Goal: Task Accomplishment & Management: Manage account settings

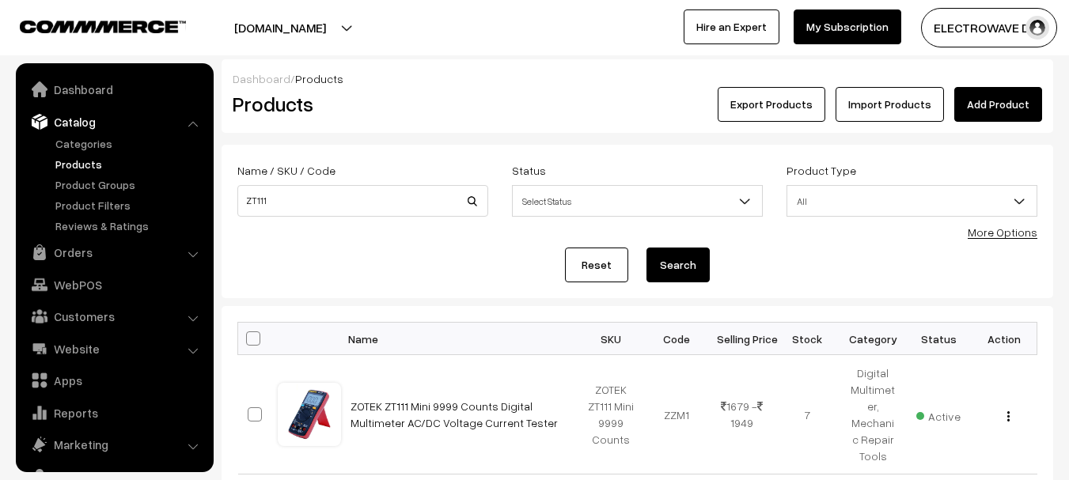
scroll to position [44, 0]
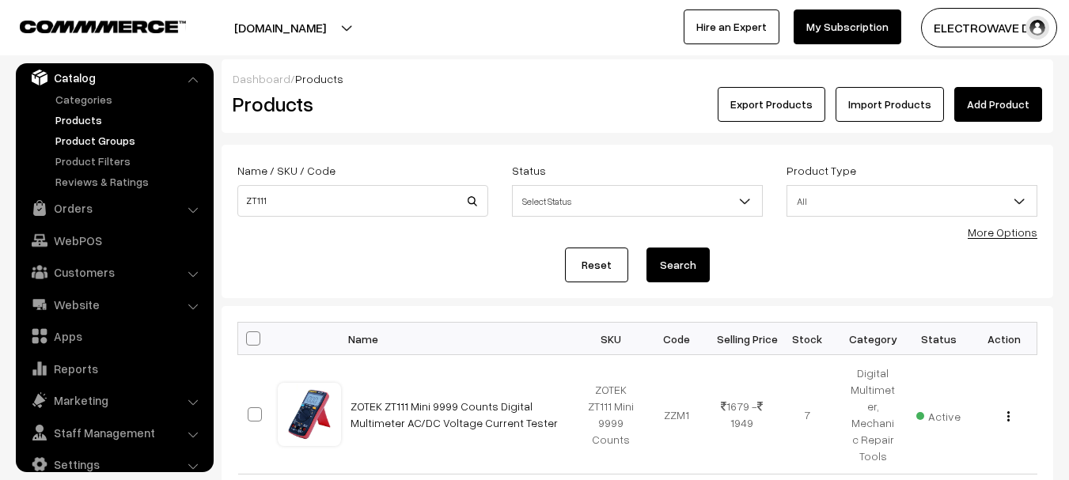
click at [75, 135] on link "Product Groups" at bounding box center [129, 140] width 157 height 17
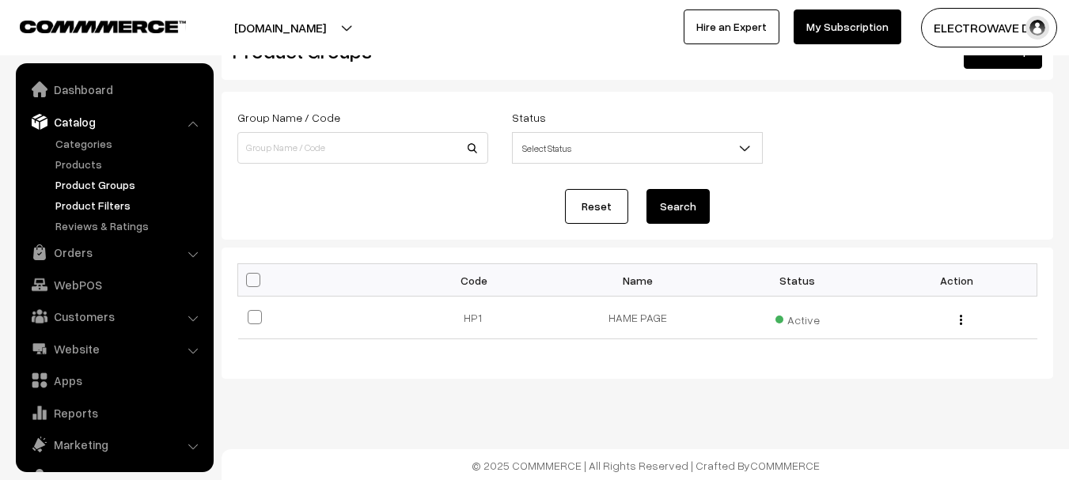
scroll to position [44, 0]
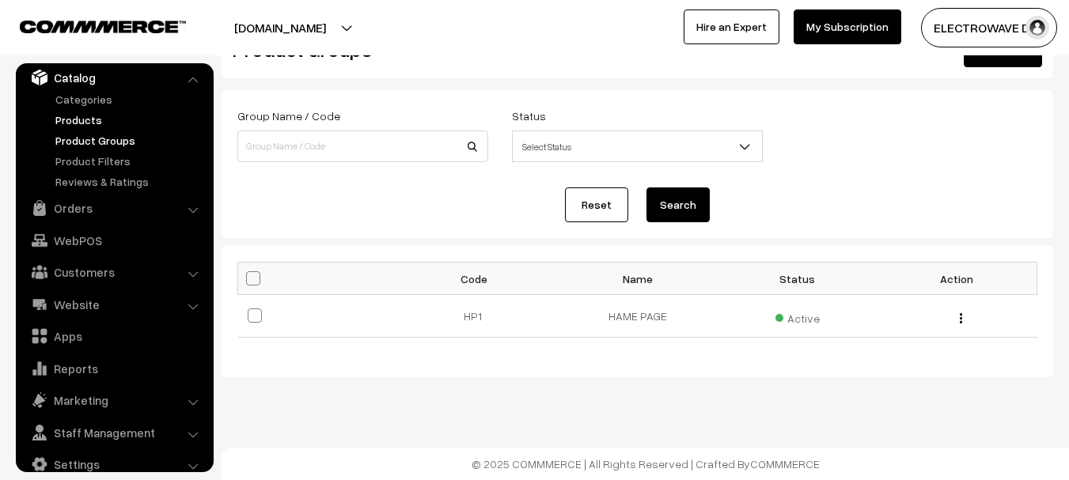
click at [82, 112] on link "Products" at bounding box center [129, 120] width 157 height 17
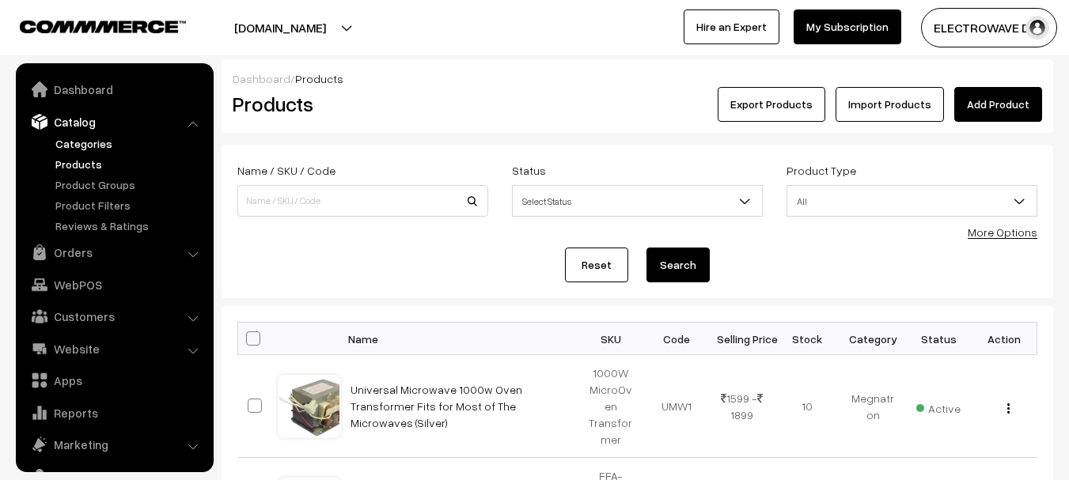
click at [93, 145] on link "Categories" at bounding box center [129, 143] width 157 height 17
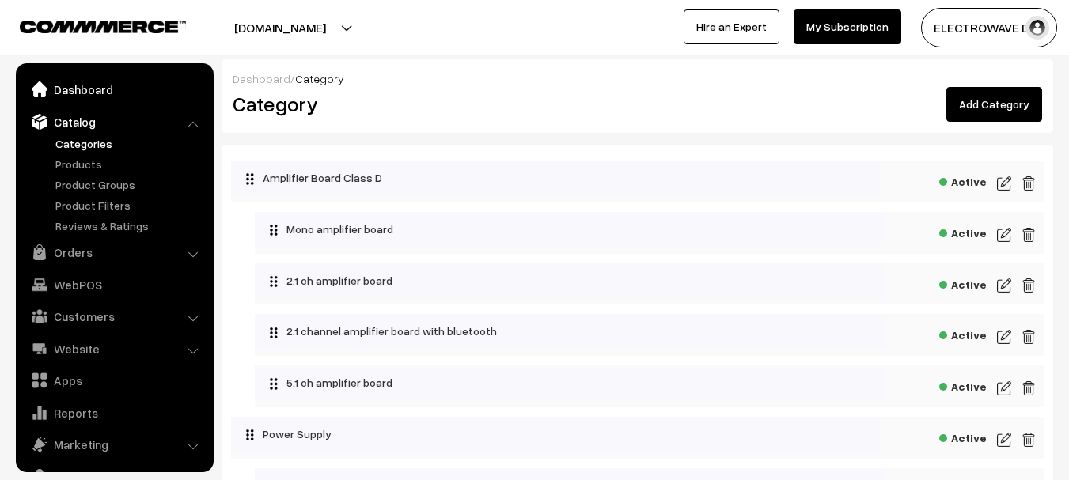
click at [97, 97] on link "Dashboard" at bounding box center [114, 89] width 188 height 28
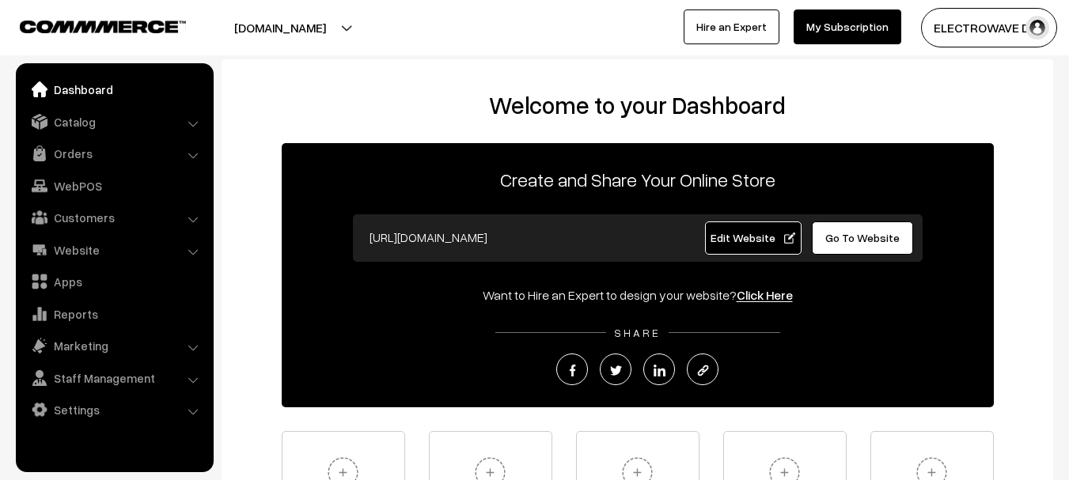
click at [88, 150] on link "Orders" at bounding box center [114, 153] width 188 height 28
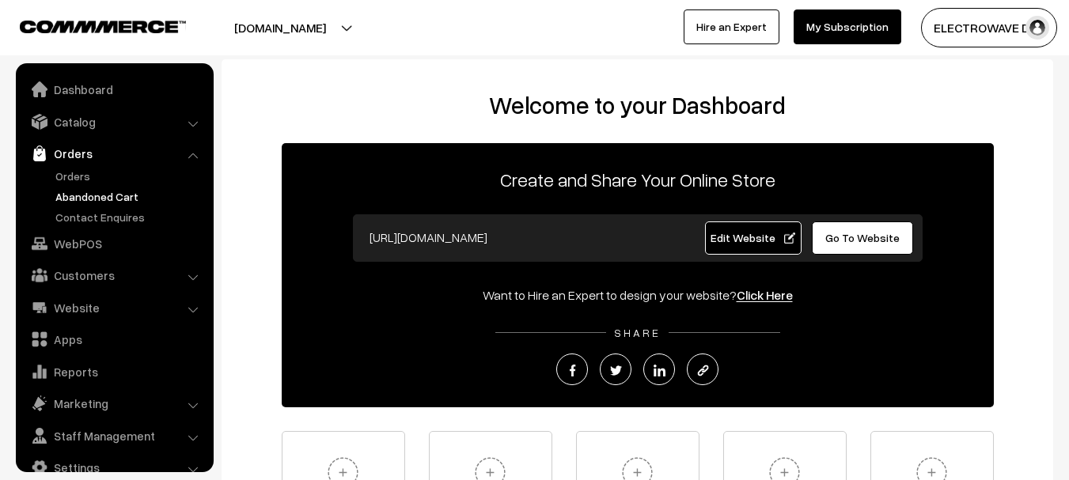
click at [85, 192] on link "Abandoned Cart" at bounding box center [129, 196] width 157 height 17
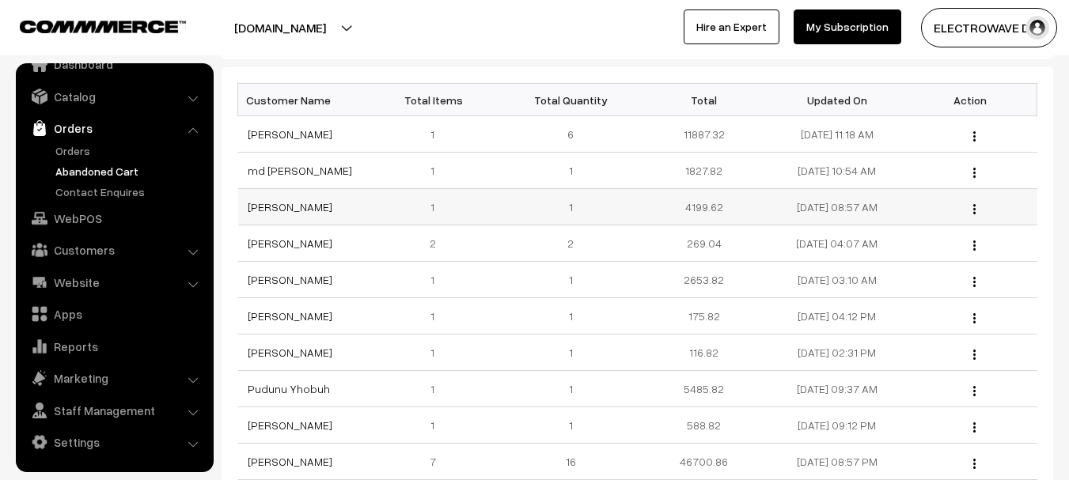
scroll to position [237, 0]
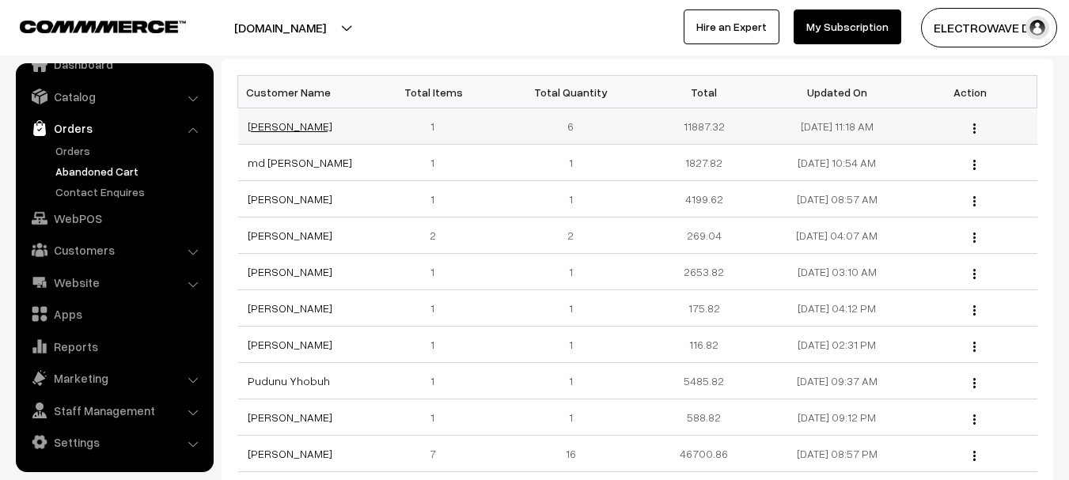
click at [300, 122] on link "[PERSON_NAME]" at bounding box center [290, 126] width 85 height 13
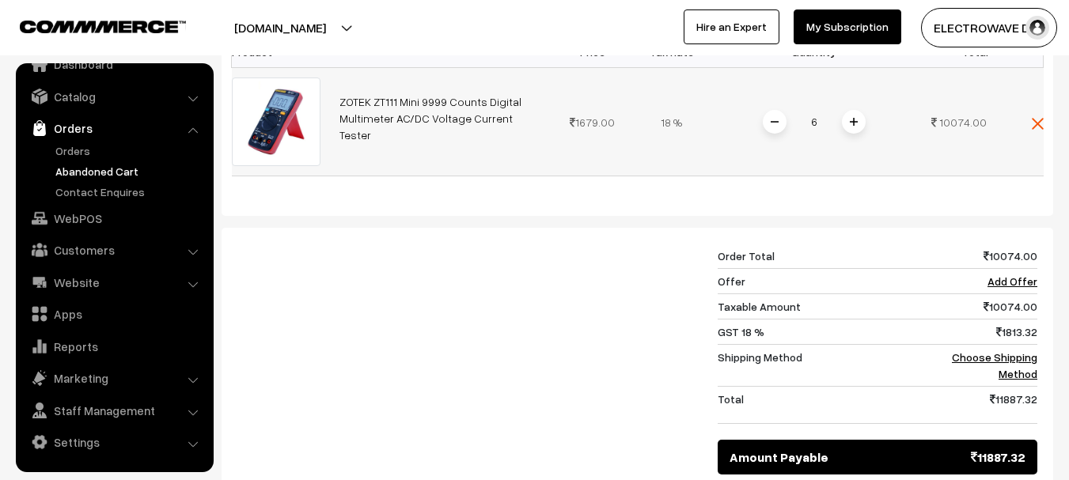
scroll to position [554, 0]
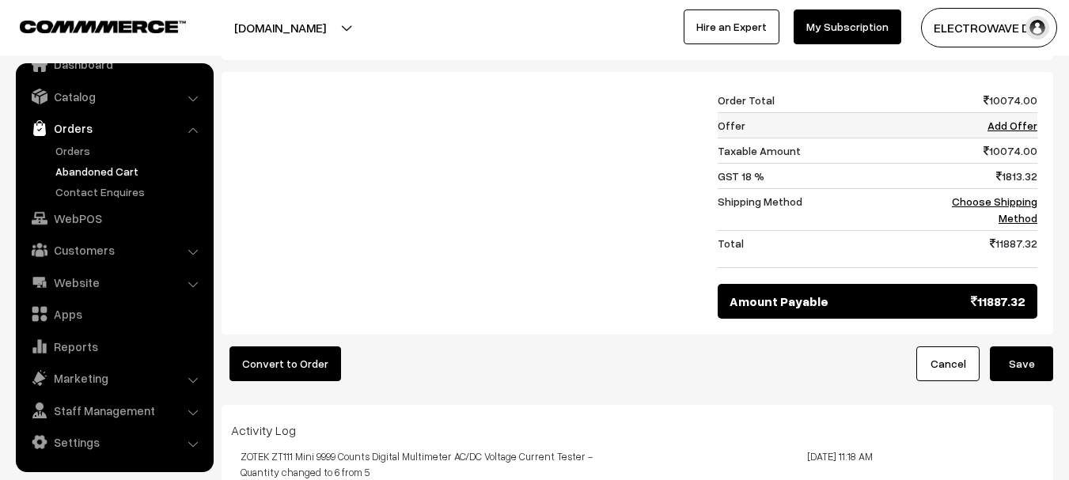
click at [1013, 132] on link "Add Offer" at bounding box center [1013, 125] width 50 height 13
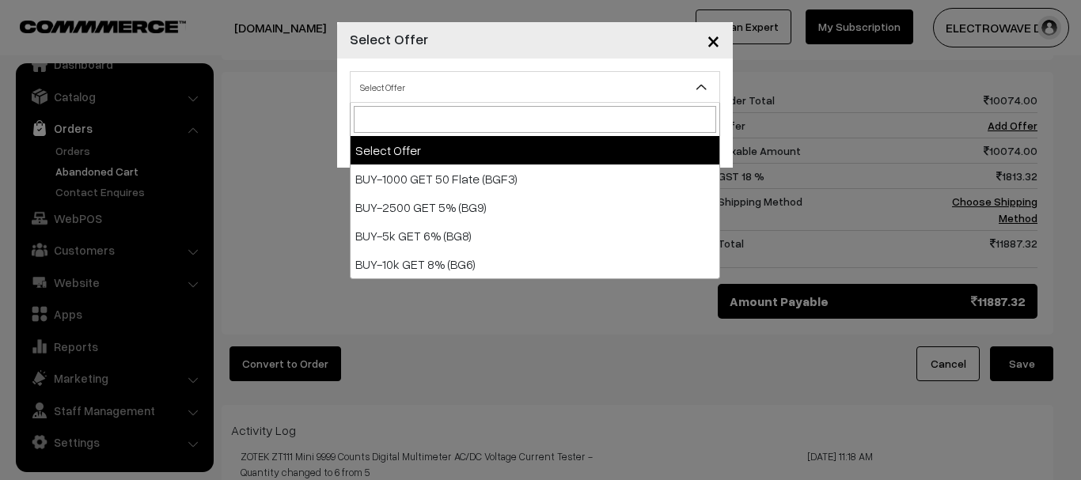
click at [489, 89] on span "Select Offer" at bounding box center [535, 88] width 369 height 28
click at [717, 39] on span "×" at bounding box center [713, 39] width 13 height 29
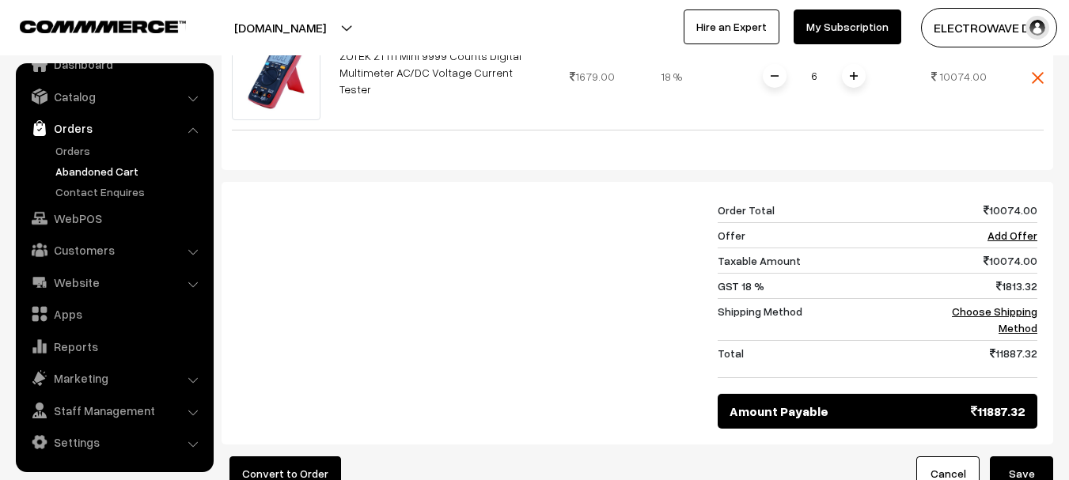
scroll to position [475, 0]
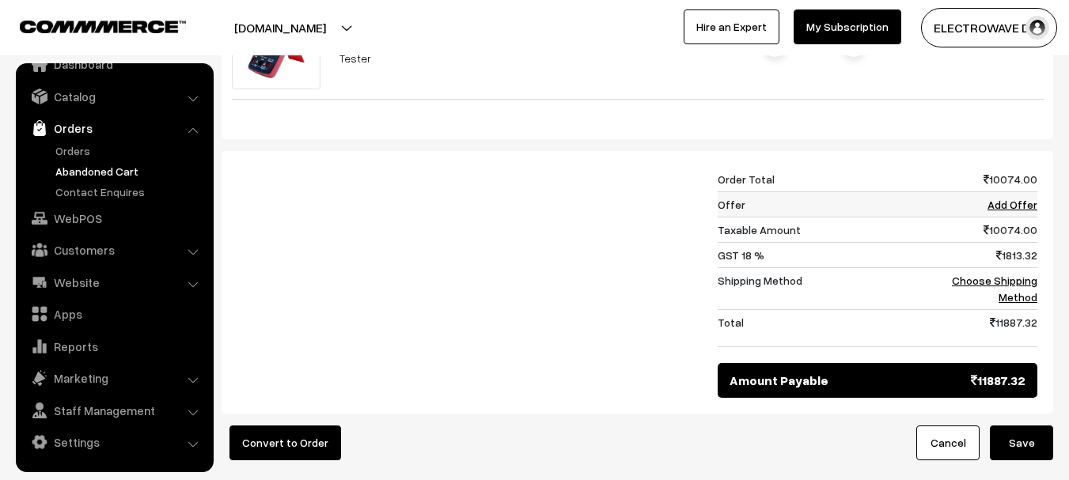
click at [1021, 211] on link "Add Offer" at bounding box center [1013, 204] width 50 height 13
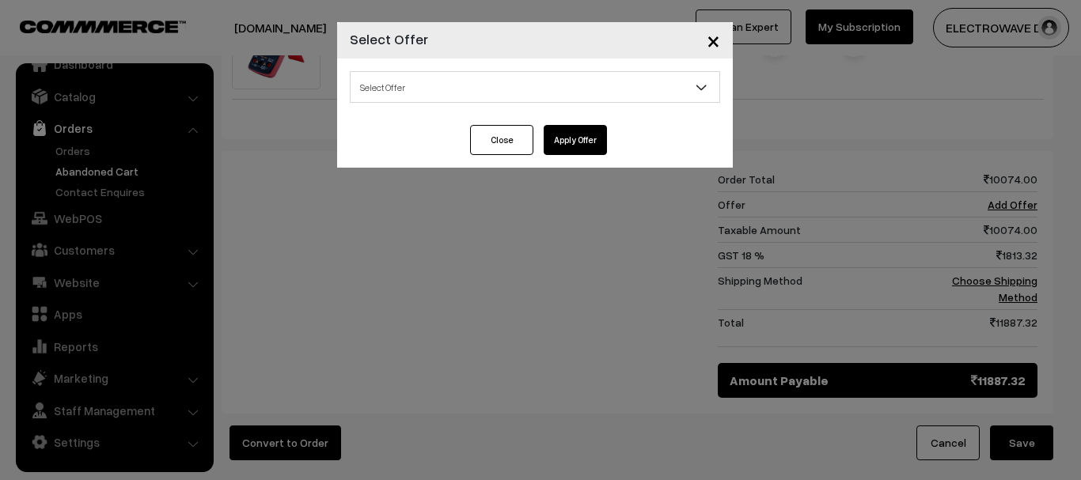
click at [460, 101] on span "Select Offer" at bounding box center [535, 87] width 370 height 32
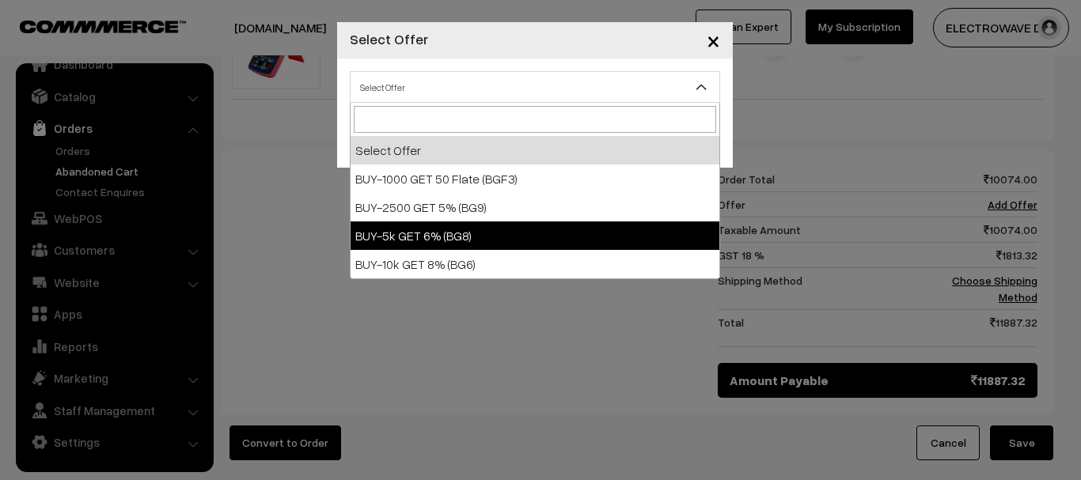
select select "11"
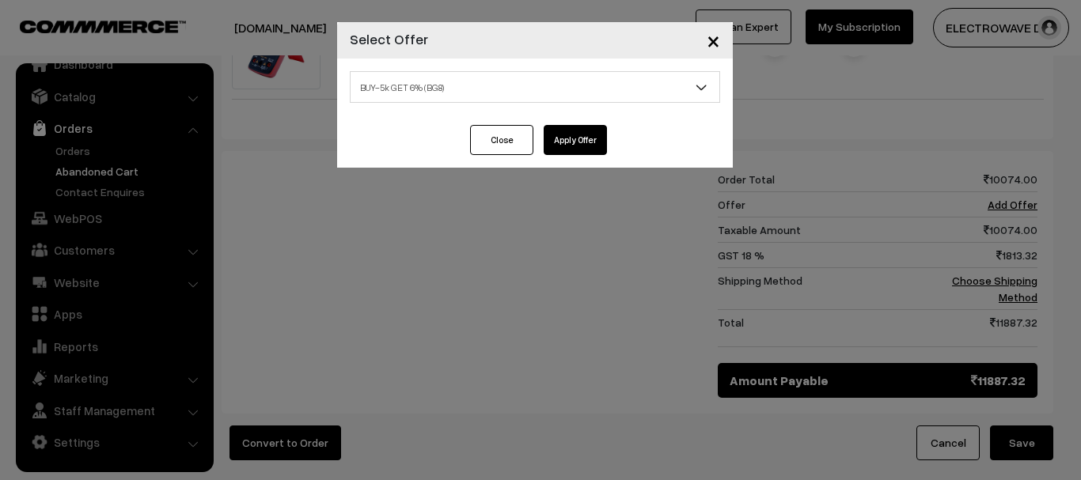
click at [602, 126] on button "Apply Offer" at bounding box center [575, 140] width 63 height 30
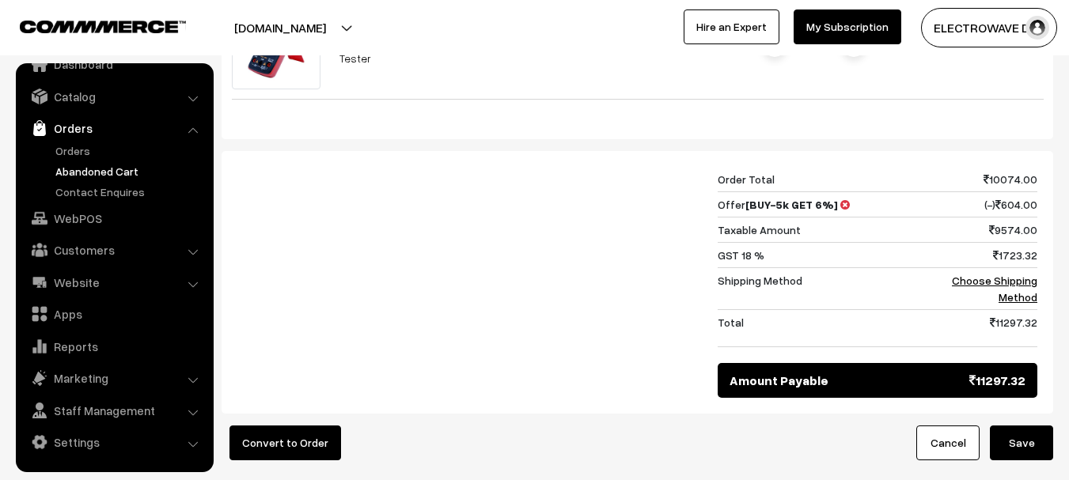
click at [1020, 461] on button "Save" at bounding box center [1021, 443] width 63 height 35
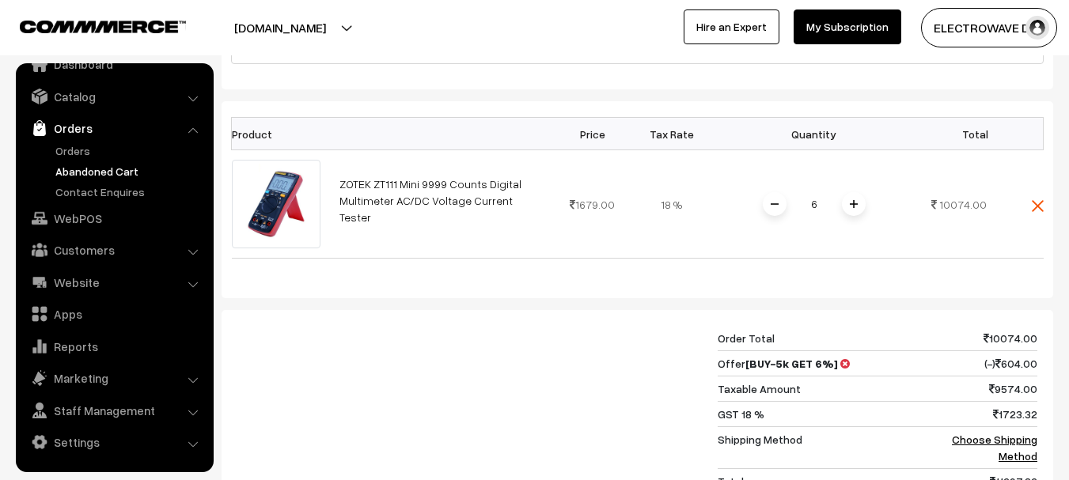
scroll to position [554, 0]
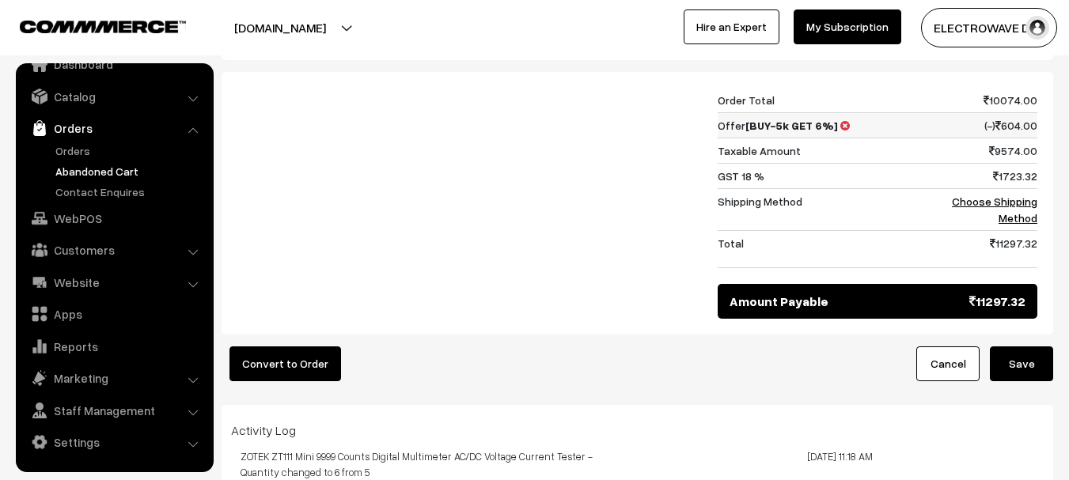
drag, startPoint x: 717, startPoint y: 140, endPoint x: 985, endPoint y: 142, distance: 267.5
click at [987, 142] on div "Order Total 10074.00 Offer [BUY-5k GET 6%] (-) 604.00 Taxable Amount 9574.00 GS…" at bounding box center [638, 203] width 824 height 231
click at [952, 139] on td "(-) 604.00" at bounding box center [987, 125] width 102 height 25
drag, startPoint x: 716, startPoint y: 138, endPoint x: 769, endPoint y: 138, distance: 52.2
click at [769, 138] on div "Order Total 10074.00 Offer [BUY-5k GET 6%] (-) 604.00 Taxable Amount 9574.00 GS…" at bounding box center [877, 203] width 343 height 231
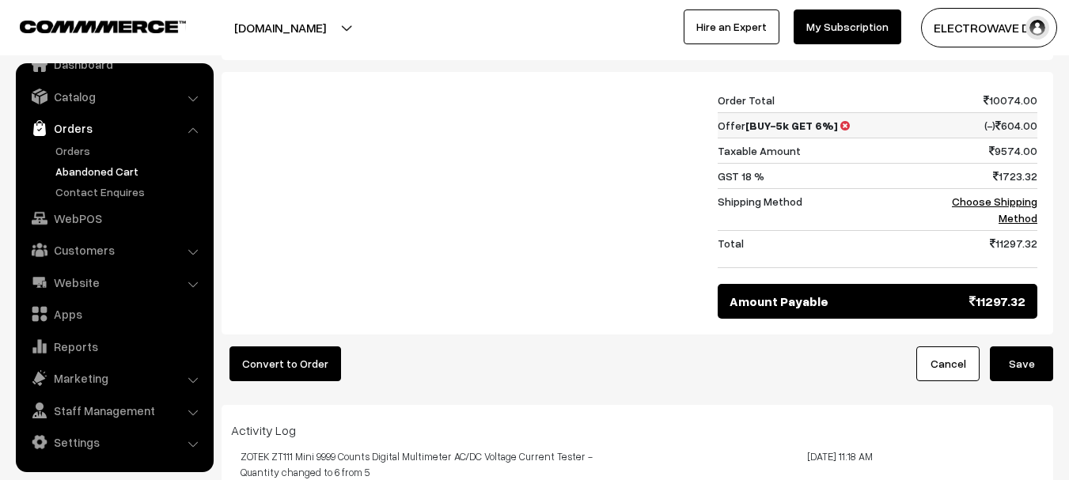
click at [792, 132] on b "[BUY-5k GET 6%]" at bounding box center [792, 125] width 93 height 13
copy tr "Offer [BUY-5k GET 6%] (-) 604.00"
copy table "Order Total 10074.00"
copy tr "Offer [BUY-5k GET 6%] (-) 604.00"
drag, startPoint x: 720, startPoint y: 140, endPoint x: 1036, endPoint y: 139, distance: 315.8
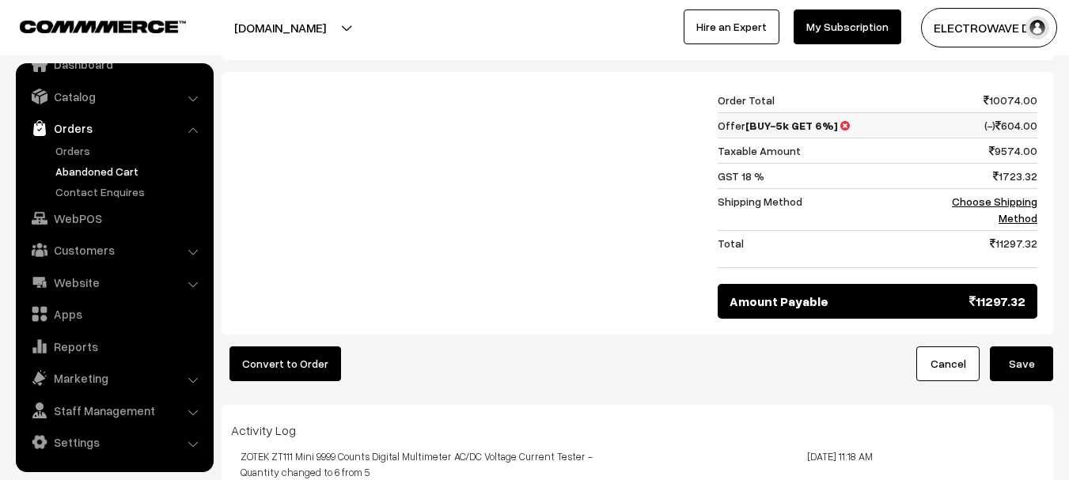
click at [1036, 139] on tr "Offer [BUY-5k GET 6%] (-) 604.00" at bounding box center [878, 125] width 320 height 25
click at [67, 150] on link "Orders" at bounding box center [129, 150] width 157 height 17
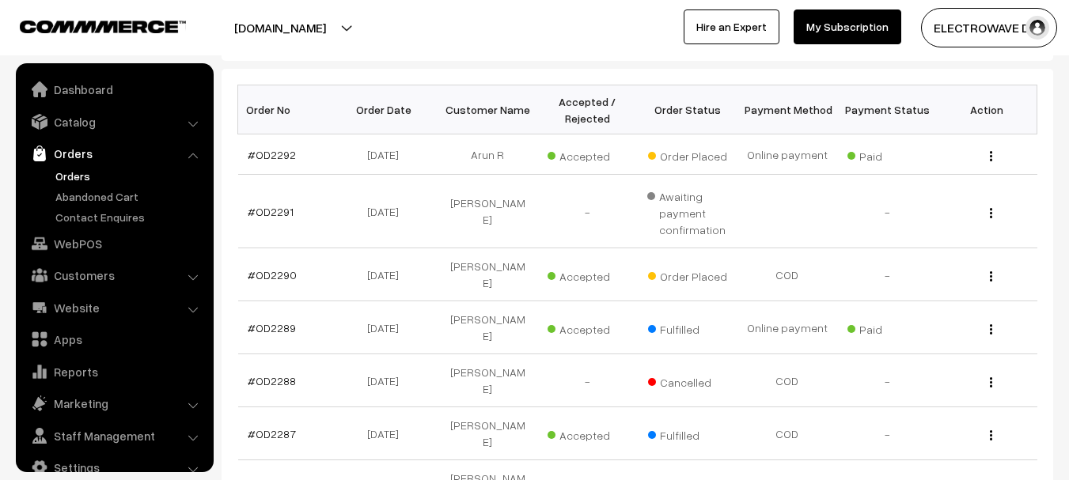
scroll to position [25, 0]
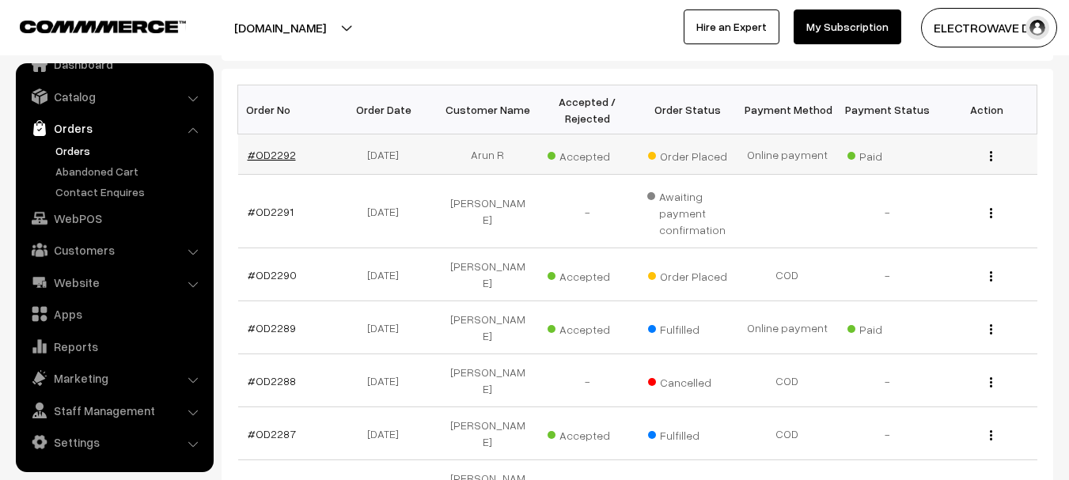
click at [271, 157] on link "#OD2292" at bounding box center [272, 154] width 48 height 13
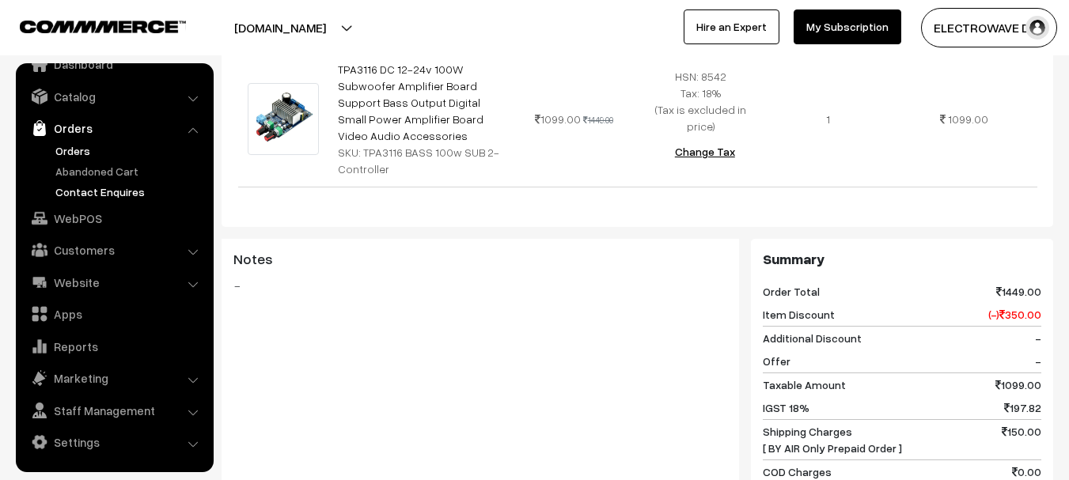
scroll to position [475, 0]
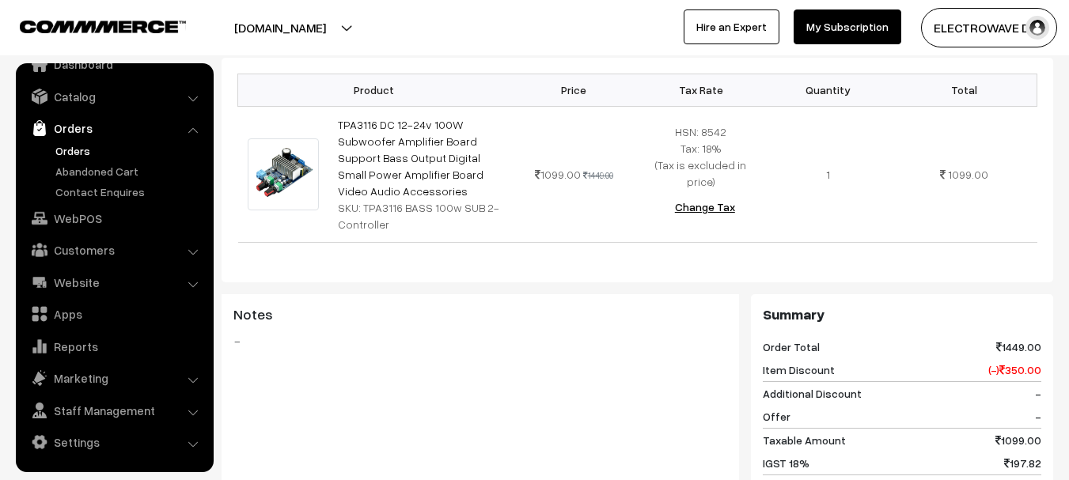
click at [63, 155] on link "Orders" at bounding box center [129, 150] width 157 height 17
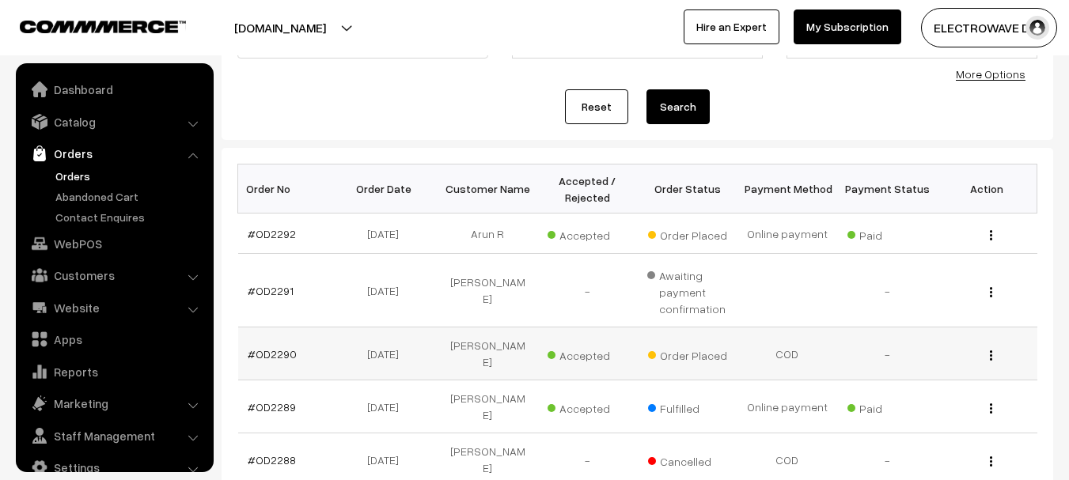
scroll to position [25, 0]
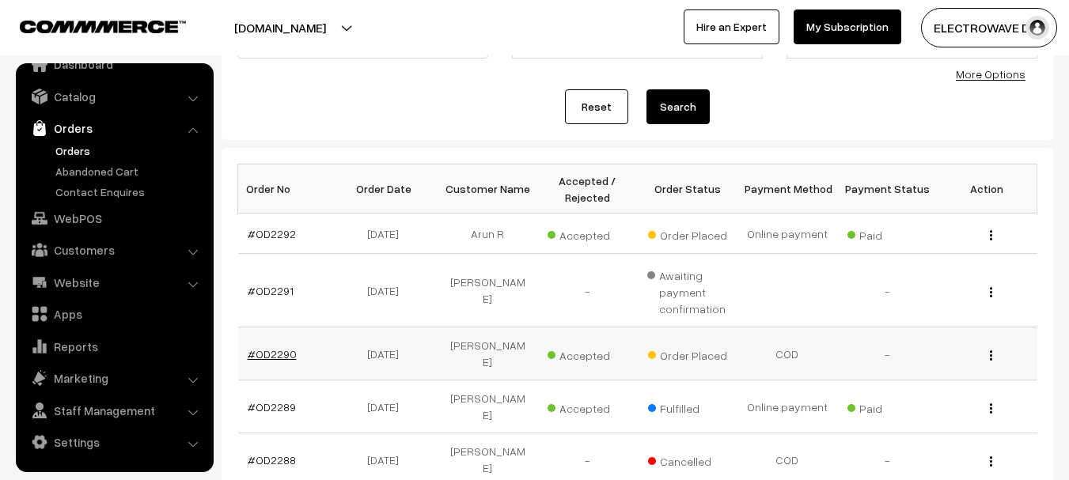
click at [282, 347] on link "#OD2290" at bounding box center [272, 353] width 49 height 13
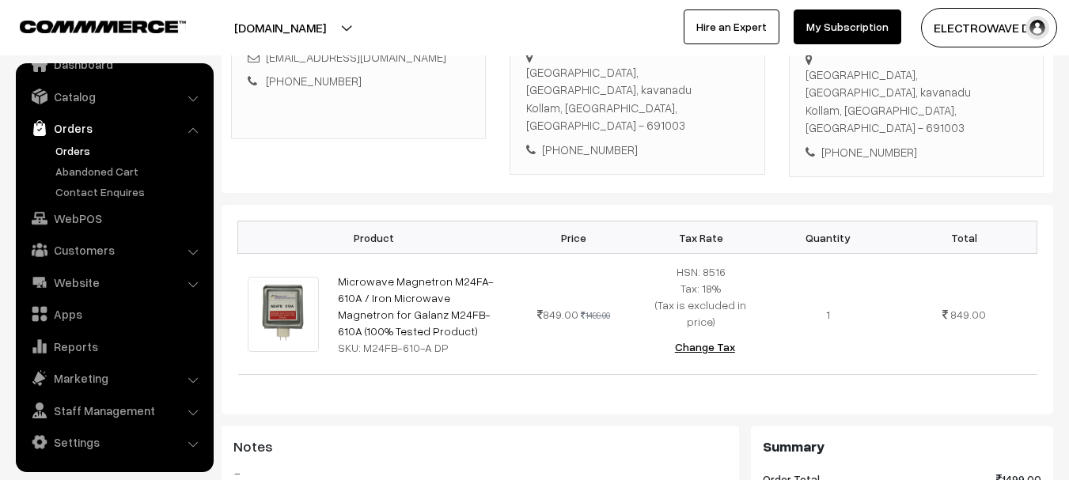
scroll to position [79, 0]
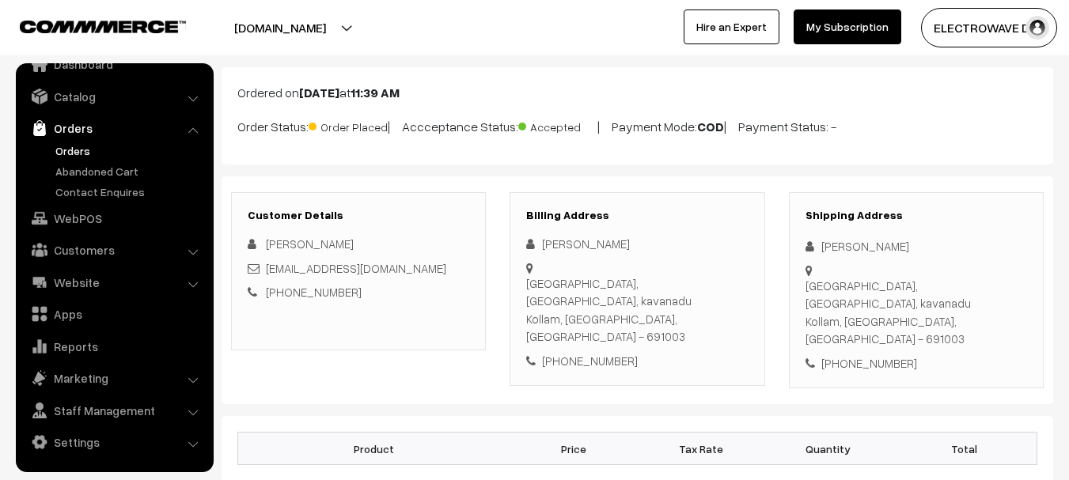
click at [79, 142] on link "Orders" at bounding box center [129, 150] width 157 height 17
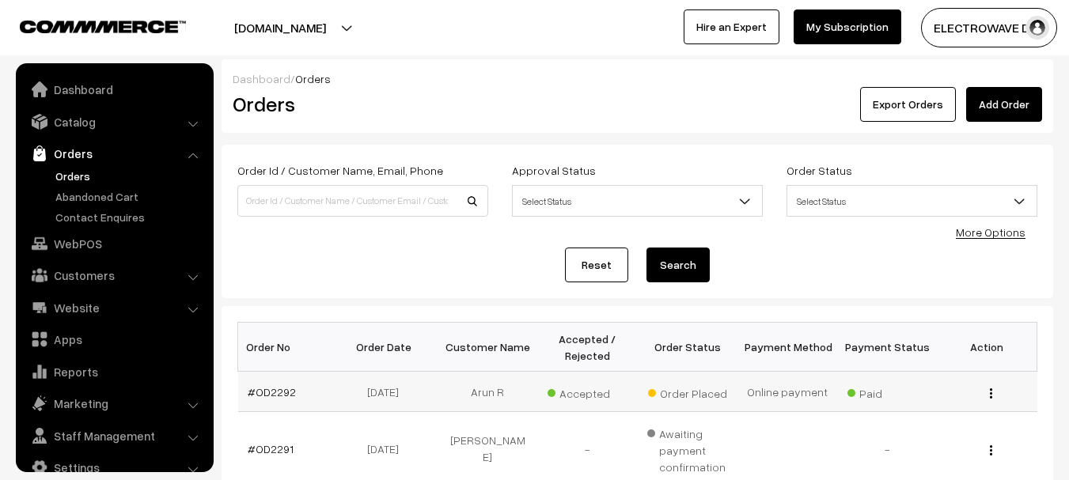
scroll to position [25, 0]
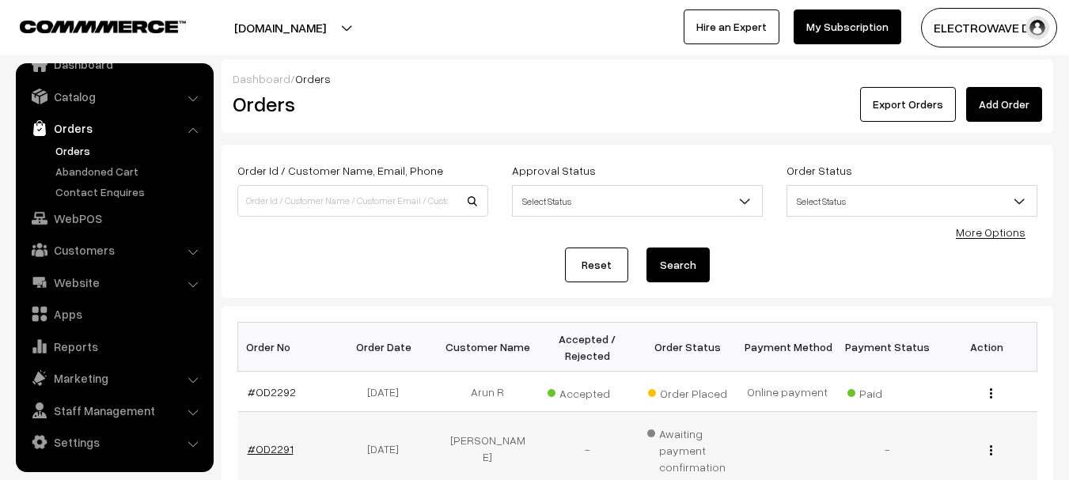
click at [254, 442] on link "#OD2291" at bounding box center [271, 448] width 46 height 13
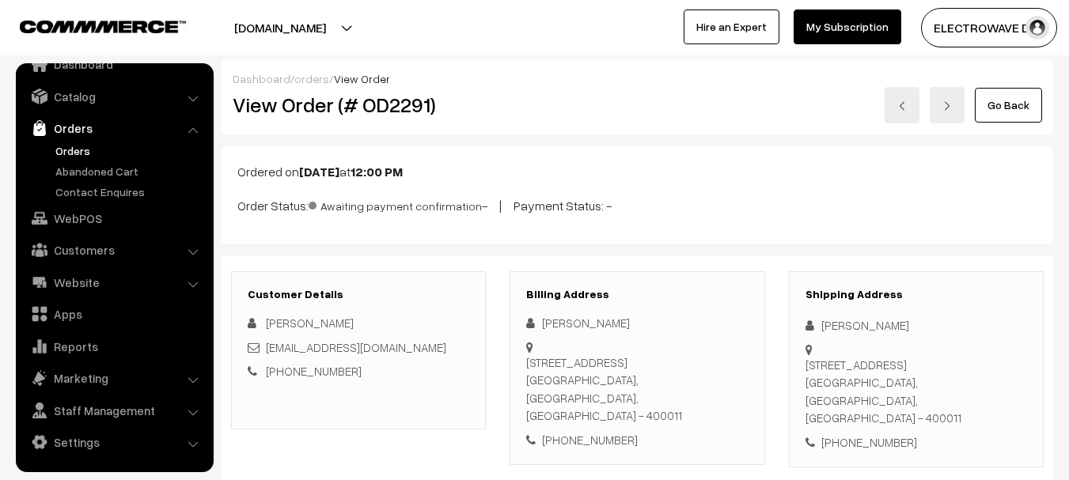
click at [58, 152] on link "Orders" at bounding box center [129, 150] width 157 height 17
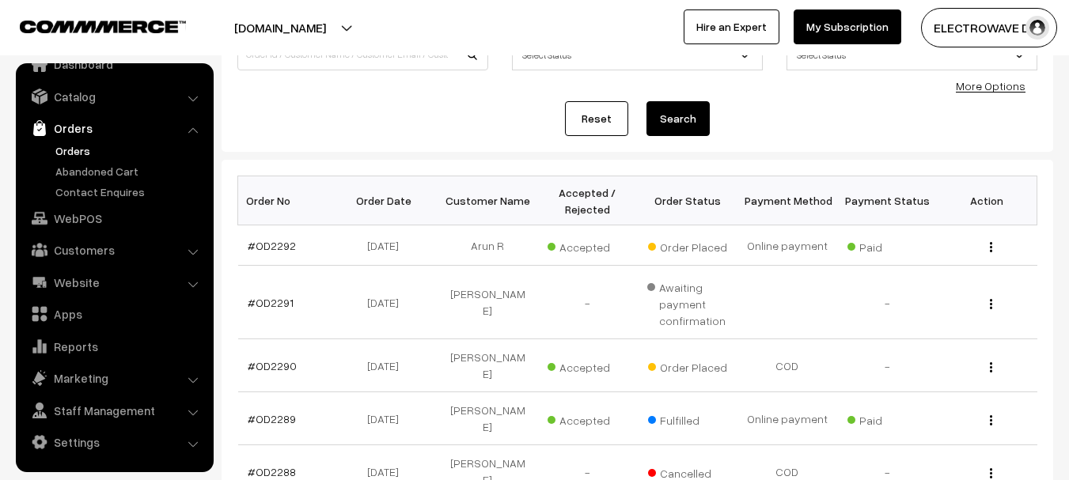
scroll to position [237, 0]
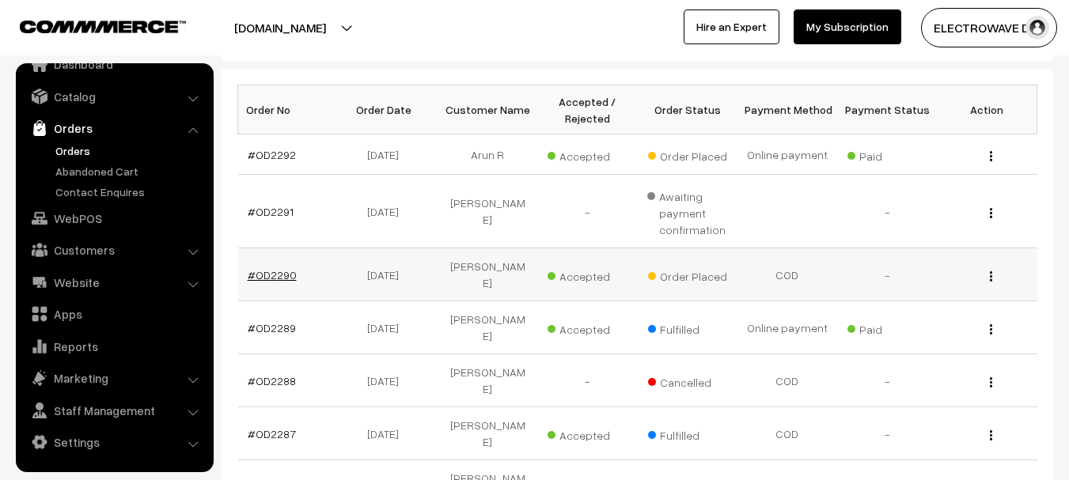
click at [282, 268] on link "#OD2290" at bounding box center [272, 274] width 49 height 13
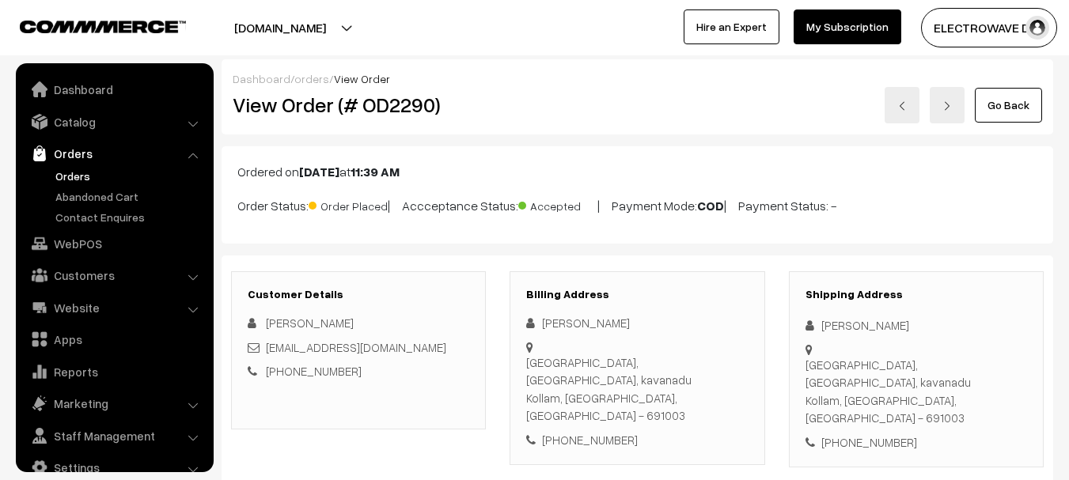
scroll to position [25, 0]
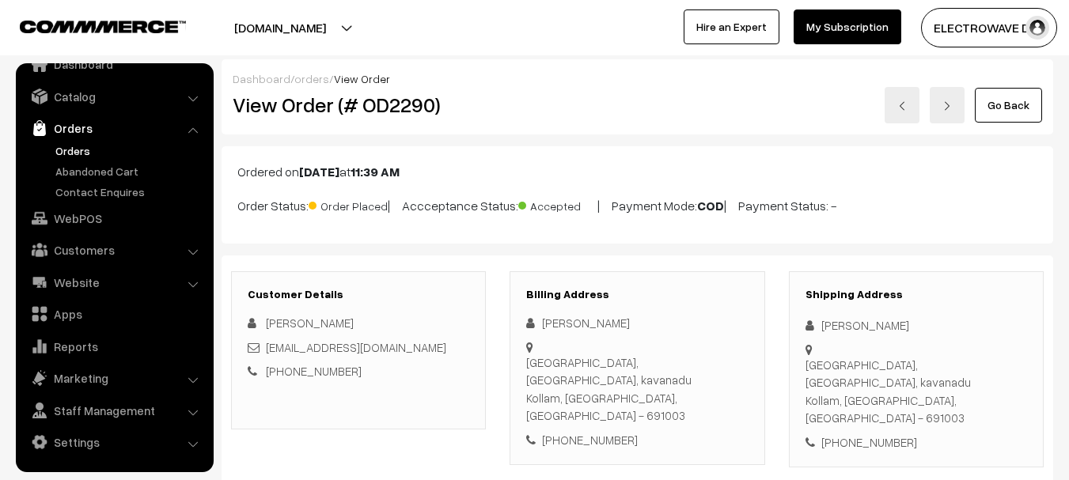
click at [832, 323] on div "[PERSON_NAME]" at bounding box center [917, 326] width 222 height 18
click at [832, 323] on div "Denin David" at bounding box center [917, 326] width 222 height 18
copy div "Denin"
click at [866, 327] on div "Denin David" at bounding box center [917, 326] width 222 height 18
click at [866, 327] on div "[PERSON_NAME]" at bounding box center [917, 326] width 222 height 18
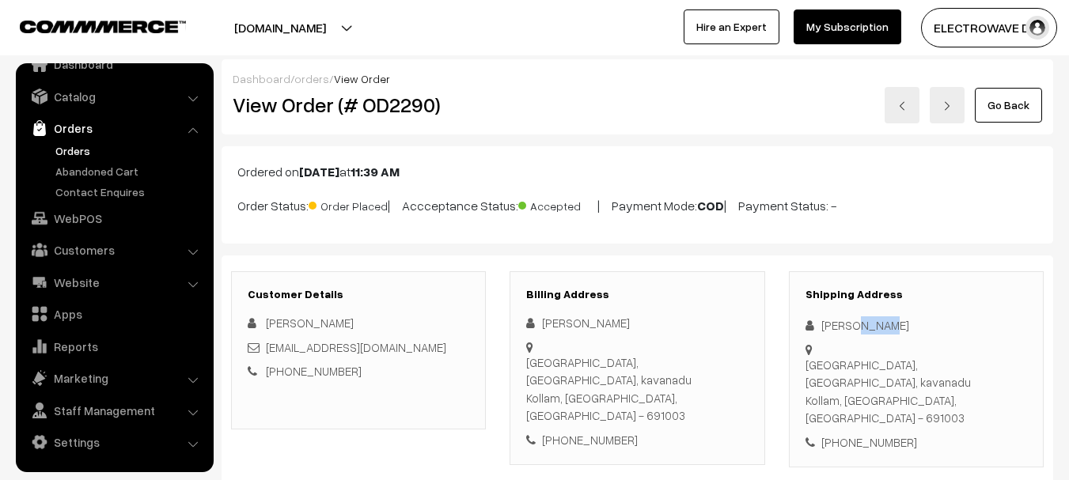
copy div "David"
copy link "denindavidcena@gmail.com"
drag, startPoint x: 422, startPoint y: 348, endPoint x: 269, endPoint y: 347, distance: 152.8
click at [269, 347] on div "denindavidcena@gmail.com" at bounding box center [359, 348] width 222 height 18
click at [937, 372] on div "Pearl Garden, Aravila, kavanadu Kollam, Kerala, India - 691003" at bounding box center [917, 391] width 222 height 71
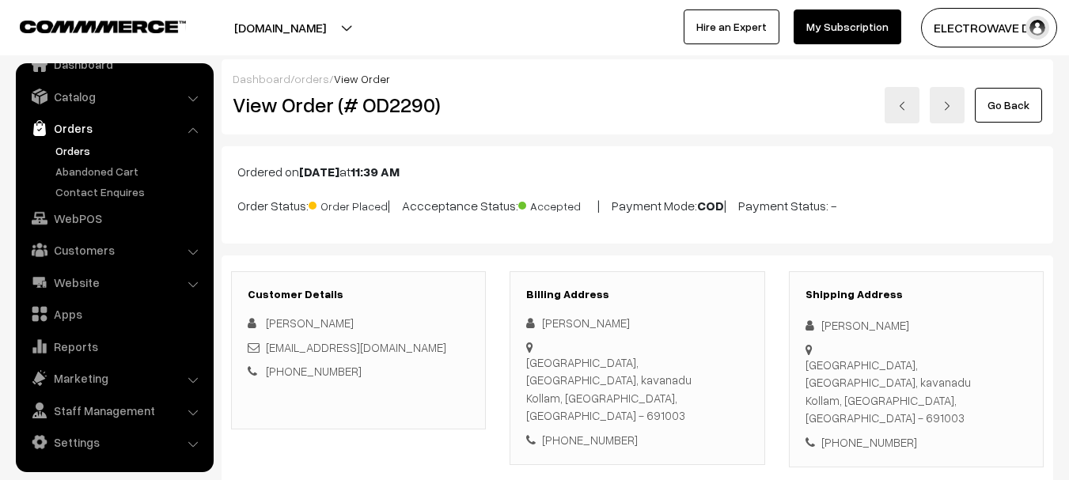
click at [937, 371] on div "Pearl Garden, Aravila, kavanadu Kollam, Kerala, India - 691003" at bounding box center [917, 391] width 222 height 71
copy div "691003"
click at [889, 434] on div "+91 9633711109" at bounding box center [917, 443] width 222 height 18
copy div "9633711109"
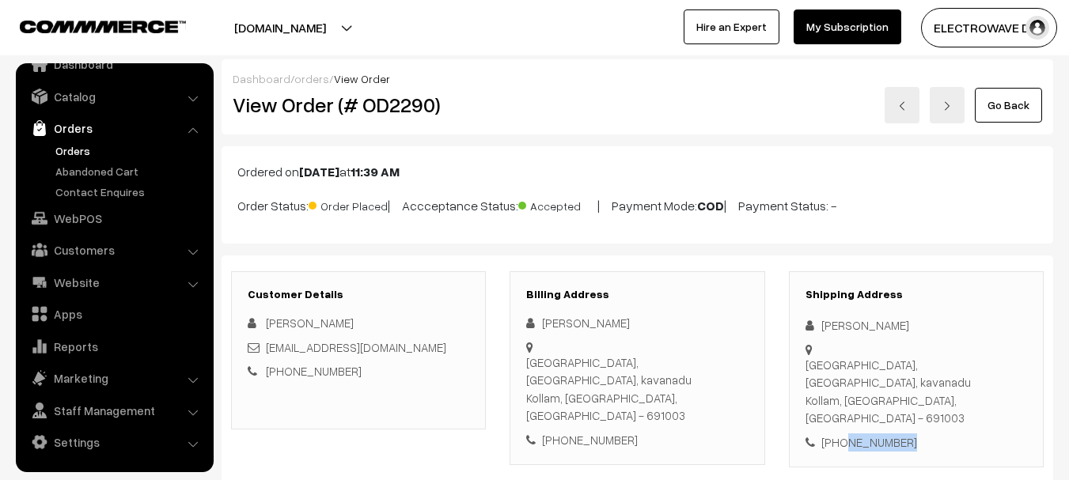
copy div "Denin David Pearl Garden, Aravila, kavanadu"
drag, startPoint x: 822, startPoint y: 323, endPoint x: 973, endPoint y: 343, distance: 151.7
click at [973, 343] on div "Shipping Address Denin David Pearl Garden, Aravila, kavanadu Kollam, Kerala, In…" at bounding box center [916, 369] width 255 height 197
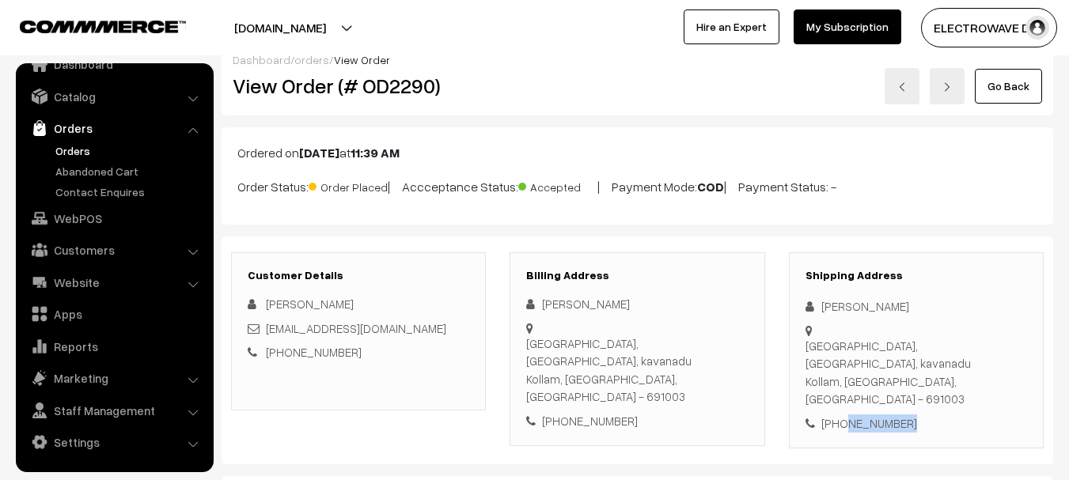
scroll to position [158, 0]
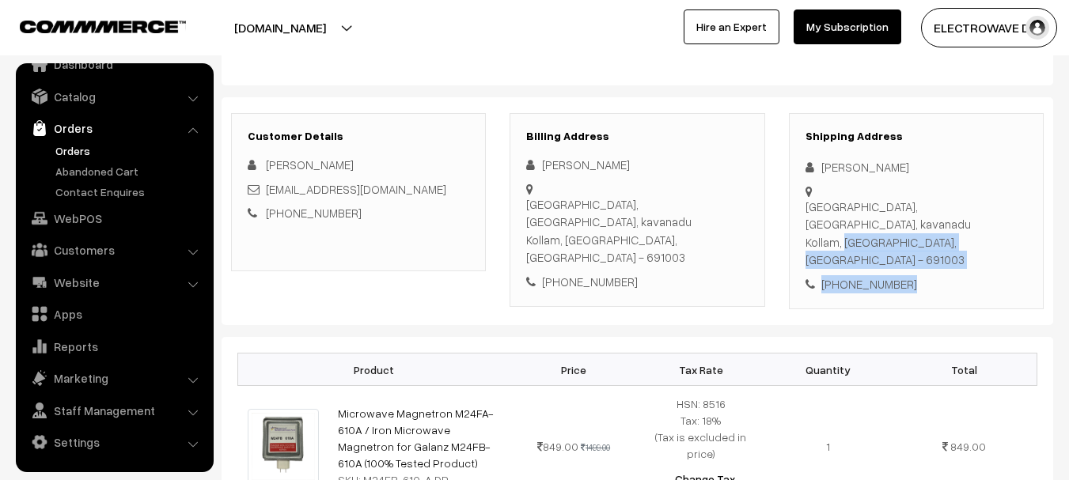
copy div "Kollam, Kerala, India - 691003 +91 9633711109"
drag, startPoint x: 824, startPoint y: 208, endPoint x: 921, endPoint y: 237, distance: 101.7
click at [921, 237] on div "Shipping Address Denin David Pearl Garden, Aravila, kavanadu Kollam, Kerala, In…" at bounding box center [916, 211] width 255 height 197
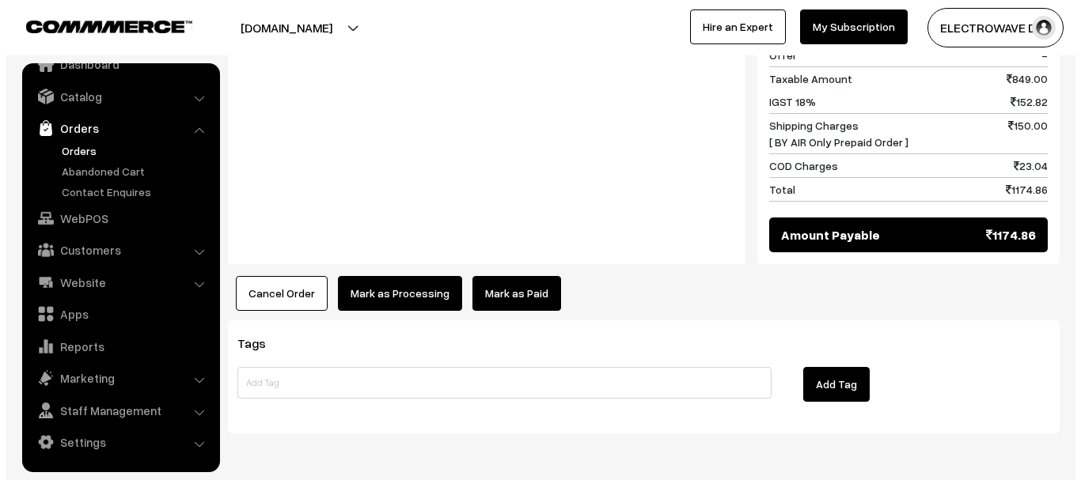
scroll to position [791, 0]
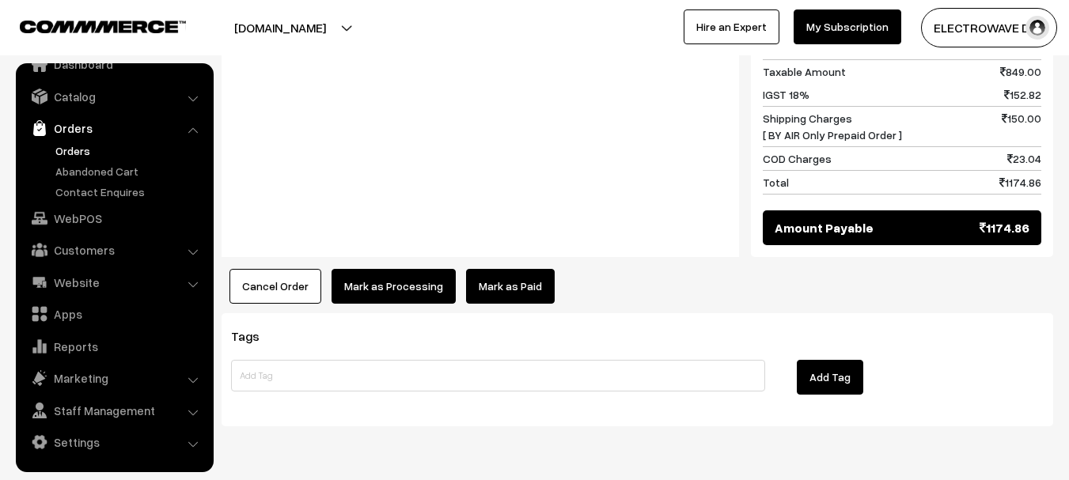
click at [290, 269] on button "Cancel Order" at bounding box center [276, 286] width 92 height 35
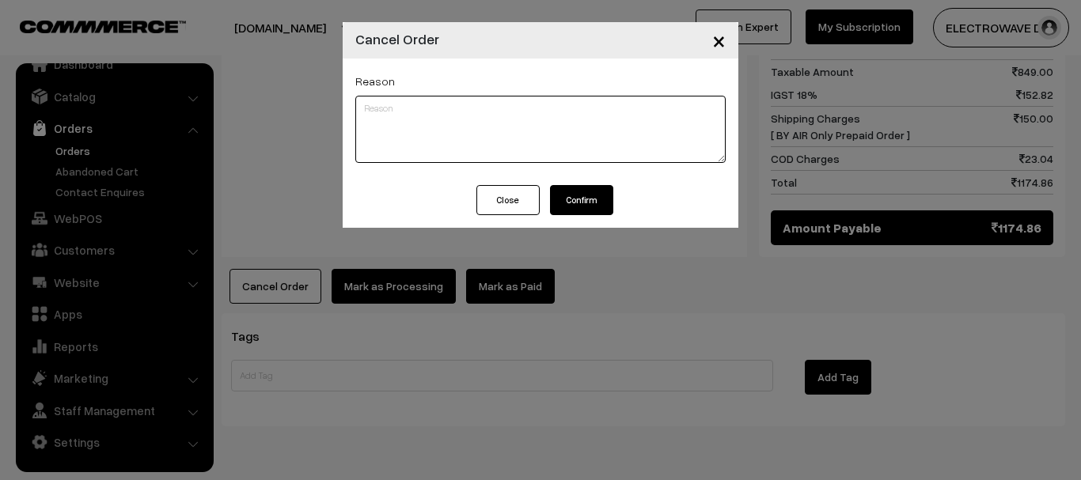
click at [586, 135] on textarea at bounding box center [540, 129] width 370 height 67
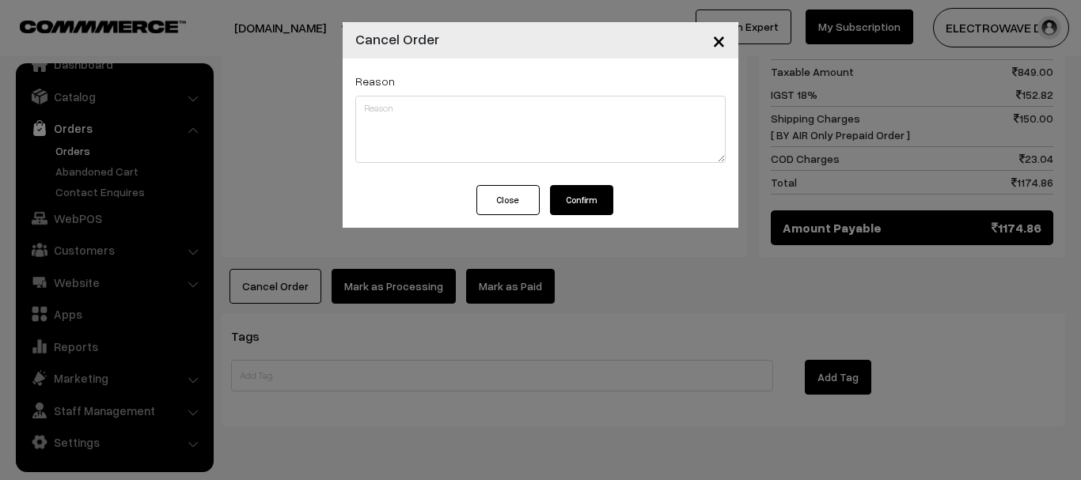
drag, startPoint x: 594, startPoint y: 203, endPoint x: 598, endPoint y: 270, distance: 66.6
click at [598, 270] on div "× Cancel Order Reason Close Confirm" at bounding box center [540, 240] width 1081 height 480
click at [579, 193] on button "Confirm" at bounding box center [581, 200] width 63 height 30
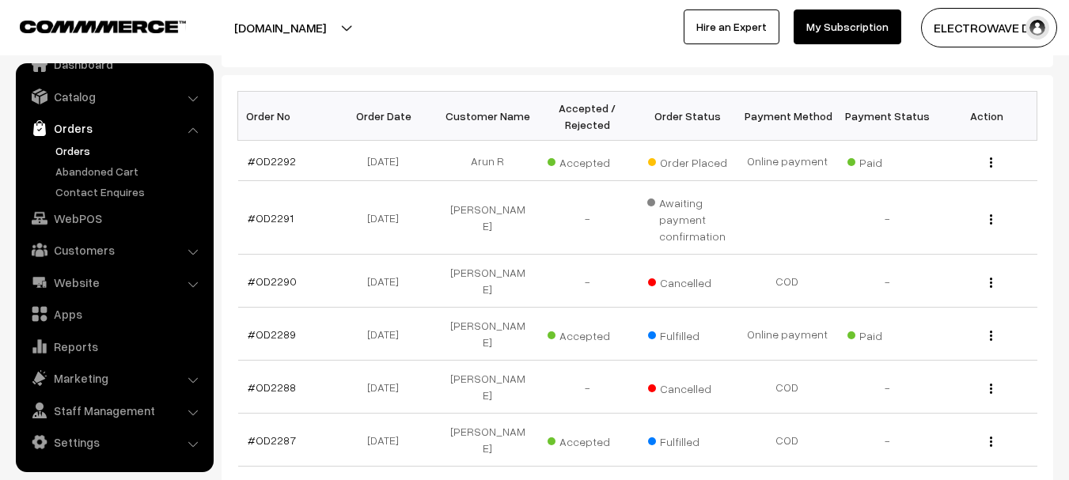
scroll to position [237, 0]
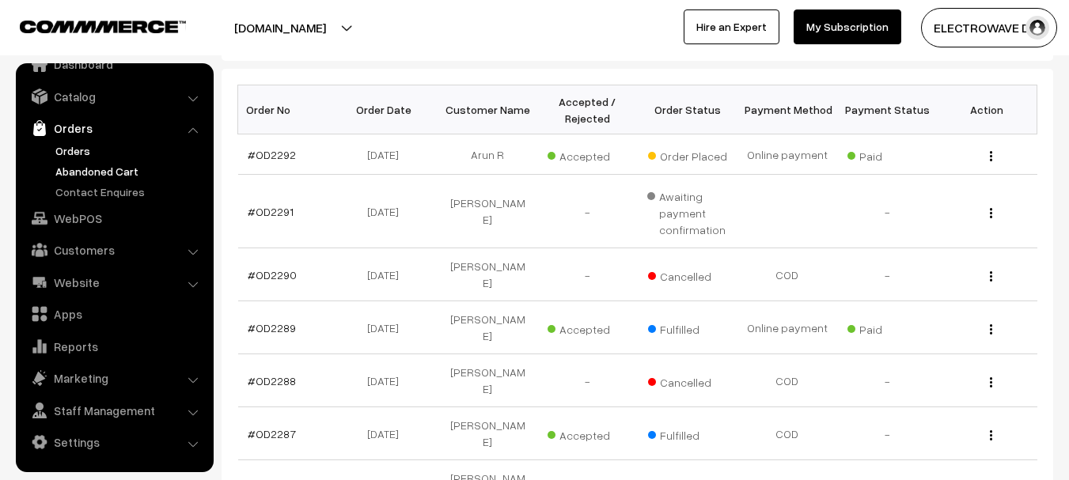
click at [90, 175] on link "Abandoned Cart" at bounding box center [129, 171] width 157 height 17
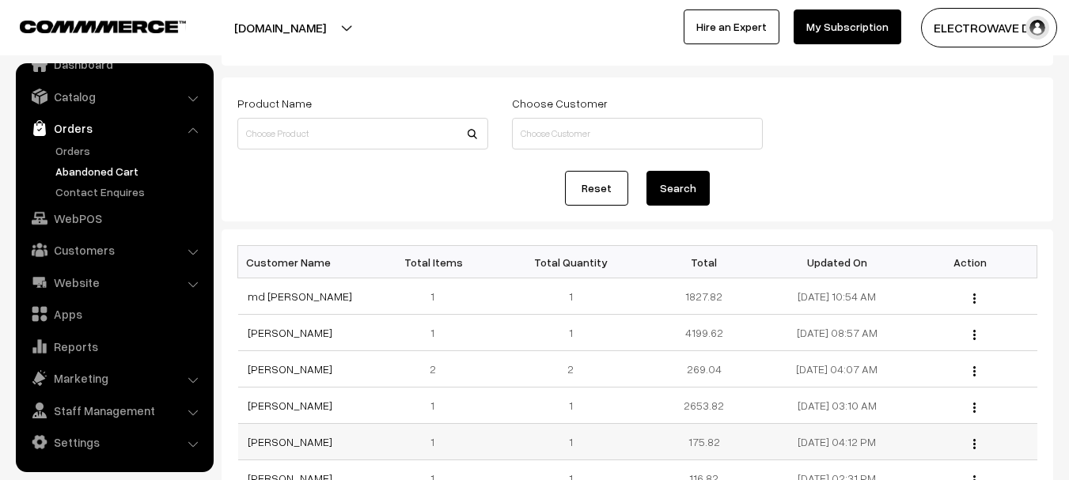
scroll to position [158, 0]
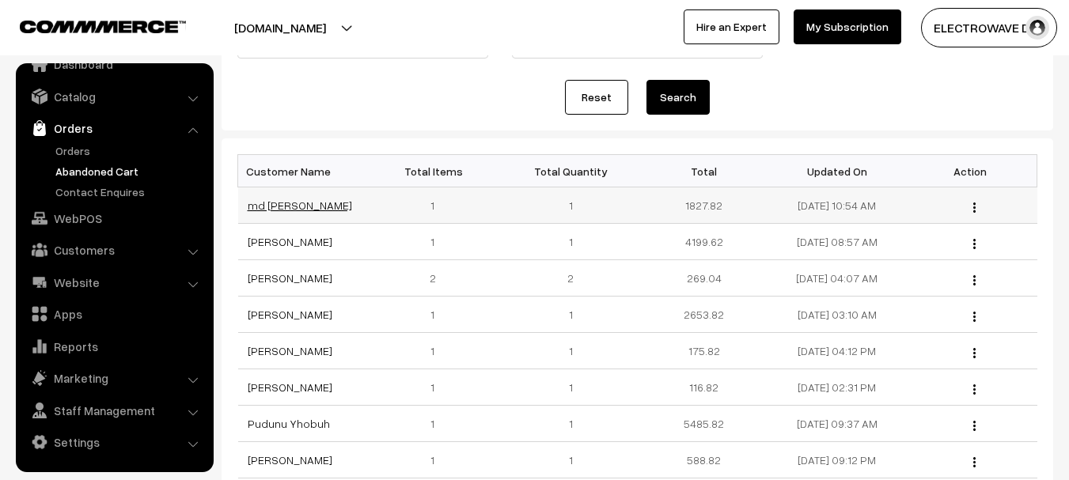
click at [285, 204] on link "md [PERSON_NAME]" at bounding box center [300, 205] width 104 height 13
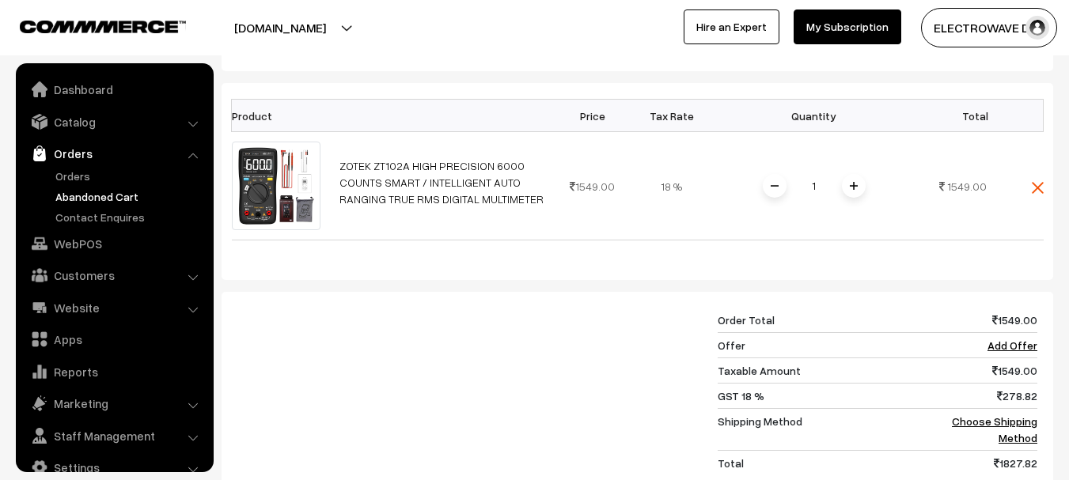
scroll to position [475, 0]
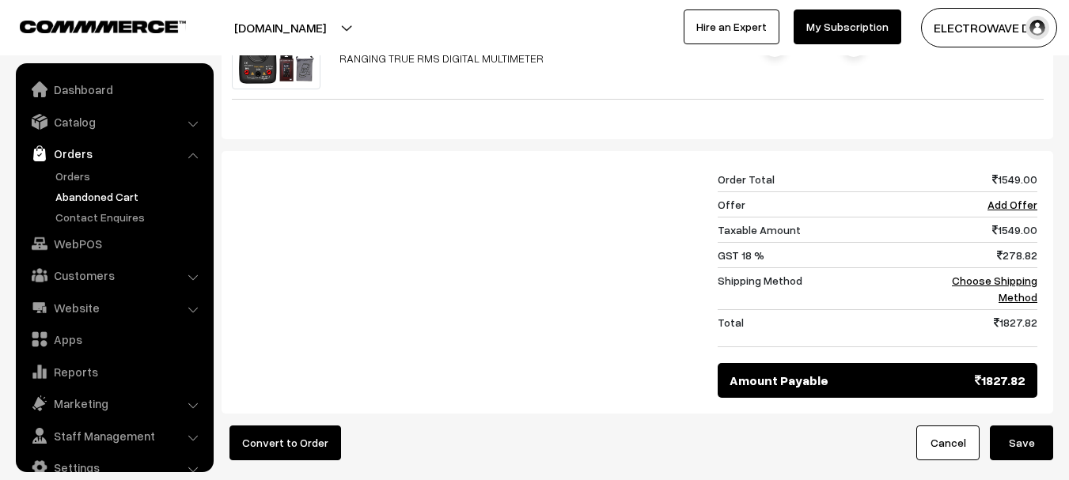
click at [81, 188] on link "Abandoned Cart" at bounding box center [129, 196] width 157 height 17
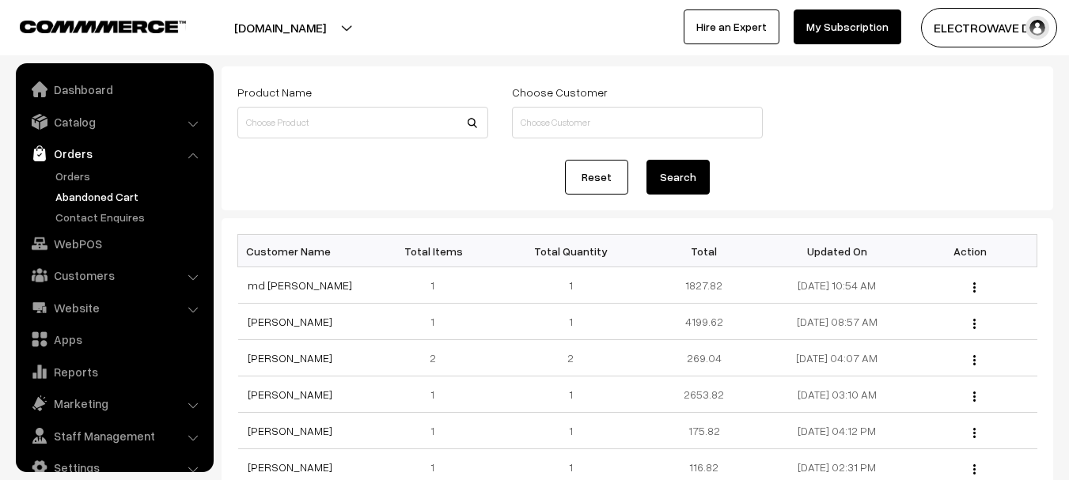
scroll to position [25, 0]
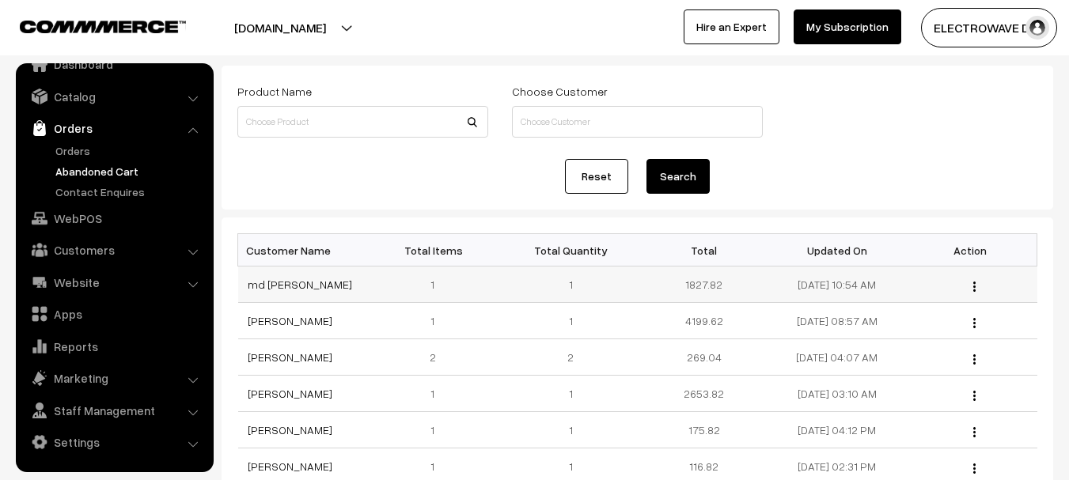
click at [284, 275] on td "md [PERSON_NAME]" at bounding box center [304, 285] width 133 height 36
click at [281, 283] on link "md [PERSON_NAME]" at bounding box center [300, 284] width 104 height 13
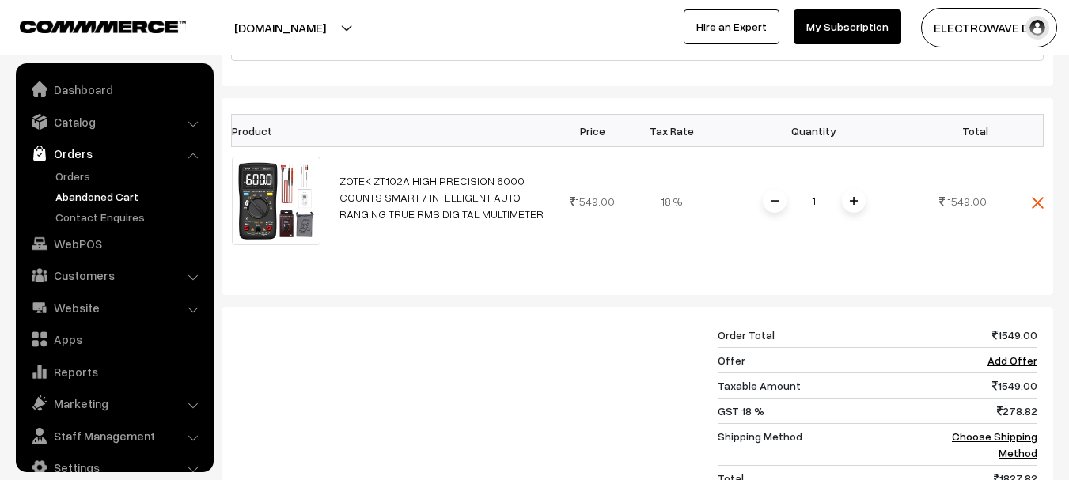
scroll to position [396, 0]
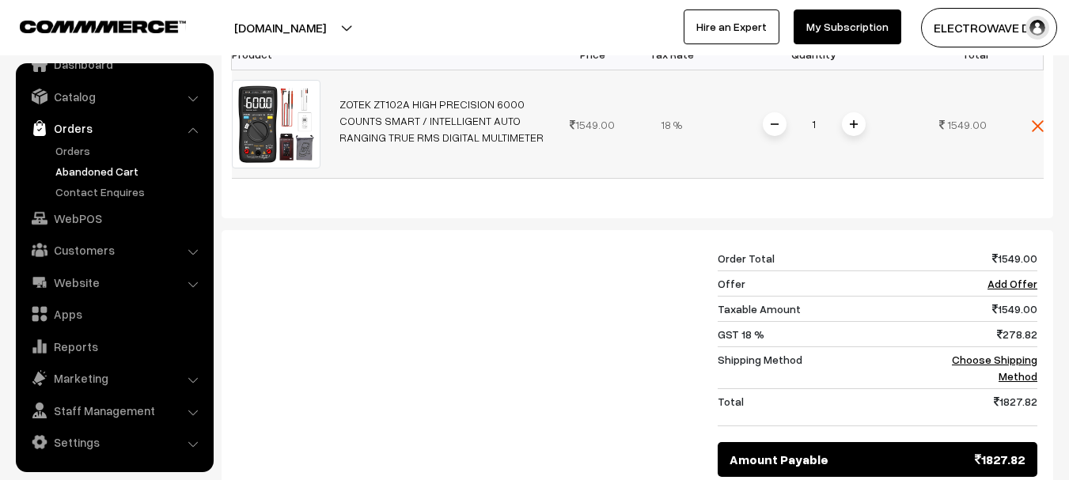
click at [856, 130] on span at bounding box center [854, 124] width 24 height 24
click at [0, 0] on div at bounding box center [0, 0] width 0 height 0
click at [856, 130] on span at bounding box center [854, 124] width 24 height 24
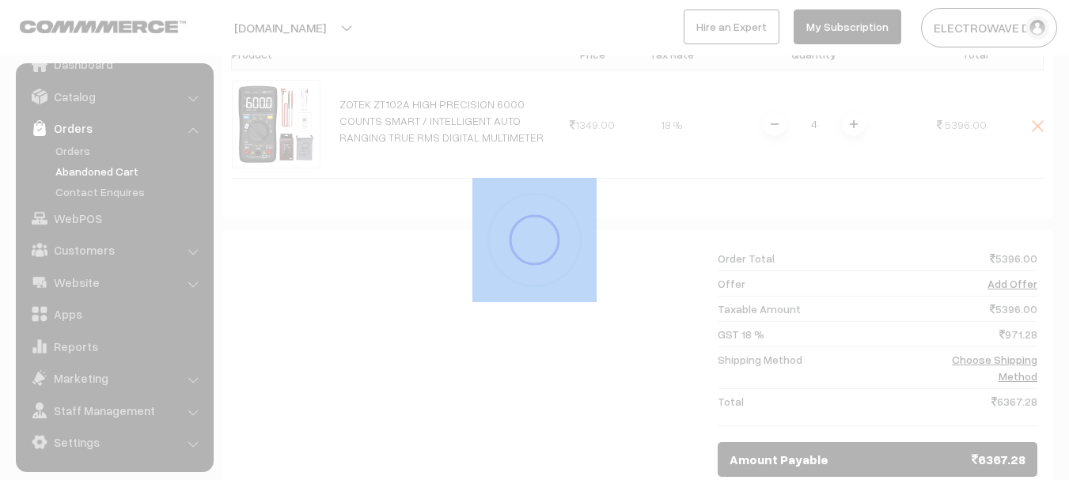
click at [856, 130] on div "Dashboard / abandonedCart / View Abandoned Cart View Abandoned Cart Cancel Save…" at bounding box center [638, 171] width 832 height 1014
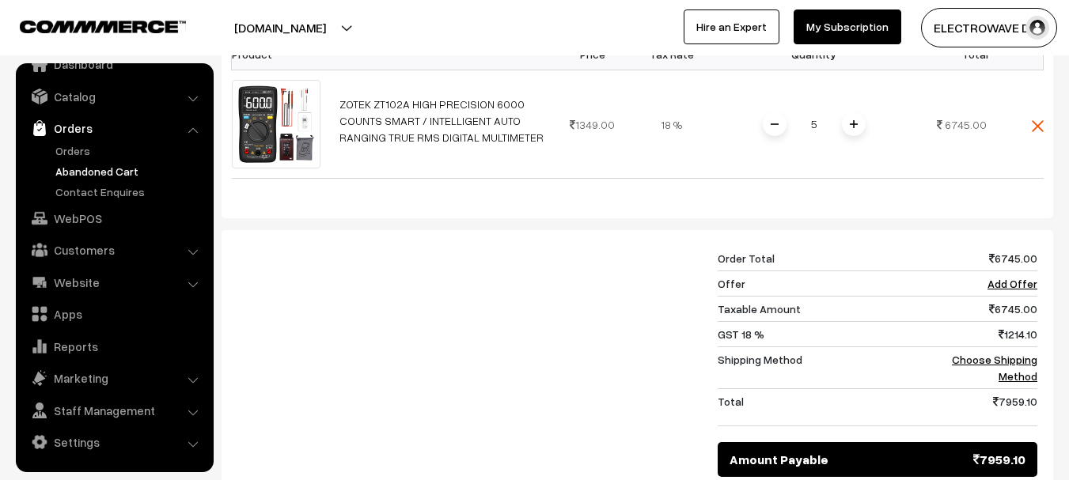
click at [856, 130] on span at bounding box center [854, 124] width 24 height 24
click at [1015, 286] on link "Add Offer" at bounding box center [1013, 283] width 50 height 13
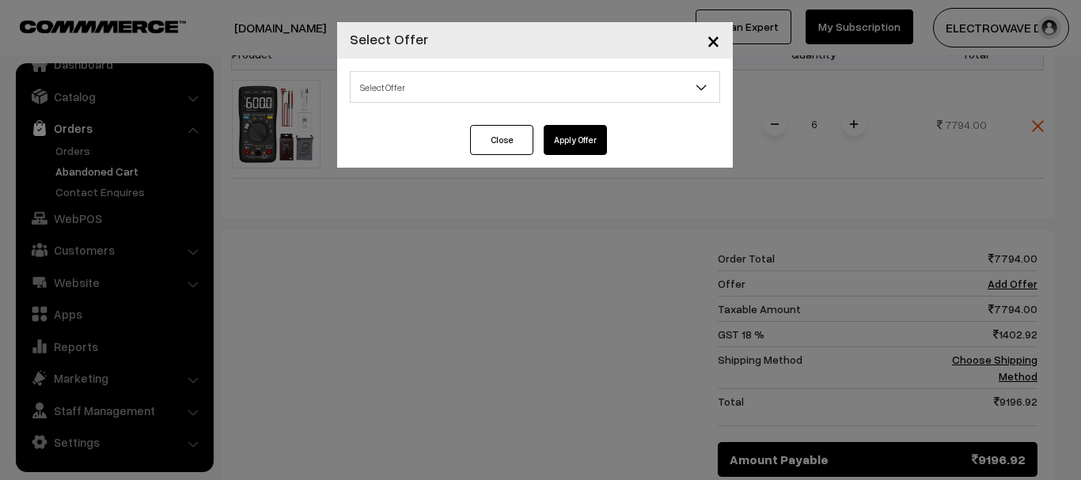
click at [538, 98] on span "Select Offer" at bounding box center [535, 88] width 369 height 28
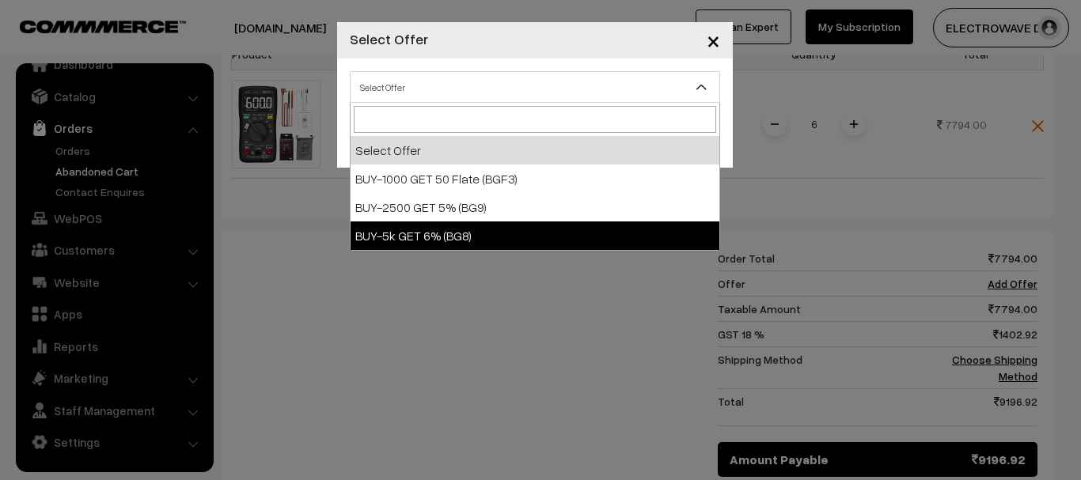
select select "11"
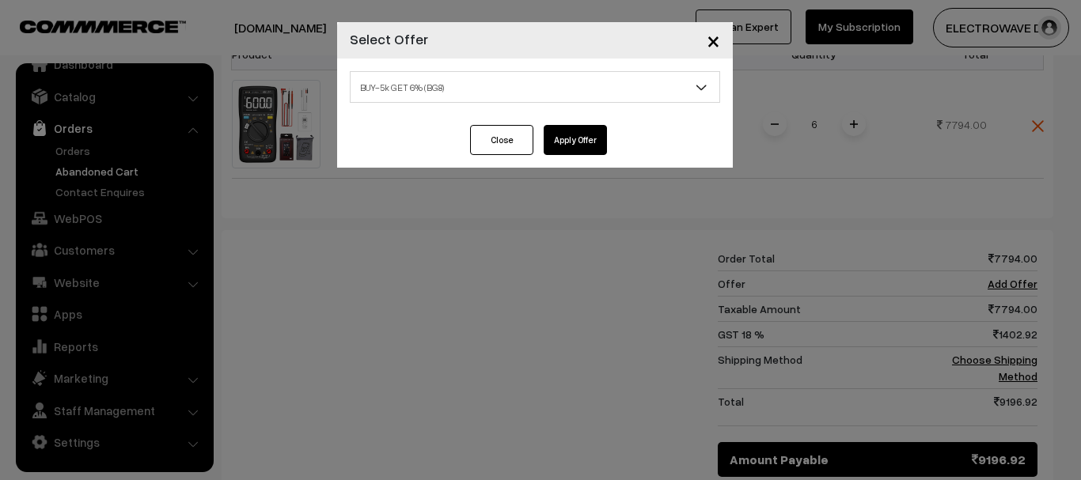
click at [579, 135] on button "Apply Offer" at bounding box center [575, 140] width 63 height 30
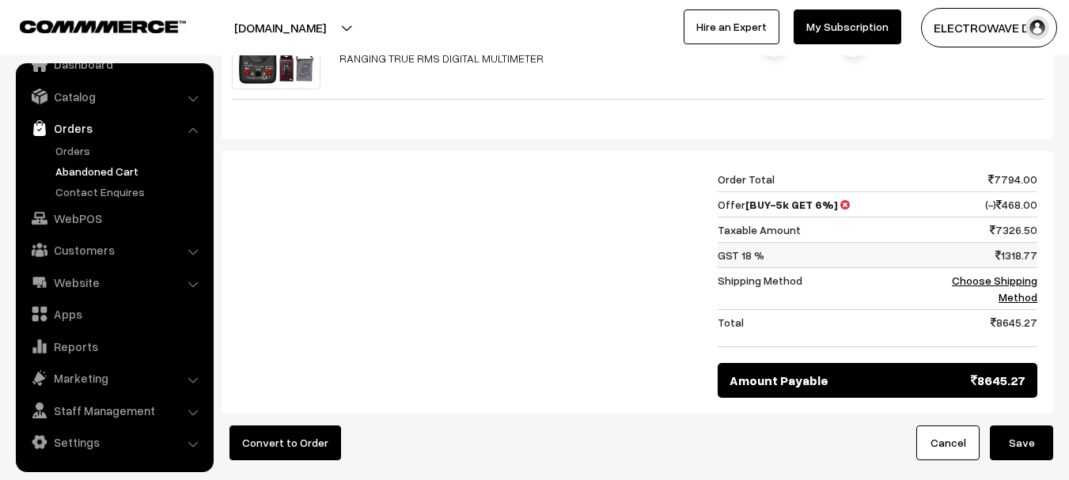
scroll to position [317, 0]
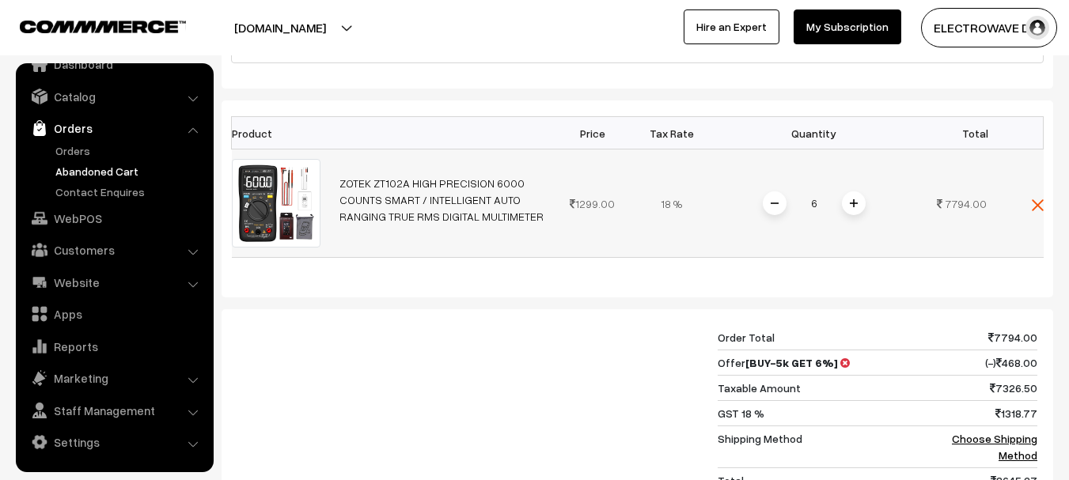
click at [1036, 205] on img at bounding box center [1038, 205] width 12 height 12
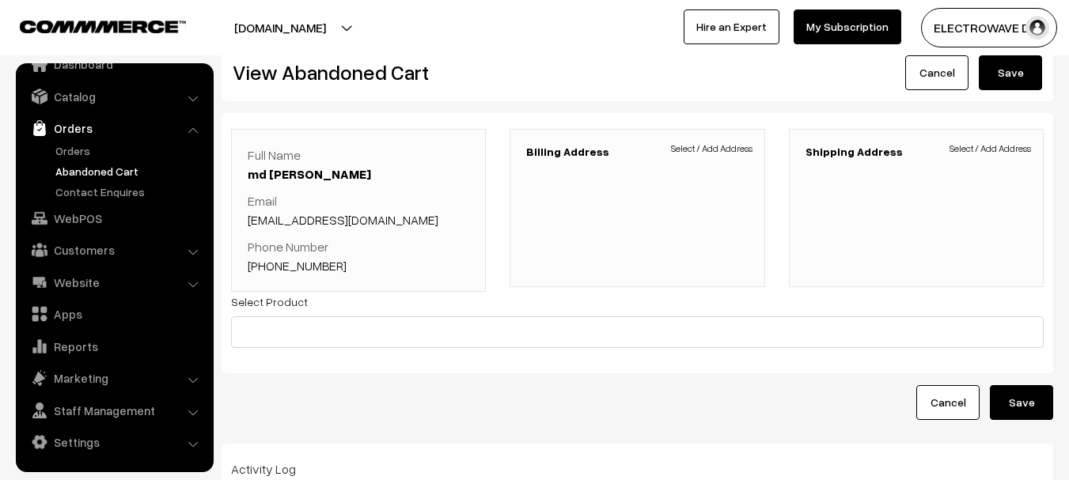
scroll to position [79, 0]
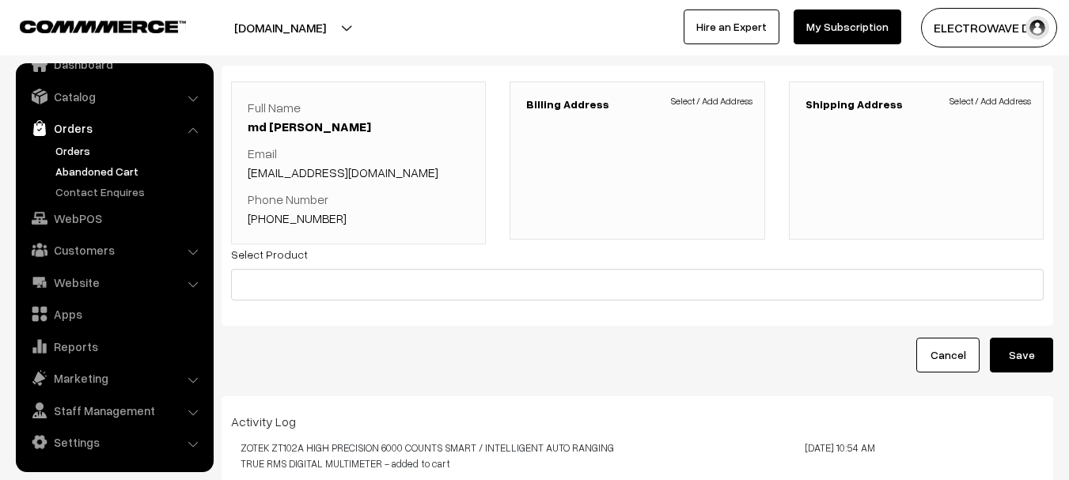
click at [73, 153] on link "Orders" at bounding box center [129, 150] width 157 height 17
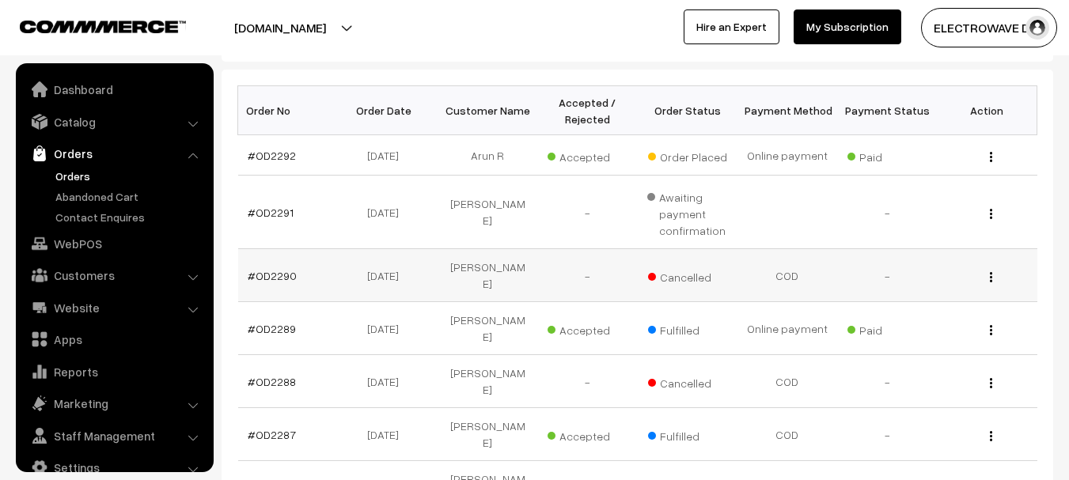
scroll to position [25, 0]
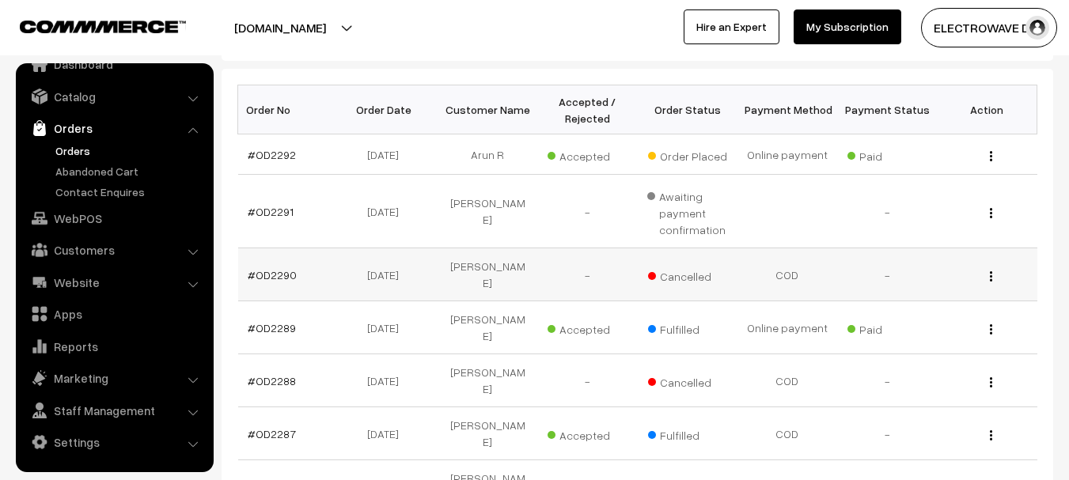
click at [866, 279] on td "-" at bounding box center [887, 275] width 100 height 53
click at [86, 165] on link "Abandoned Cart" at bounding box center [129, 171] width 157 height 17
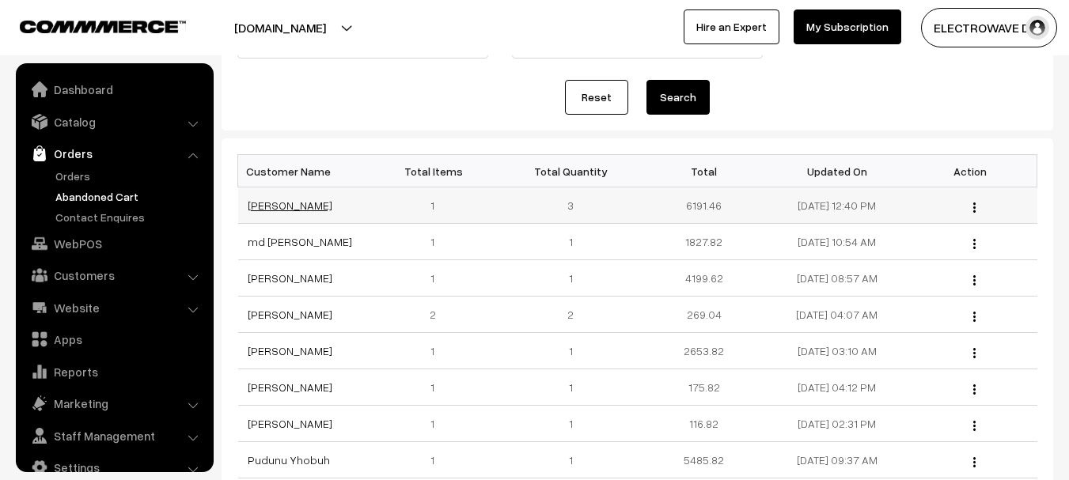
scroll to position [25, 0]
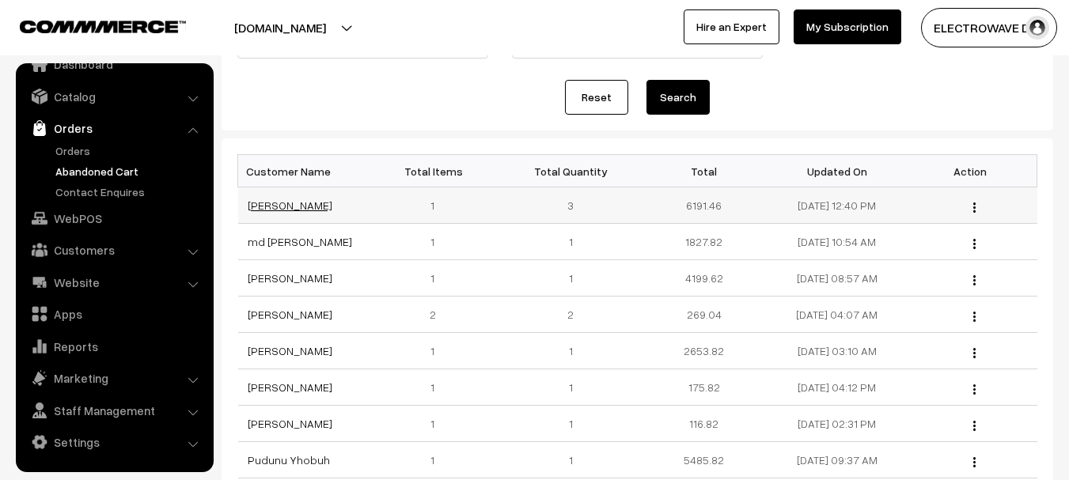
click at [273, 203] on link "[PERSON_NAME]" at bounding box center [290, 205] width 85 height 13
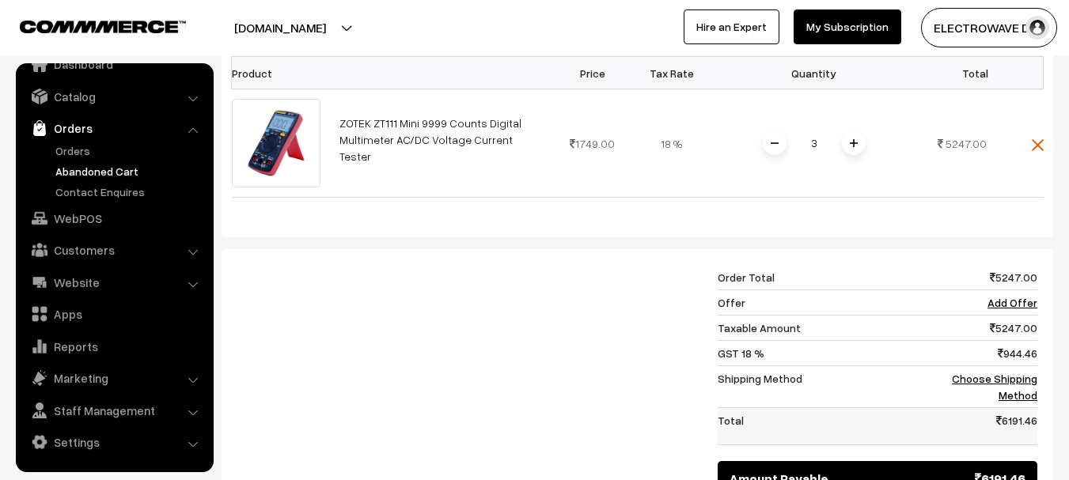
scroll to position [475, 0]
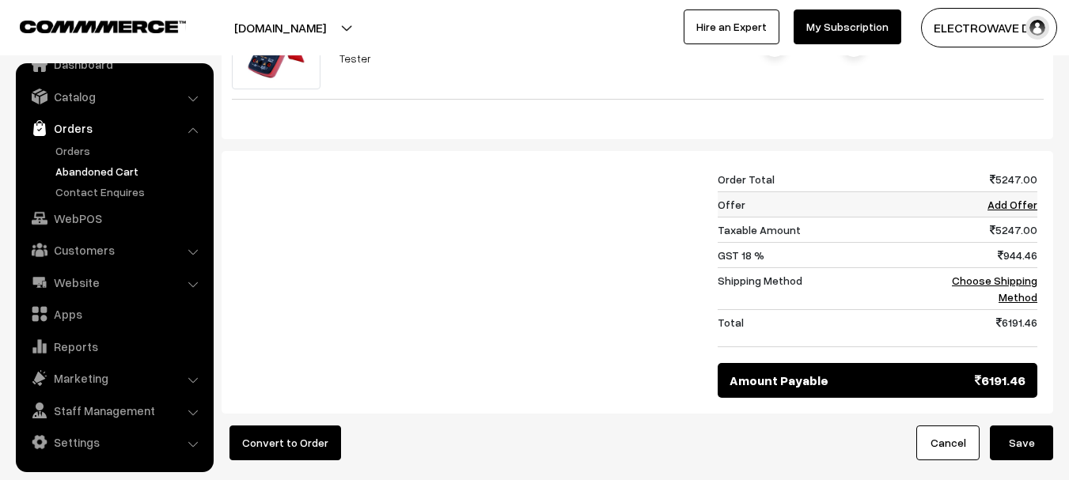
click at [1027, 211] on link "Add Offer" at bounding box center [1013, 204] width 50 height 13
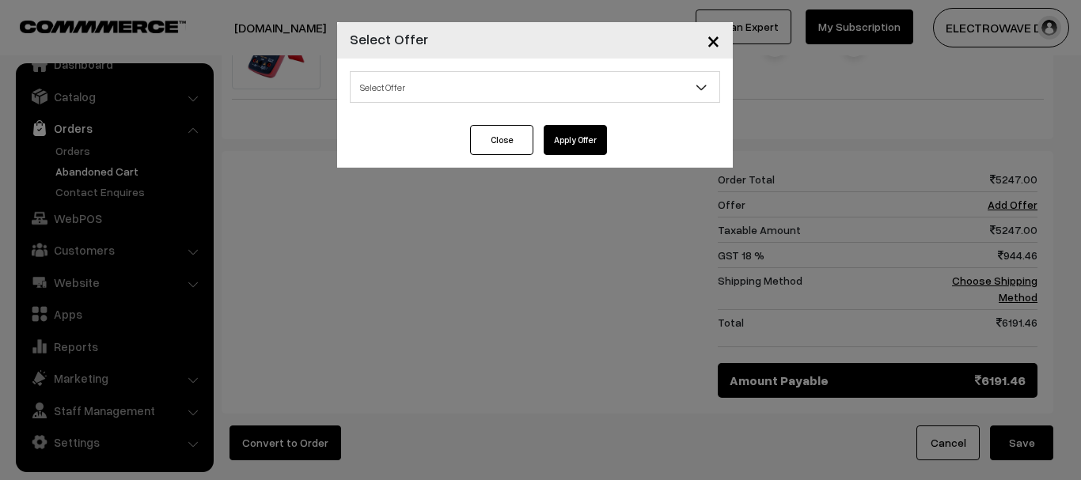
click at [522, 87] on span "Select Offer" at bounding box center [535, 88] width 369 height 28
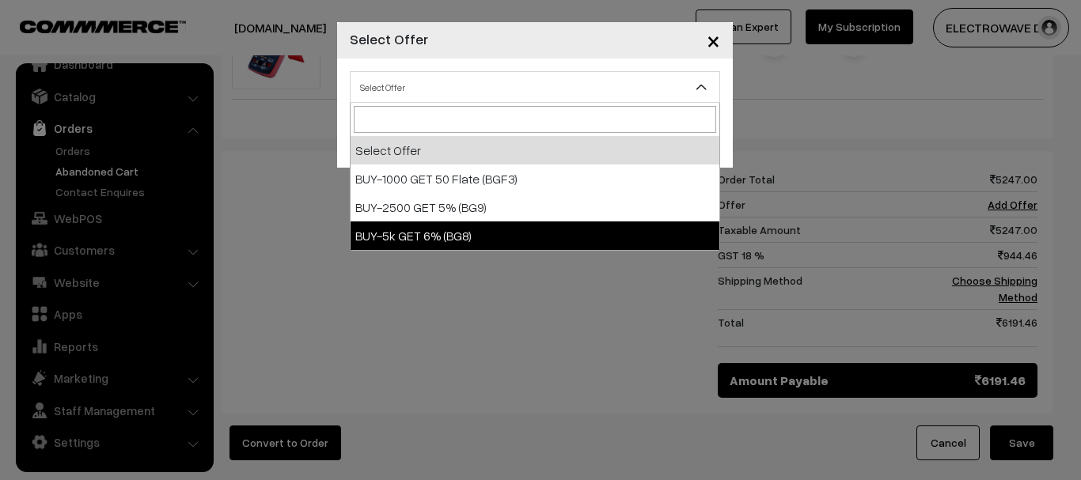
select select "11"
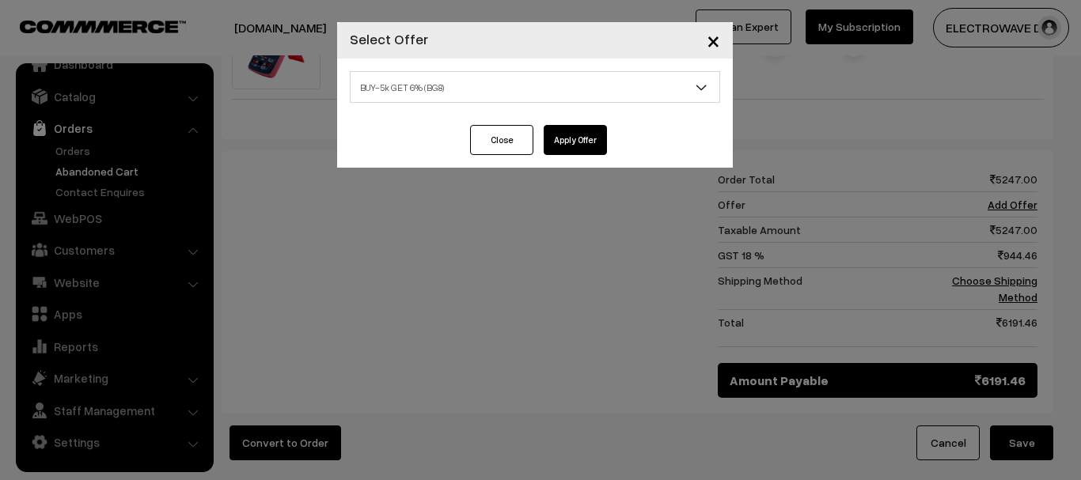
click at [586, 136] on button "Apply Offer" at bounding box center [575, 140] width 63 height 30
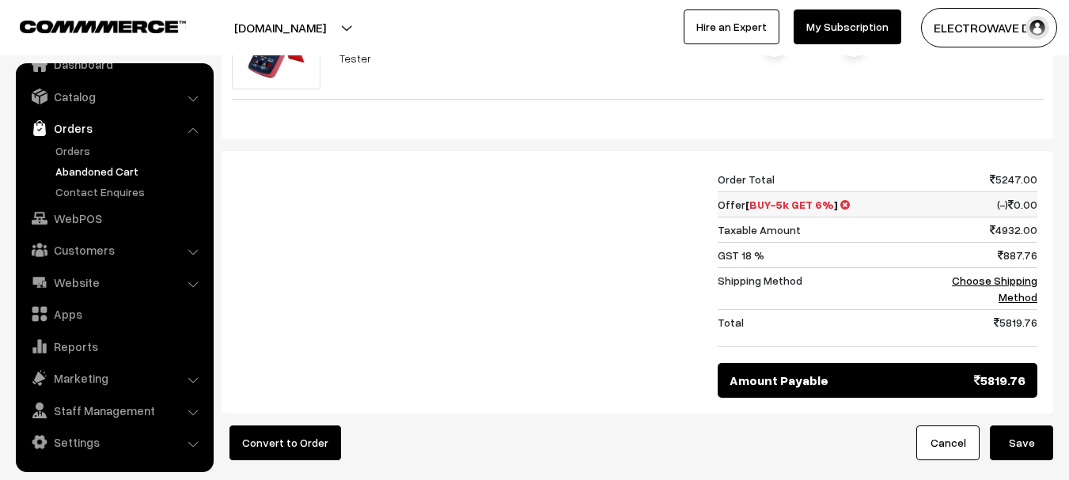
click at [843, 211] on icon at bounding box center [845, 204] width 9 height 11
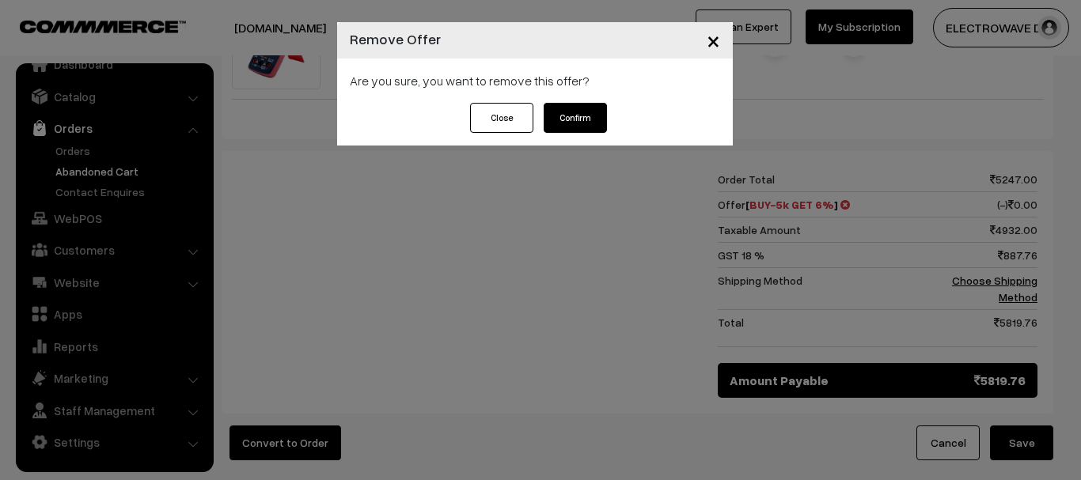
click at [574, 120] on button "Confirm" at bounding box center [575, 118] width 63 height 30
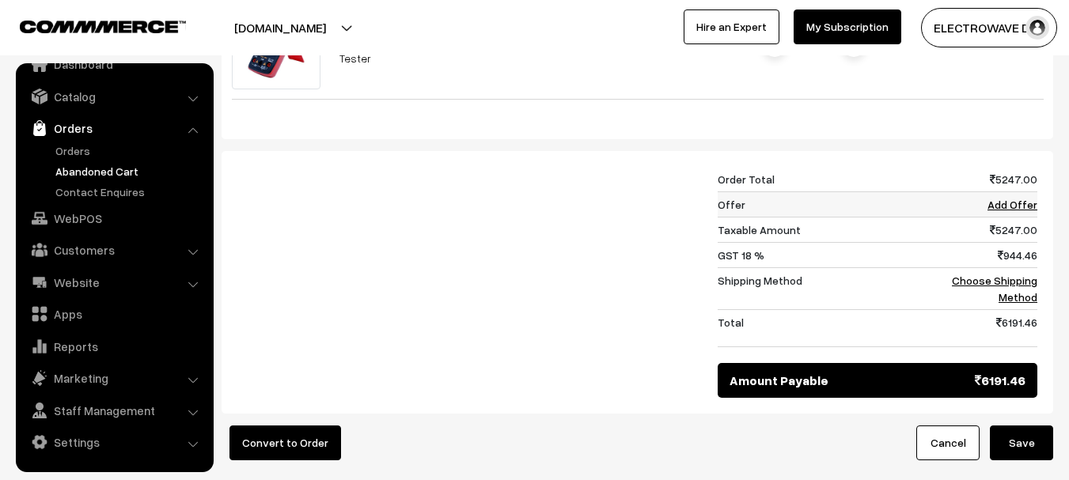
click at [1011, 211] on link "Add Offer" at bounding box center [1013, 204] width 50 height 13
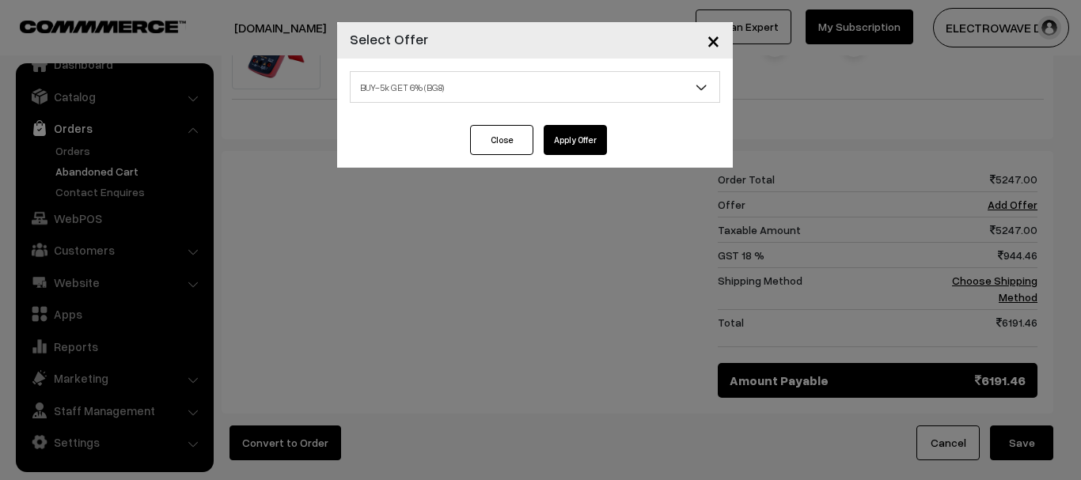
click at [478, 94] on span "BUY-5k GET 6% (BG8)" at bounding box center [535, 88] width 369 height 28
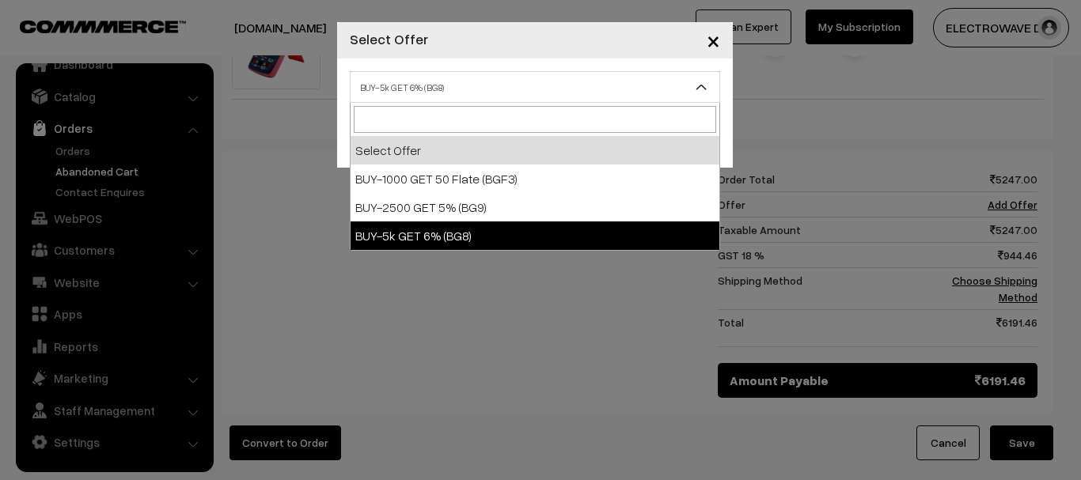
select select "11"
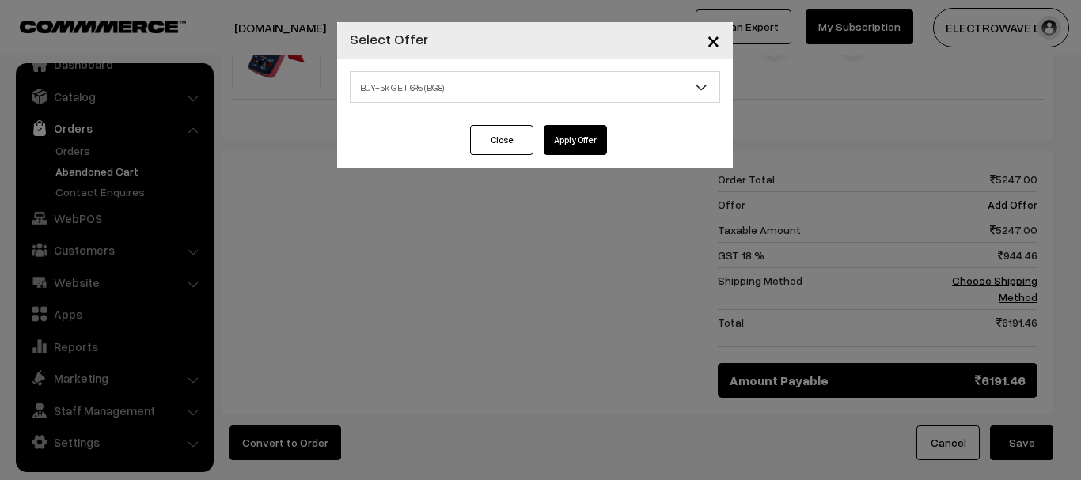
click at [586, 136] on button "Apply Offer" at bounding box center [575, 140] width 63 height 30
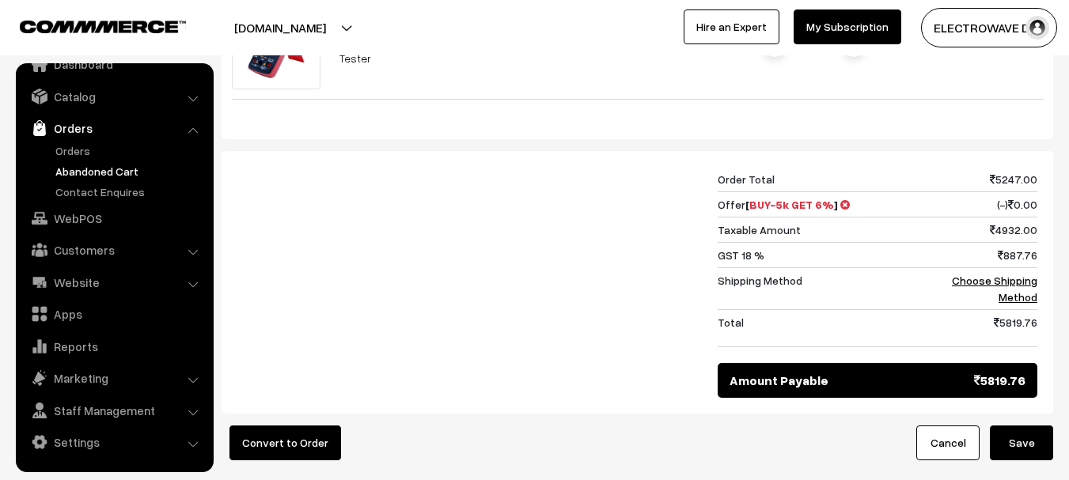
click at [1023, 454] on button "Save" at bounding box center [1021, 443] width 63 height 35
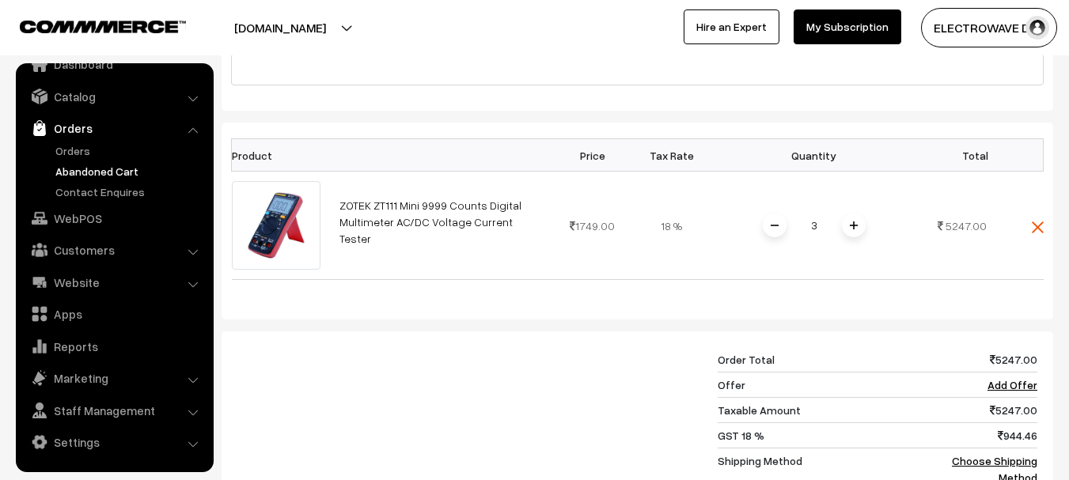
scroll to position [396, 0]
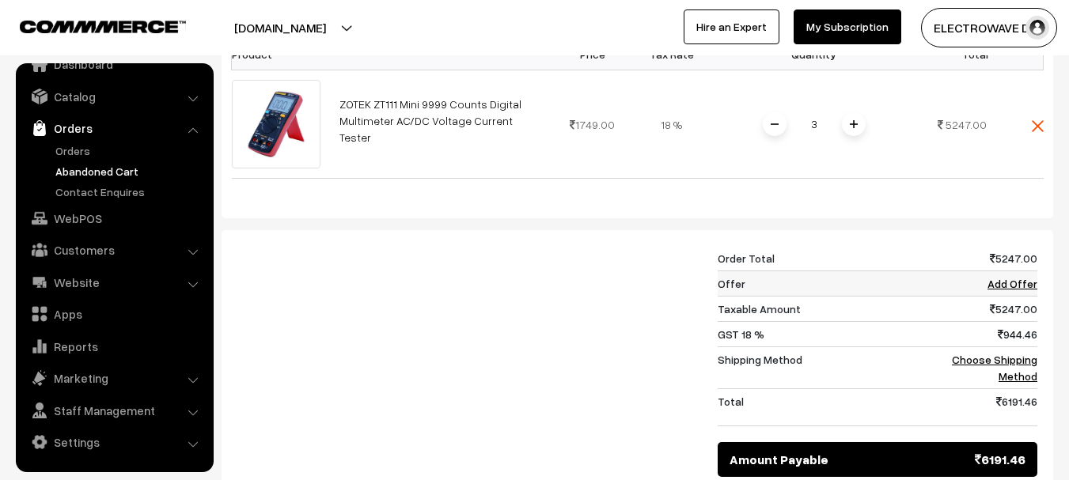
click at [1007, 290] on link "Add Offer" at bounding box center [1013, 283] width 50 height 13
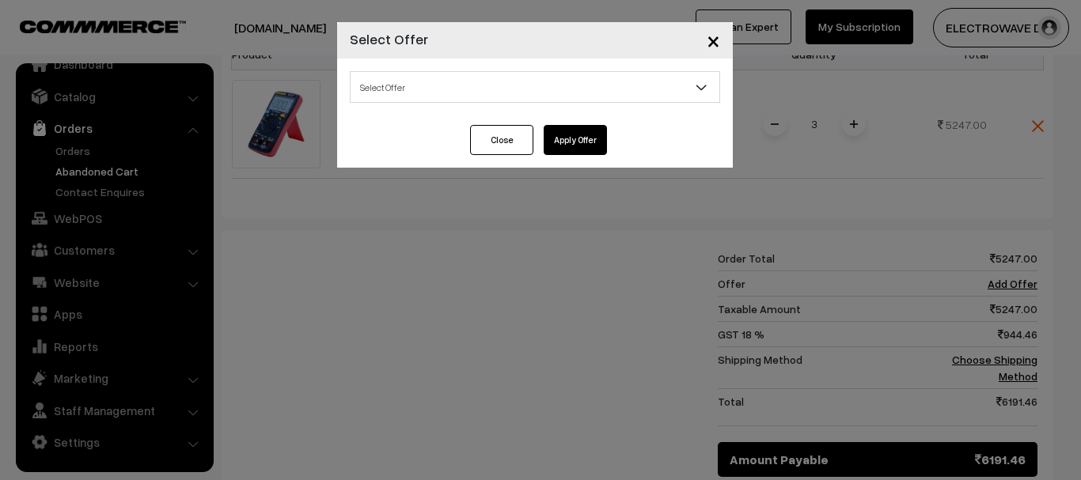
click at [374, 74] on span "Select Offer" at bounding box center [535, 88] width 369 height 28
select select "11"
click at [602, 120] on div "Select Offer BUY-1000 GET 50 Flate (BGF3) BUY-2500 GET 5% (BG9) BUY-5k GET 6% (…" at bounding box center [535, 92] width 396 height 66
click at [597, 135] on button "Apply Offer" at bounding box center [575, 140] width 63 height 30
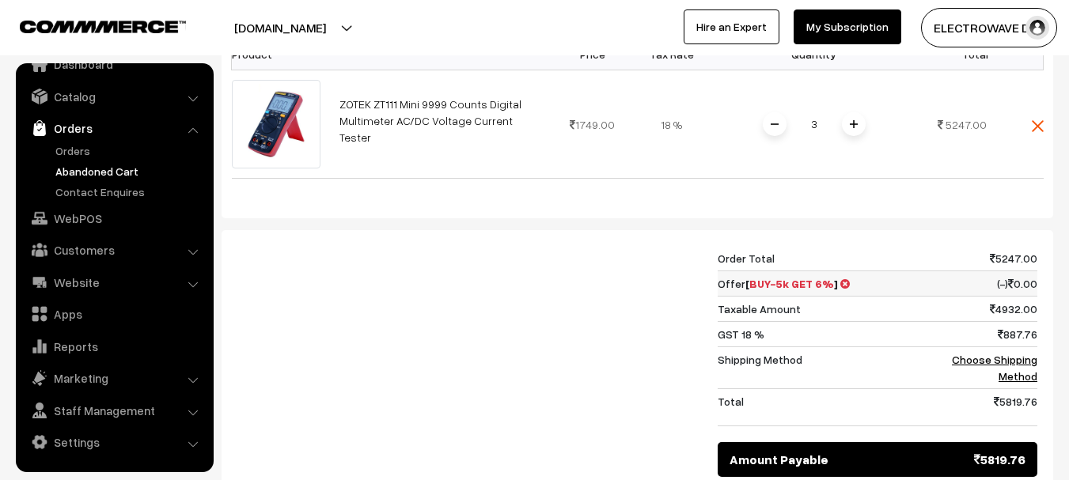
click at [841, 290] on icon at bounding box center [845, 284] width 9 height 11
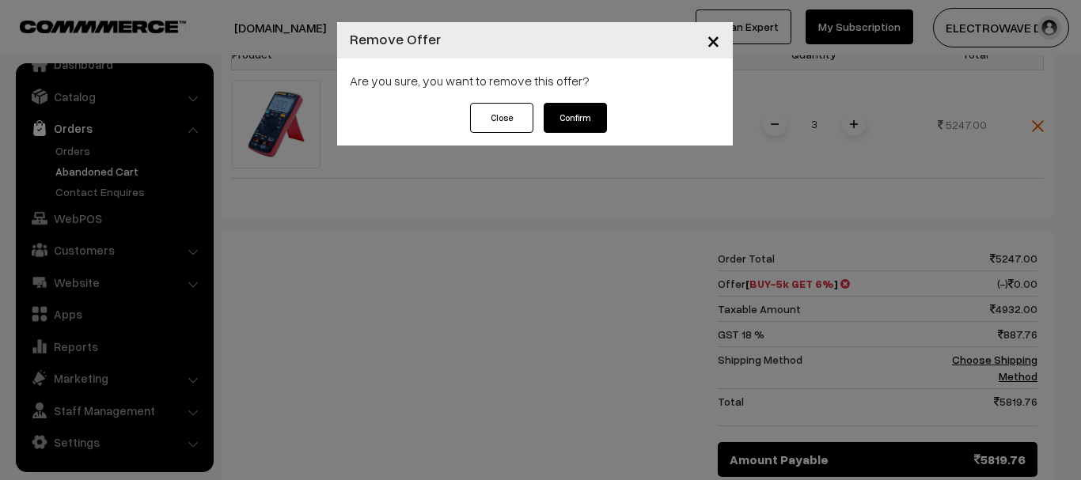
click at [566, 112] on button "Confirm" at bounding box center [575, 118] width 63 height 30
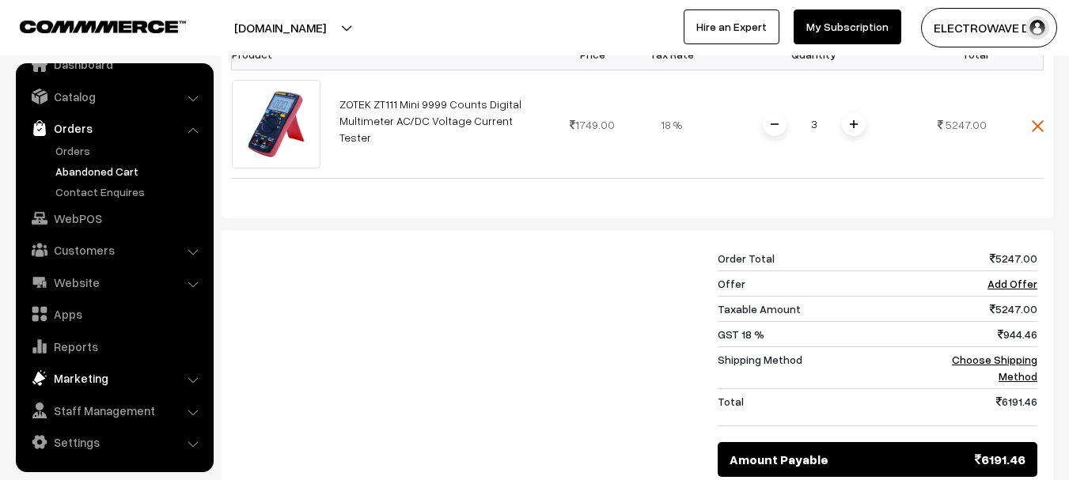
click at [90, 374] on link "Marketing" at bounding box center [114, 378] width 188 height 28
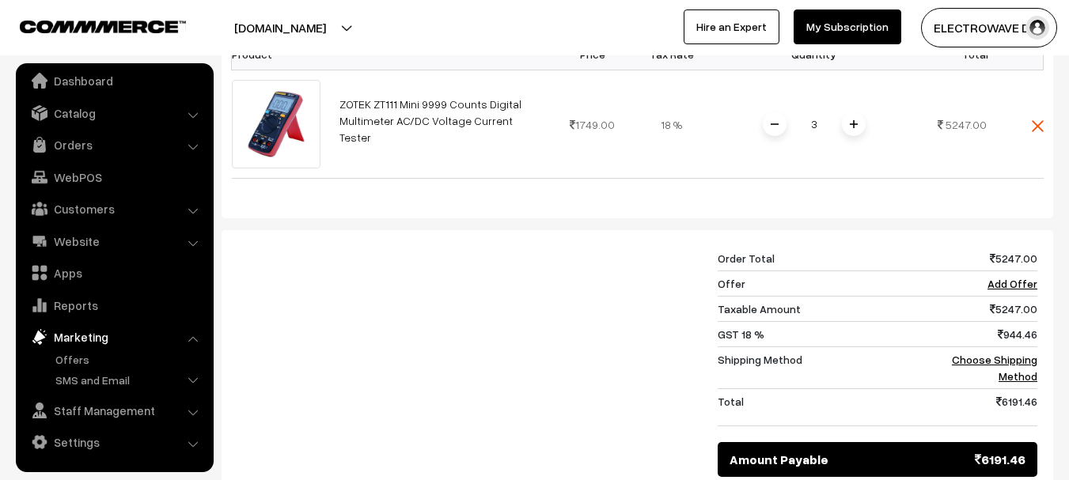
scroll to position [9, 0]
click at [70, 362] on link "Offers" at bounding box center [129, 359] width 157 height 17
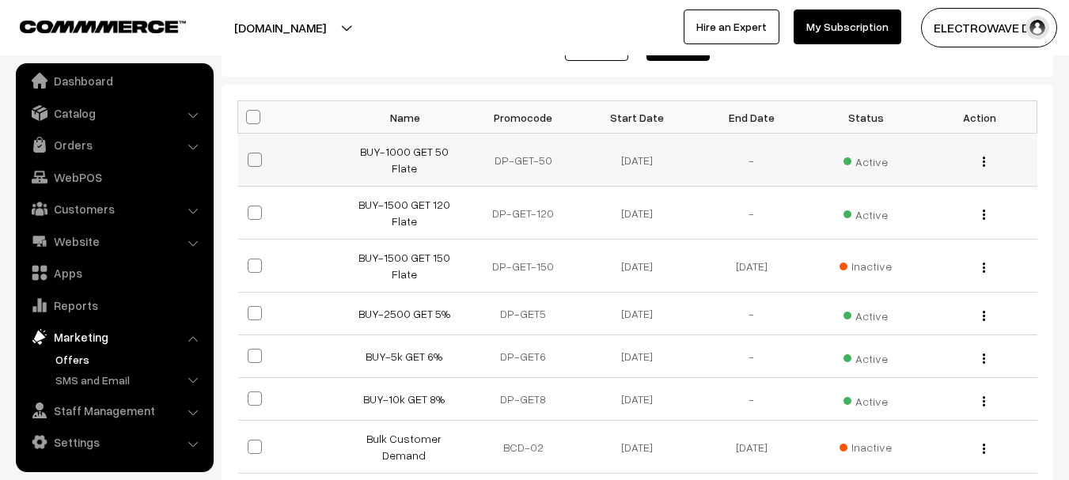
scroll to position [317, 0]
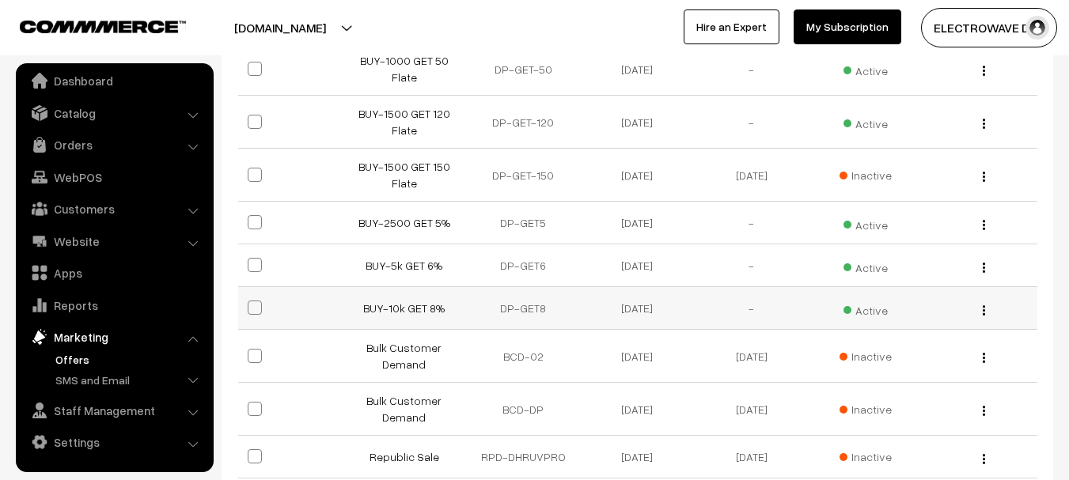
click at [984, 313] on img "button" at bounding box center [984, 311] width 2 height 10
click at [917, 350] on td "Inactive" at bounding box center [866, 356] width 114 height 53
click at [985, 313] on img "button" at bounding box center [984, 311] width 2 height 10
drag, startPoint x: 932, startPoint y: 328, endPoint x: 920, endPoint y: 321, distance: 13.8
click at [929, 328] on link "Edit" at bounding box center [913, 332] width 135 height 35
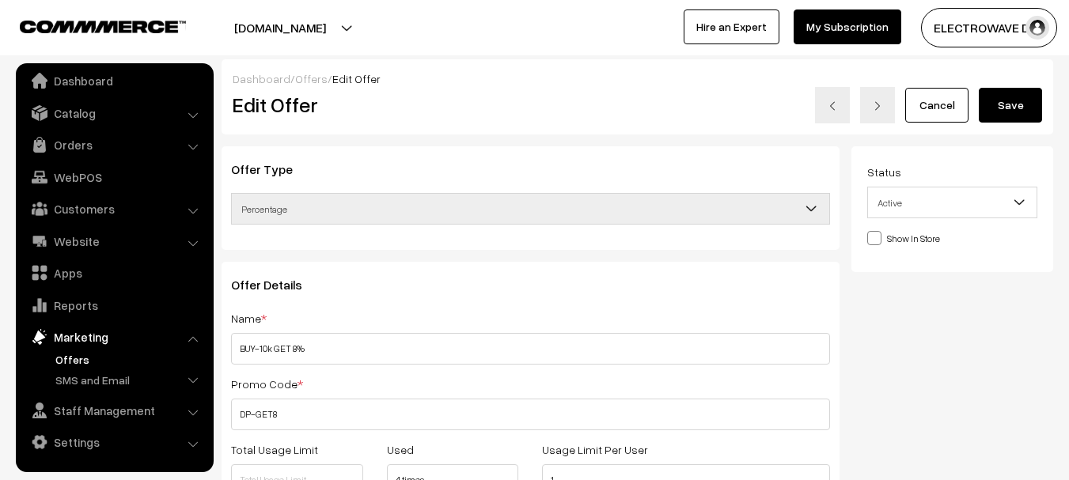
click at [949, 106] on link "Cancel" at bounding box center [936, 105] width 63 height 35
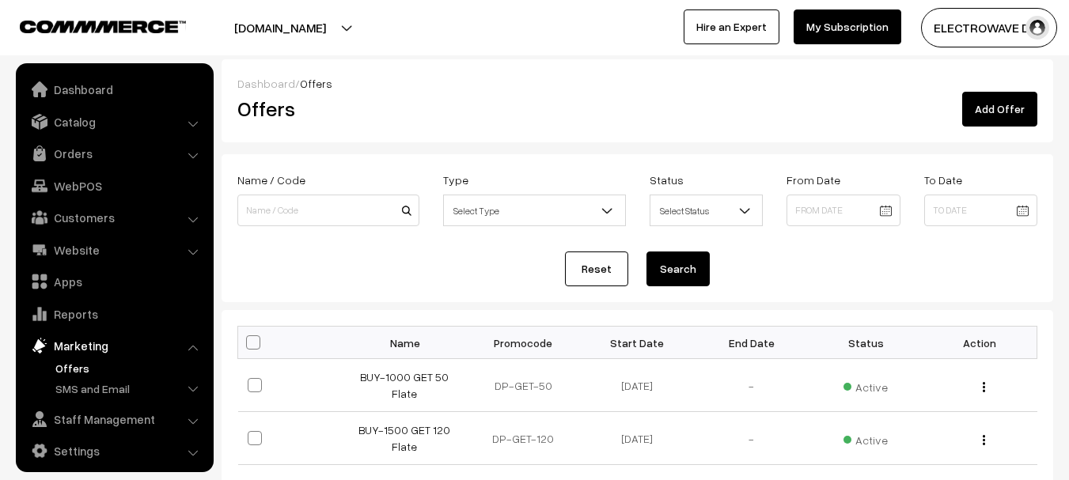
scroll to position [9, 0]
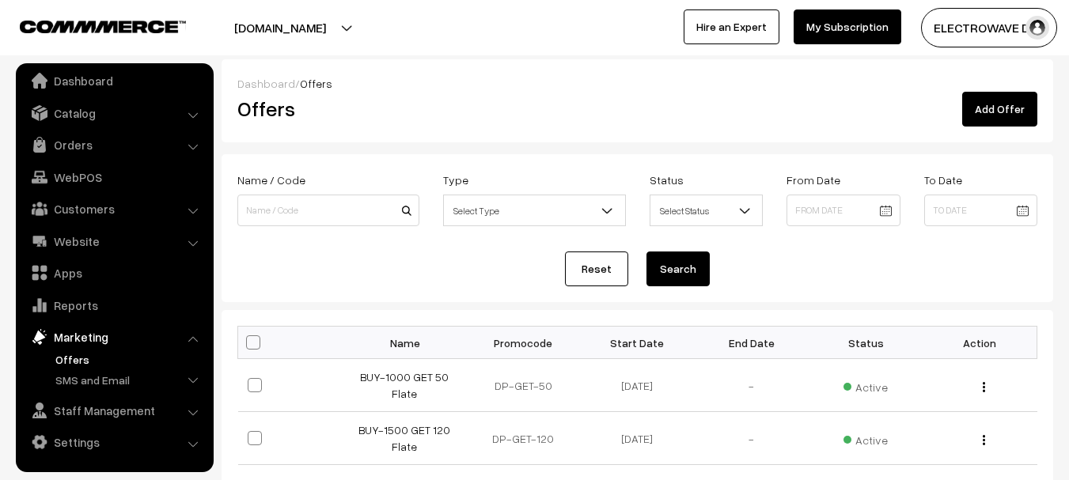
click at [1001, 109] on link "Add Offer" at bounding box center [999, 109] width 75 height 35
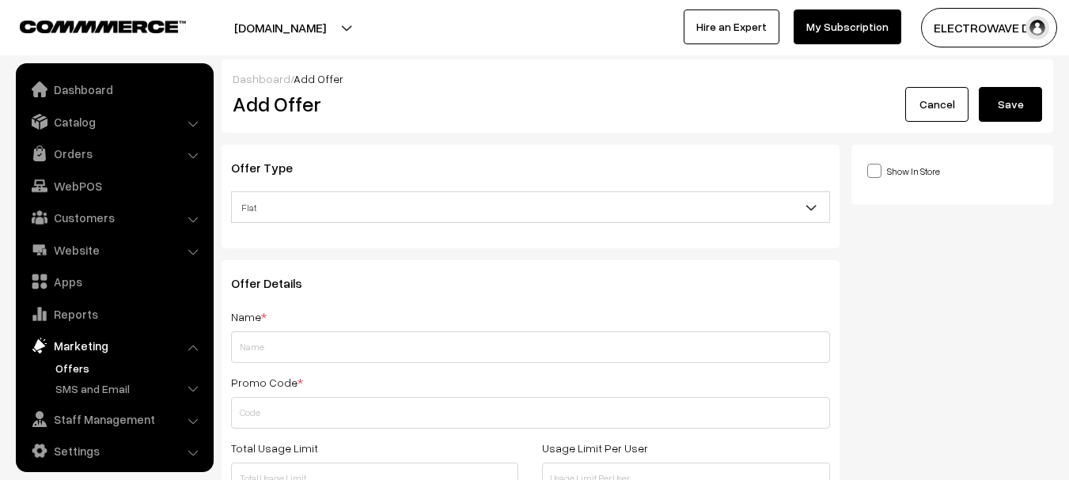
click at [309, 199] on span "Flat" at bounding box center [531, 208] width 598 height 28
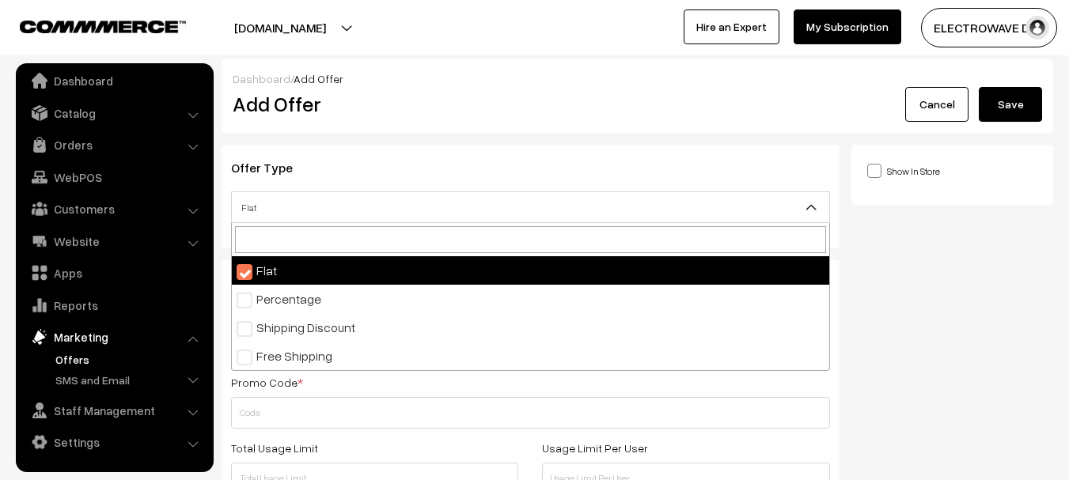
click at [338, 212] on span "Flat" at bounding box center [531, 208] width 598 height 28
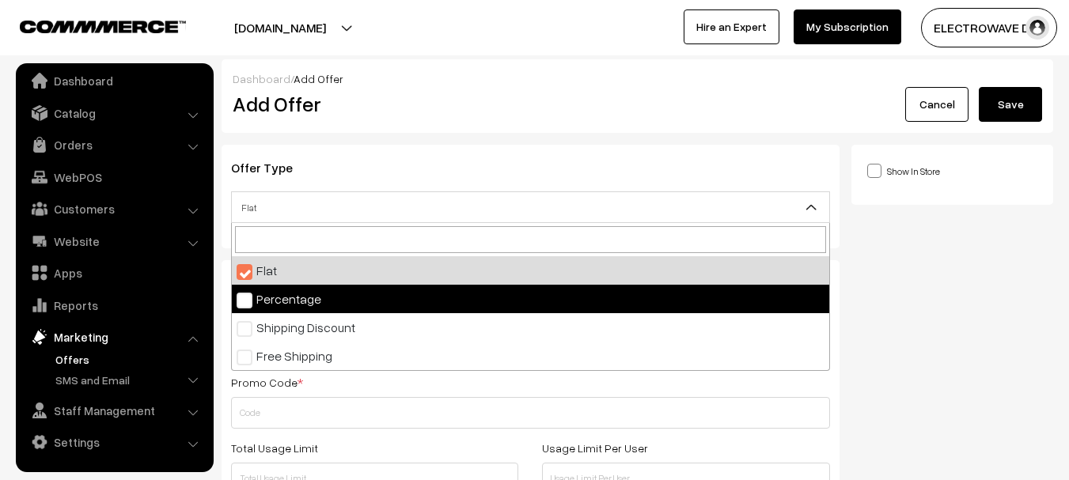
select select "2"
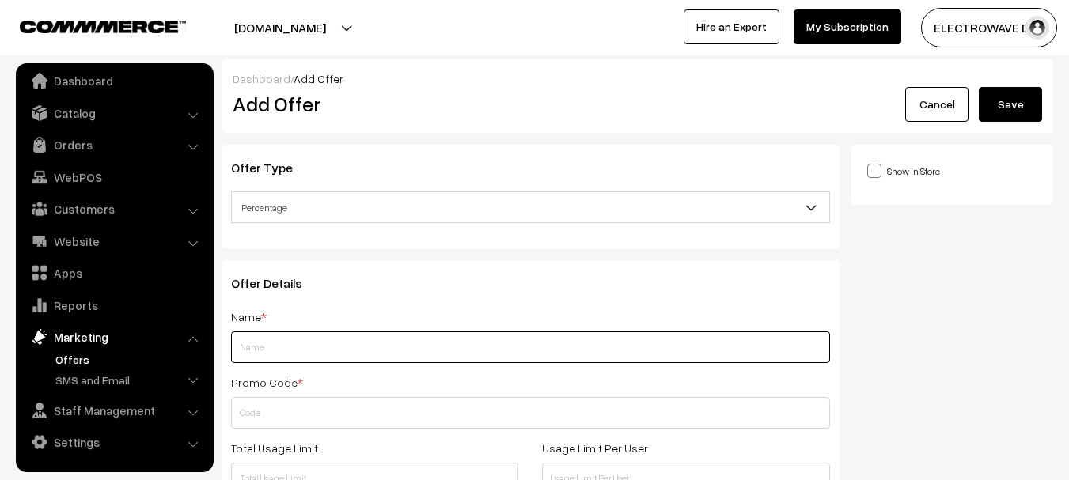
click at [332, 353] on input "text" at bounding box center [530, 348] width 599 height 32
paste input "BUY-10k GET 8%"
drag, startPoint x: 266, startPoint y: 352, endPoint x: 279, endPoint y: 380, distance: 30.5
click at [267, 352] on input "BUY-10k GET 8%" at bounding box center [530, 348] width 599 height 32
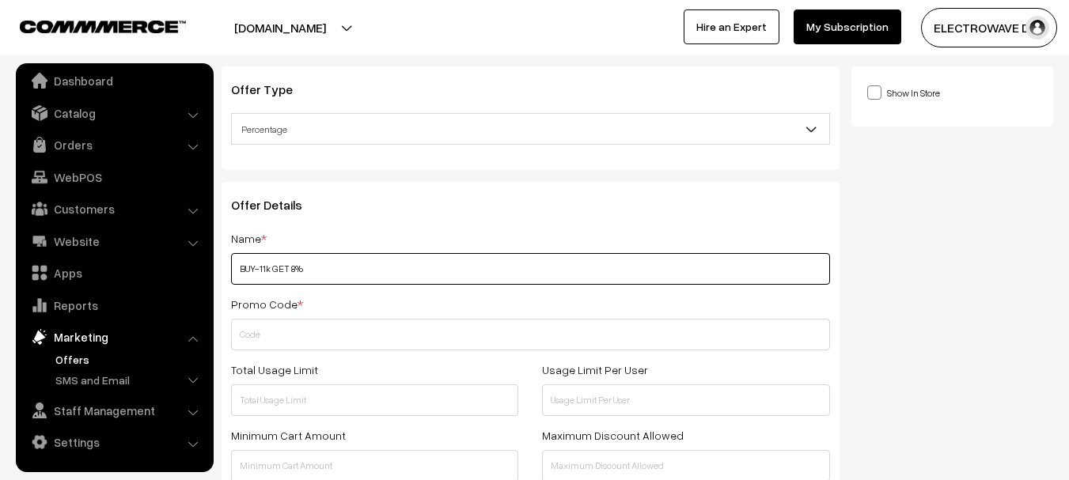
scroll to position [79, 0]
click at [295, 271] on input "BUY-11k GET 8%" at bounding box center [530, 268] width 599 height 32
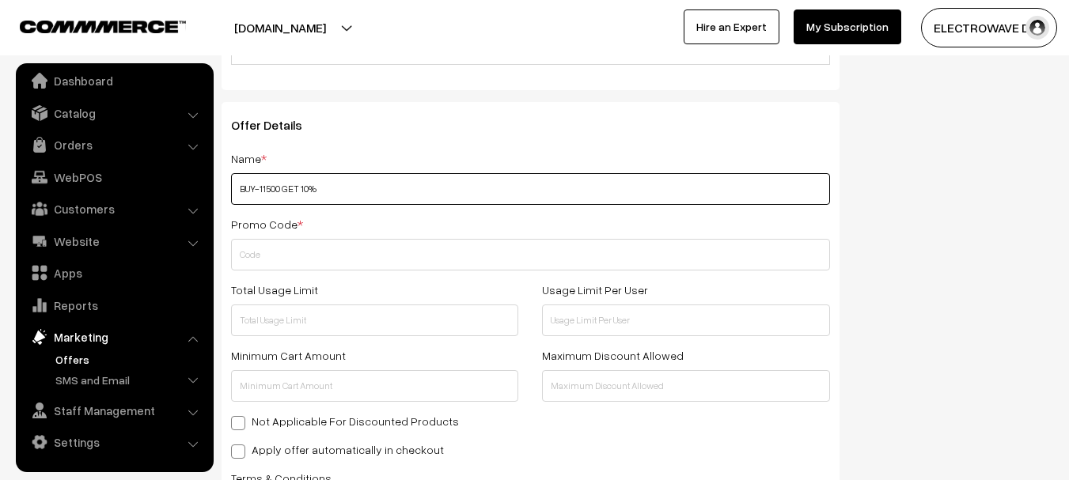
type input "BUY-11500 GET 10%"
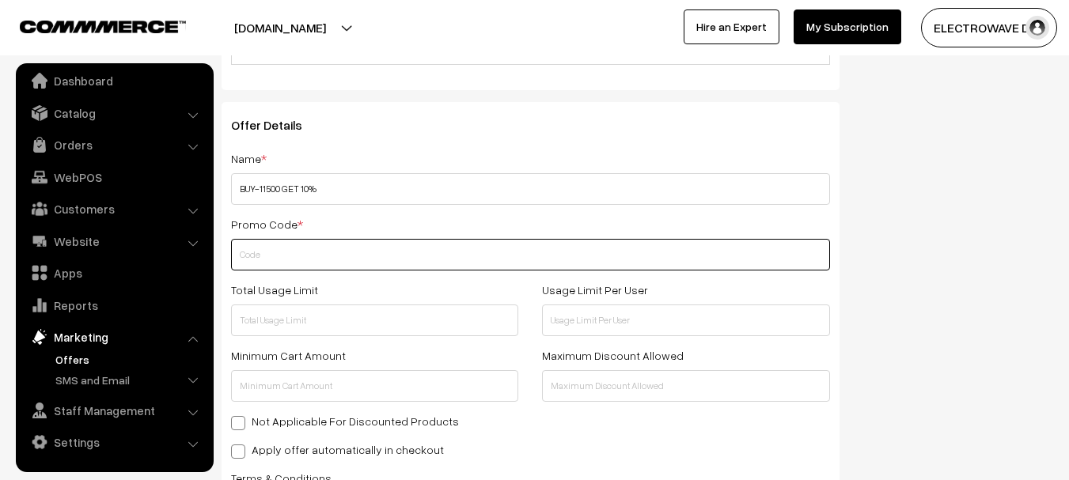
click at [351, 257] on input "text" at bounding box center [530, 255] width 599 height 32
paste input "DP-GET8"
type input "DP-GET10"
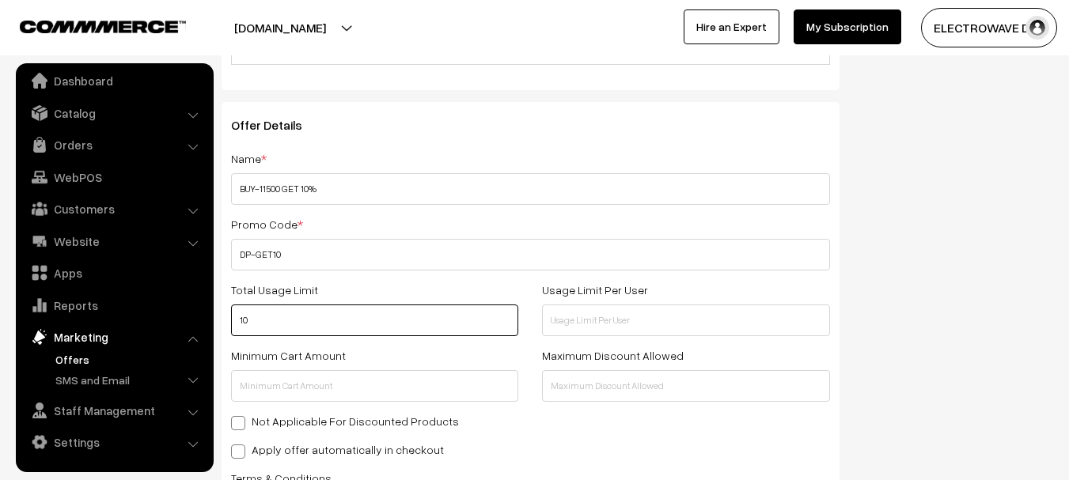
type input "1"
type input "1500"
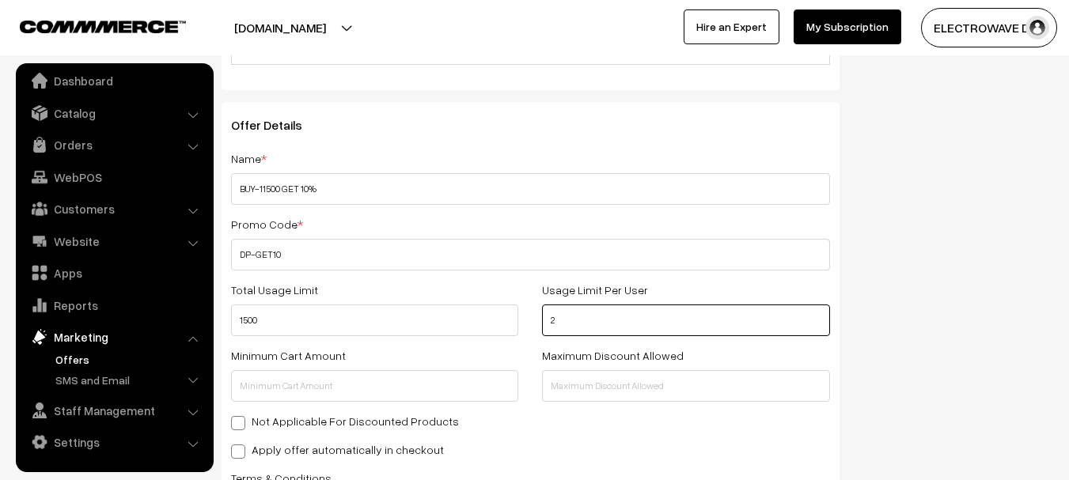
type input "2"
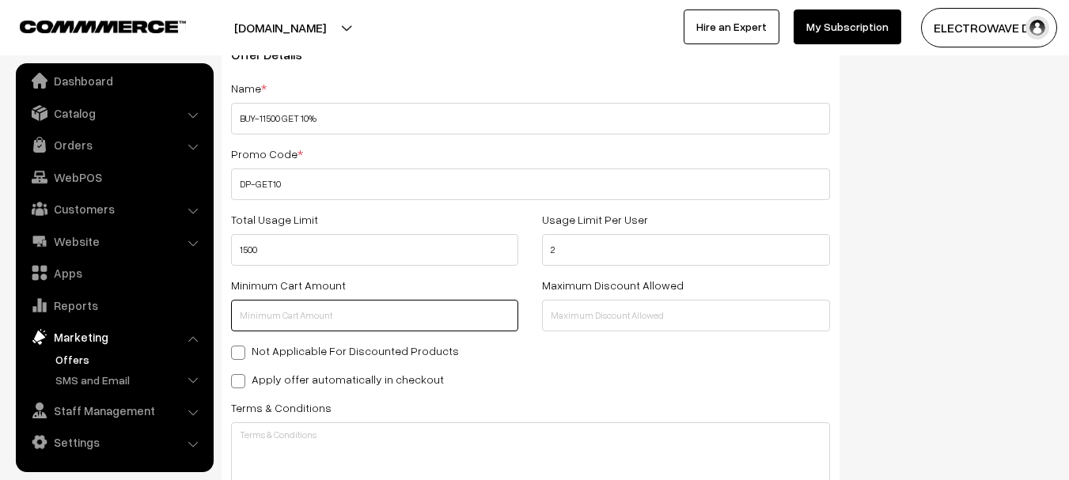
scroll to position [317, 0]
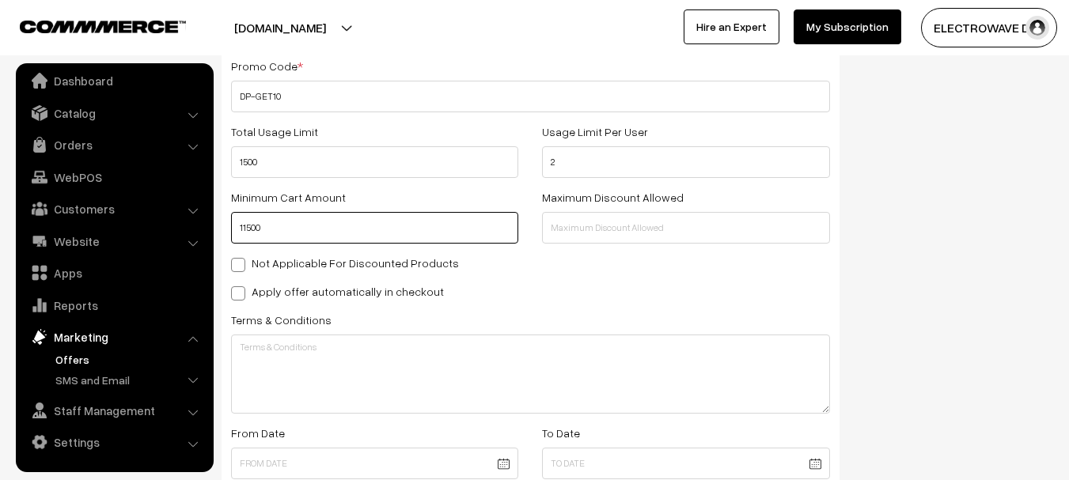
type input "11500"
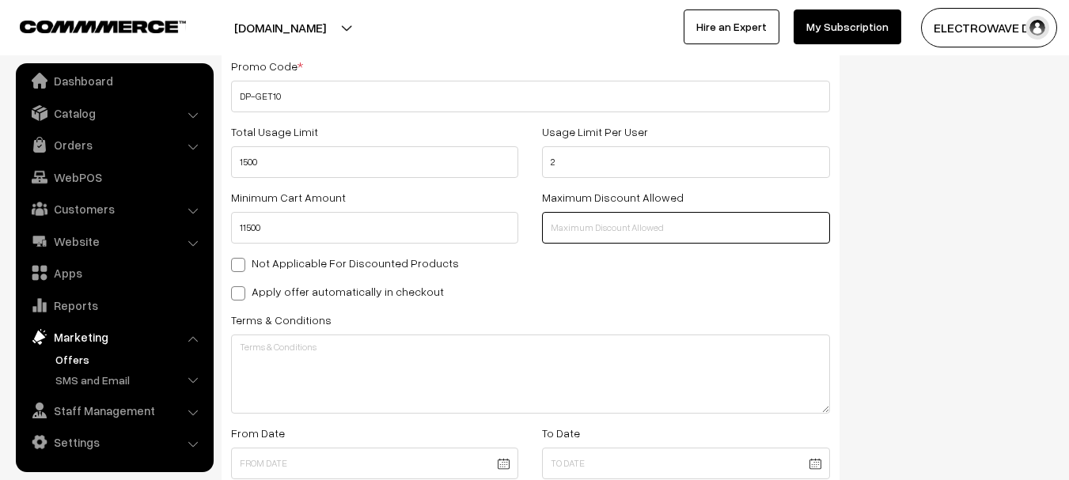
type input "5"
type input "2500"
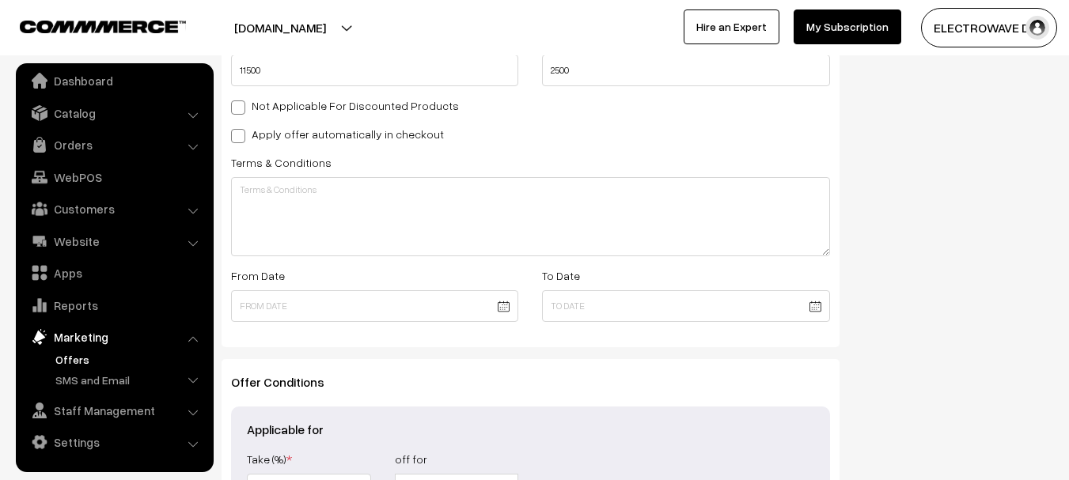
scroll to position [475, 0]
click at [505, 313] on body "Thank you for showing interest. Our team will call you shortly. Close dhruvpro.…" at bounding box center [534, 108] width 1069 height 1167
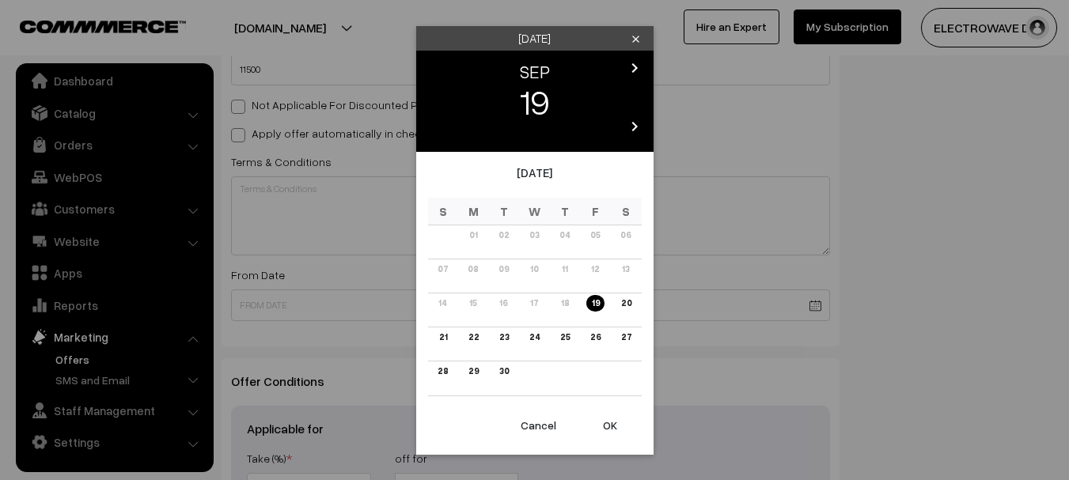
click at [603, 428] on button "OK" at bounding box center [610, 425] width 63 height 35
type input "19-09-2025"
click at [603, 428] on h3 "Applicable for" at bounding box center [530, 429] width 567 height 15
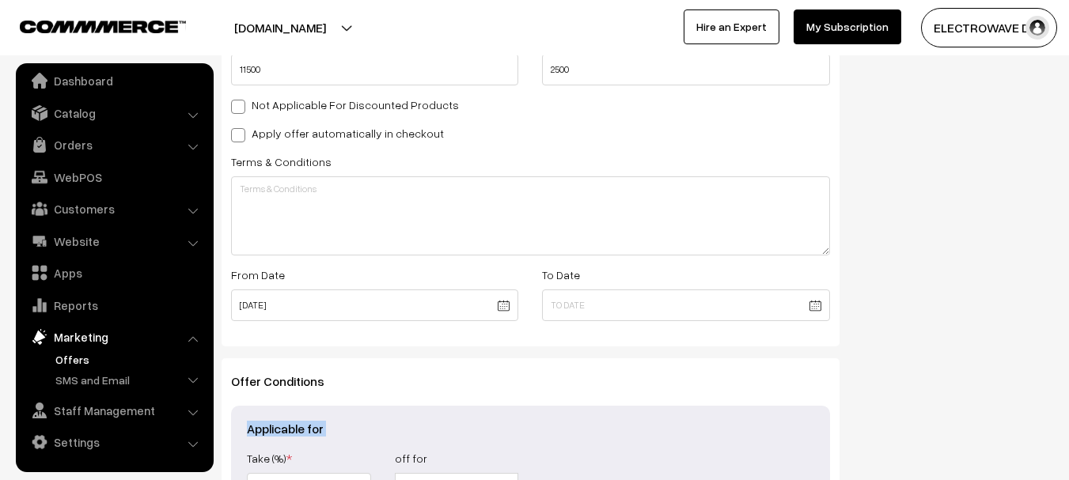
drag, startPoint x: 603, startPoint y: 428, endPoint x: 612, endPoint y: 400, distance: 29.8
click at [605, 427] on h3 "Applicable for" at bounding box center [530, 429] width 567 height 15
click at [630, 304] on body "Thank you for showing interest. Our team will call you shortly. Close dhruvpro.…" at bounding box center [534, 108] width 1069 height 1167
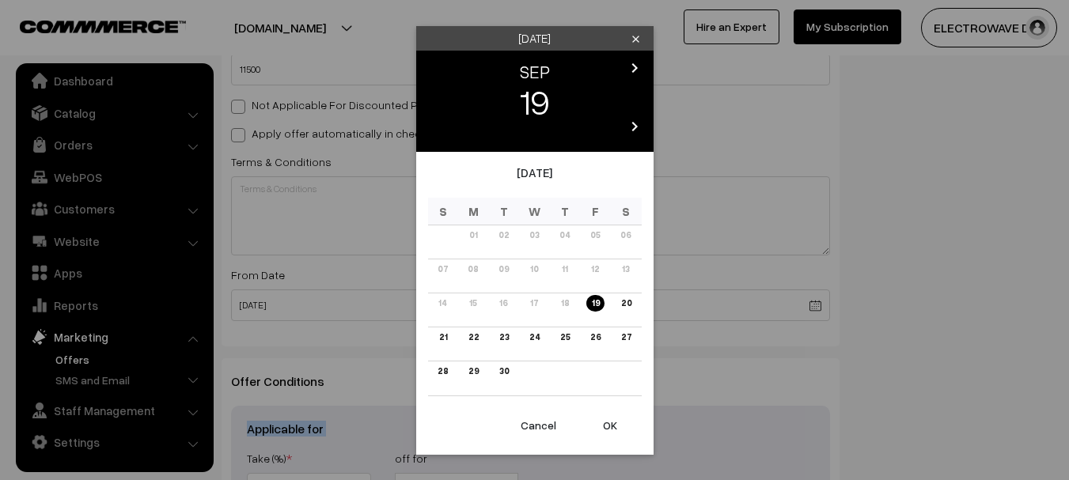
click at [637, 61] on icon "chevron_right" at bounding box center [634, 68] width 19 height 19
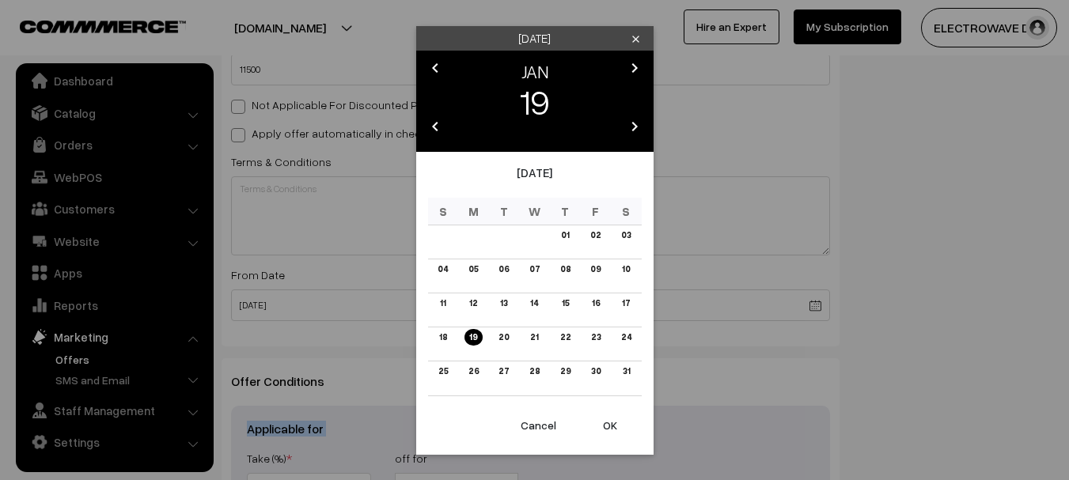
click at [637, 61] on icon "chevron_right" at bounding box center [634, 68] width 19 height 19
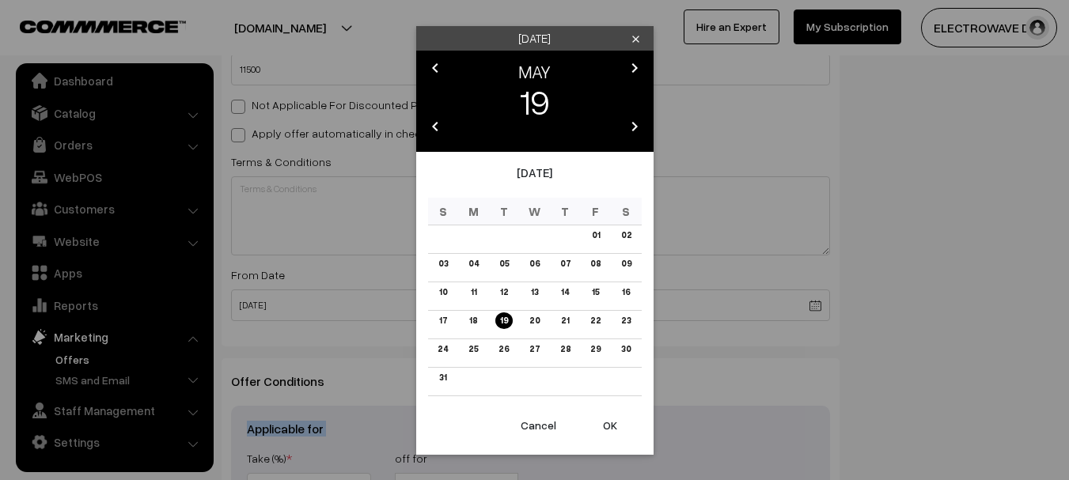
click at [637, 61] on icon "chevron_right" at bounding box center [634, 68] width 19 height 19
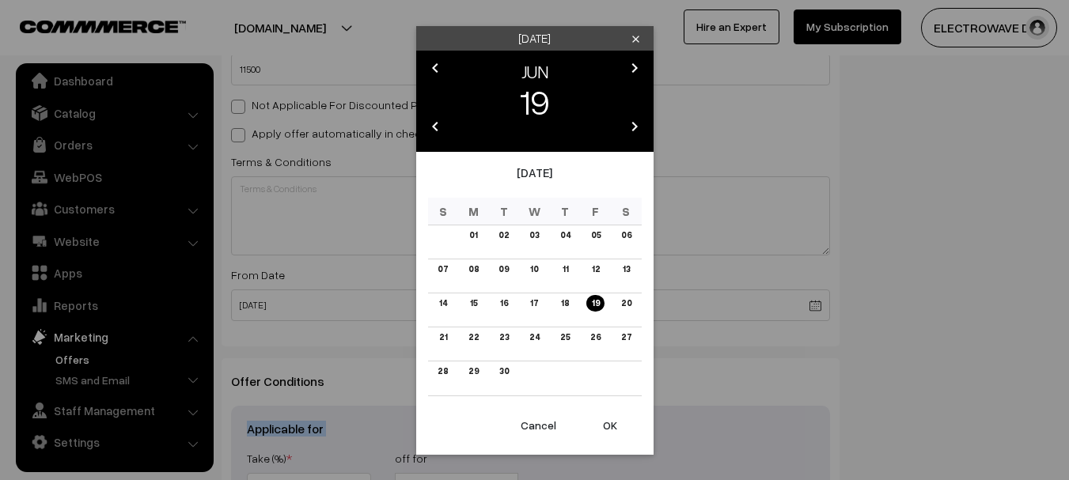
click at [637, 61] on icon "chevron_right" at bounding box center [634, 68] width 19 height 19
click at [635, 132] on icon "chevron_right" at bounding box center [634, 126] width 19 height 19
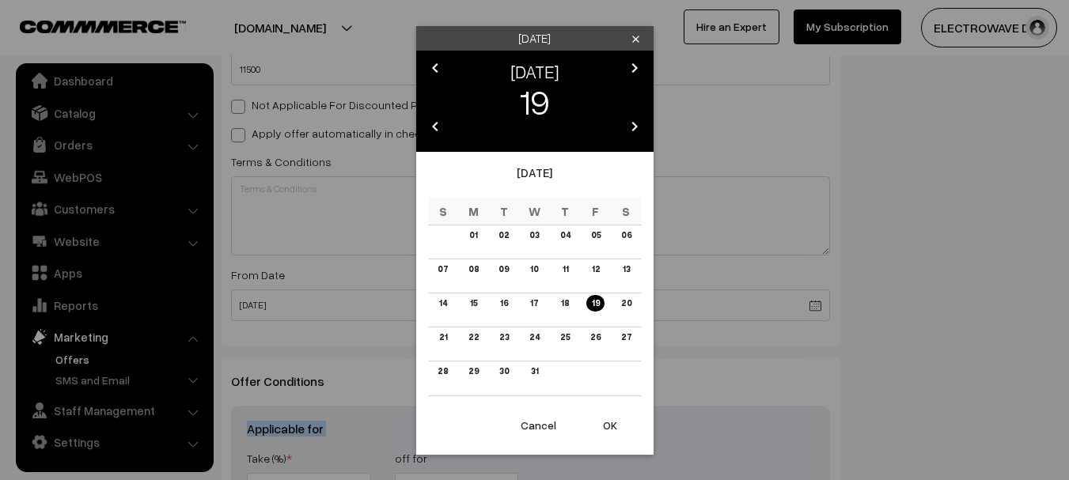
click at [635, 132] on icon "chevron_right" at bounding box center [634, 126] width 19 height 19
click at [565, 365] on link "31" at bounding box center [564, 371] width 17 height 17
click at [599, 417] on button "OK" at bounding box center [610, 425] width 63 height 35
type input "31-07-2031"
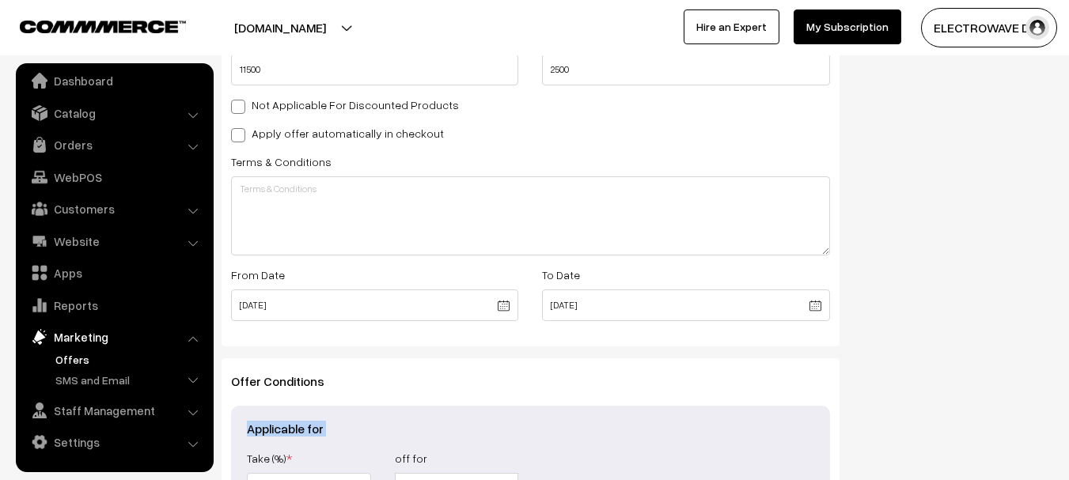
click at [599, 417] on div "Applicable for Take (Rs.) * 0.00 Take (%) * off for All Orders Orders Over Cate…" at bounding box center [530, 468] width 599 height 124
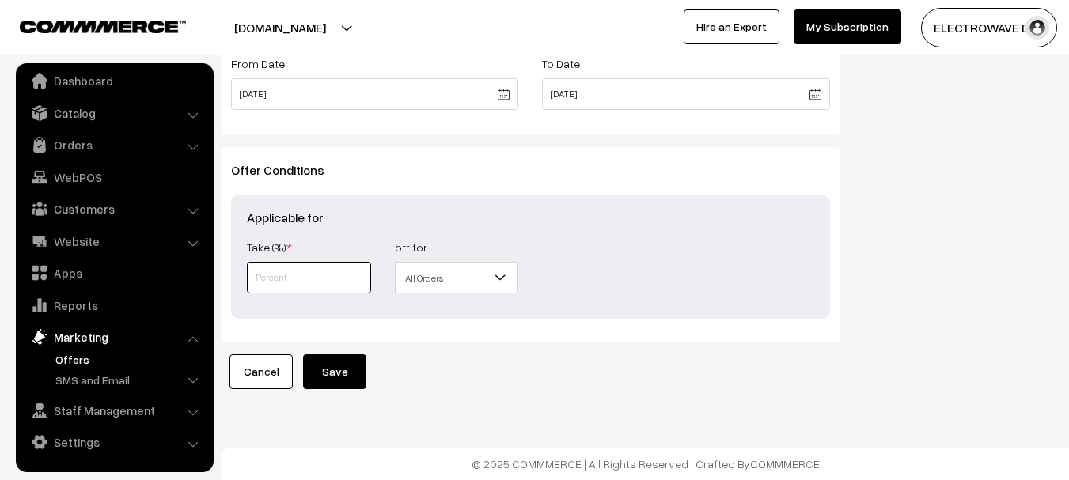
click at [340, 275] on input "text" at bounding box center [309, 278] width 124 height 32
type input "10"
click at [440, 287] on span "All Orders" at bounding box center [457, 278] width 123 height 28
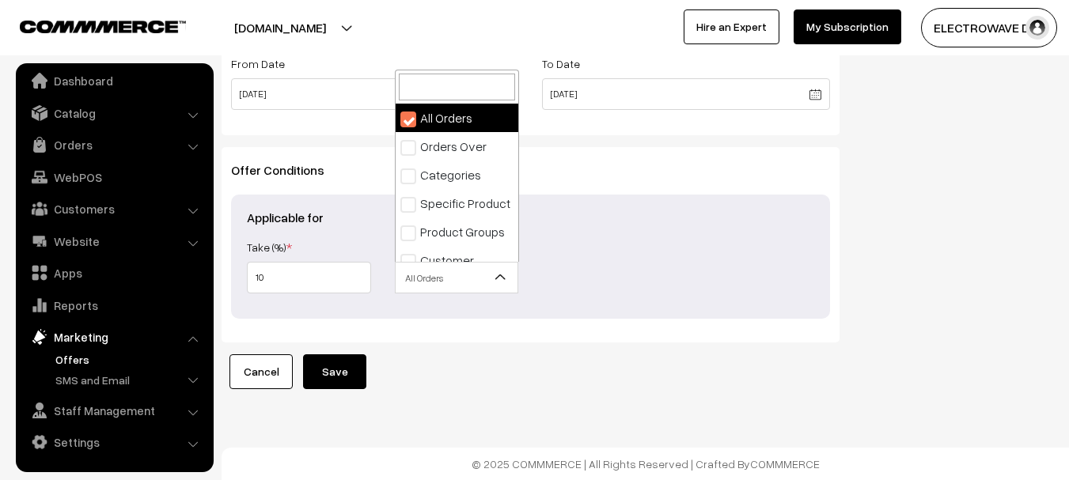
click at [583, 312] on div "Applicable for Take (Rs.) * 0.00 Take (%) * 10 off for All Orders Orders Over C…" at bounding box center [530, 257] width 599 height 124
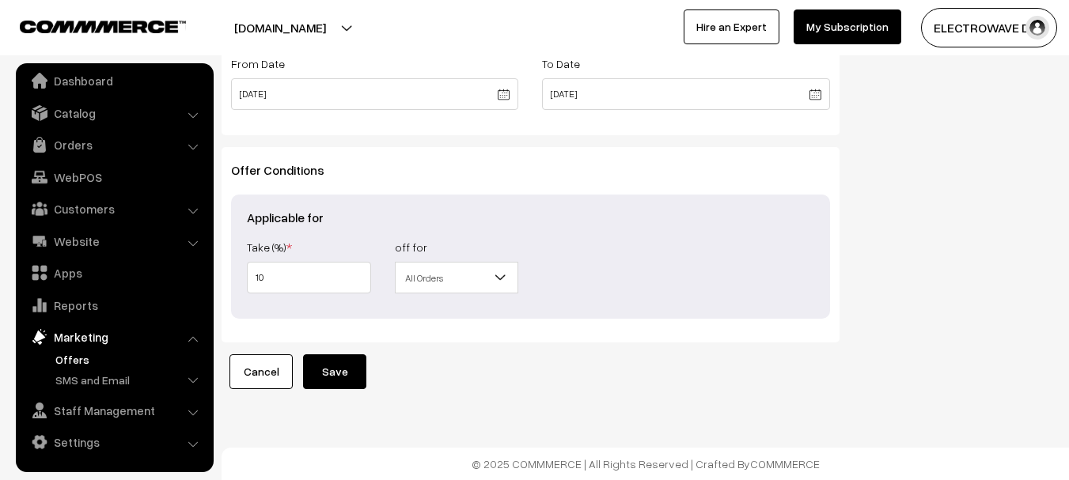
click at [348, 362] on button "Save" at bounding box center [334, 372] width 63 height 35
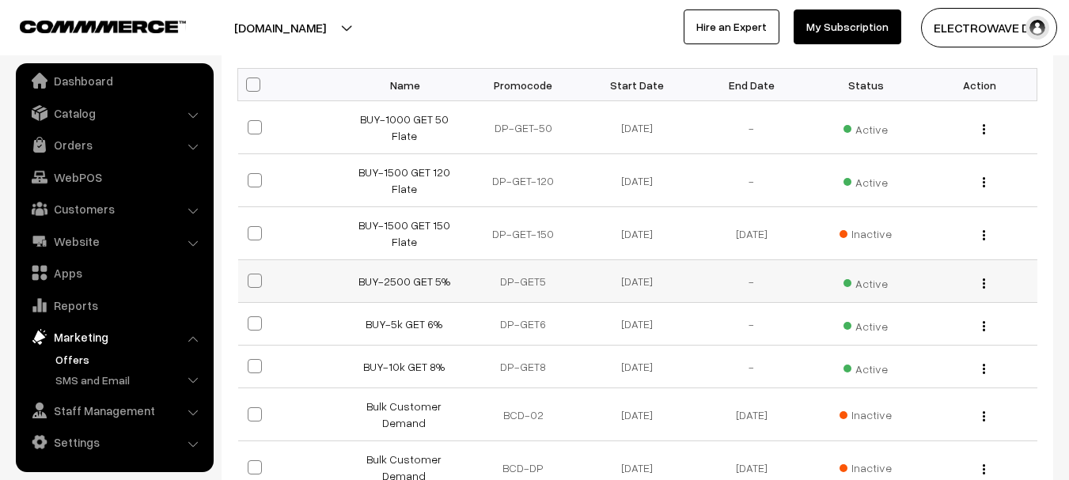
scroll to position [396, 0]
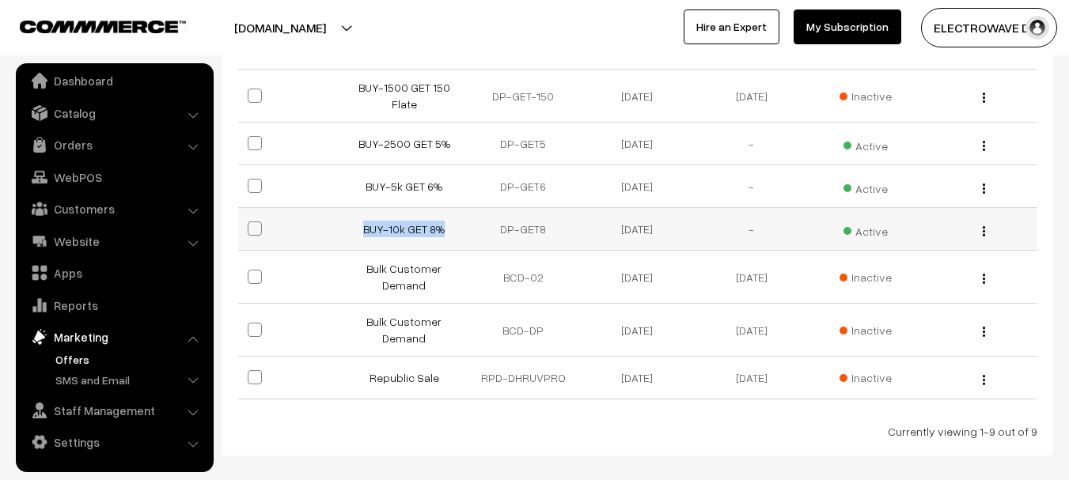
copy link "BUY-10k GET 8%"
drag, startPoint x: 362, startPoint y: 234, endPoint x: 448, endPoint y: 224, distance: 86.9
click at [448, 224] on td "BUY-10k GET 8%" at bounding box center [409, 229] width 114 height 43
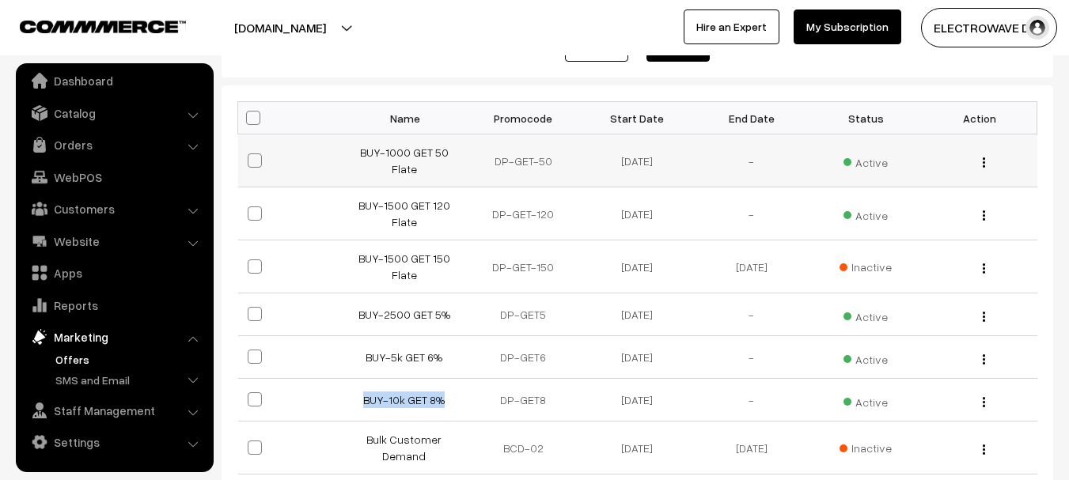
scroll to position [474, 0]
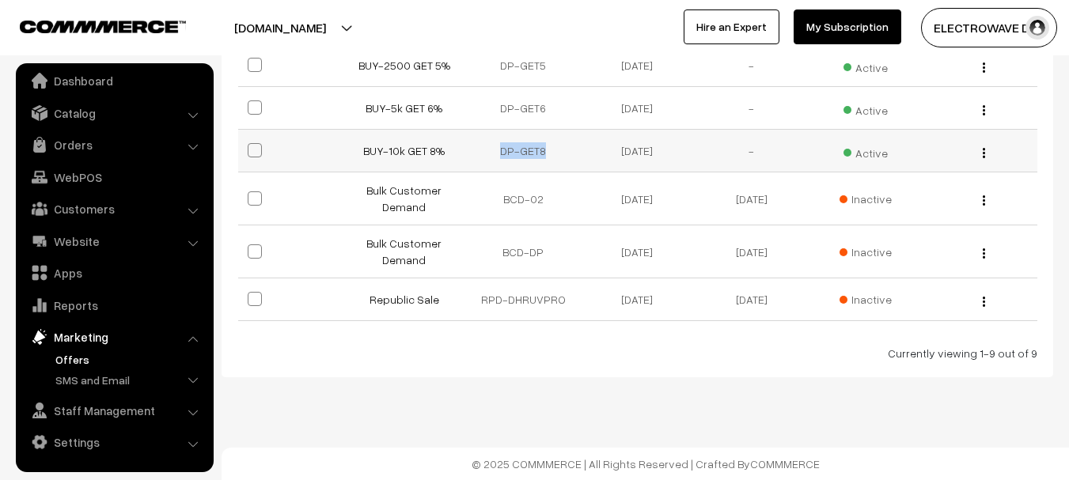
copy td "DP-GET8"
drag, startPoint x: 499, startPoint y: 147, endPoint x: 562, endPoint y: 150, distance: 62.6
click at [565, 150] on td "DP-GET8" at bounding box center [523, 151] width 114 height 43
click at [527, 150] on td "DP-GET8" at bounding box center [523, 151] width 114 height 43
click at [397, 151] on link "BUY-10k GET 8%" at bounding box center [404, 150] width 82 height 13
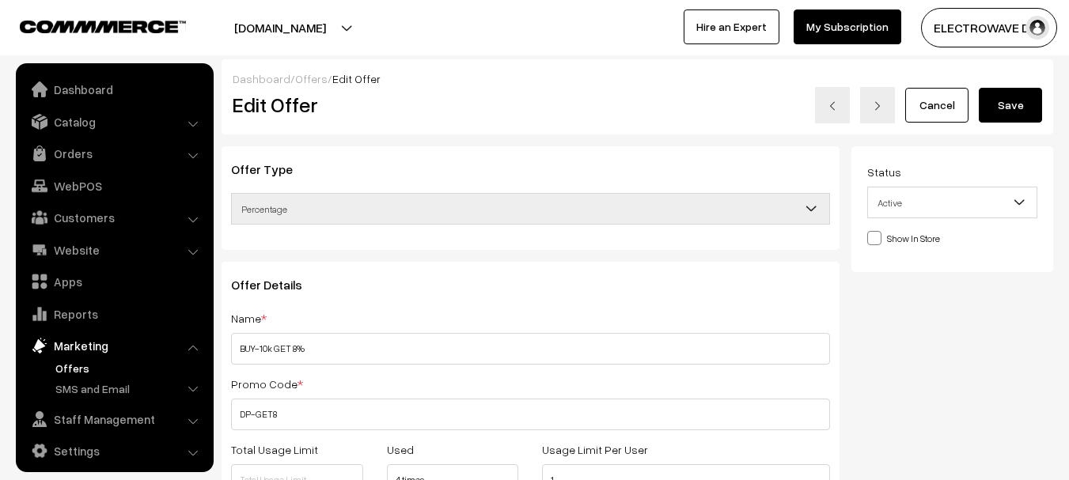
click at [73, 360] on link "Offers" at bounding box center [129, 368] width 157 height 17
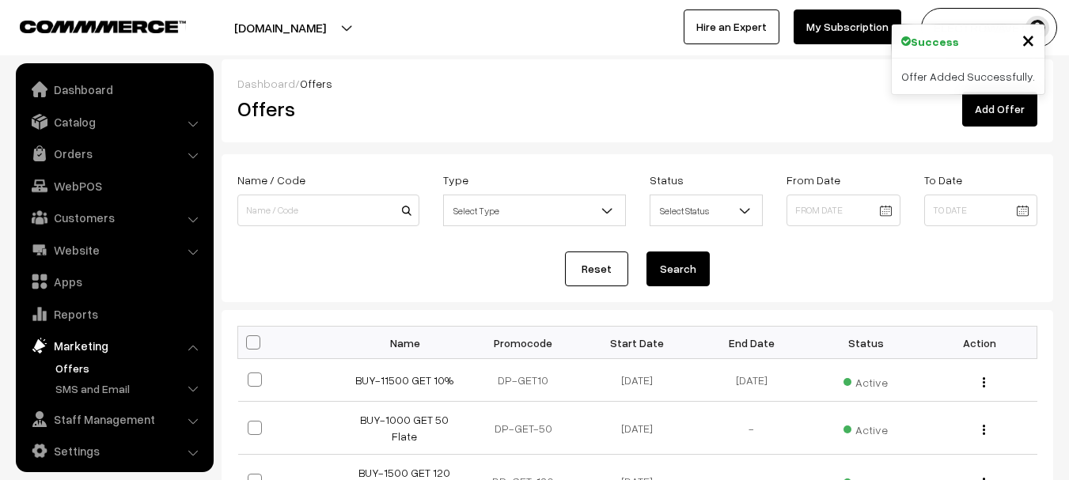
scroll to position [9, 0]
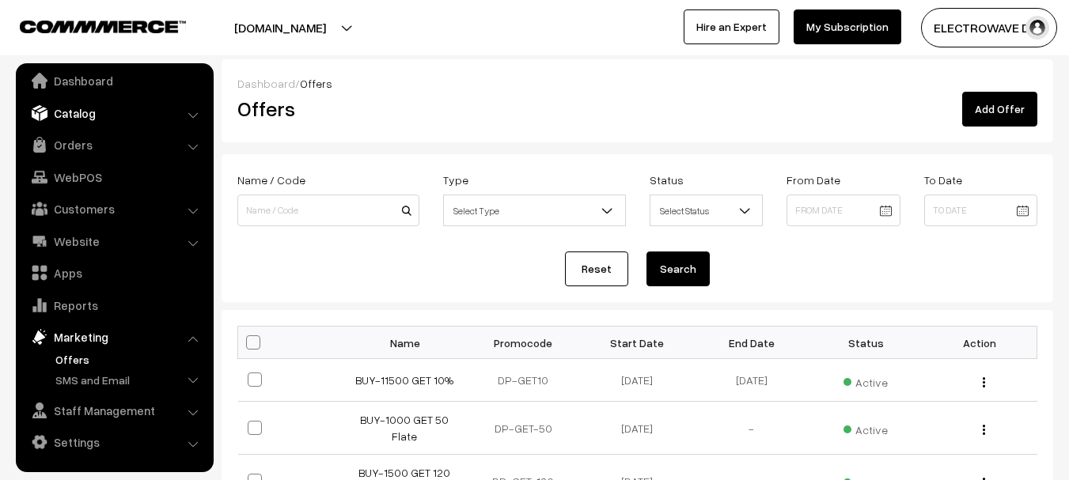
click at [88, 120] on link "Catalog" at bounding box center [114, 113] width 188 height 28
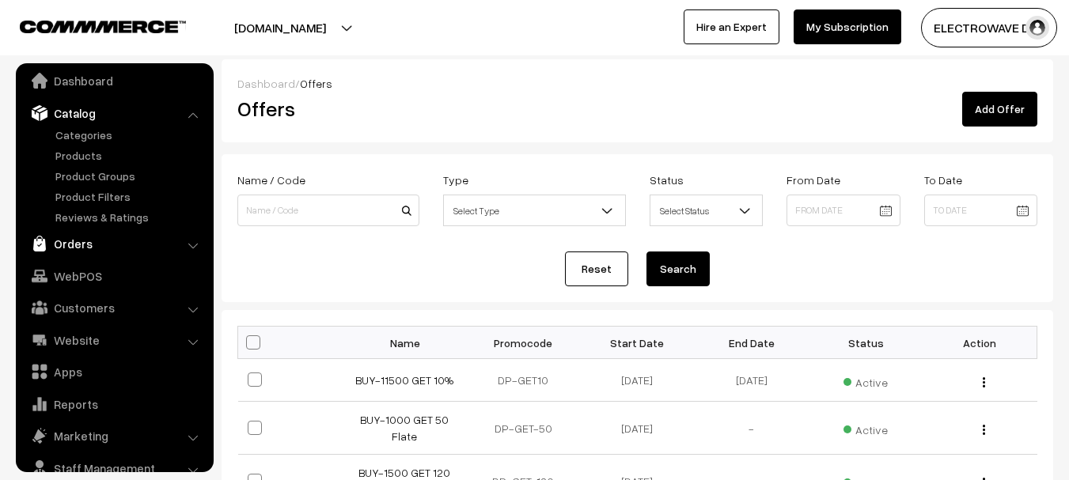
click at [73, 241] on link "Orders" at bounding box center [114, 244] width 188 height 28
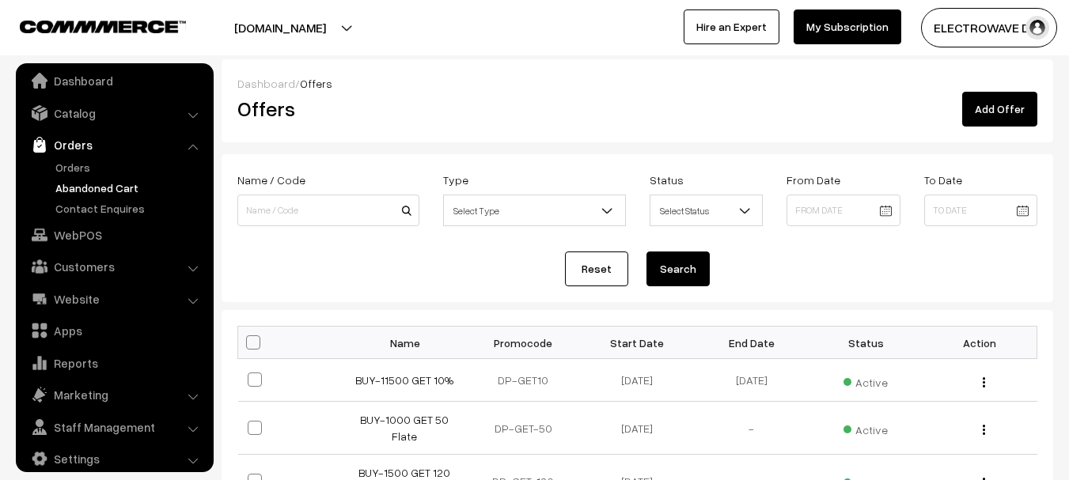
click at [97, 187] on link "Abandoned Cart" at bounding box center [129, 188] width 157 height 17
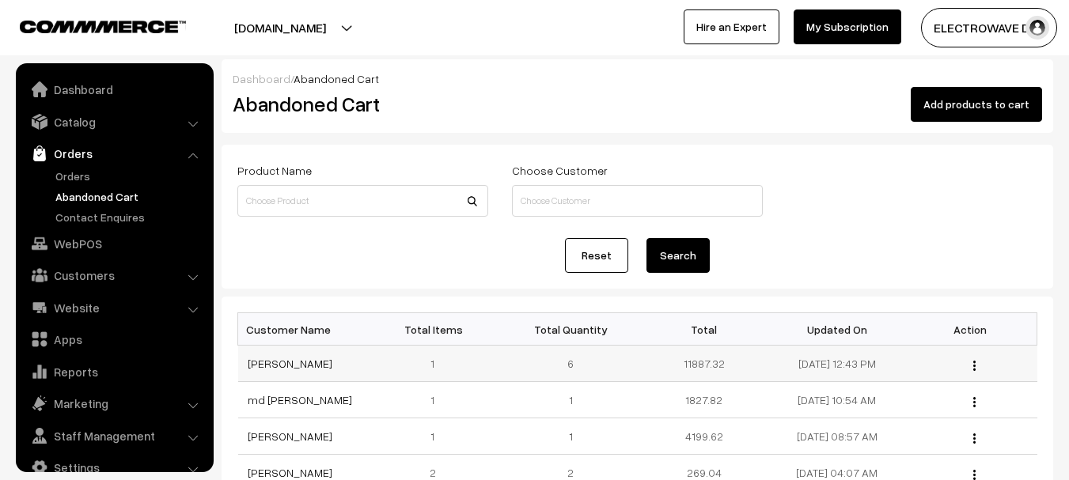
scroll to position [25, 0]
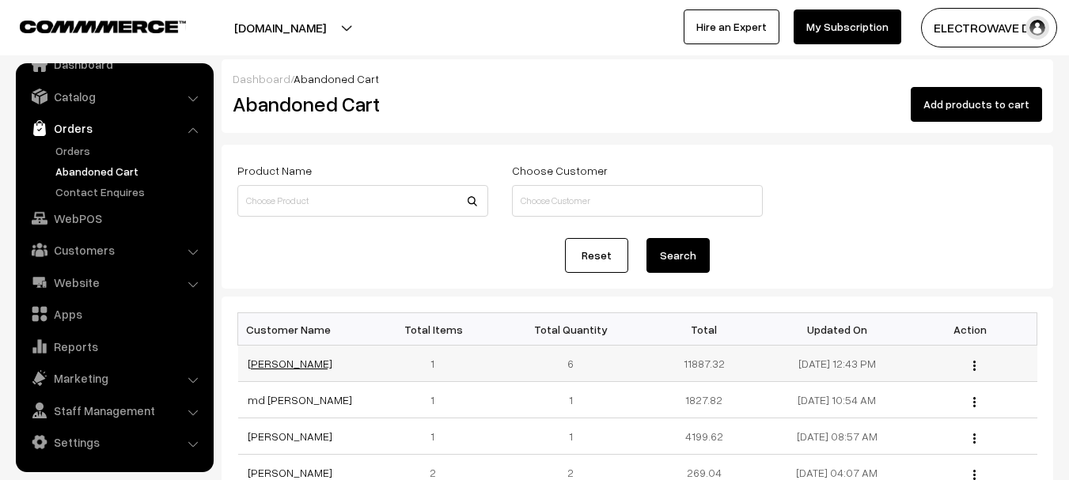
click at [281, 359] on link "[PERSON_NAME]" at bounding box center [290, 363] width 85 height 13
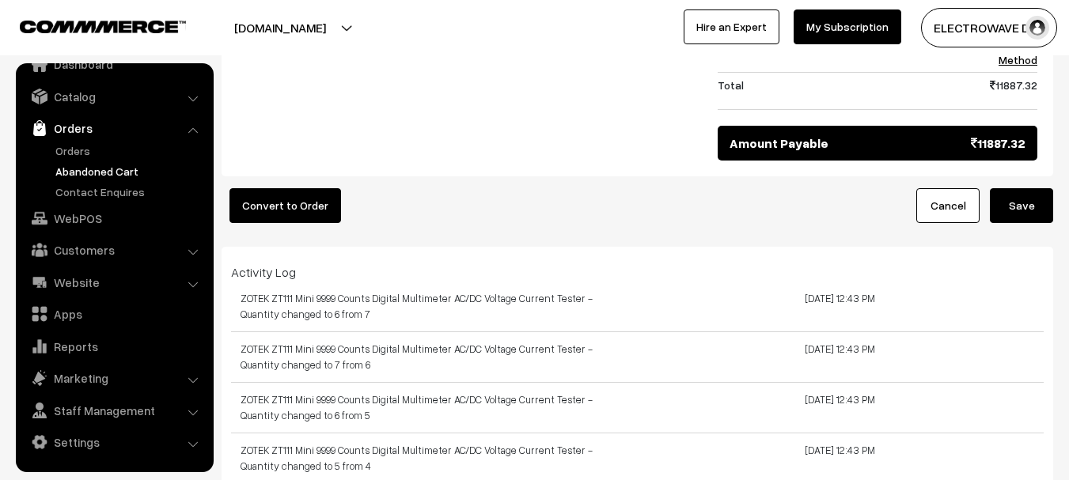
scroll to position [396, 0]
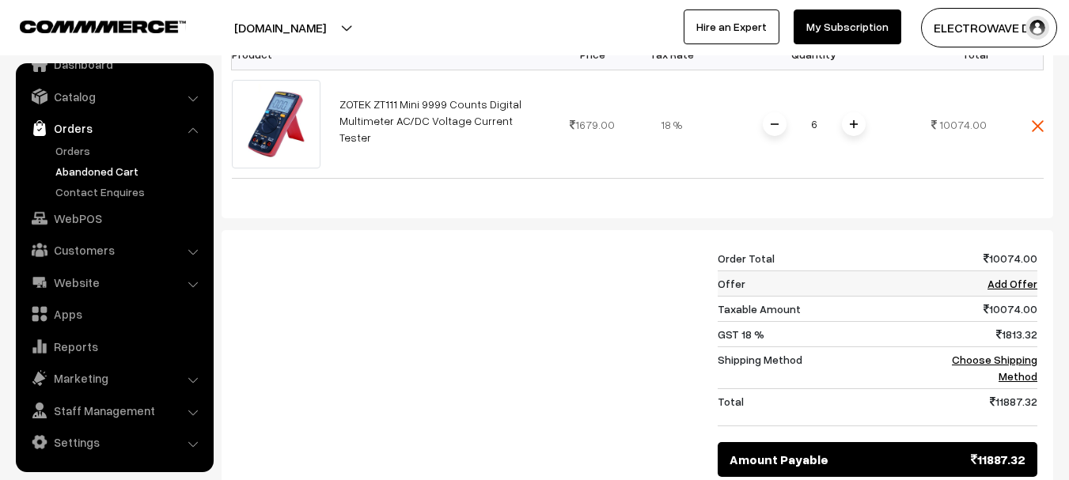
click at [1019, 290] on link "Add Offer" at bounding box center [1013, 283] width 50 height 13
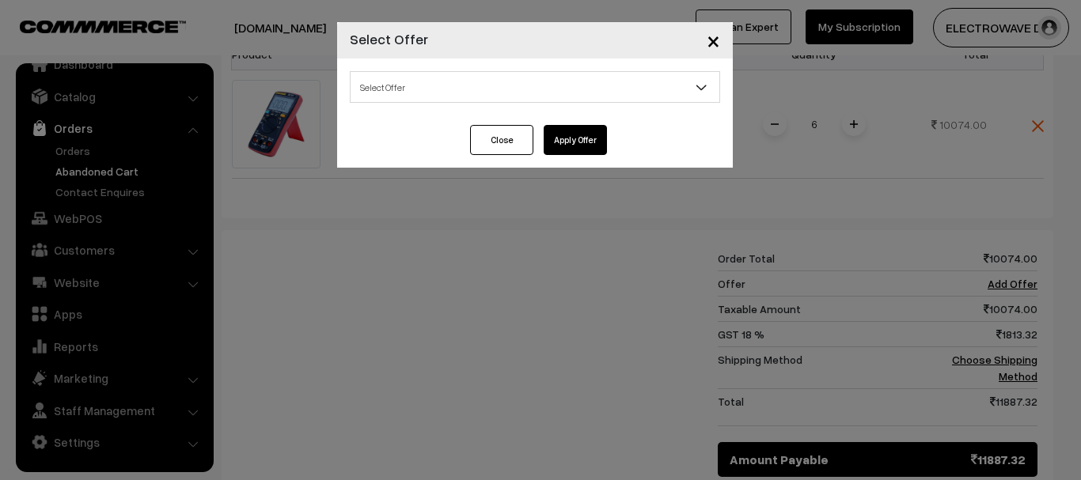
click at [489, 101] on span "Select Offer" at bounding box center [535, 87] width 370 height 32
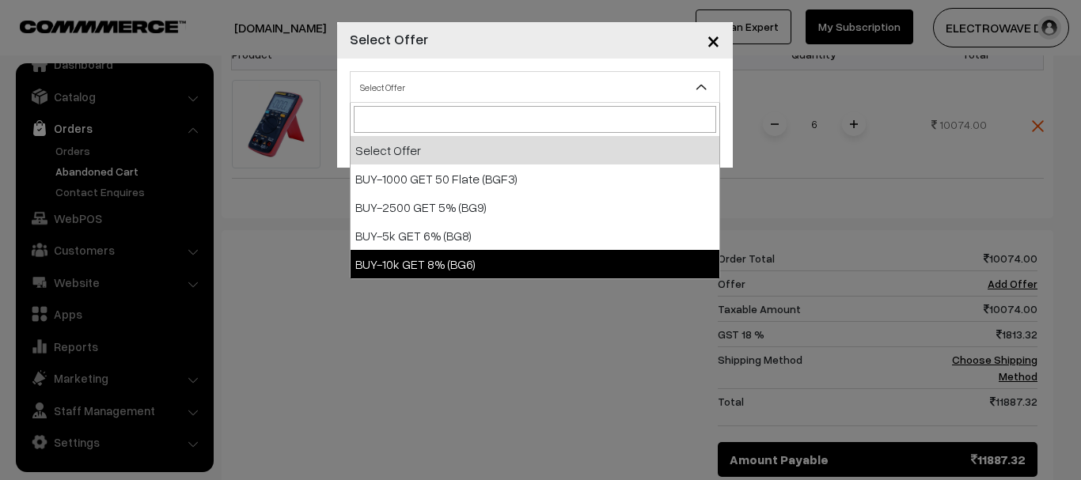
drag, startPoint x: 469, startPoint y: 265, endPoint x: 515, endPoint y: 231, distance: 57.1
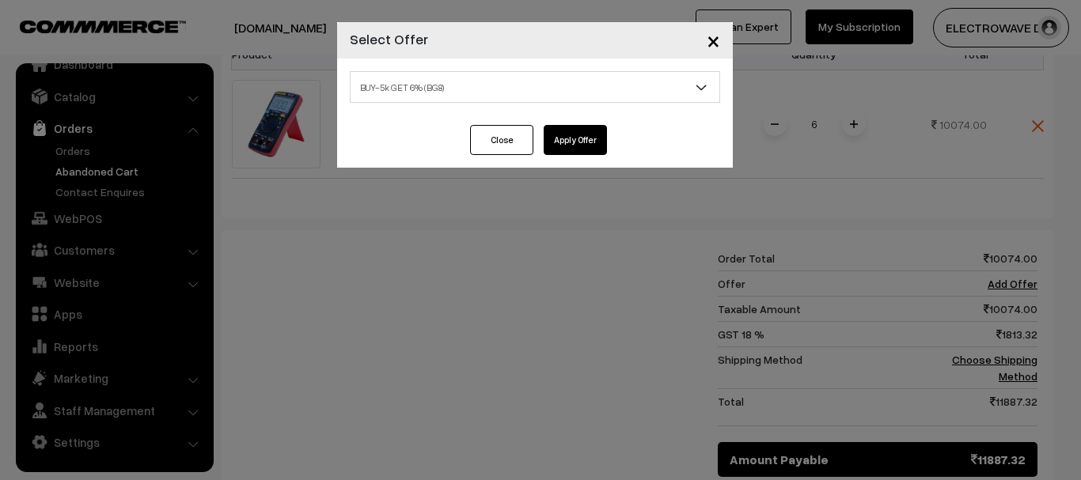
click at [442, 89] on span "BUY-5k GET 6% (BG8)" at bounding box center [535, 88] width 369 height 28
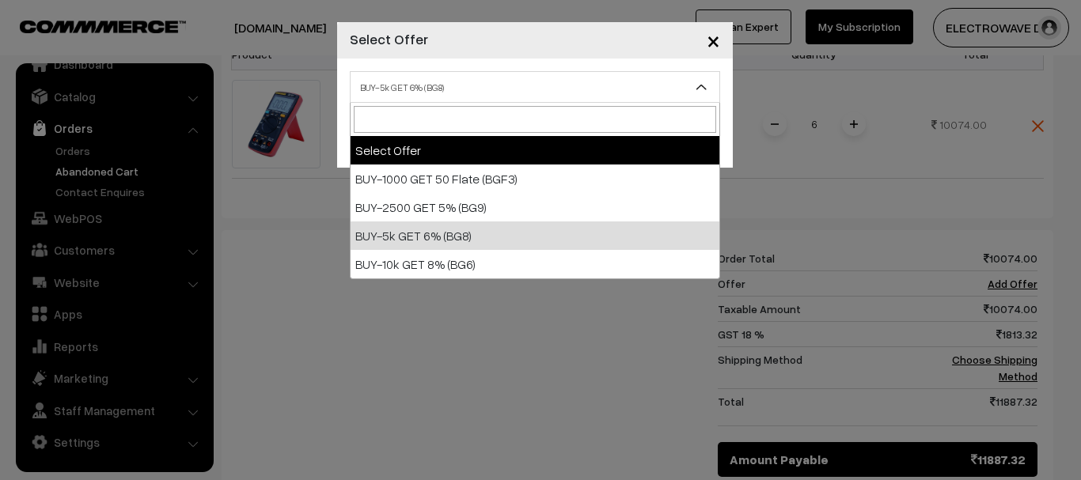
select select "0"
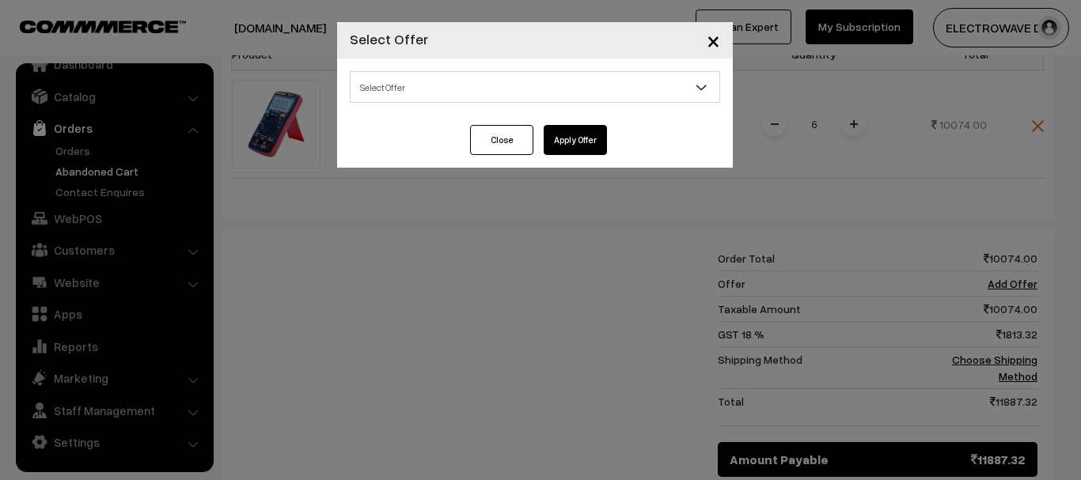
click at [492, 82] on span "Select Offer" at bounding box center [535, 88] width 369 height 28
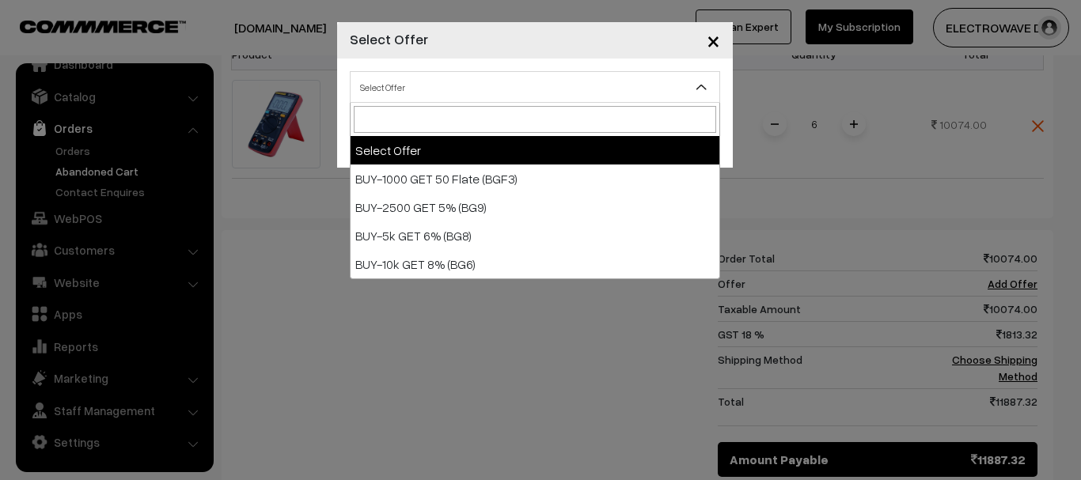
paste input "DP-GET10"
type input "DP-GET10"
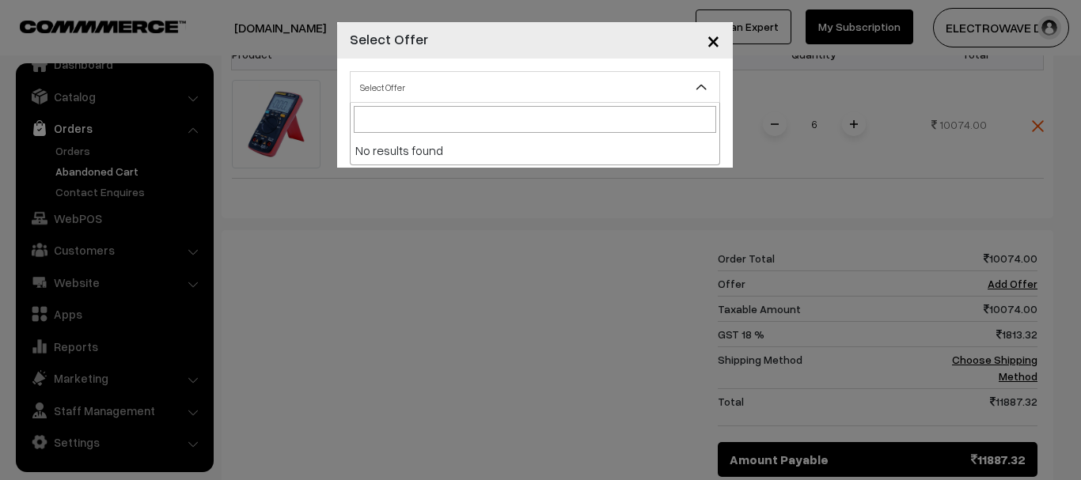
click at [474, 95] on span "Select Offer" at bounding box center [535, 88] width 369 height 28
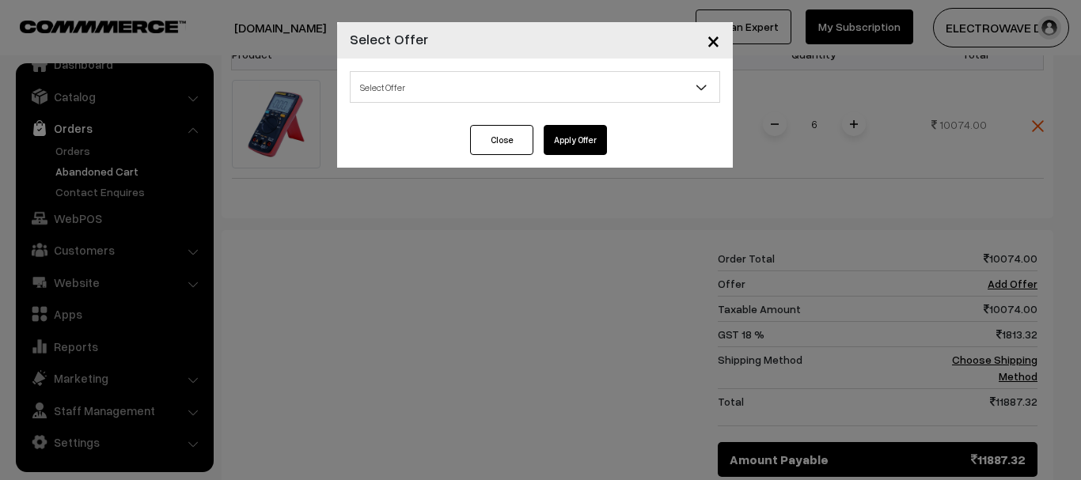
click at [569, 137] on button "Apply Offer" at bounding box center [575, 140] width 63 height 30
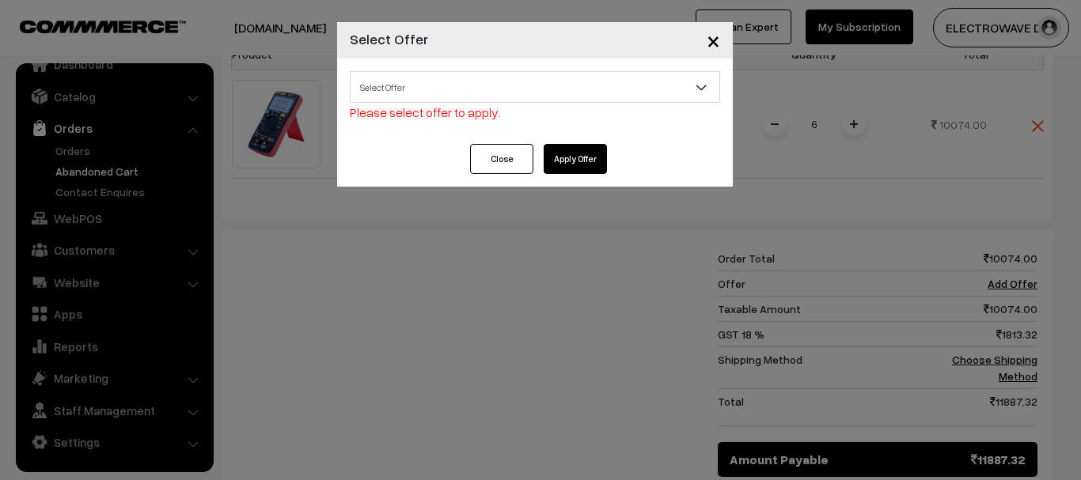
click at [505, 158] on button "Close" at bounding box center [501, 159] width 63 height 30
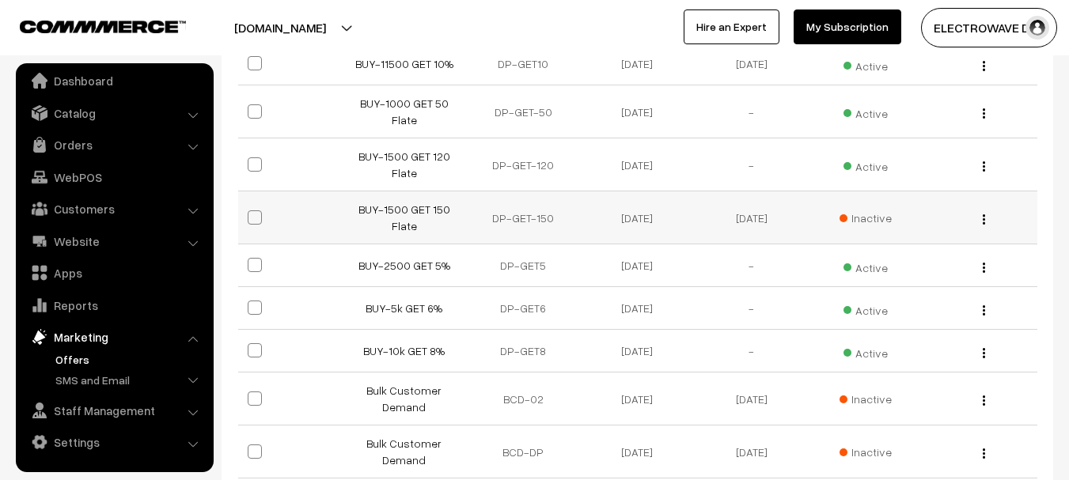
scroll to position [237, 0]
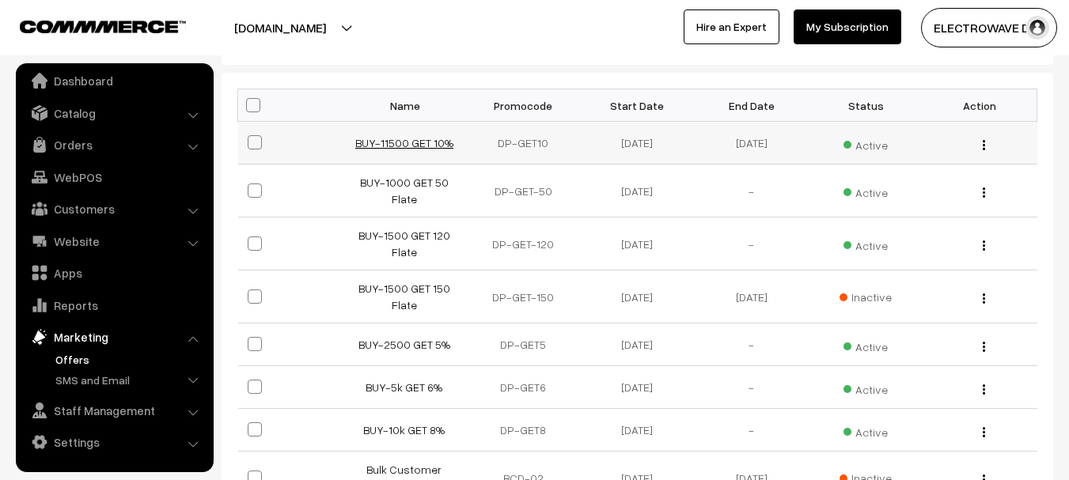
click at [421, 141] on link "BUY-11500 GET 10%" at bounding box center [404, 142] width 98 height 13
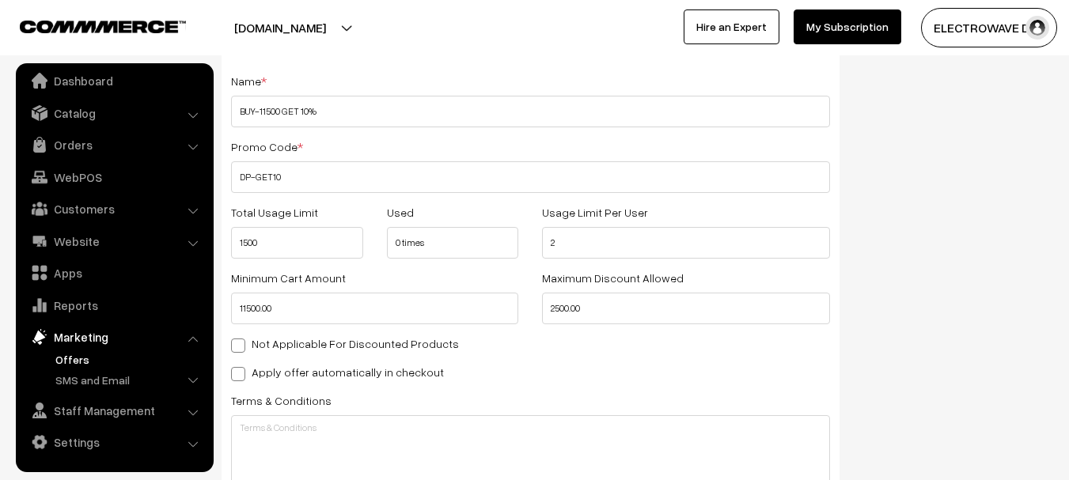
scroll to position [475, 0]
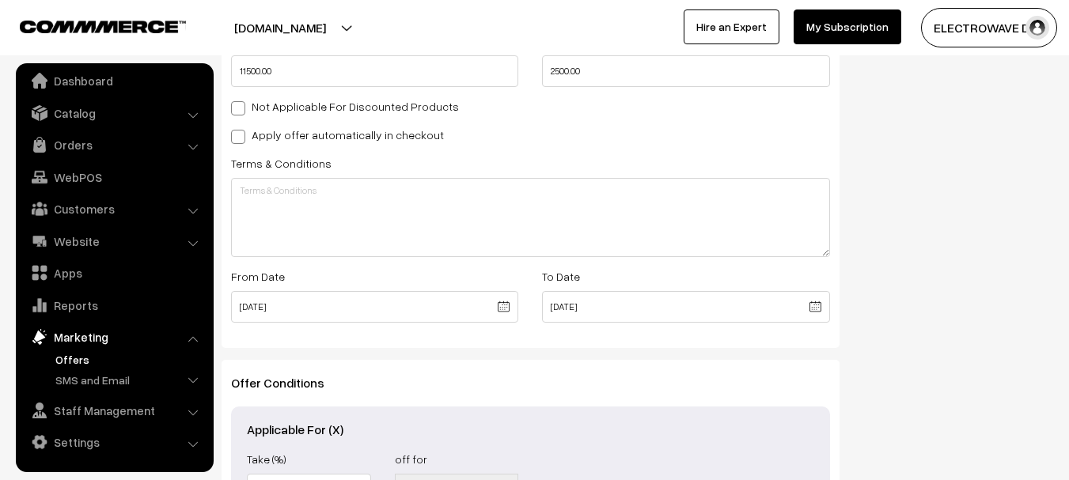
click at [455, 313] on body "Thank you for showing interest. Our team will call you shortly. Close [DOMAIN_N…" at bounding box center [534, 108] width 1069 height 1167
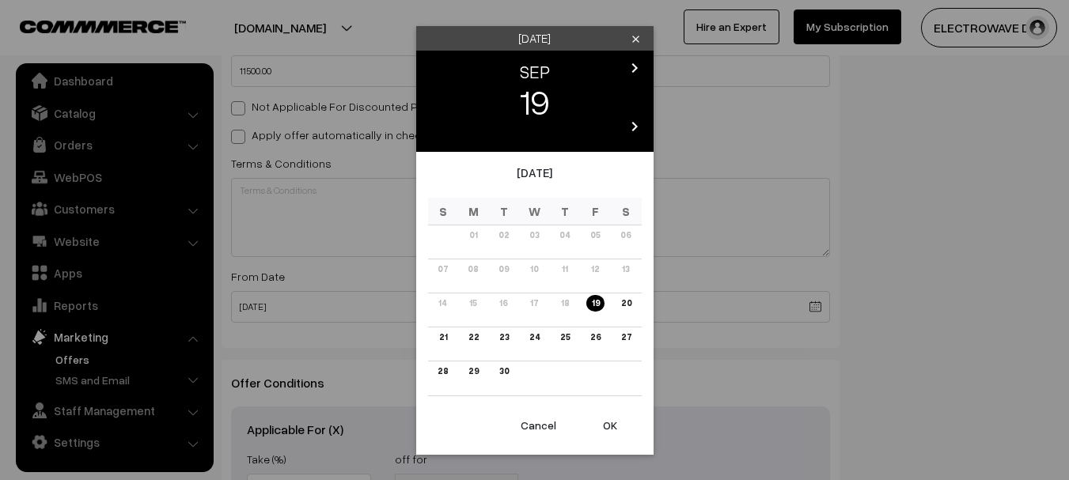
click at [609, 425] on button "OK" at bounding box center [610, 425] width 63 height 35
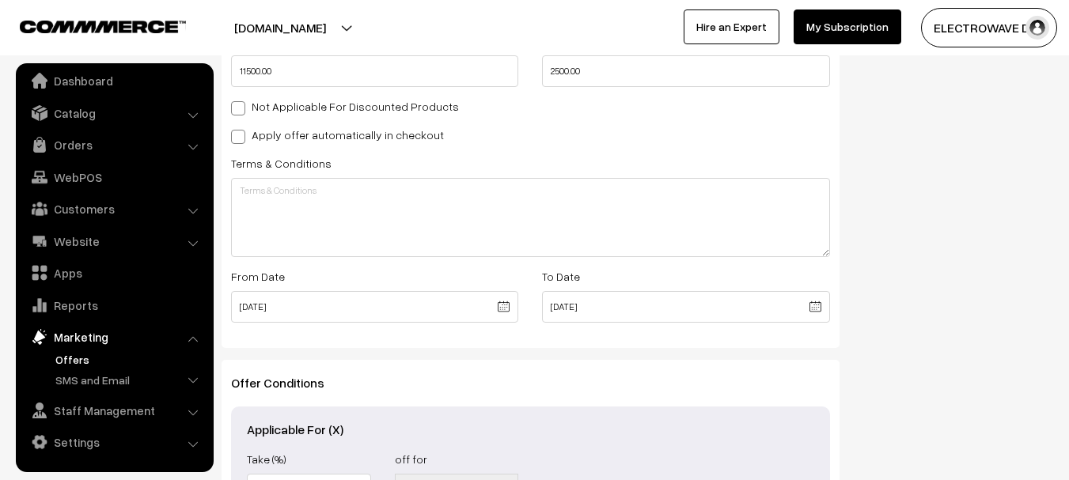
click at [609, 425] on h3 "Applicable For (X)" at bounding box center [530, 430] width 567 height 15
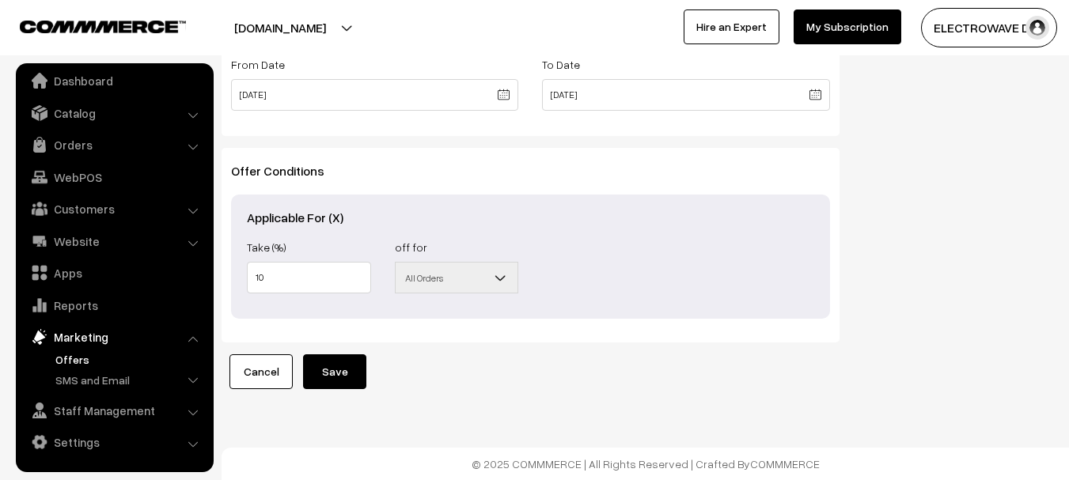
scroll to position [303, 0]
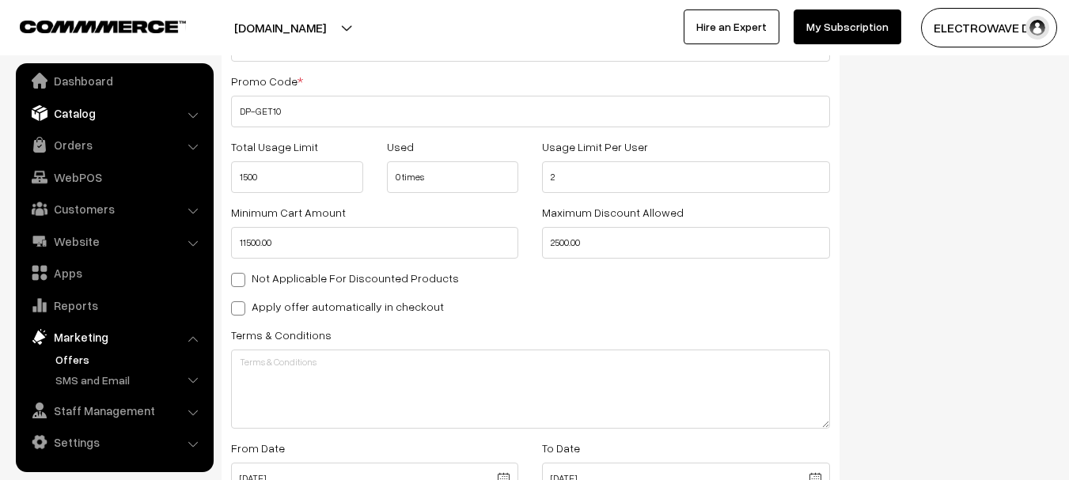
click at [161, 100] on body "Thank you for showing interest. Our team will call you shortly. Close [DOMAIN_N…" at bounding box center [534, 280] width 1069 height 1167
drag, startPoint x: 312, startPoint y: 235, endPoint x: 227, endPoint y: 254, distance: 86.8
click at [227, 254] on div "Minimum Cart Amount 11500.00" at bounding box center [374, 231] width 311 height 56
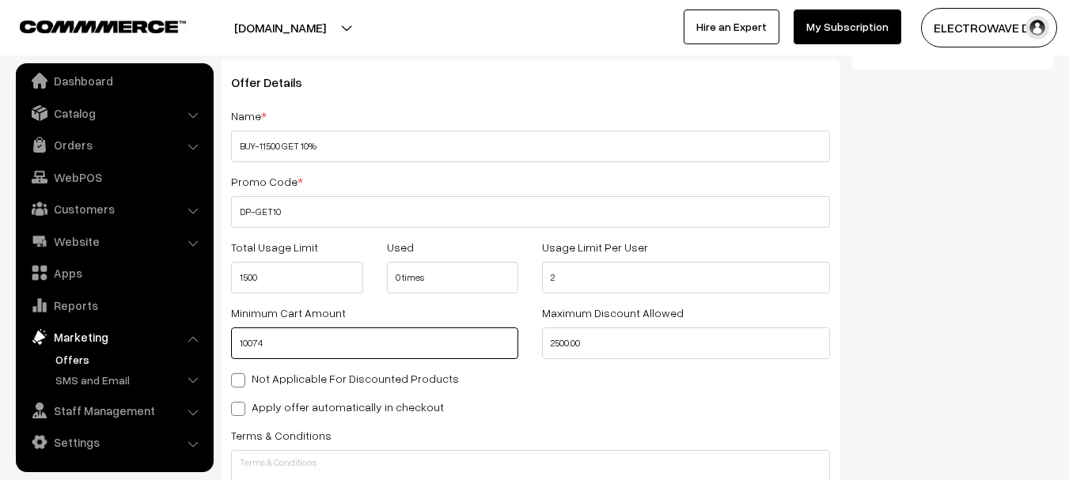
scroll to position [0, 0]
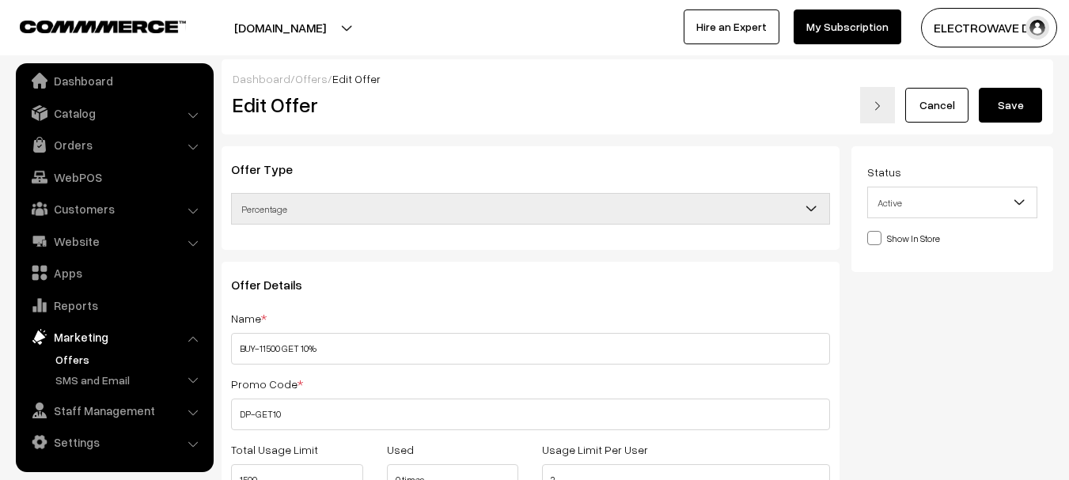
type input "10074"
click at [1011, 112] on button "Save" at bounding box center [1010, 105] width 63 height 35
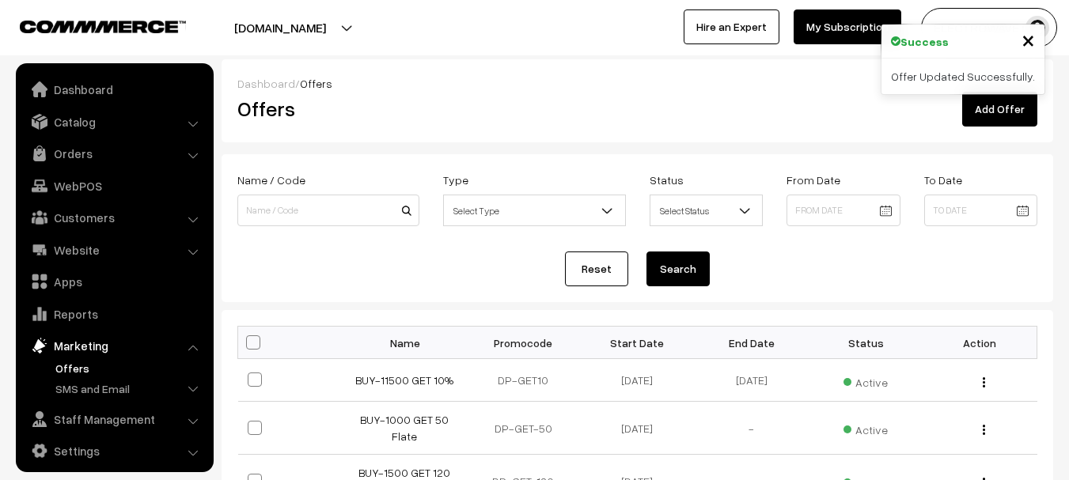
scroll to position [9, 0]
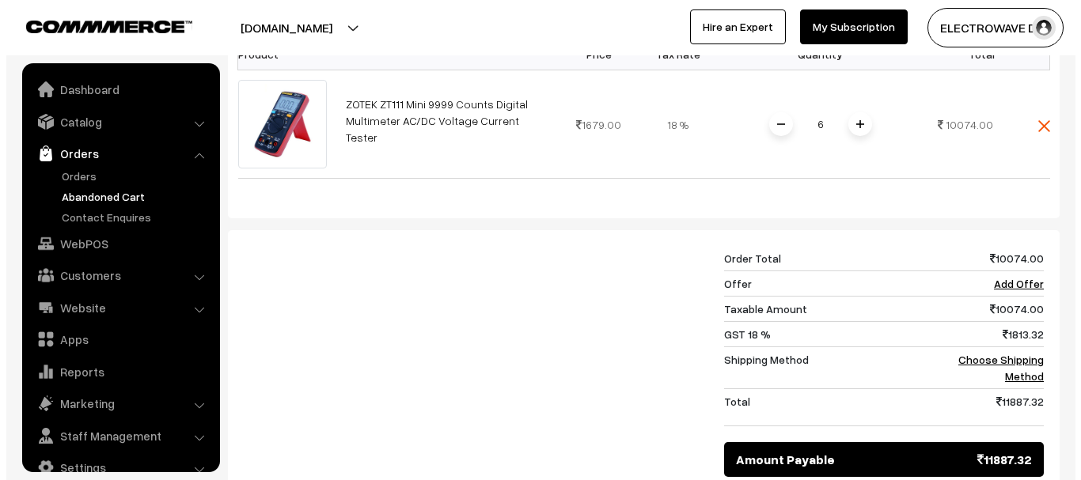
scroll to position [25, 0]
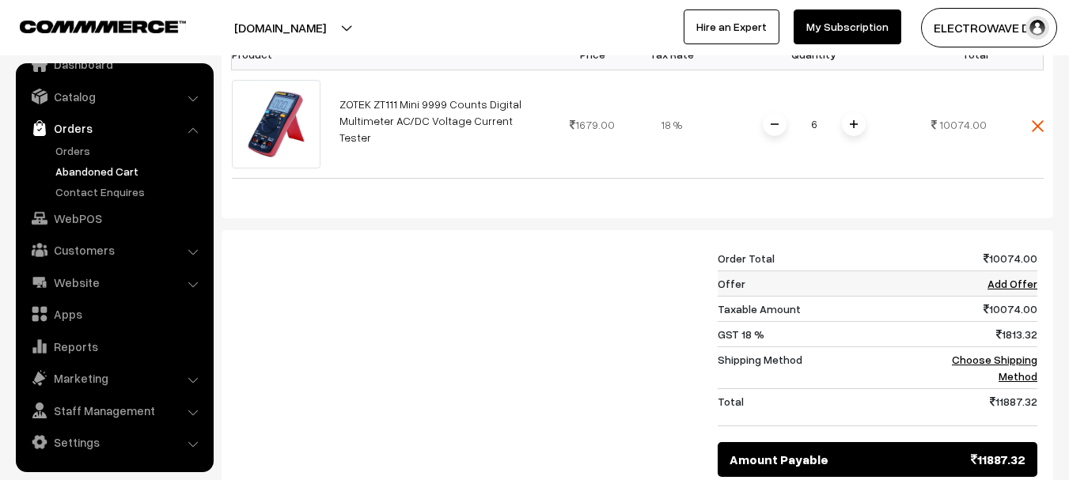
click at [1014, 290] on link "Add Offer" at bounding box center [1013, 283] width 50 height 13
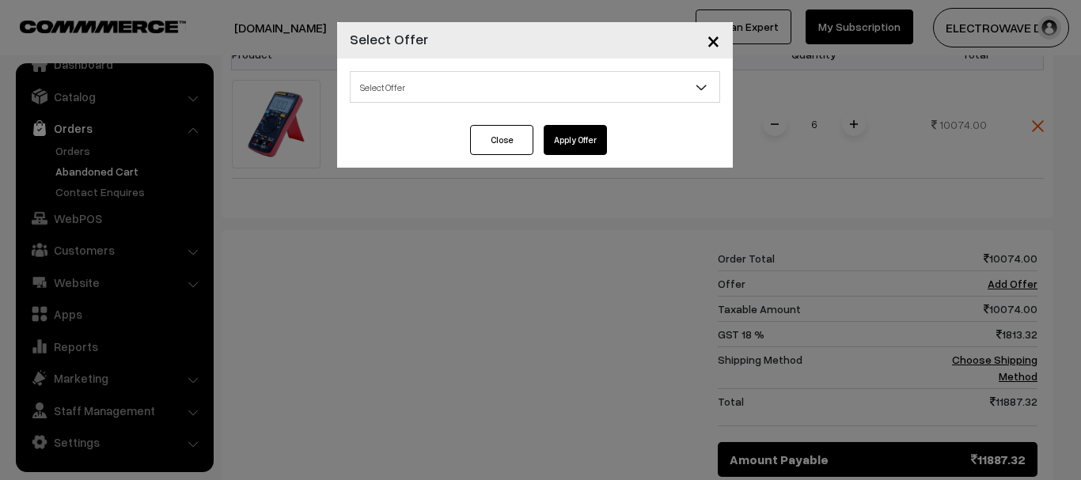
click at [473, 85] on span "Select Offer" at bounding box center [535, 88] width 369 height 28
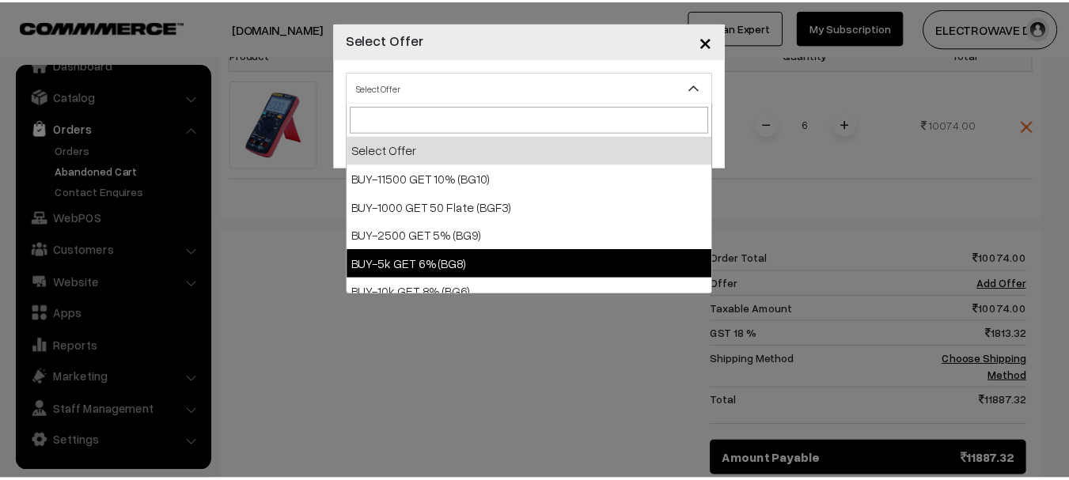
scroll to position [13, 0]
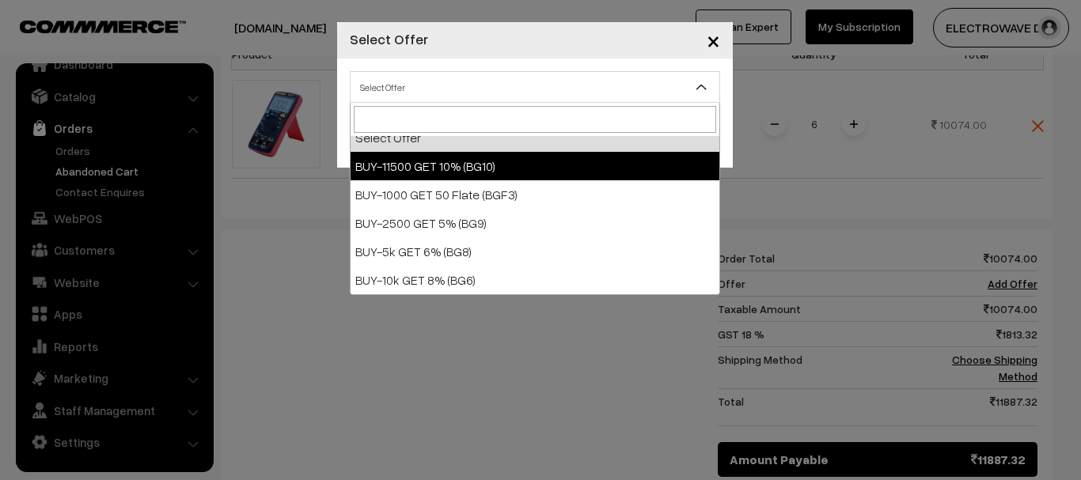
select select "16"
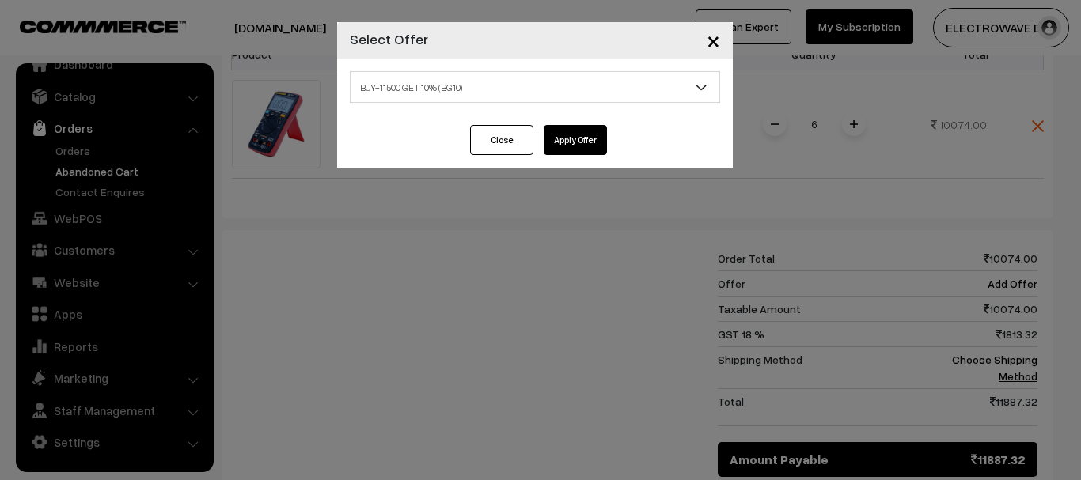
click at [568, 143] on button "Apply Offer" at bounding box center [575, 140] width 63 height 30
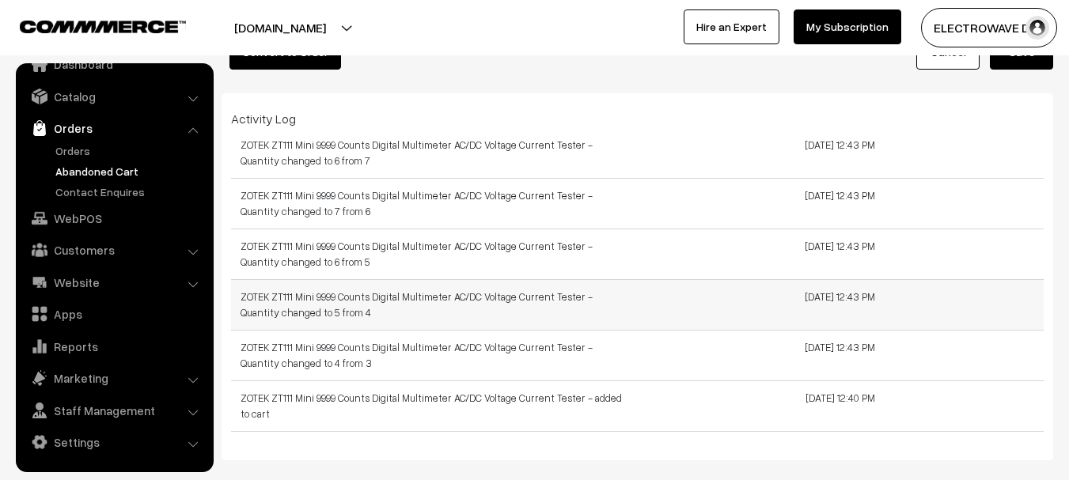
scroll to position [871, 0]
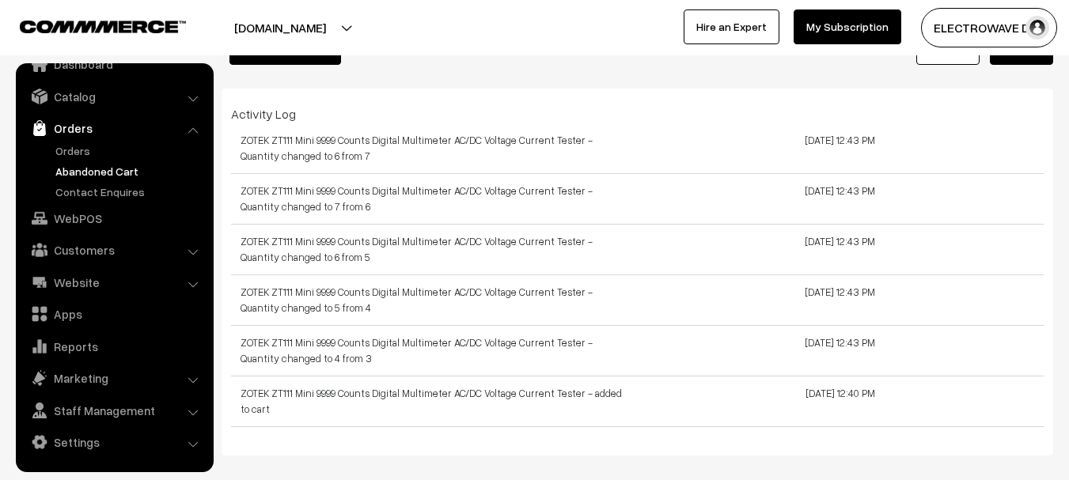
click at [1020, 61] on button "Save" at bounding box center [1021, 47] width 63 height 35
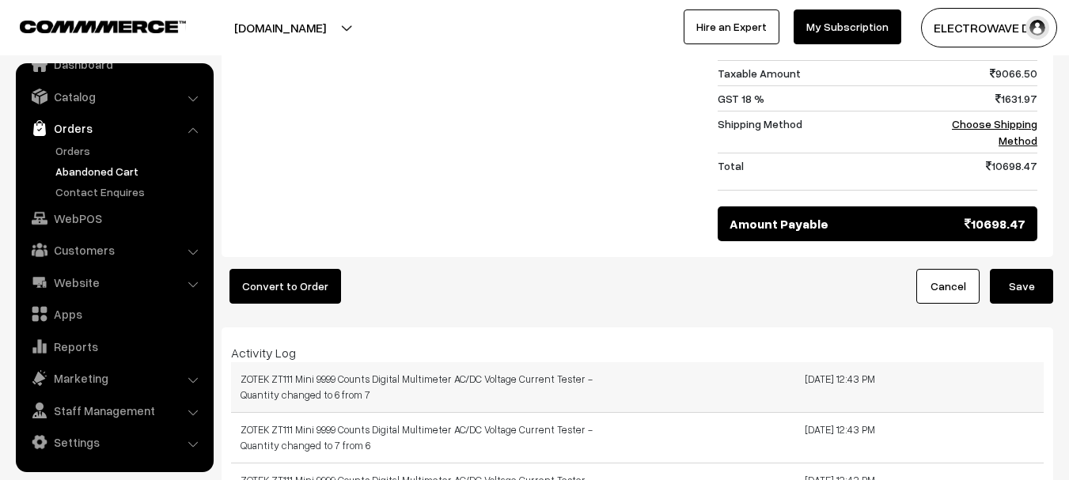
scroll to position [633, 0]
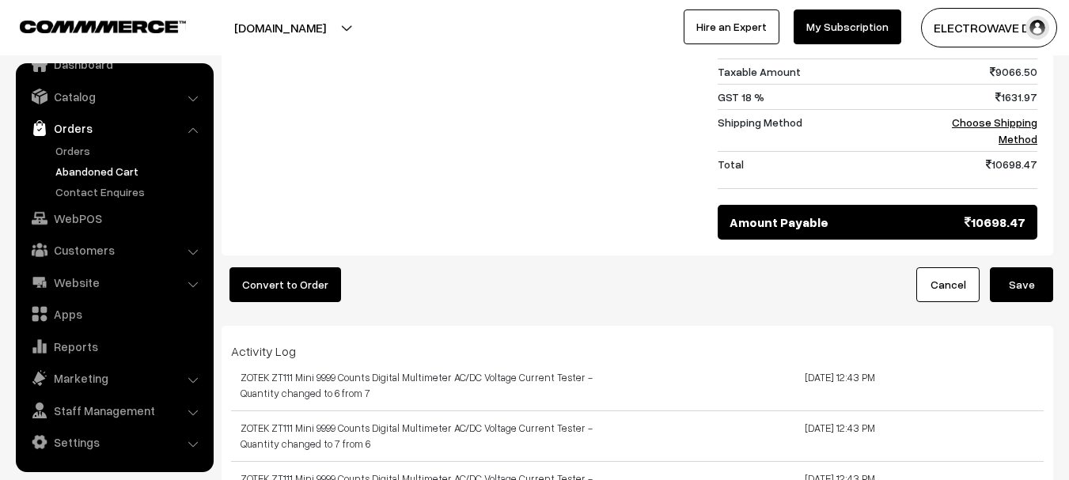
click at [1036, 296] on button "Save" at bounding box center [1021, 285] width 63 height 35
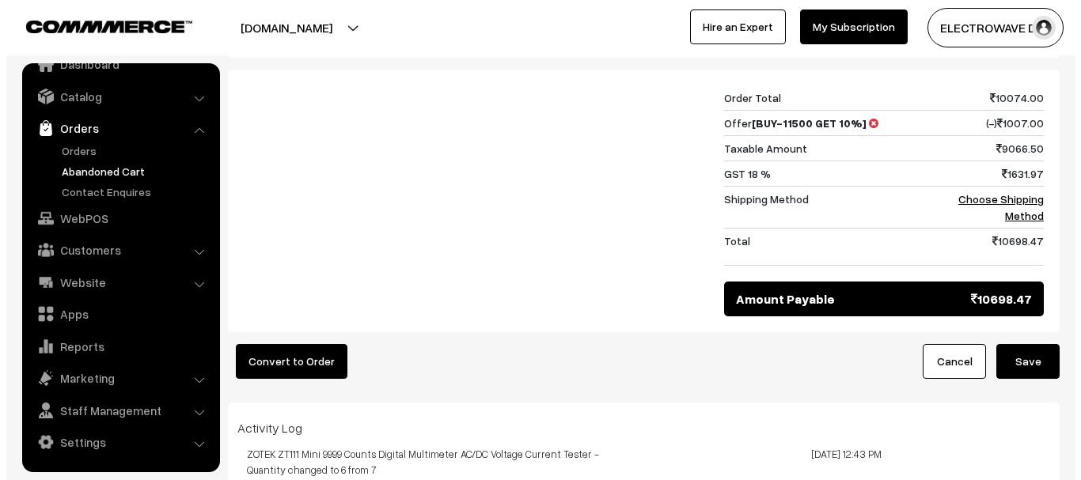
scroll to position [633, 0]
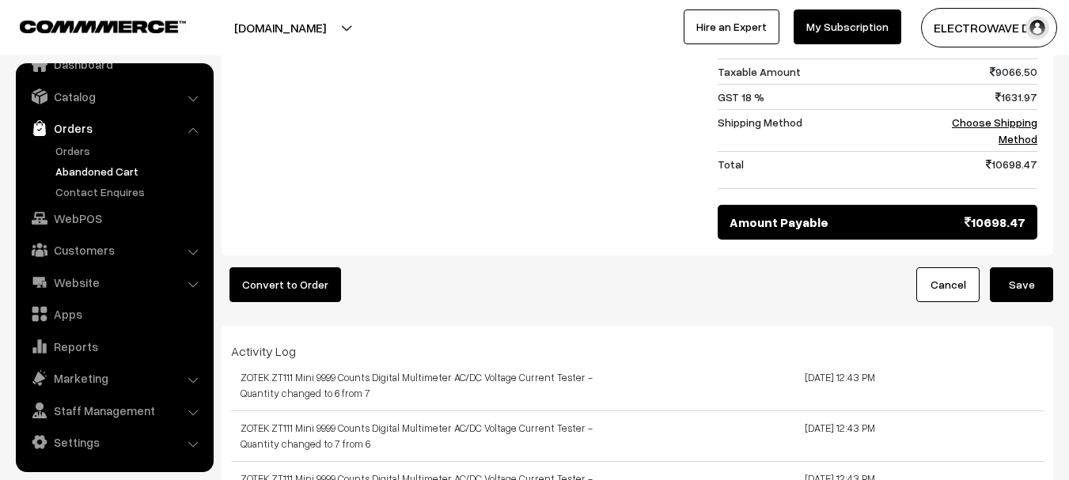
click at [291, 302] on button "Convert to Order" at bounding box center [286, 285] width 112 height 35
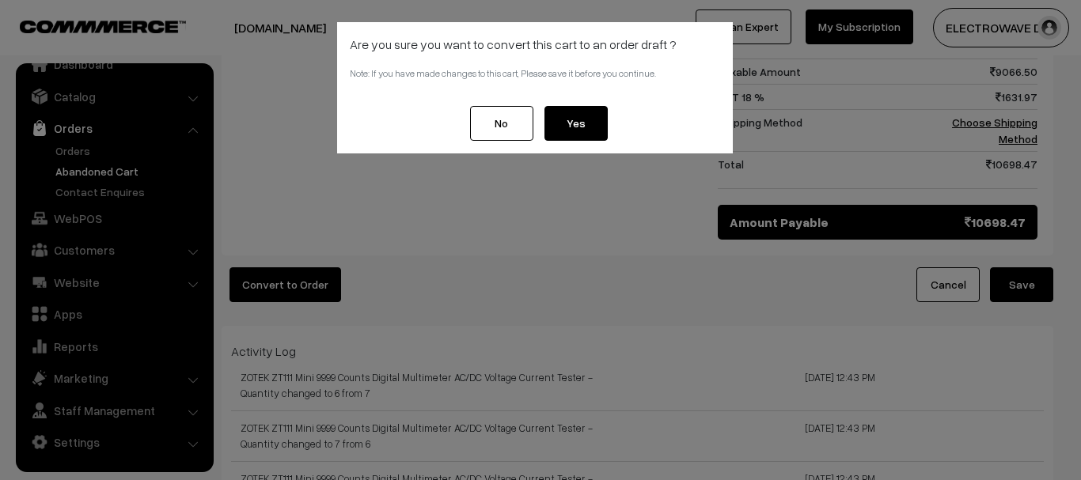
click at [579, 122] on button "Yes" at bounding box center [576, 123] width 63 height 35
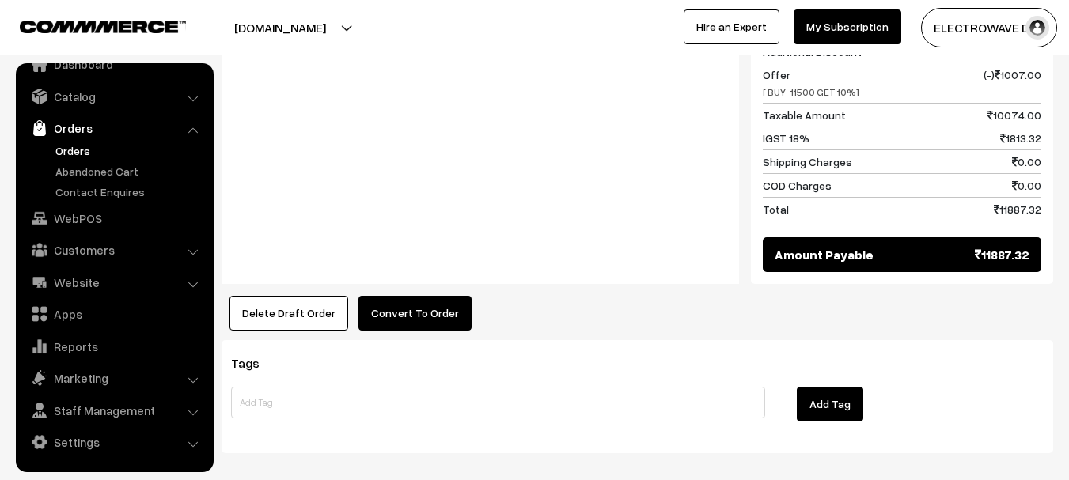
scroll to position [712, 0]
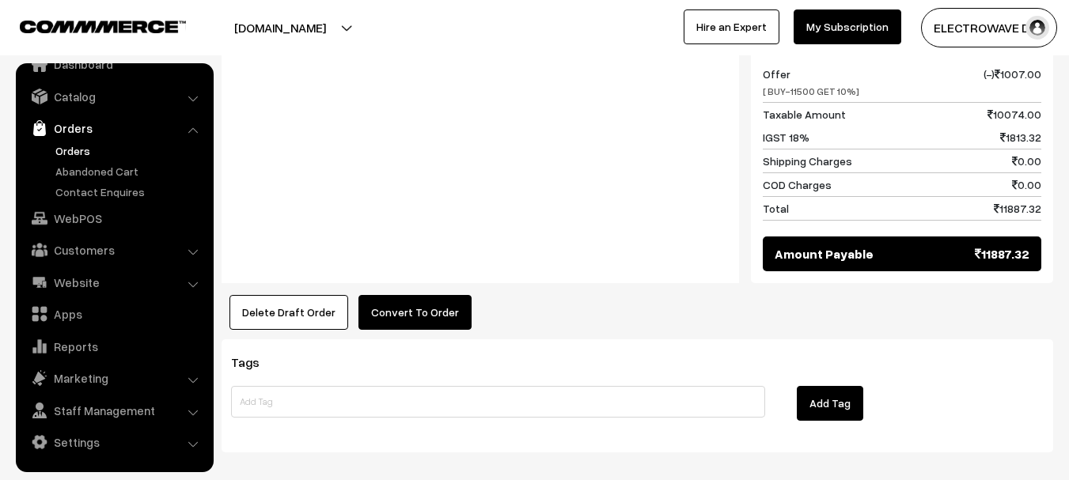
click at [66, 146] on link "Orders" at bounding box center [129, 150] width 157 height 17
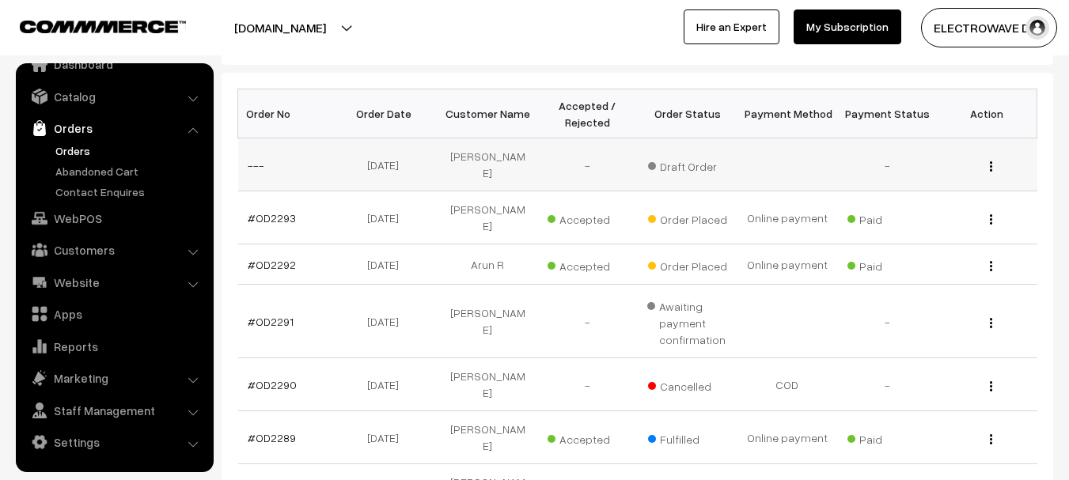
scroll to position [158, 0]
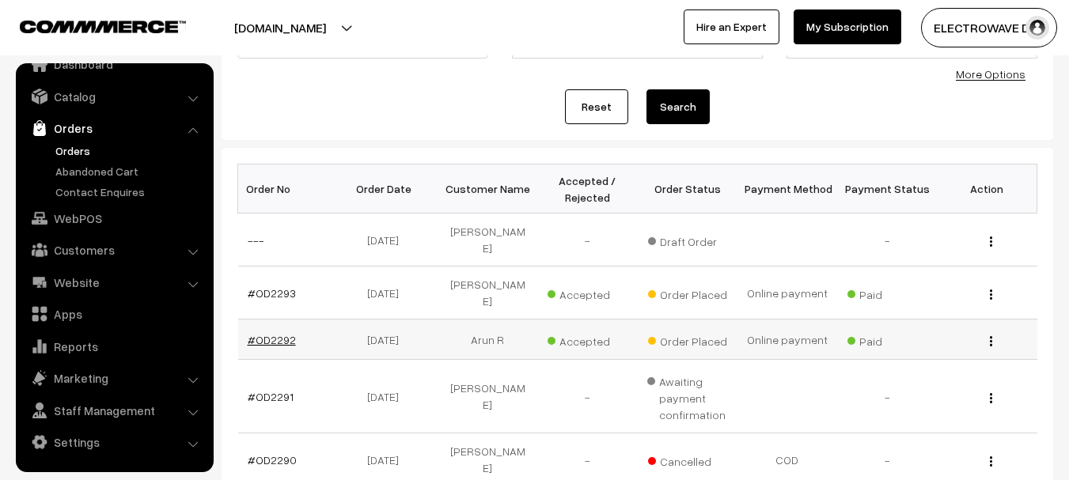
click at [277, 333] on link "#OD2292" at bounding box center [272, 339] width 48 height 13
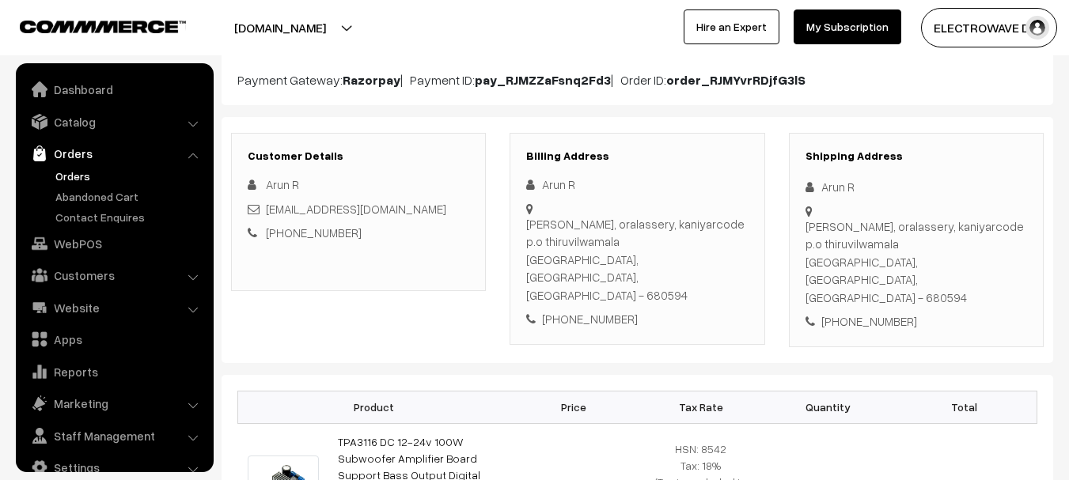
scroll to position [25, 0]
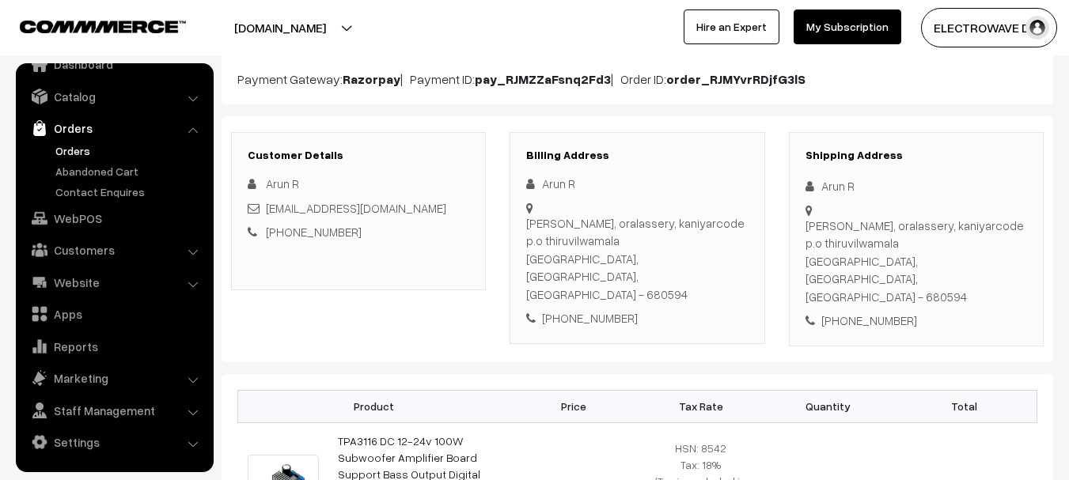
click at [932, 262] on div "[PERSON_NAME], oralassery, kaniyarcode p.o thiruvilwamala [GEOGRAPHIC_DATA], [G…" at bounding box center [917, 261] width 222 height 89
copy div "680594"
click at [63, 150] on link "Orders" at bounding box center [129, 150] width 157 height 17
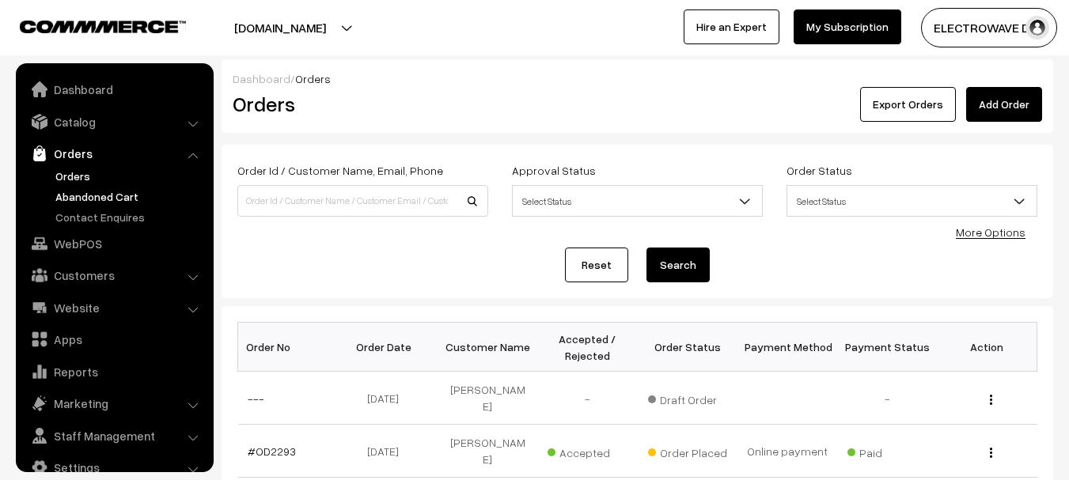
scroll to position [25, 0]
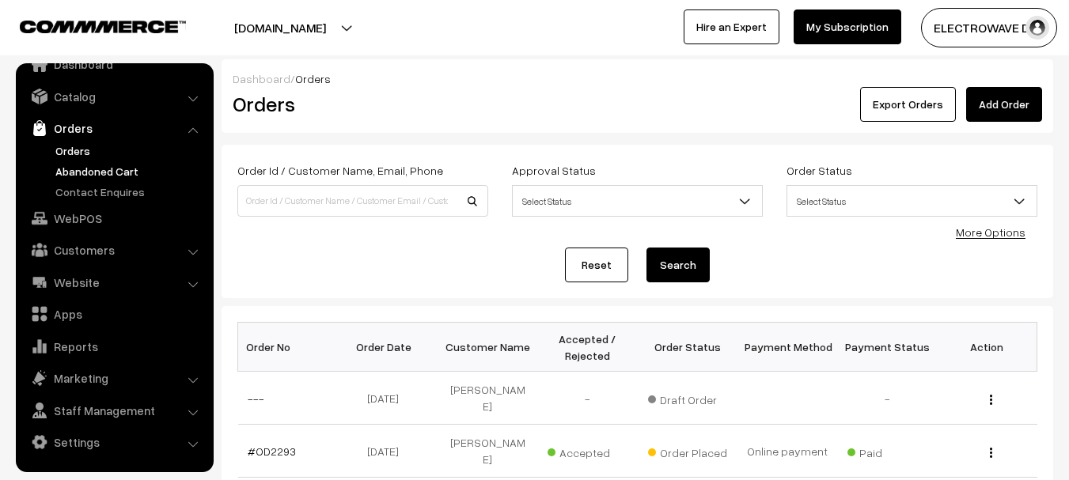
click at [126, 173] on link "Abandoned Cart" at bounding box center [129, 171] width 157 height 17
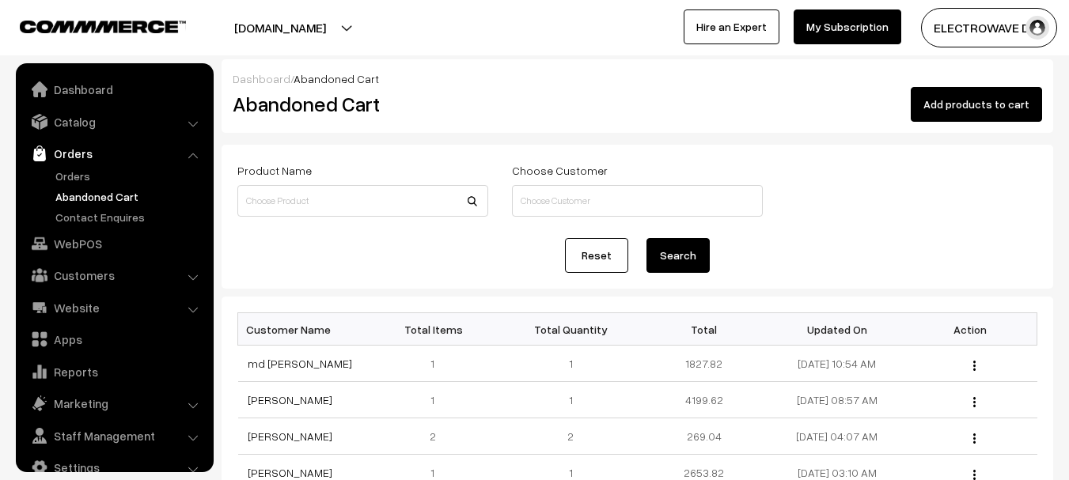
scroll to position [25, 0]
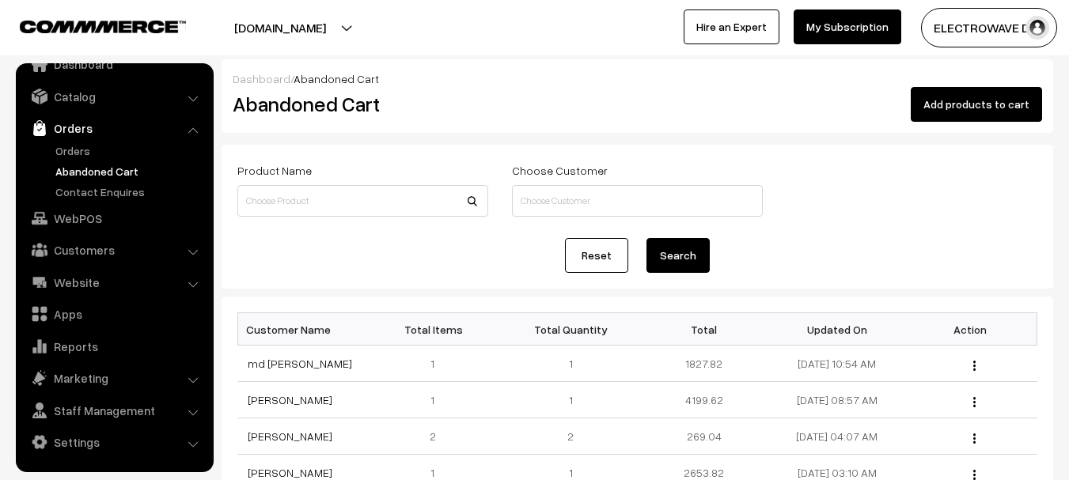
click at [129, 164] on link "Abandoned Cart" at bounding box center [129, 171] width 157 height 17
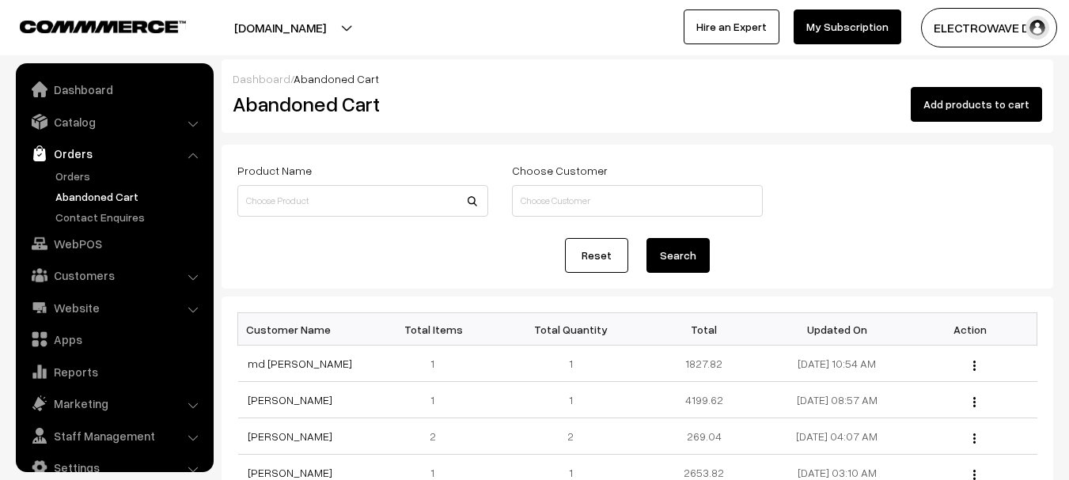
scroll to position [25, 0]
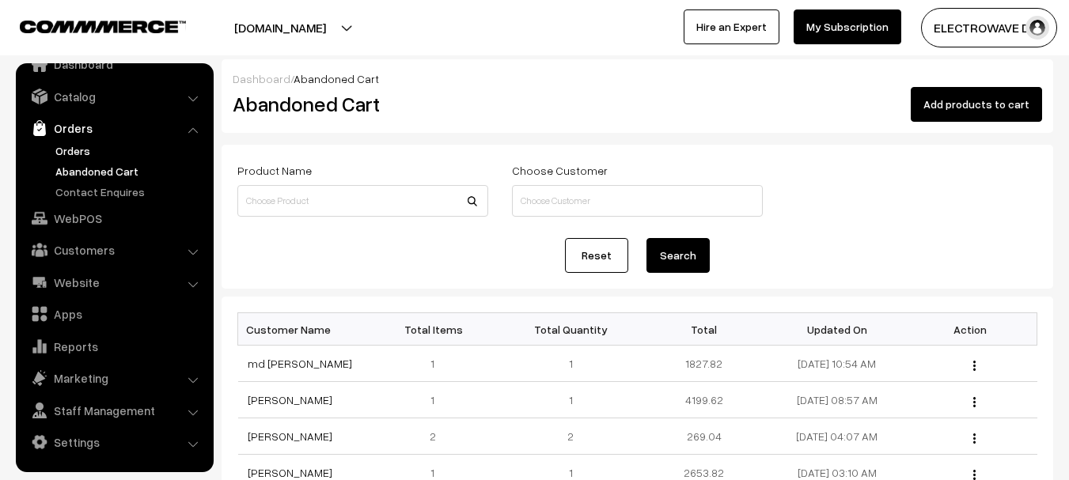
click at [70, 155] on link "Orders" at bounding box center [129, 150] width 157 height 17
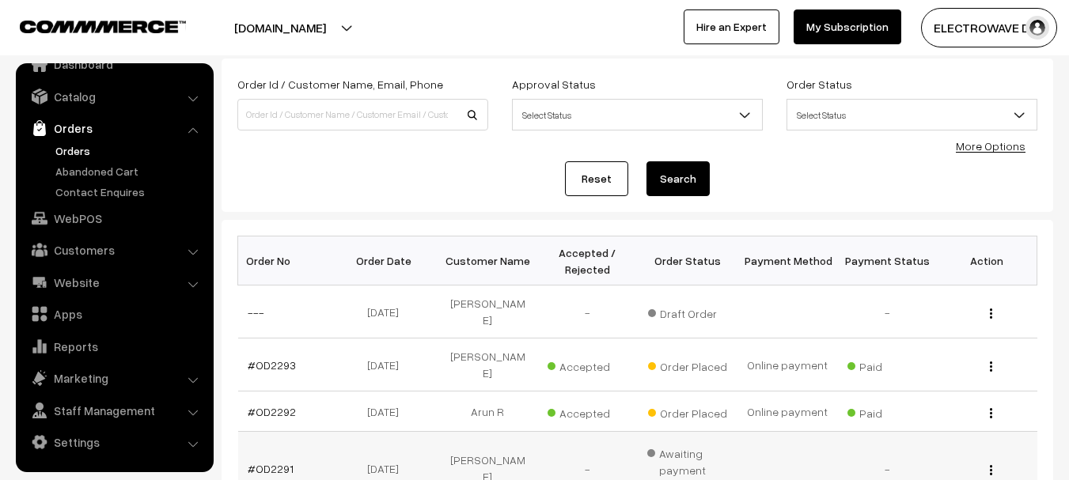
scroll to position [237, 0]
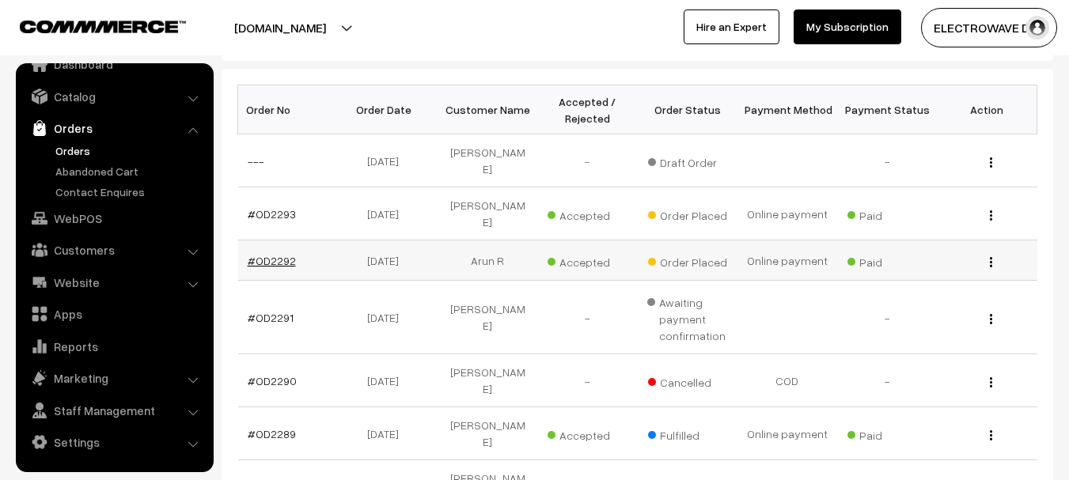
click at [269, 254] on link "#OD2292" at bounding box center [272, 260] width 48 height 13
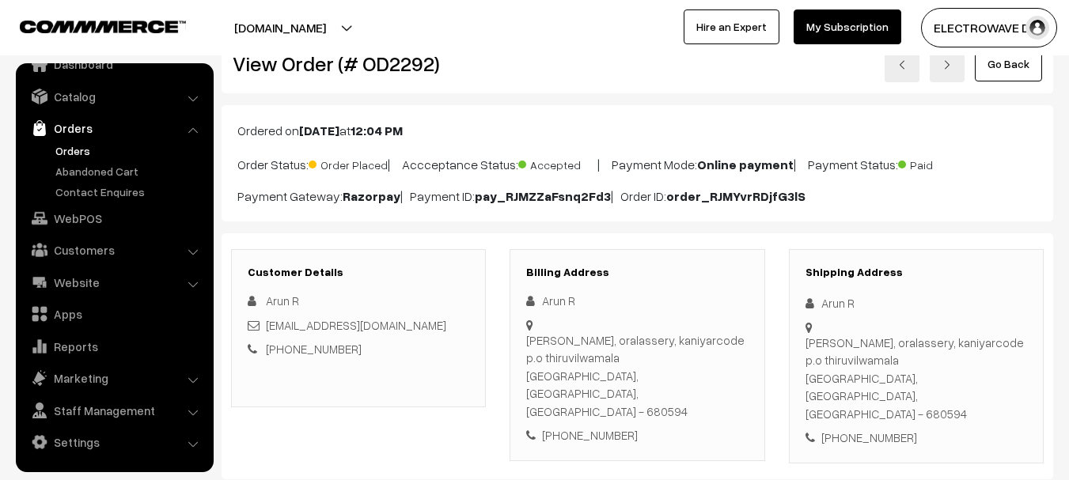
scroll to position [79, 0]
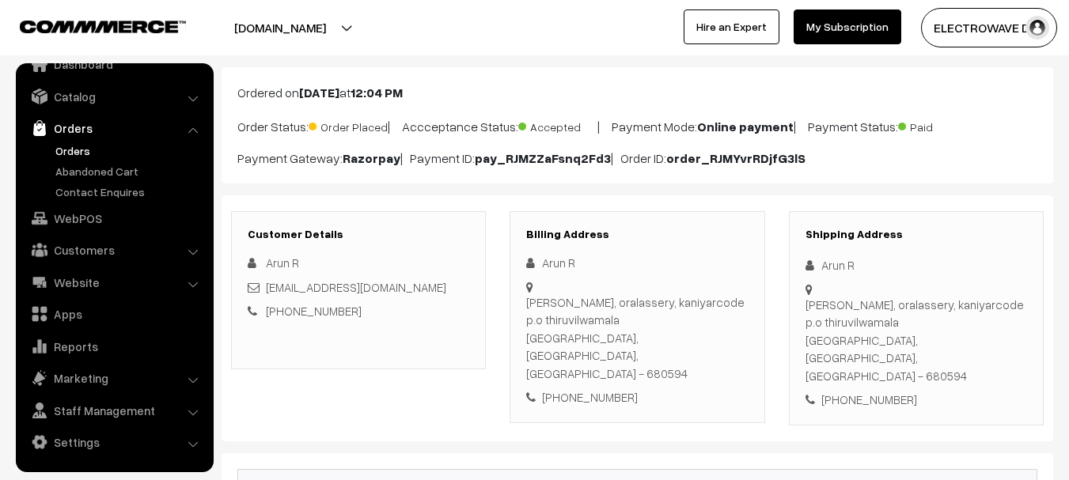
click at [943, 337] on div "[PERSON_NAME], oralassery, kaniyarcode p.o thiruvilwamala [GEOGRAPHIC_DATA], [G…" at bounding box center [917, 340] width 222 height 89
copy div "680594"
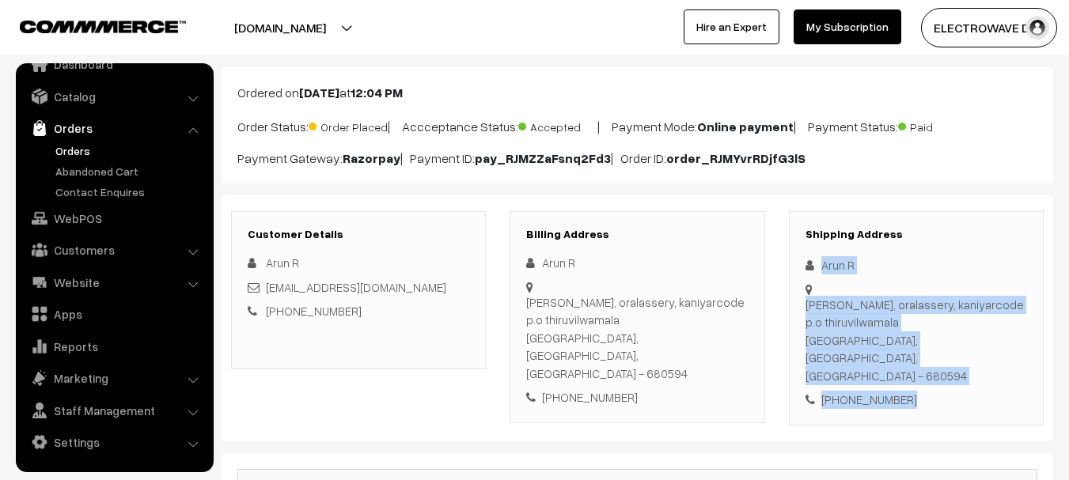
copy div "Arun R [PERSON_NAME], oralassery, kaniyarcode p.o thiruvilwamala Thrissur, [GEO…"
drag, startPoint x: 897, startPoint y: 328, endPoint x: 931, endPoint y: 355, distance: 43.9
click at [931, 355] on div "Shipping Address Arun R [PERSON_NAME], oralassery, kaniyarcode p.o thiruvilwama…" at bounding box center [916, 318] width 255 height 214
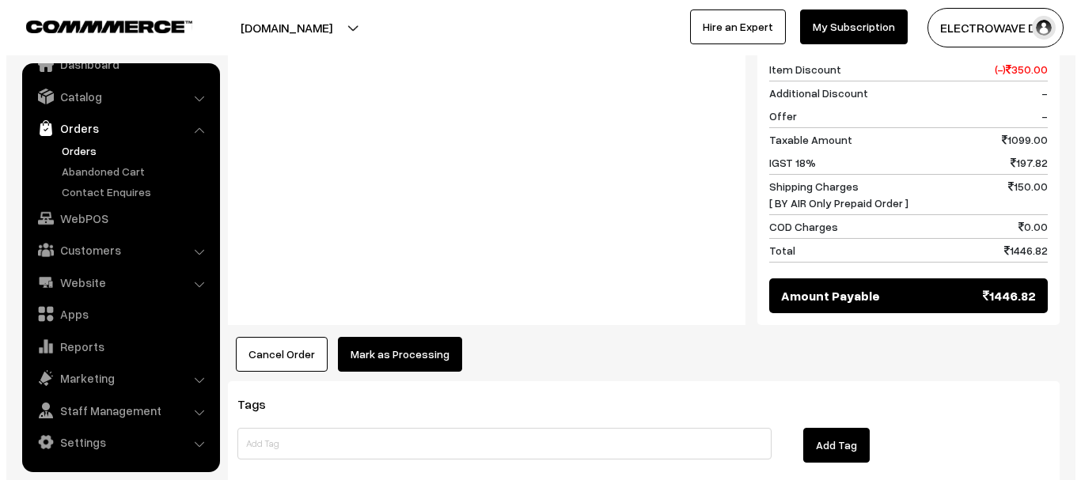
scroll to position [857, 0]
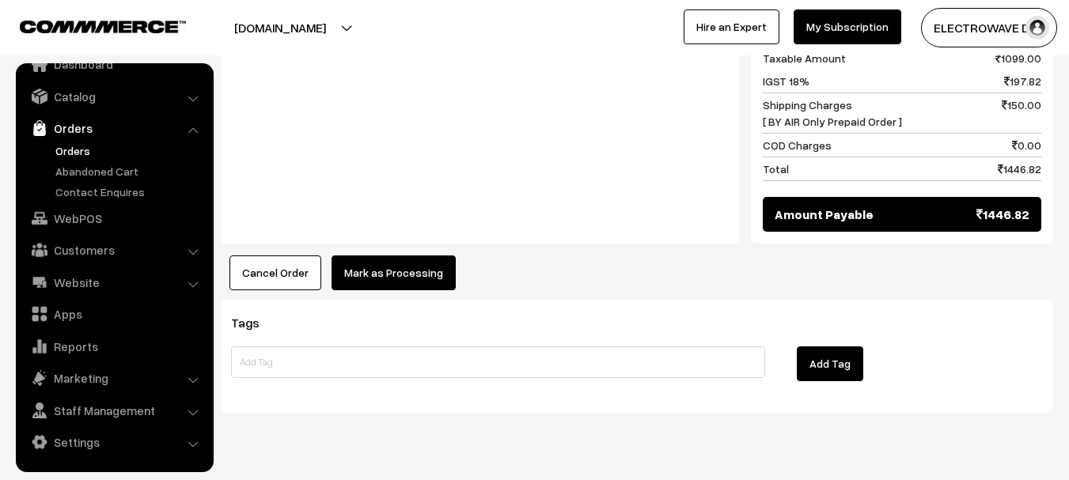
click at [402, 256] on button "Mark as Processing" at bounding box center [394, 273] width 124 height 35
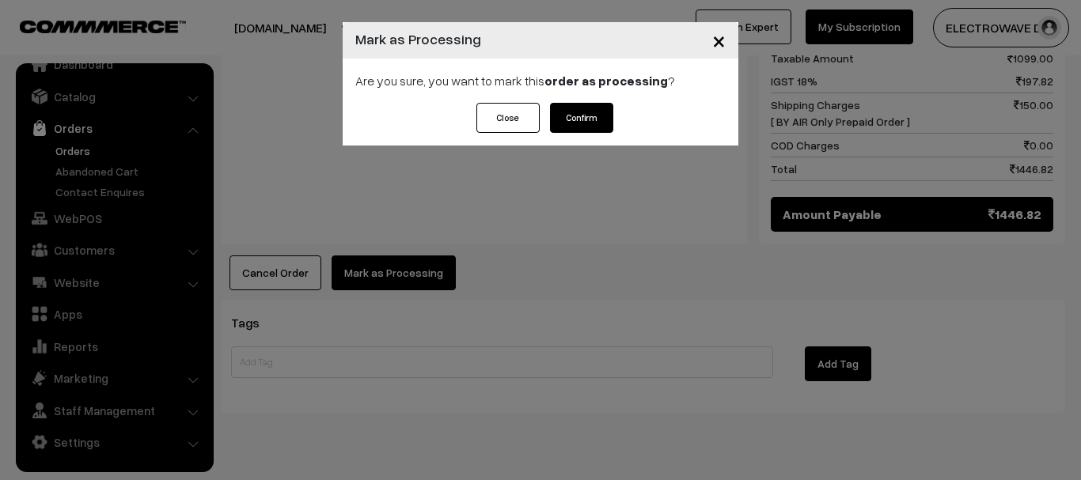
click at [571, 117] on button "Confirm" at bounding box center [581, 118] width 63 height 30
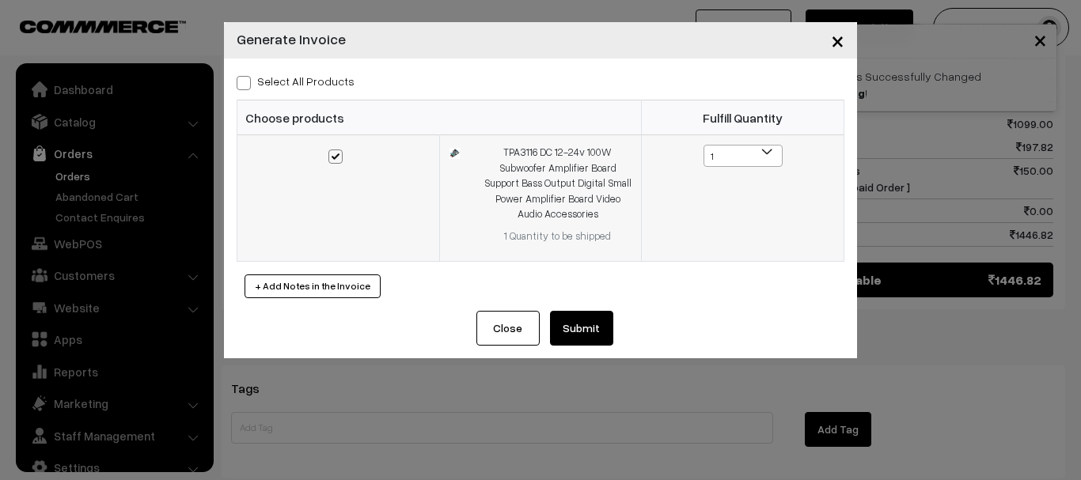
scroll to position [25, 0]
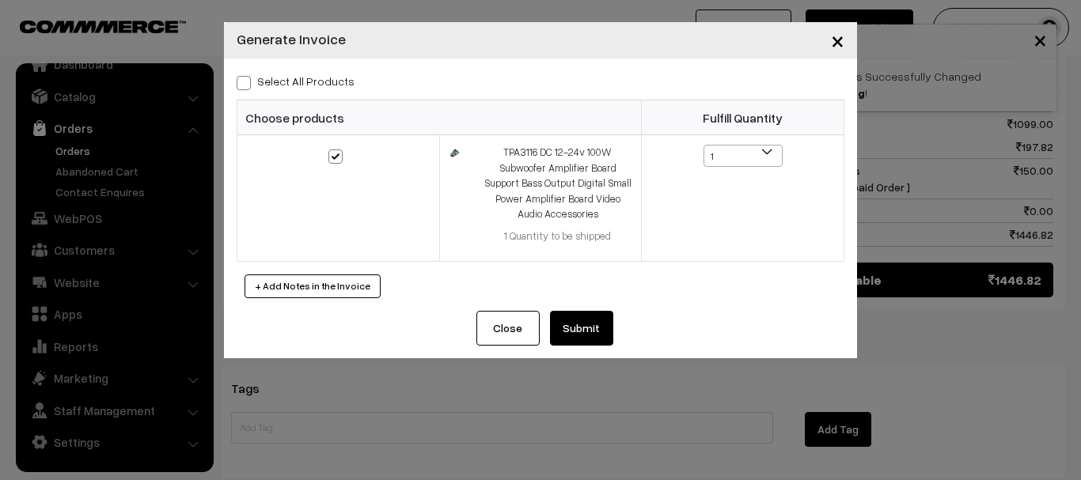
click at [583, 336] on button "Submit" at bounding box center [581, 328] width 63 height 35
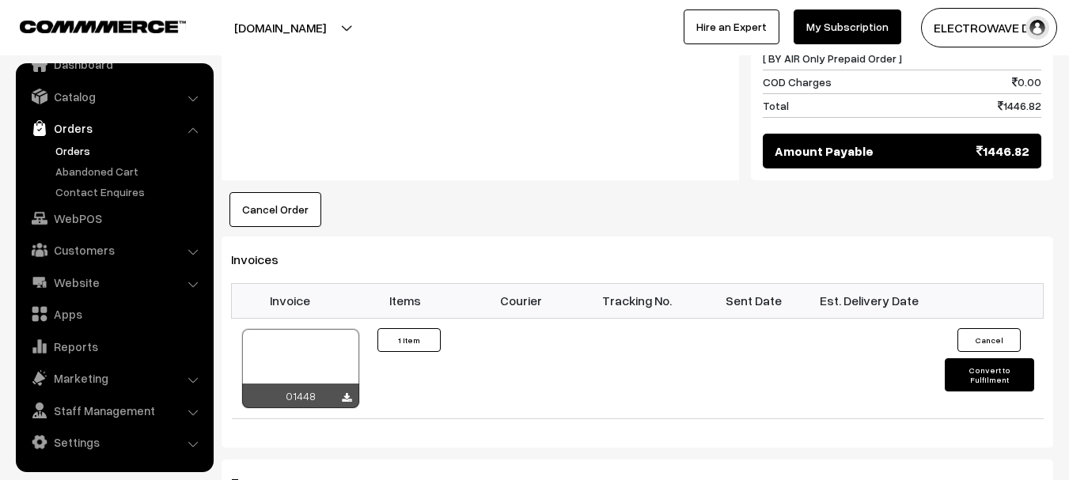
scroll to position [1108, 0]
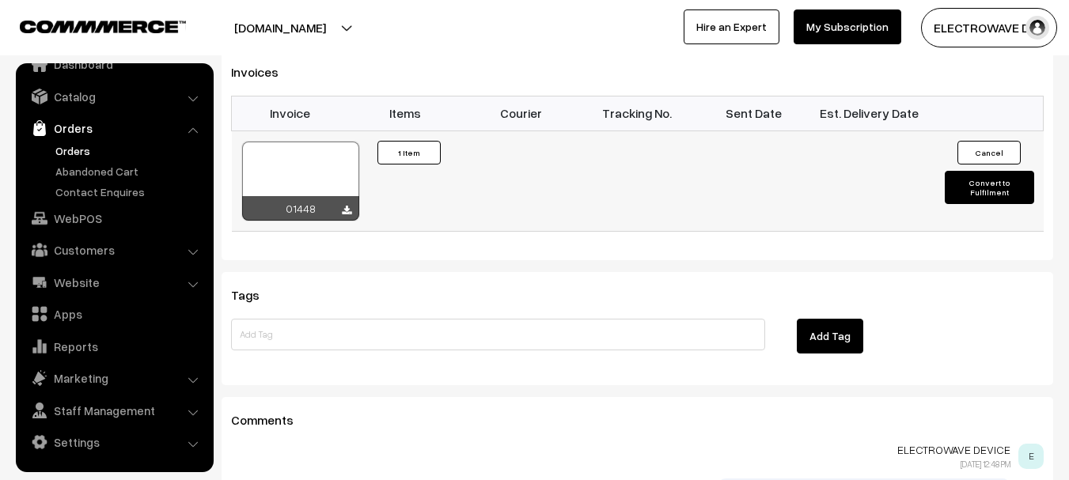
click at [283, 142] on div at bounding box center [300, 181] width 117 height 79
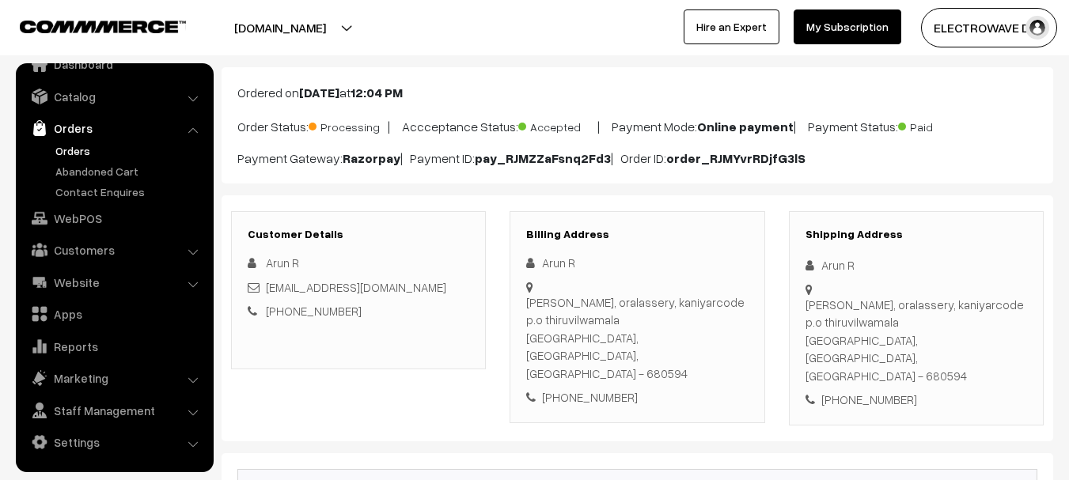
scroll to position [0, 0]
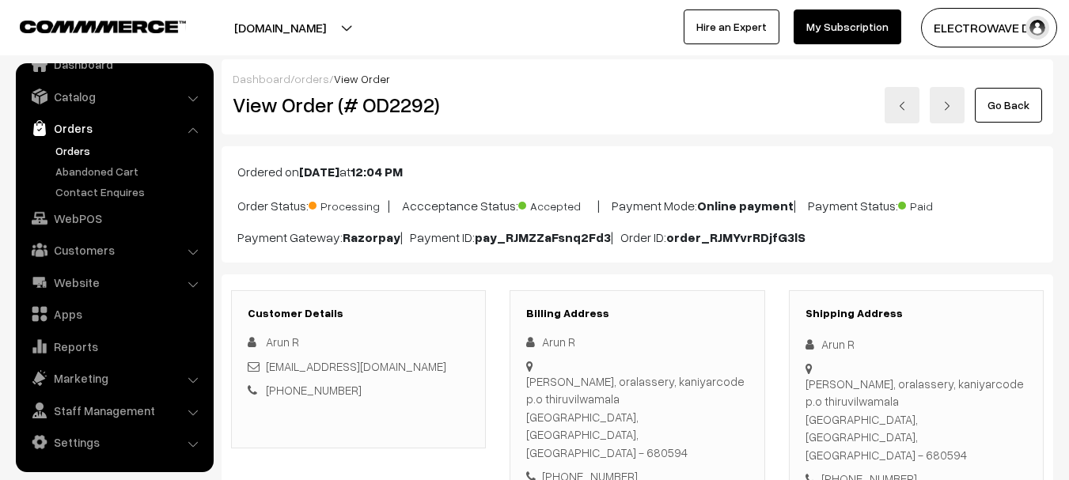
click at [901, 107] on img at bounding box center [902, 105] width 9 height 9
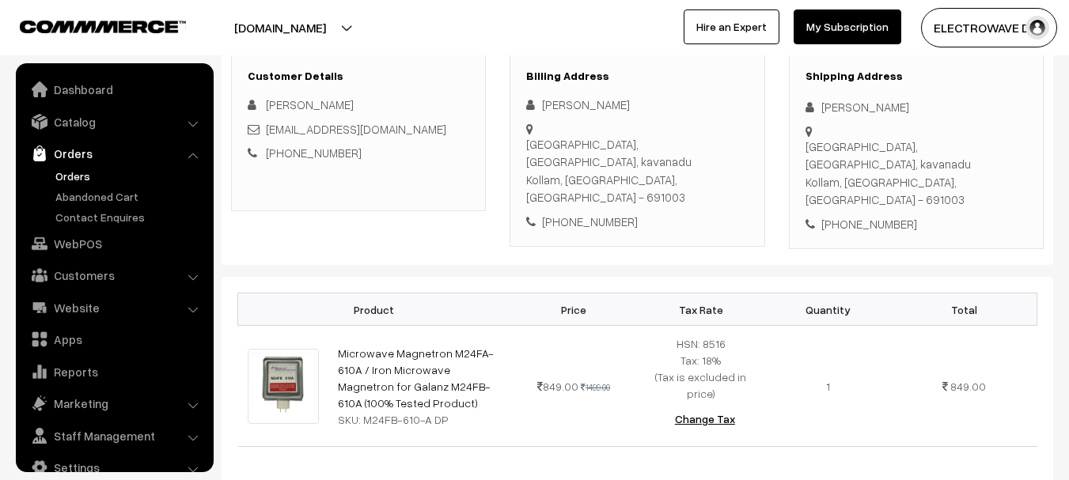
scroll to position [25, 0]
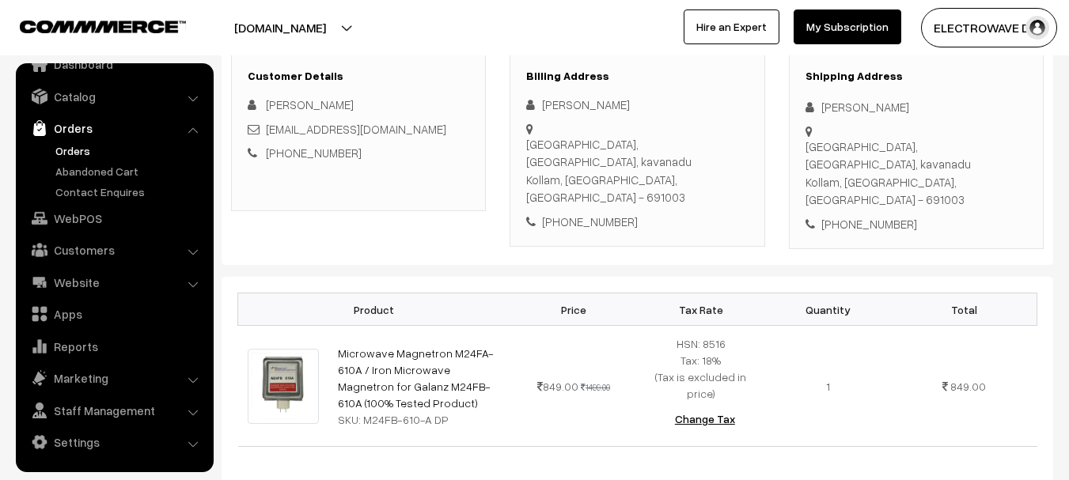
click at [938, 150] on div "Pearl Garden, Aravila, kavanadu Kollam, Kerala, India - 691003" at bounding box center [917, 173] width 222 height 71
copy div "691003"
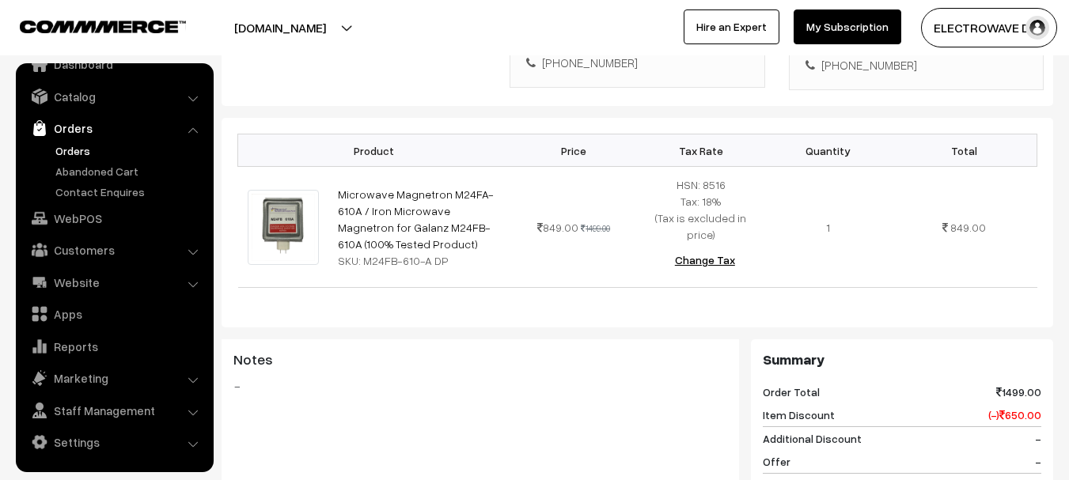
scroll to position [158, 0]
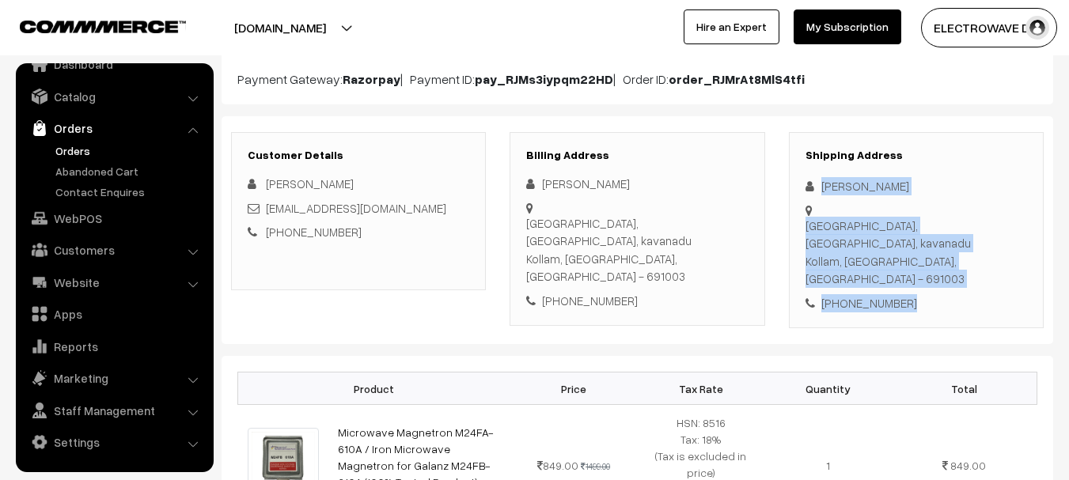
copy div "Denin David Pearl Garden, Aravila, kavanadu Kollam, Kerala, India - 691003 +91 …"
drag, startPoint x: 811, startPoint y: 184, endPoint x: 951, endPoint y: 268, distance: 162.6
click at [951, 268] on div "Shipping Address Denin David Pearl Garden, Aravila, kavanadu Kollam, Kerala, In…" at bounding box center [916, 230] width 255 height 197
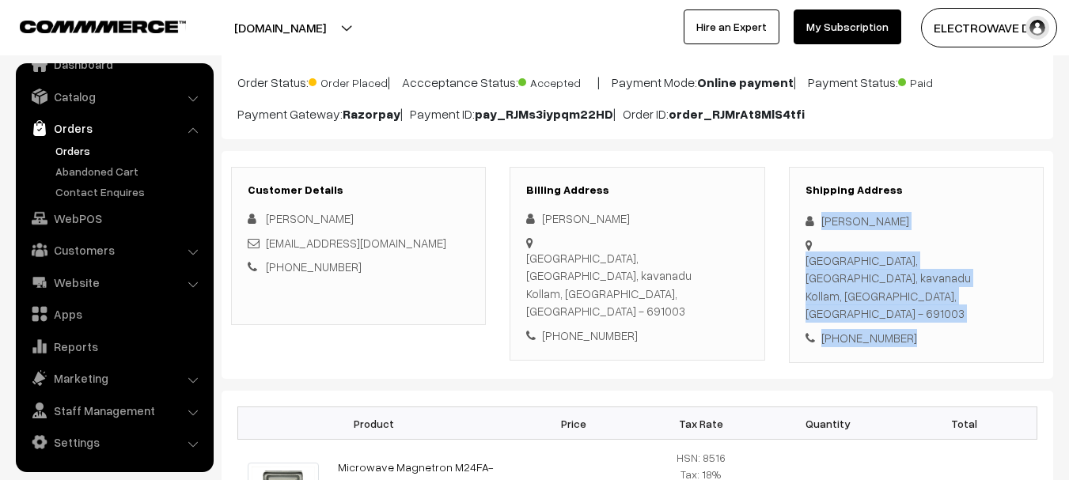
scroll to position [0, 0]
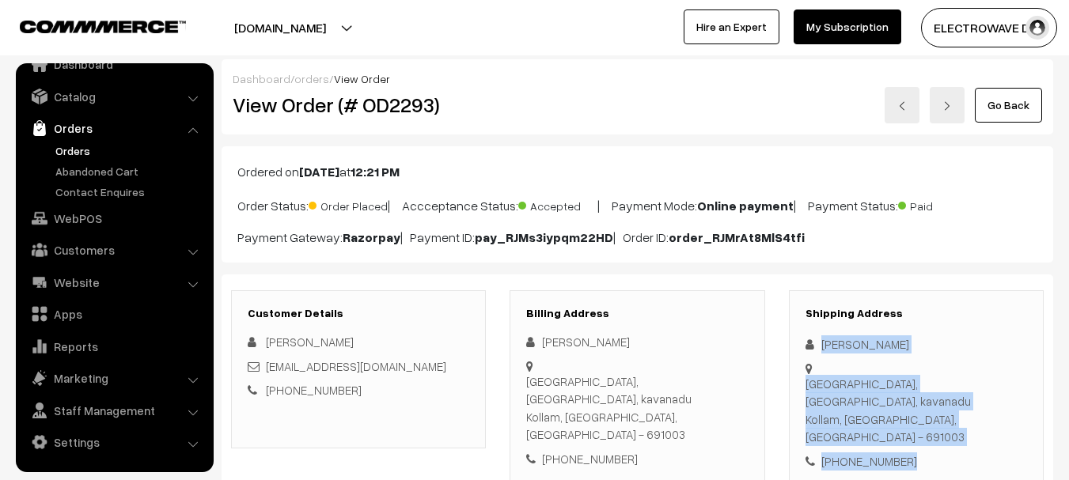
click at [85, 146] on link "Orders" at bounding box center [129, 150] width 157 height 17
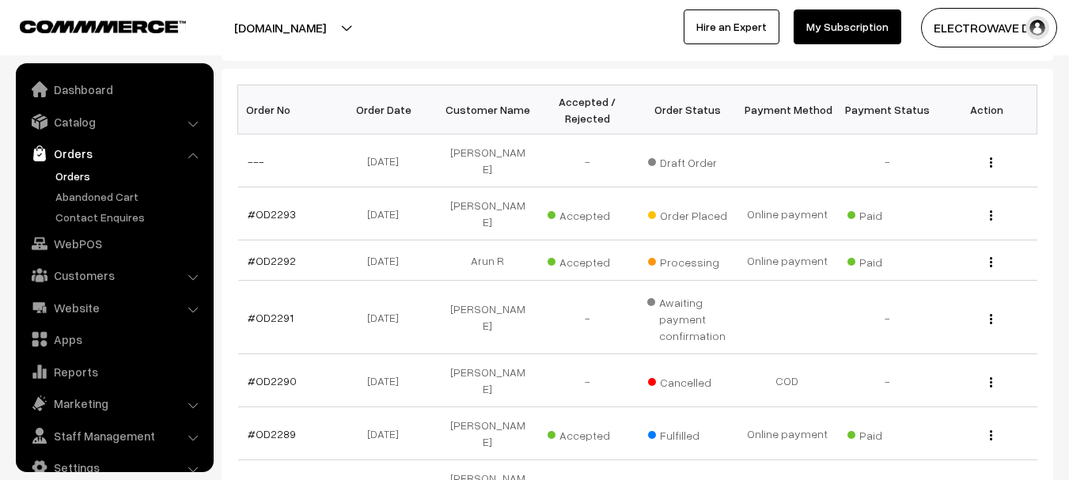
scroll to position [25, 0]
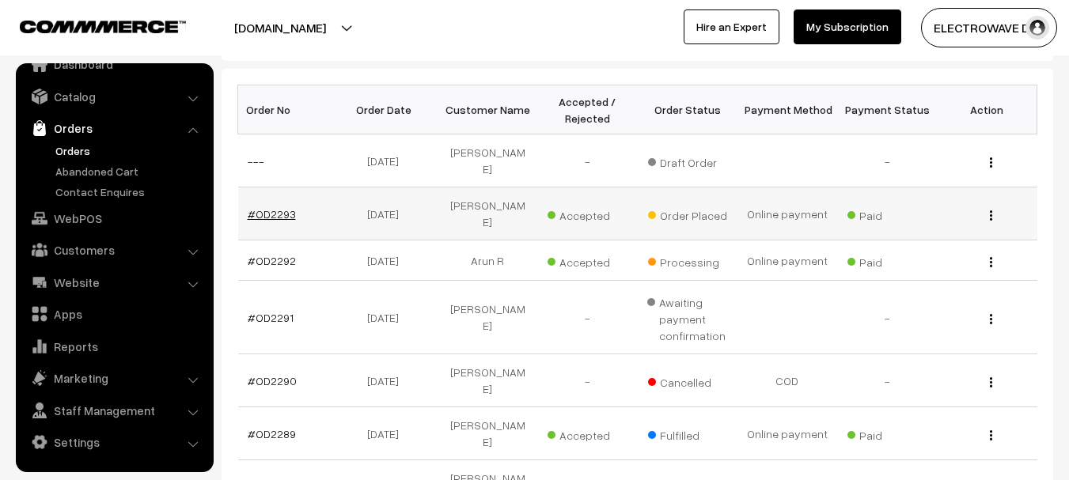
click at [262, 207] on link "#OD2293" at bounding box center [272, 213] width 48 height 13
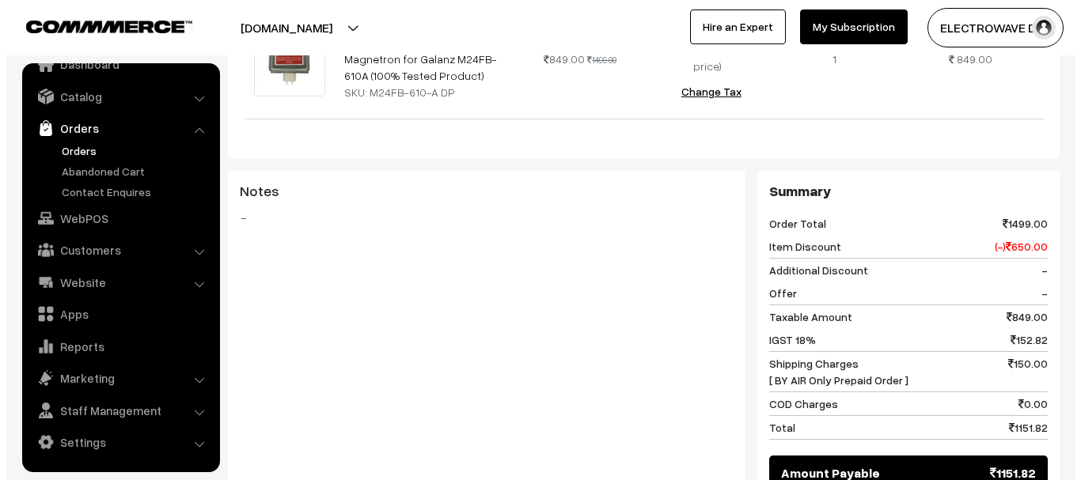
scroll to position [791, 0]
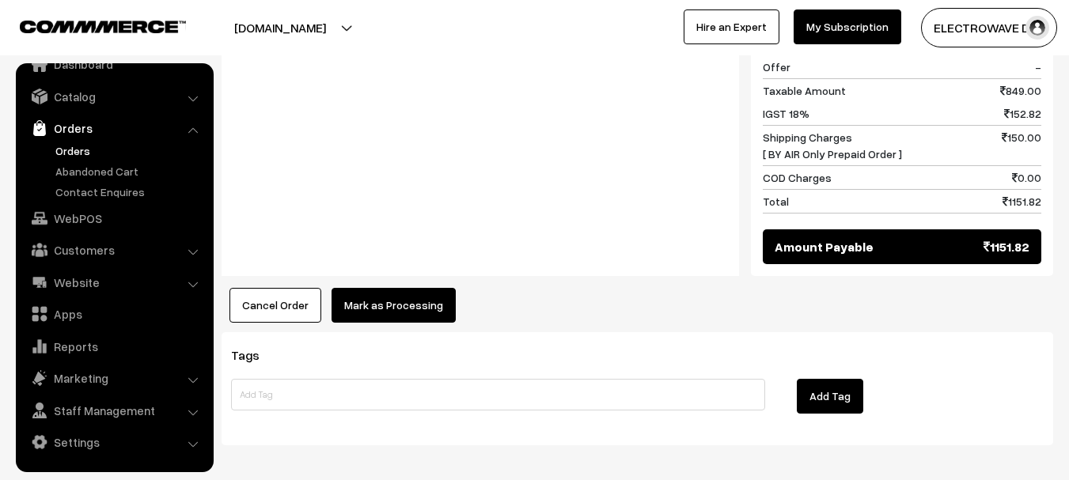
click at [412, 288] on button "Mark as Processing" at bounding box center [394, 305] width 124 height 35
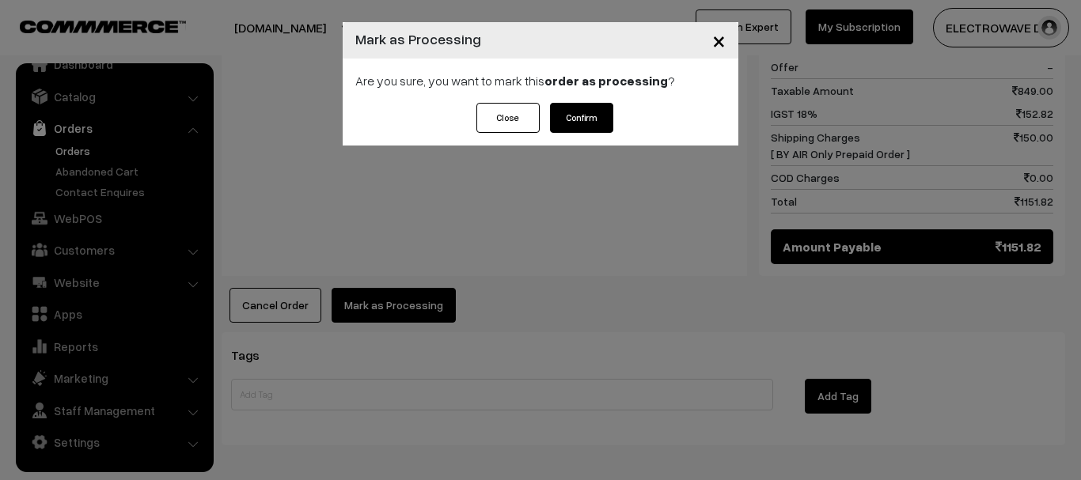
click at [608, 116] on button "Confirm" at bounding box center [581, 118] width 63 height 30
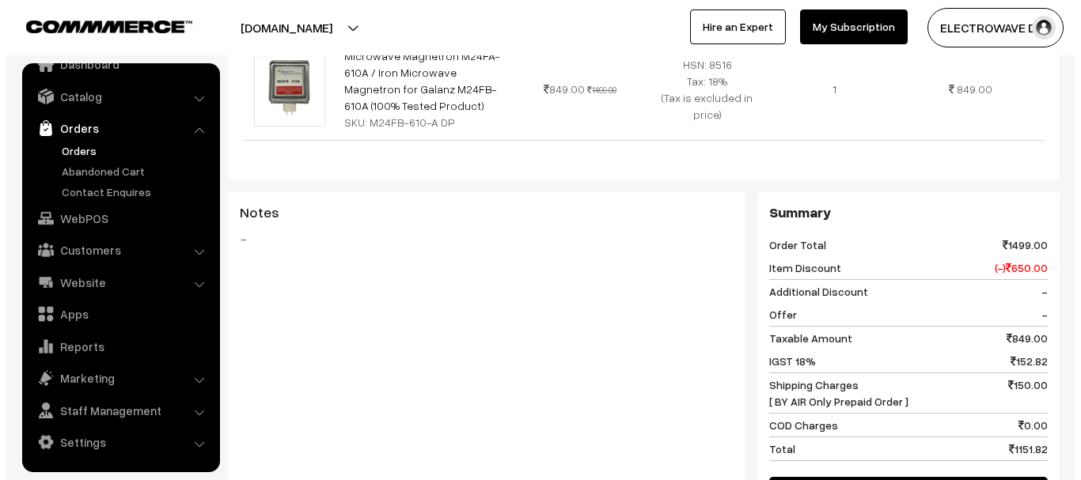
scroll to position [633, 0]
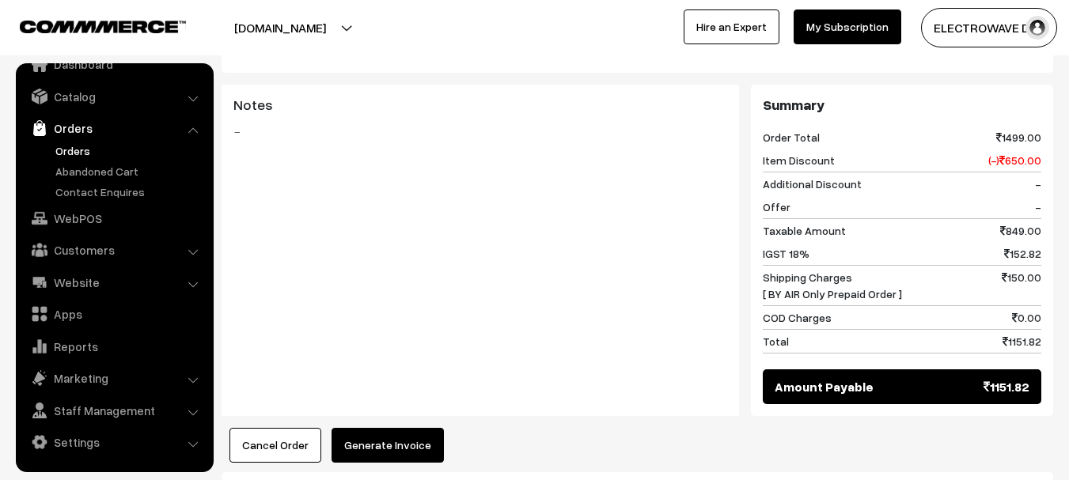
click at [385, 428] on button "Generate Invoice" at bounding box center [388, 445] width 112 height 35
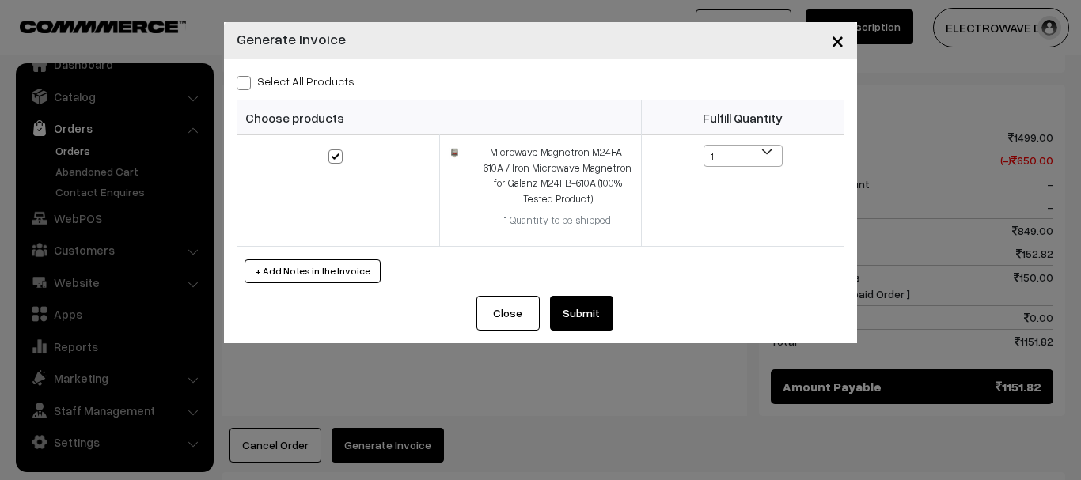
click at [592, 321] on button "Submit" at bounding box center [581, 313] width 63 height 35
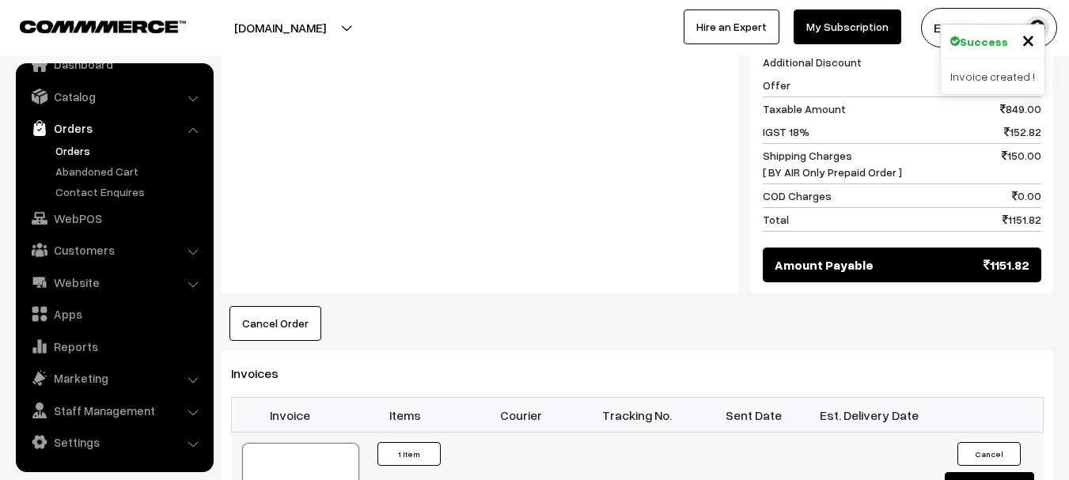
scroll to position [871, 0]
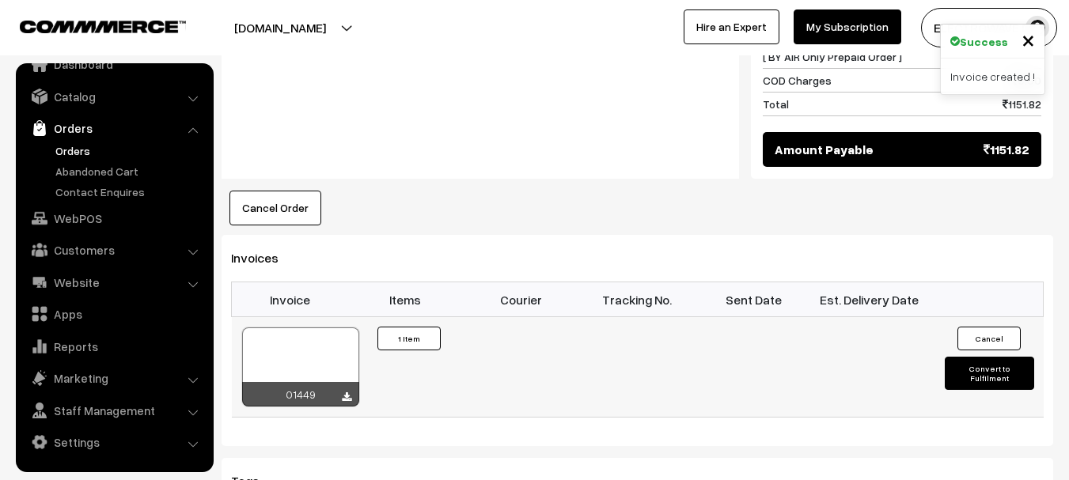
click at [323, 328] on div at bounding box center [300, 367] width 117 height 79
click at [54, 149] on link "Orders" at bounding box center [129, 150] width 157 height 17
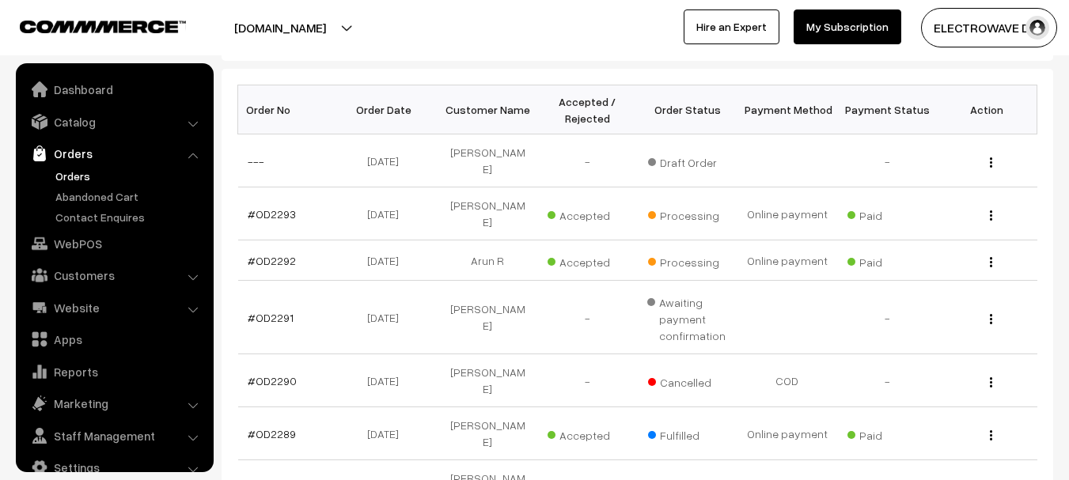
scroll to position [25, 0]
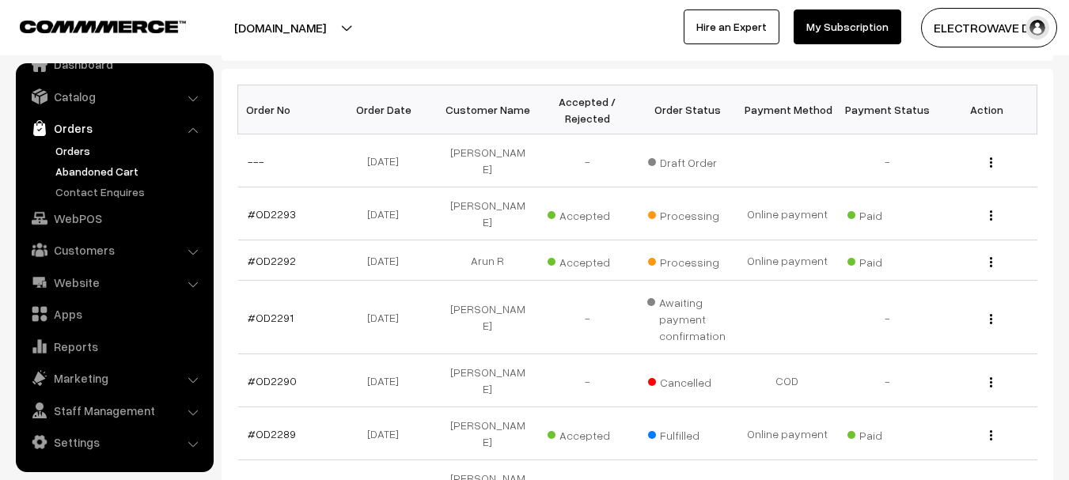
click at [86, 171] on link "Abandoned Cart" at bounding box center [129, 171] width 157 height 17
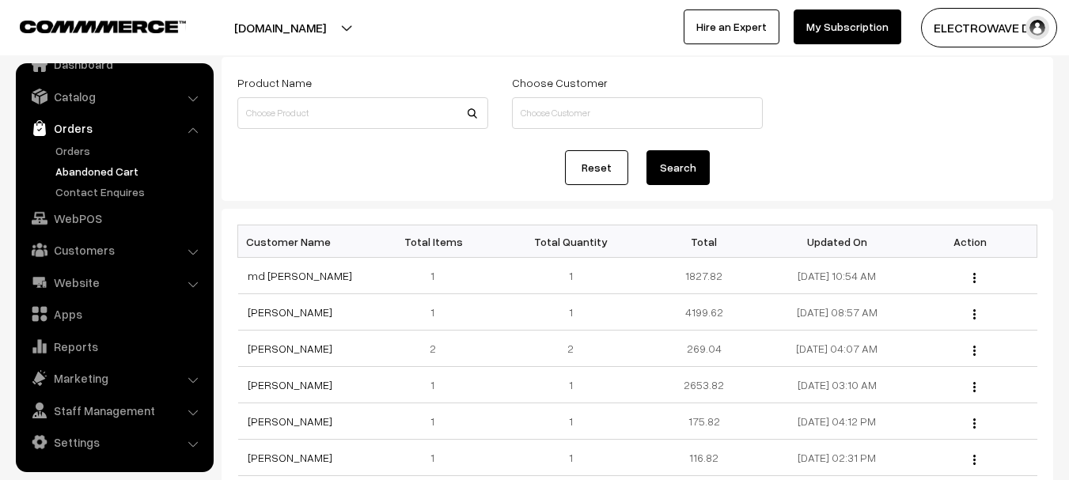
scroll to position [158, 0]
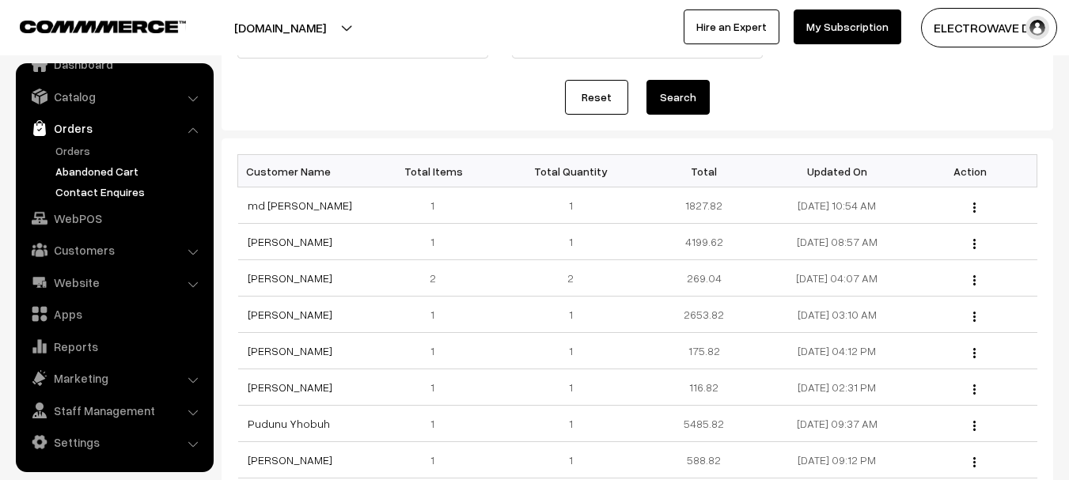
click at [114, 195] on link "Contact Enquires" at bounding box center [129, 192] width 157 height 17
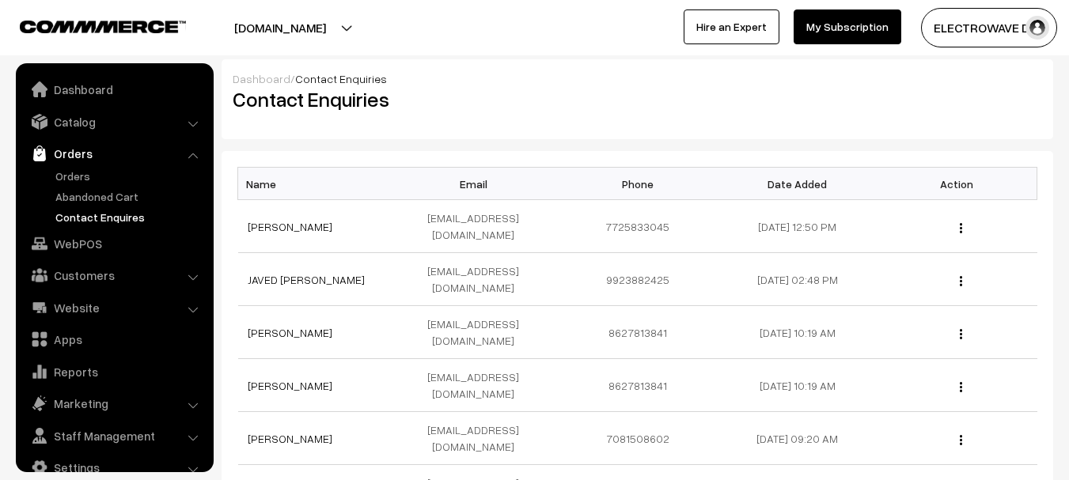
scroll to position [25, 0]
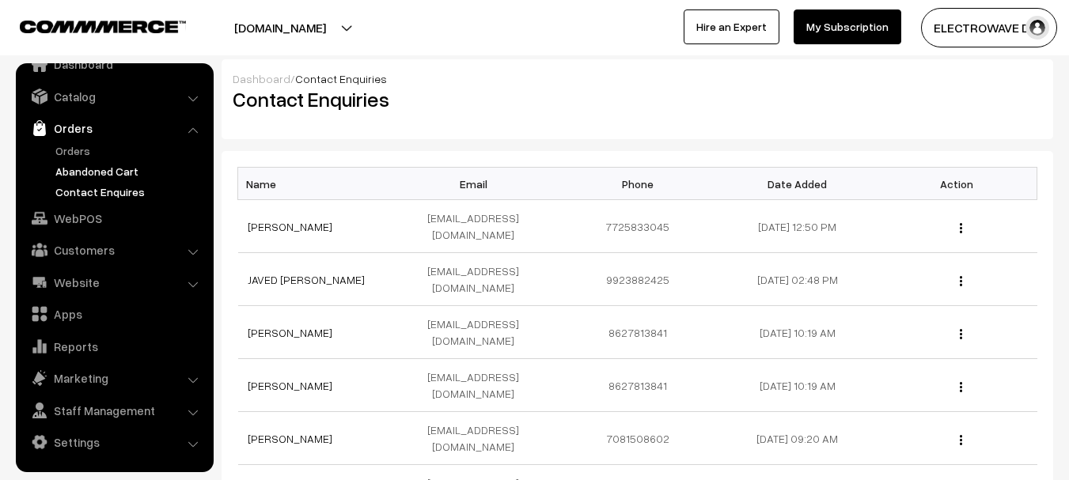
click at [82, 165] on link "Abandoned Cart" at bounding box center [129, 171] width 157 height 17
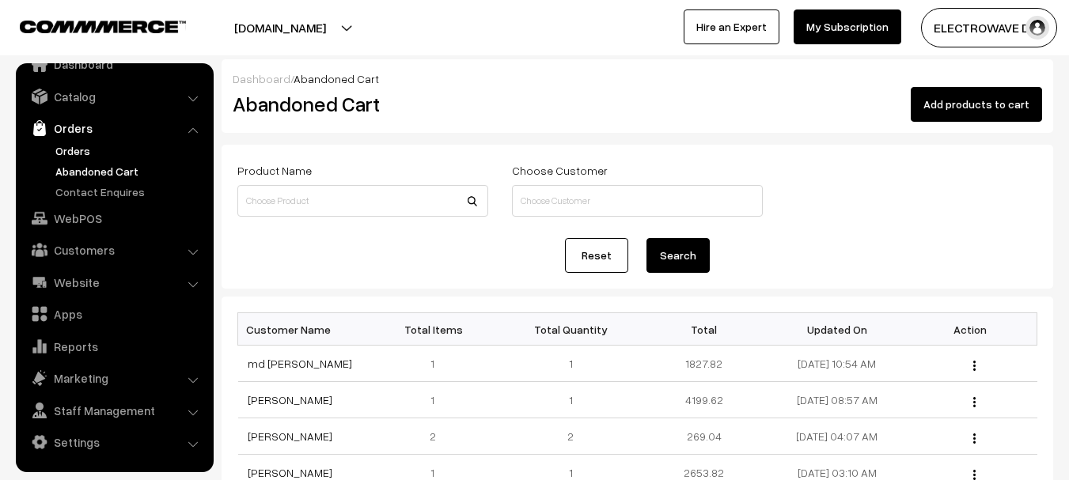
click at [68, 153] on link "Orders" at bounding box center [129, 150] width 157 height 17
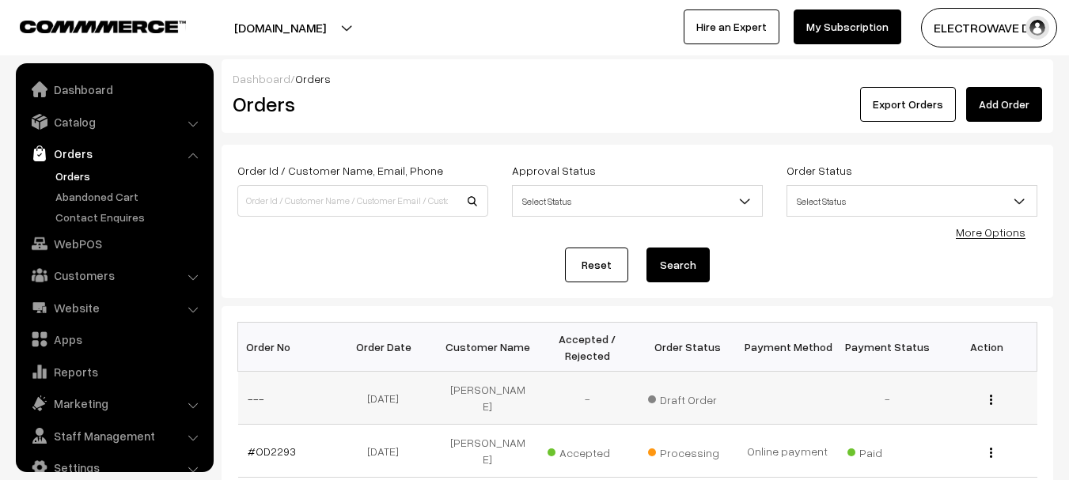
scroll to position [25, 0]
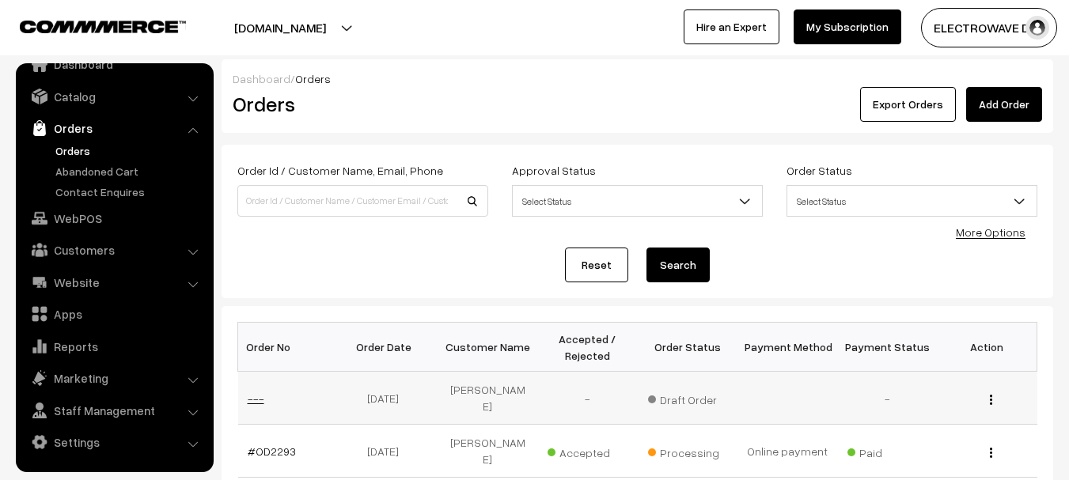
click at [256, 392] on link "---" at bounding box center [256, 398] width 17 height 13
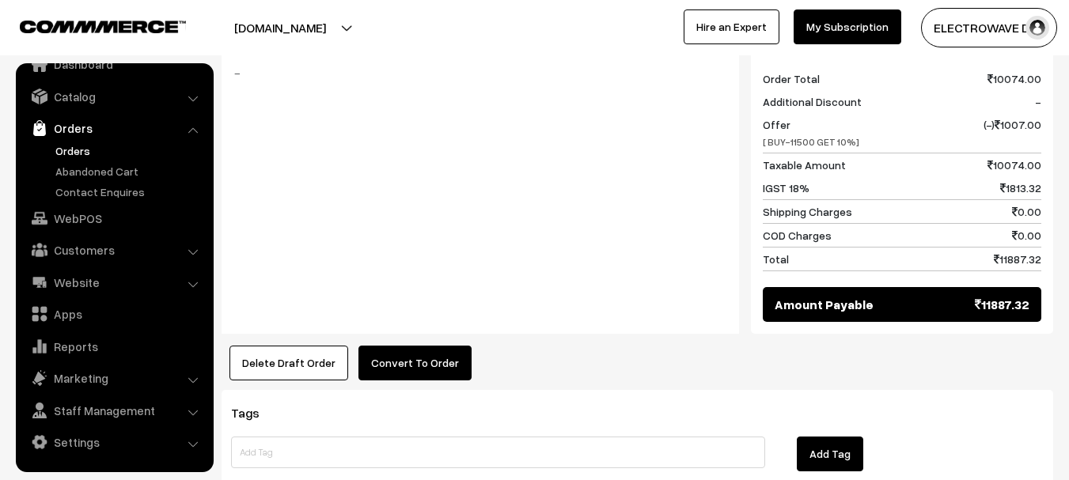
scroll to position [712, 0]
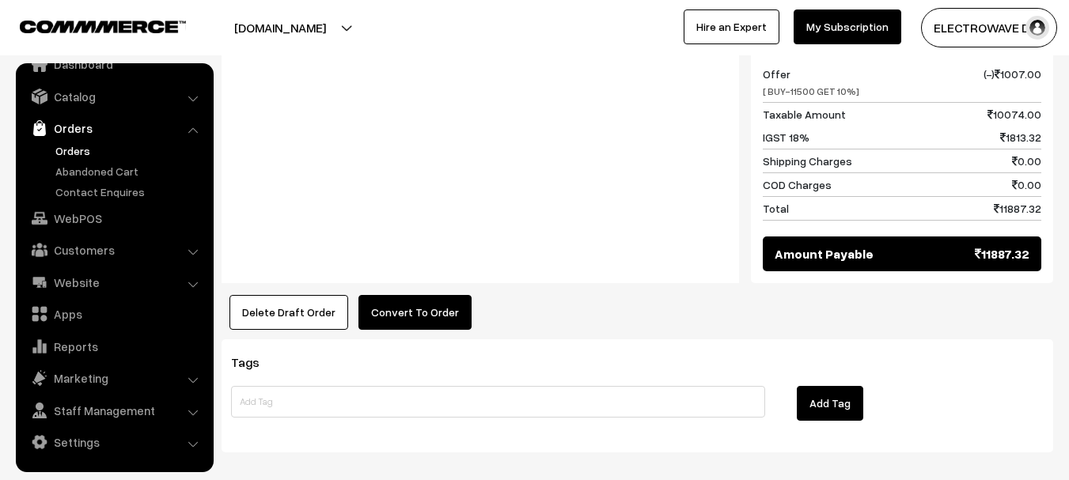
click at [403, 311] on button "Convert To Order" at bounding box center [415, 312] width 113 height 35
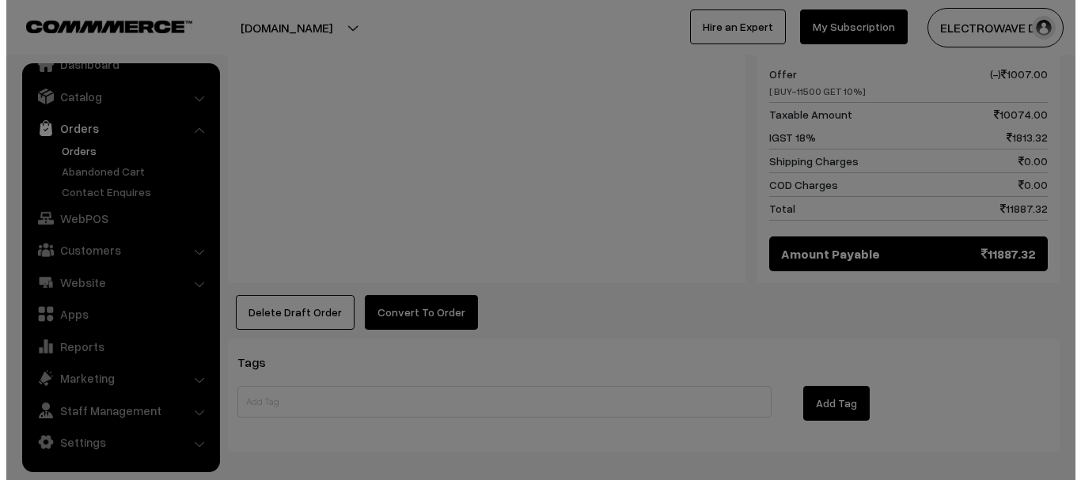
scroll to position [714, 0]
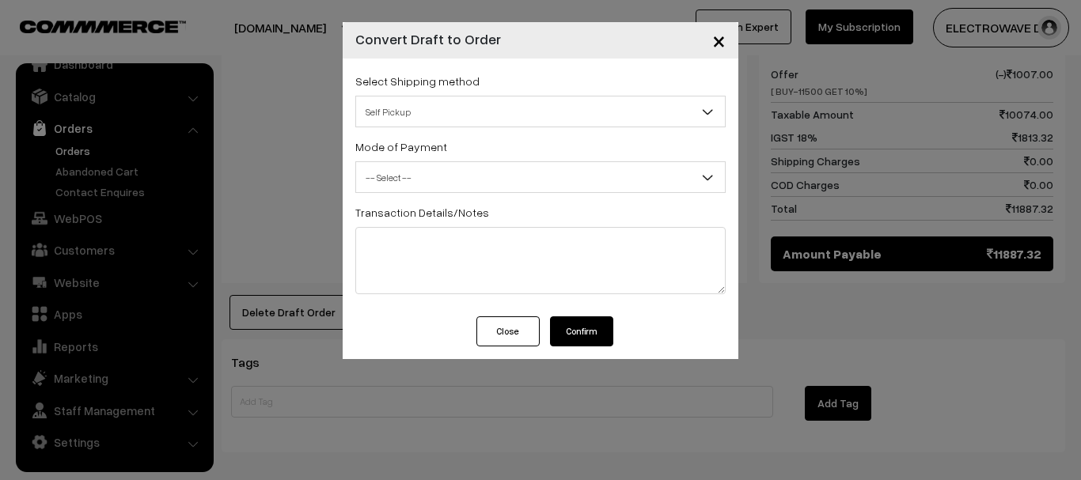
click at [524, 108] on span "Self Pickup" at bounding box center [540, 112] width 369 height 28
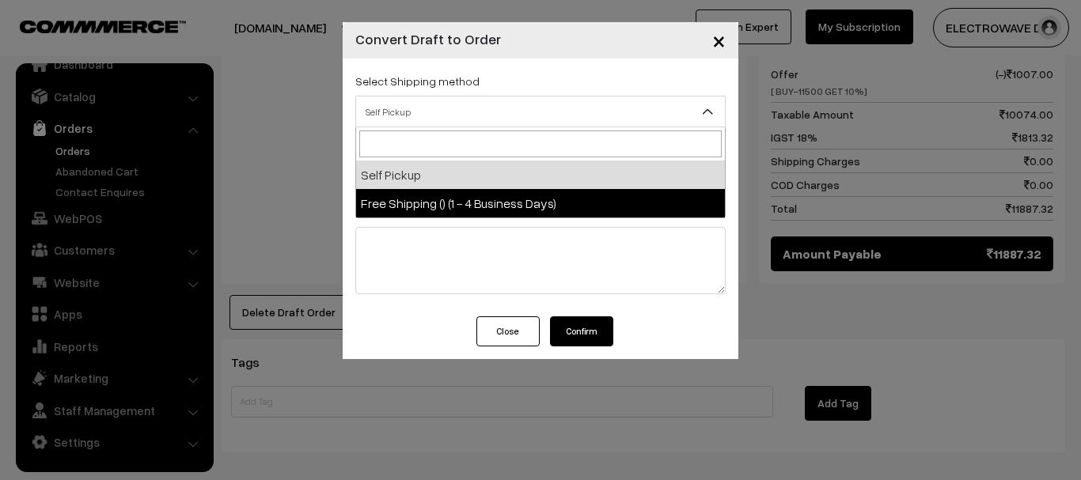
select select "FS2"
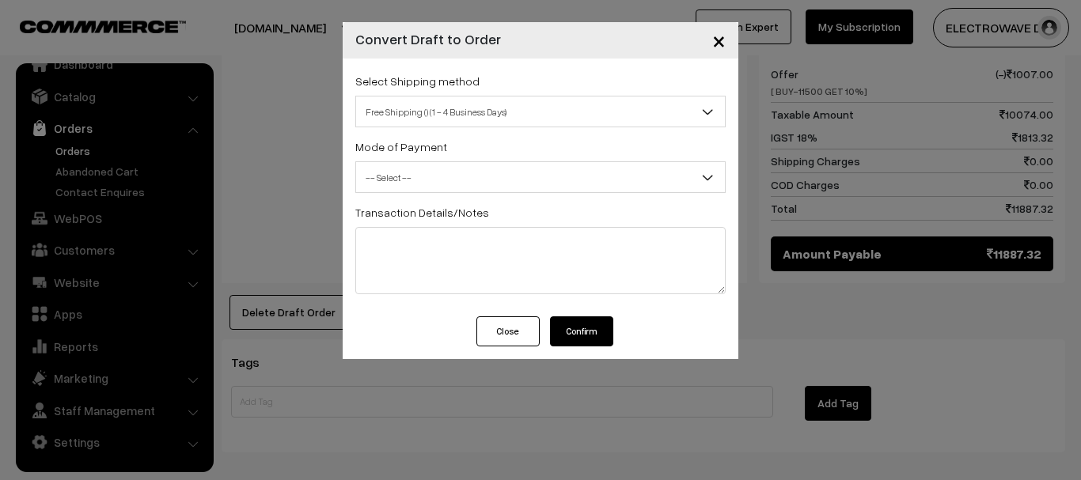
click at [469, 169] on span "-- Select --" at bounding box center [540, 178] width 369 height 28
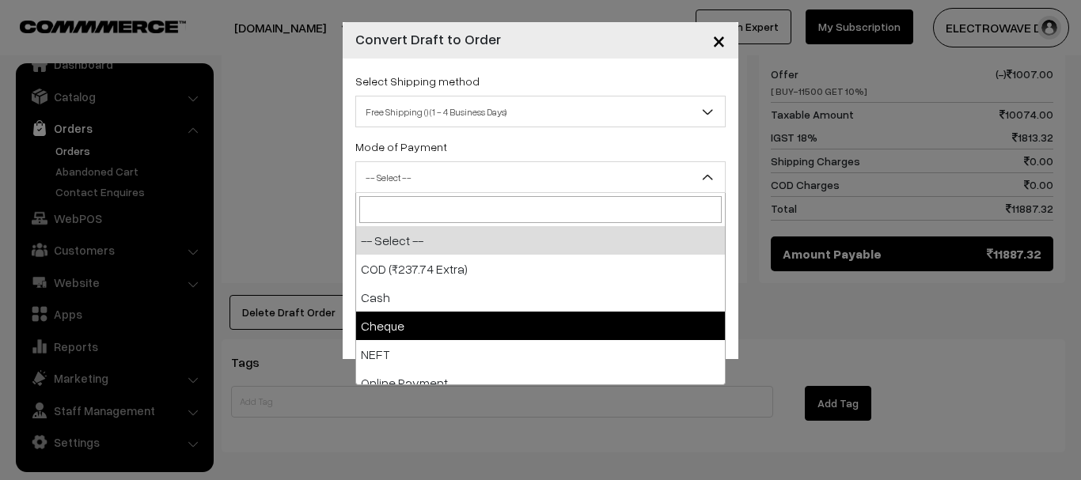
scroll to position [70, 0]
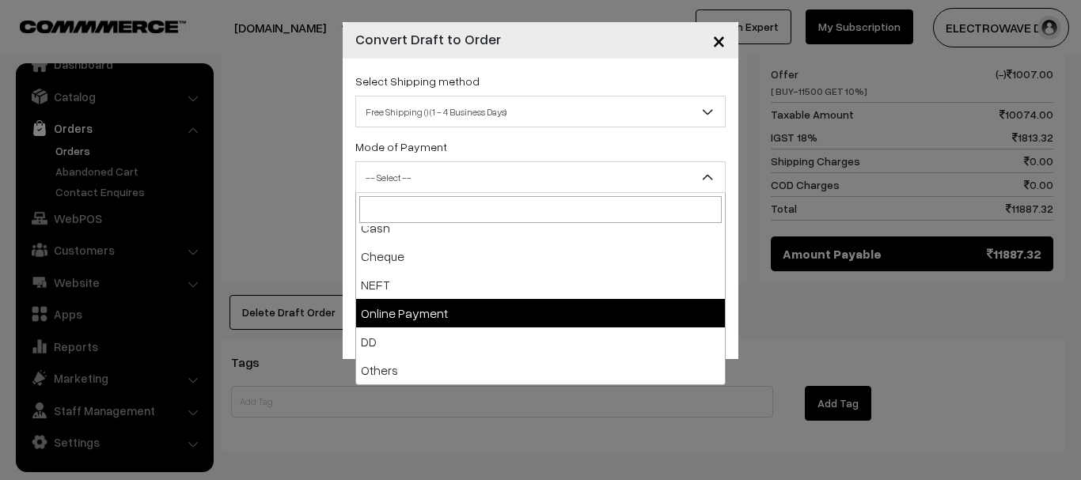
select select "5"
checkbox input "true"
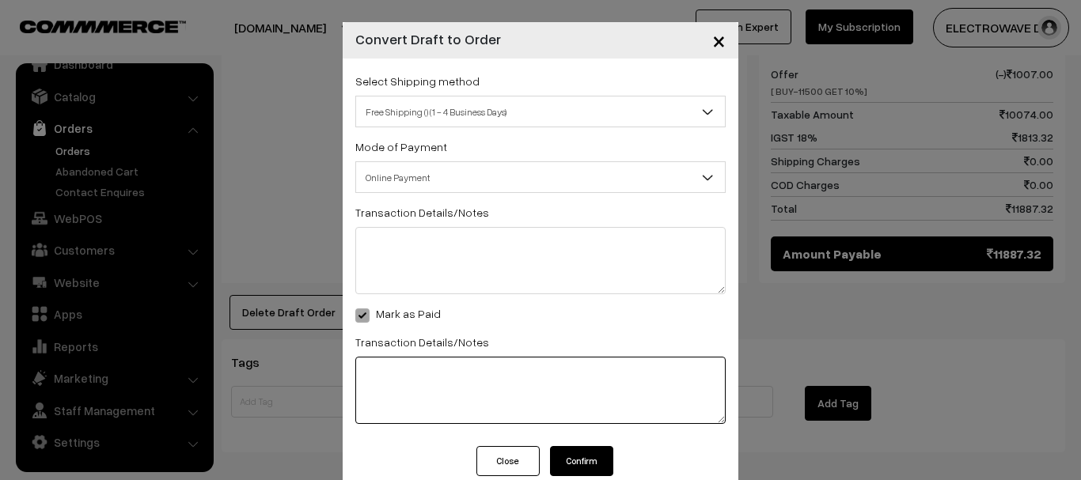
click at [439, 366] on textarea at bounding box center [540, 390] width 370 height 67
click at [515, 448] on button "Close" at bounding box center [507, 461] width 63 height 30
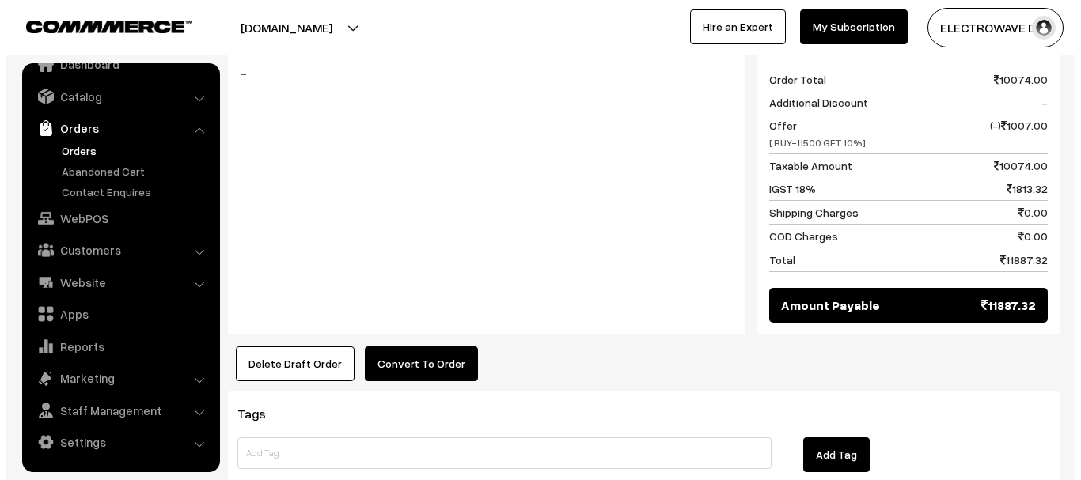
scroll to position [633, 0]
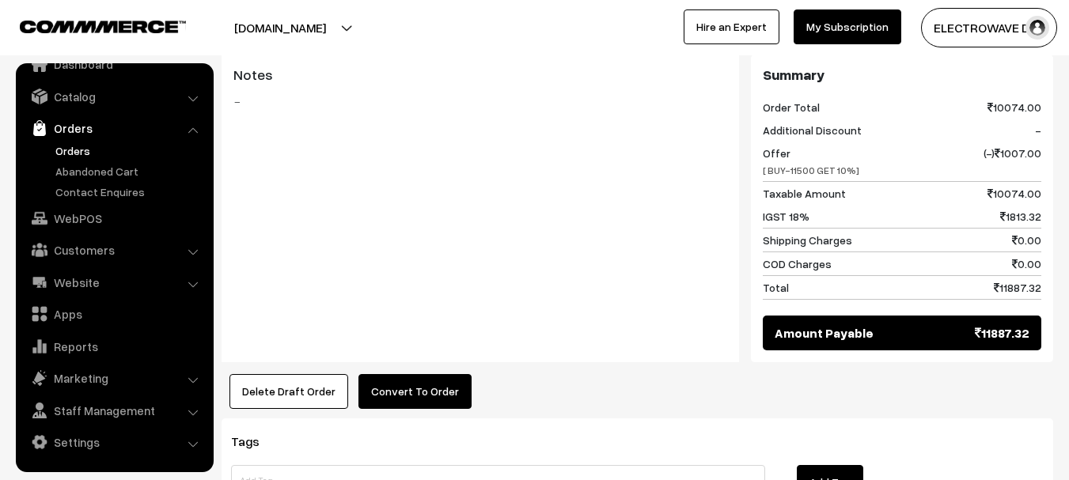
click at [417, 392] on button "Convert To Order" at bounding box center [415, 391] width 113 height 35
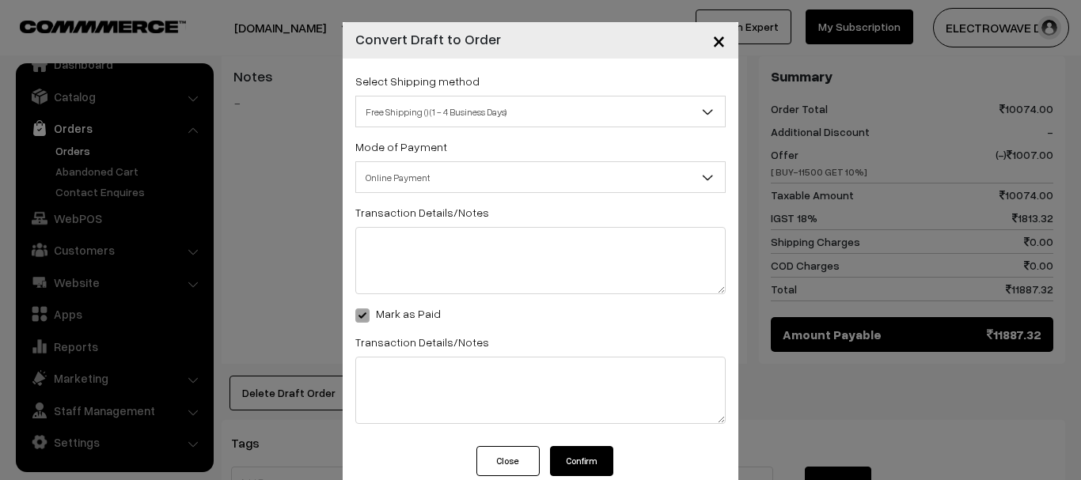
click at [561, 459] on button "Confirm" at bounding box center [581, 461] width 63 height 30
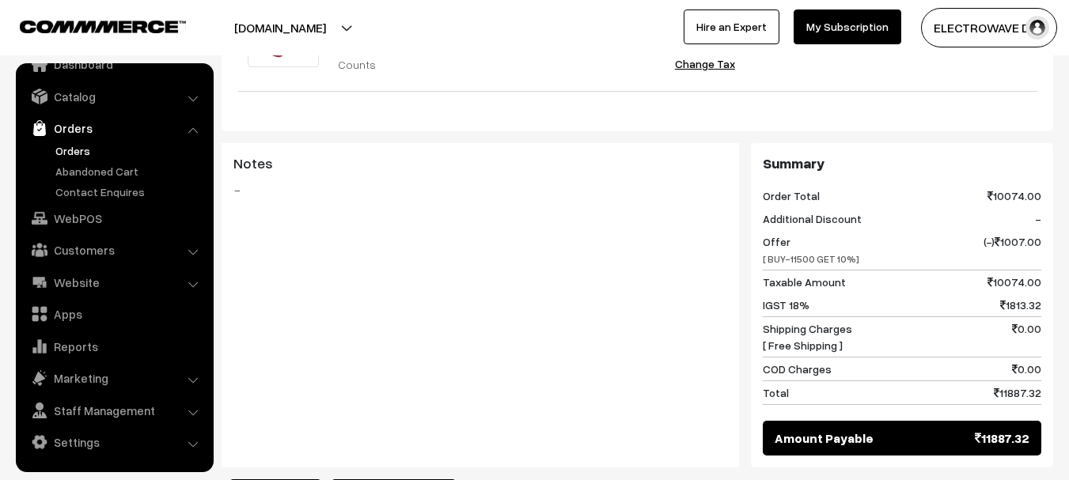
scroll to position [633, 0]
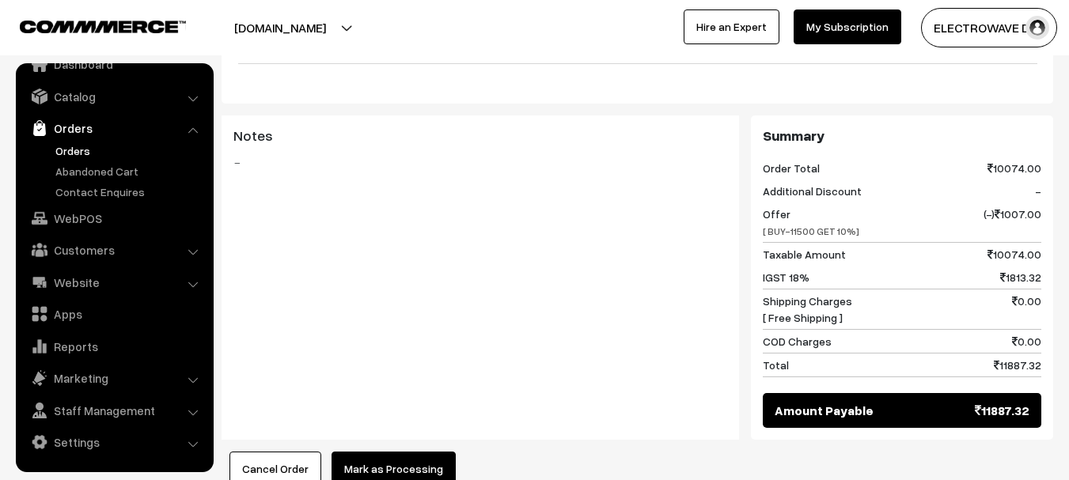
drag, startPoint x: 767, startPoint y: 368, endPoint x: 1044, endPoint y: 366, distance: 277.0
click at [1044, 366] on div "Summary Order Total 10074.00 Additional Discount - Offer [ BUY-11500 GET 10%] (…" at bounding box center [902, 278] width 302 height 325
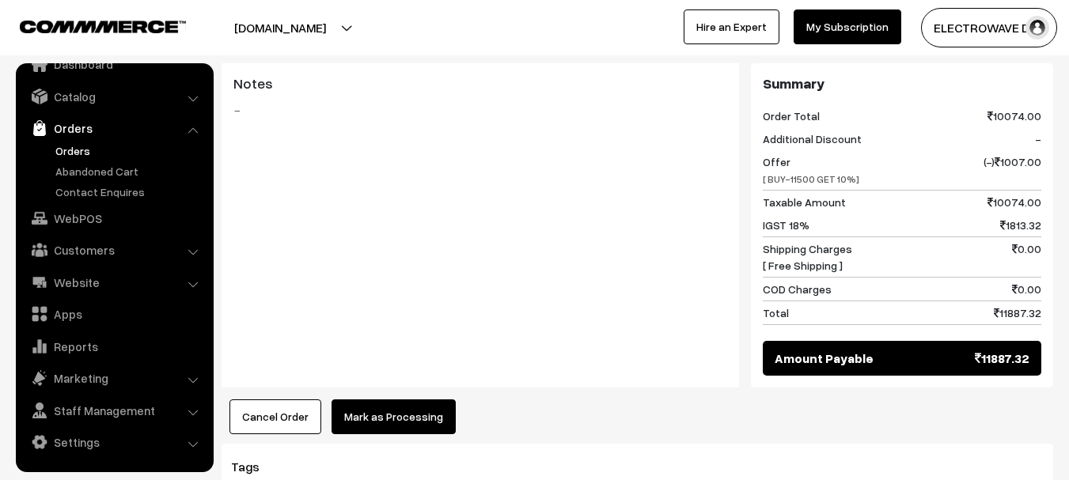
scroll to position [712, 0]
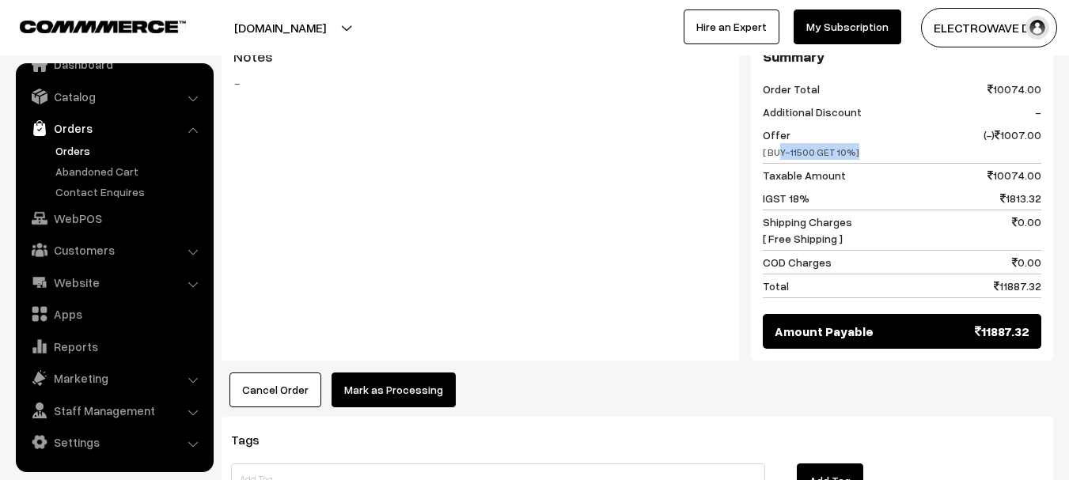
drag, startPoint x: 779, startPoint y: 151, endPoint x: 890, endPoint y: 158, distance: 111.0
click at [890, 158] on div "Offer [ BUY-11500 GET 10%] (-) 1007.00" at bounding box center [902, 143] width 279 height 40
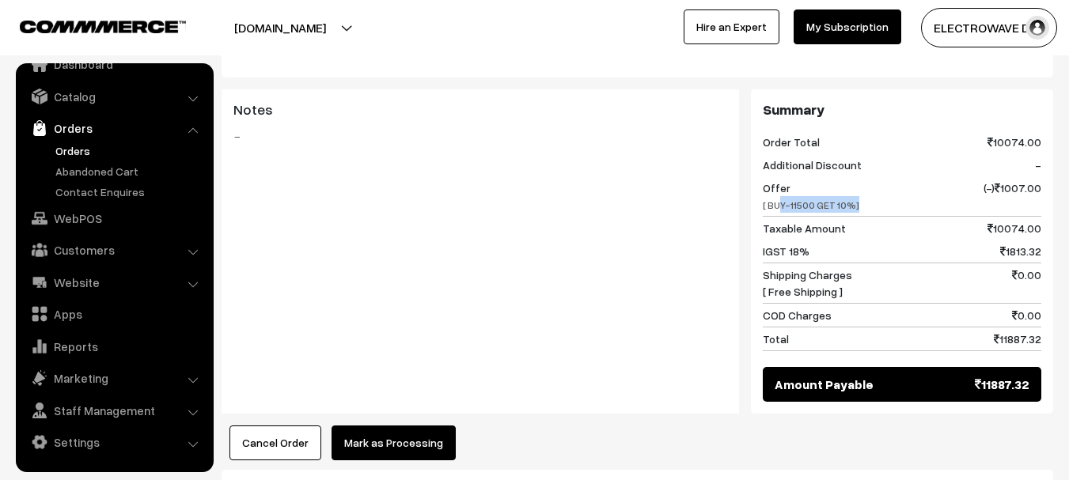
scroll to position [633, 0]
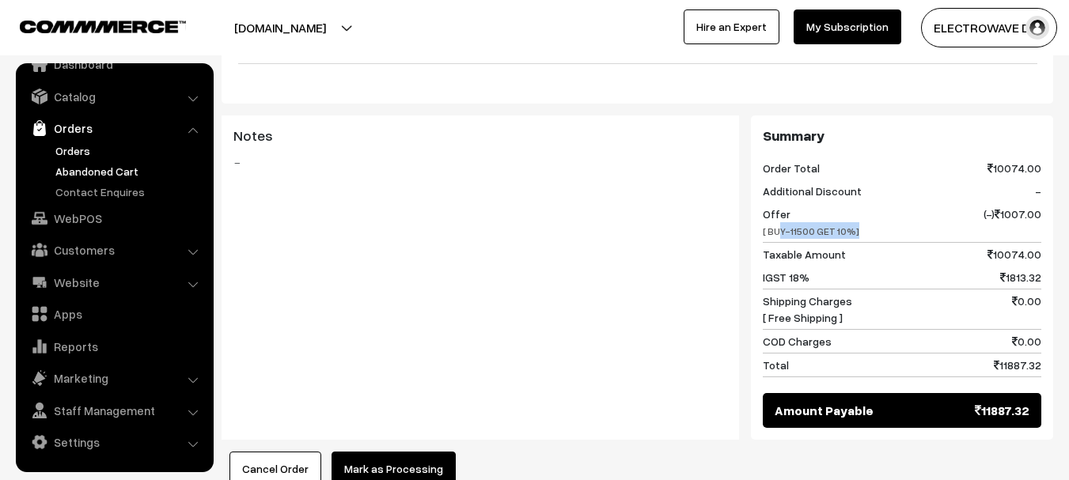
click at [89, 167] on link "Abandoned Cart" at bounding box center [129, 171] width 157 height 17
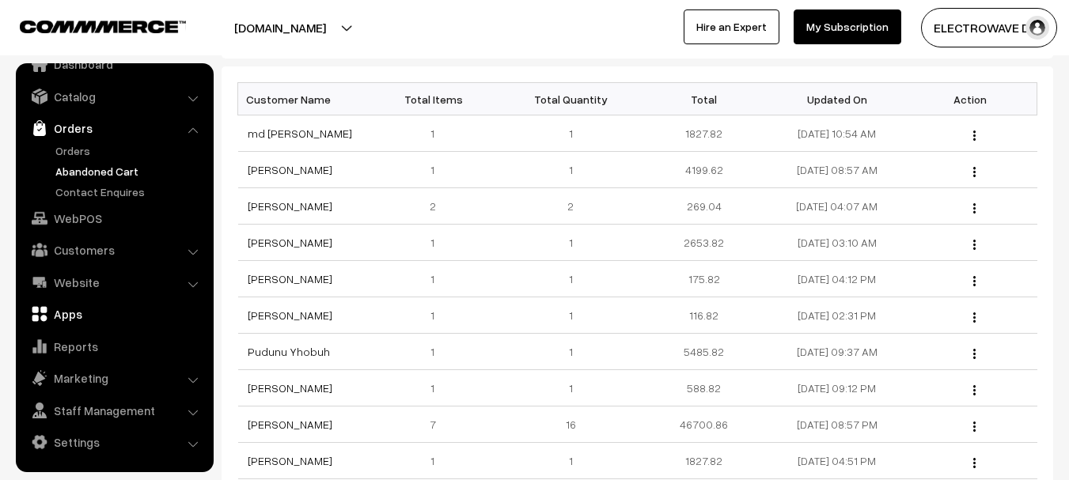
scroll to position [237, 0]
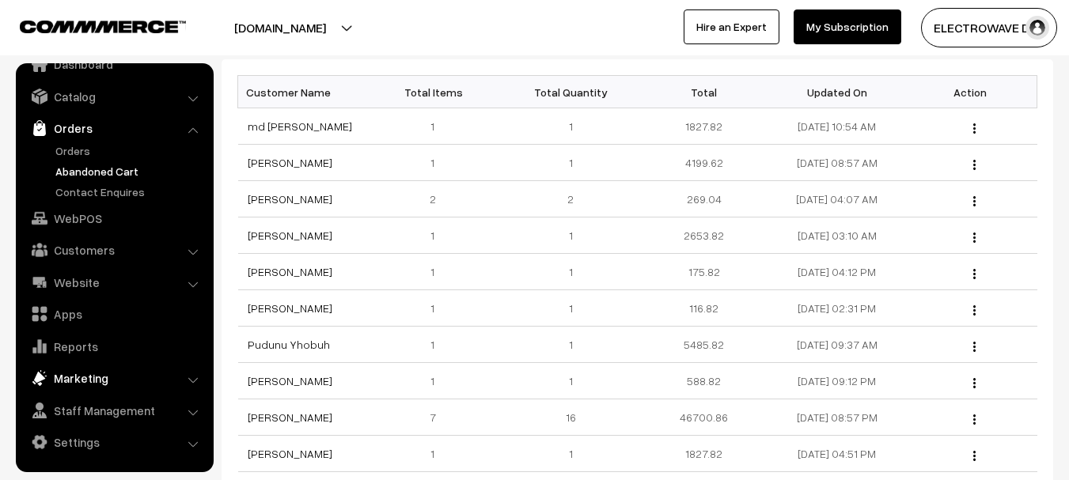
click at [68, 383] on link "Marketing" at bounding box center [114, 378] width 188 height 28
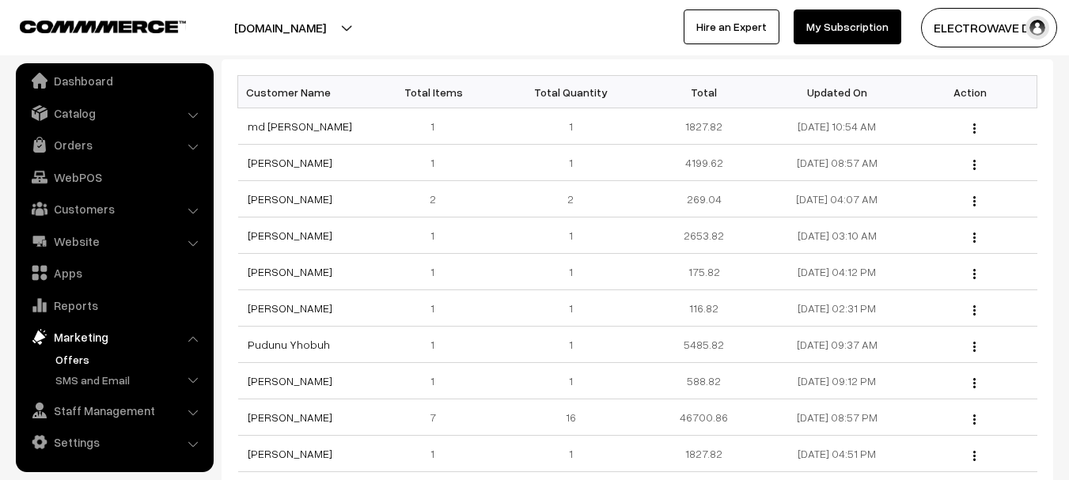
click at [78, 356] on link "Offers" at bounding box center [129, 359] width 157 height 17
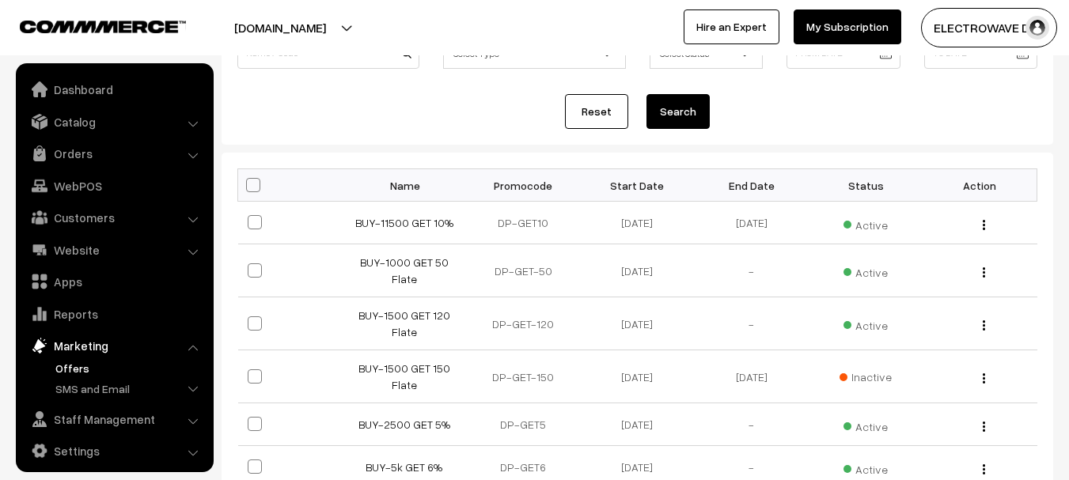
scroll to position [9, 0]
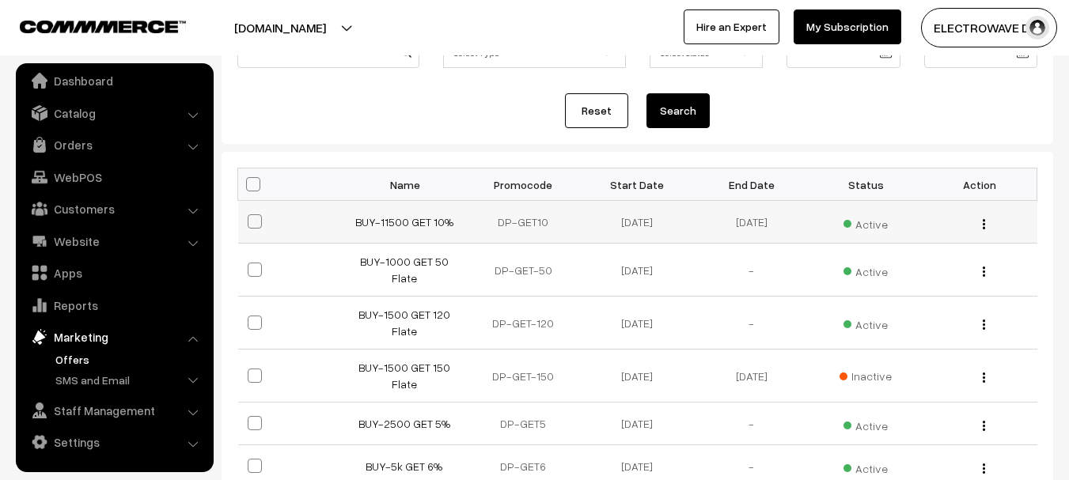
click at [420, 230] on td "BUY-11500 GET 10%" at bounding box center [409, 222] width 114 height 43
click at [423, 222] on link "BUY-11500 GET 10%" at bounding box center [404, 221] width 98 height 13
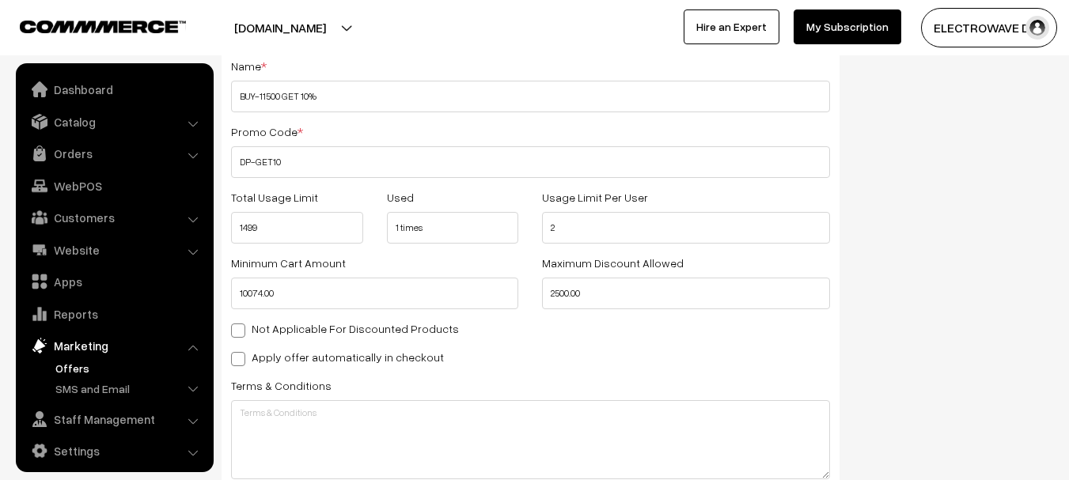
scroll to position [396, 0]
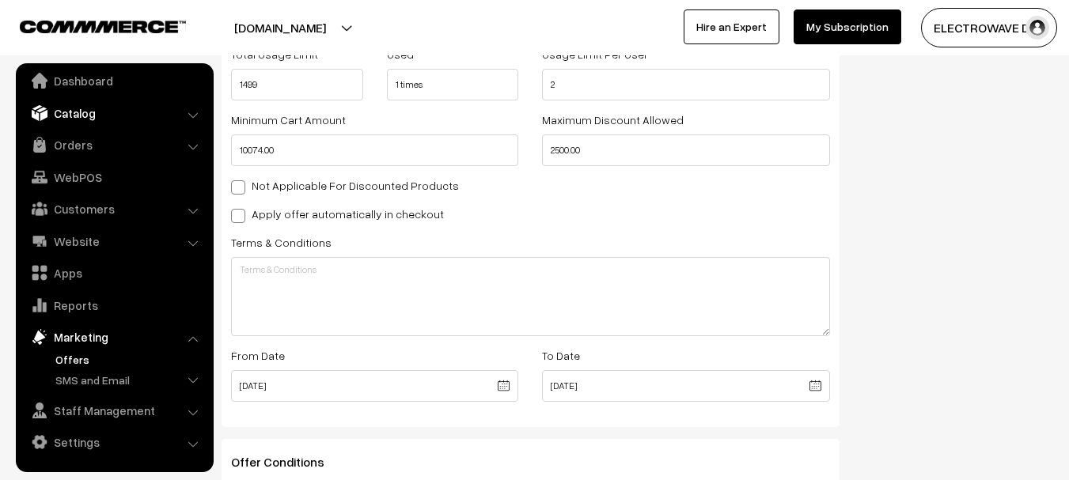
click at [112, 106] on link "Catalog" at bounding box center [114, 113] width 188 height 28
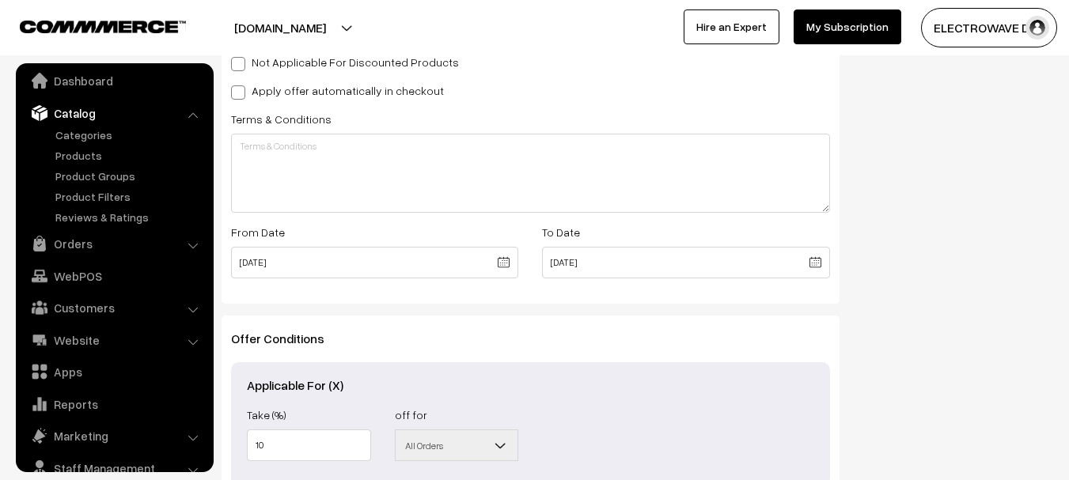
scroll to position [699, 0]
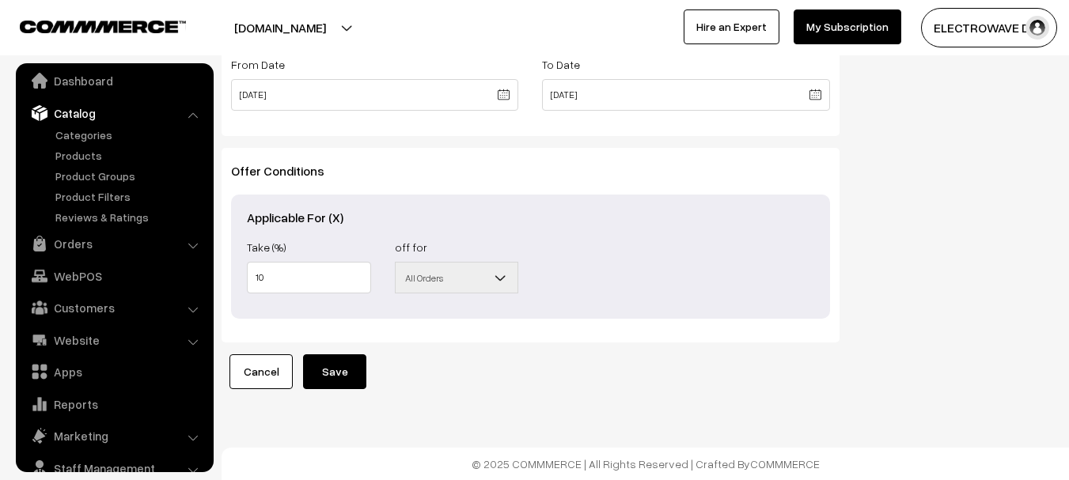
click at [424, 264] on span "All Orders" at bounding box center [457, 278] width 123 height 28
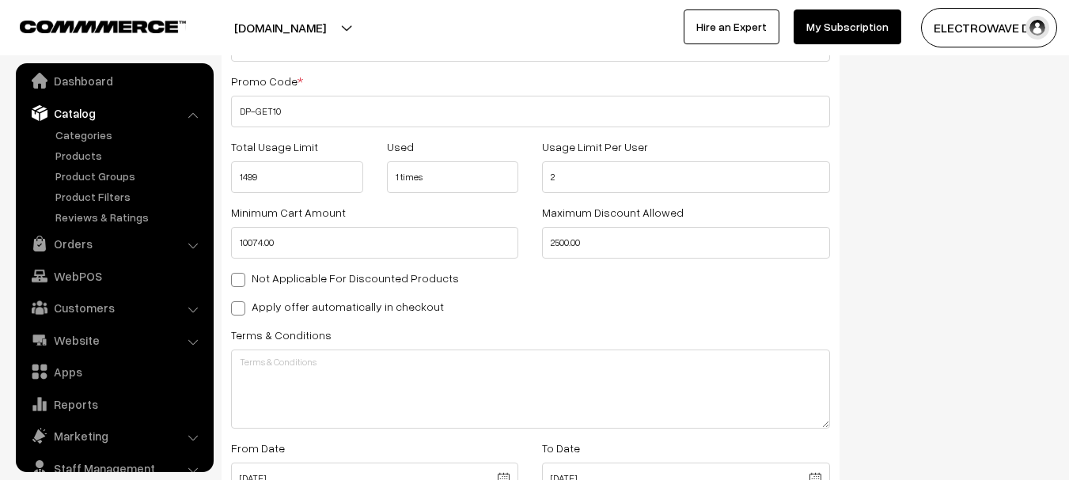
scroll to position [224, 0]
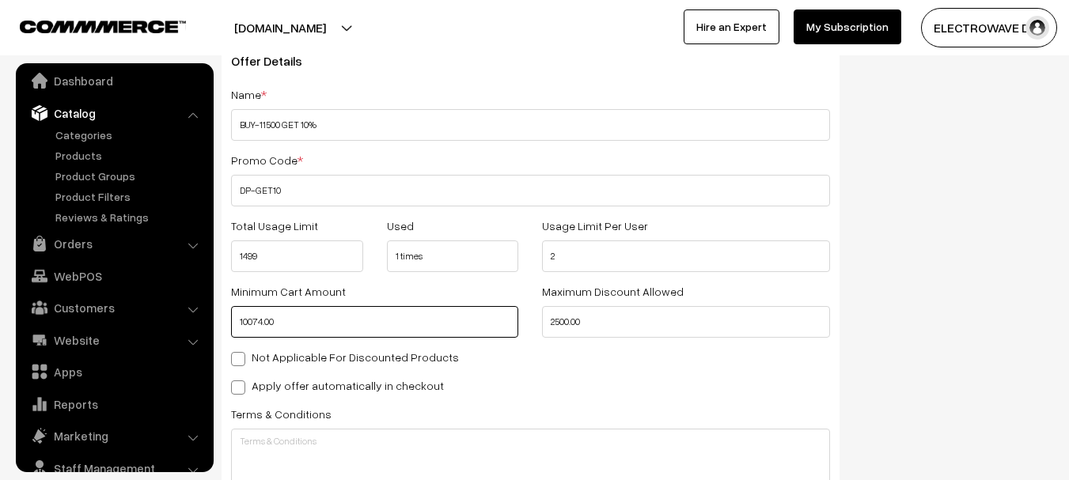
drag, startPoint x: 329, startPoint y: 317, endPoint x: 235, endPoint y: 308, distance: 94.7
click at [235, 308] on input "10074.00" at bounding box center [374, 322] width 287 height 32
type input "1499"
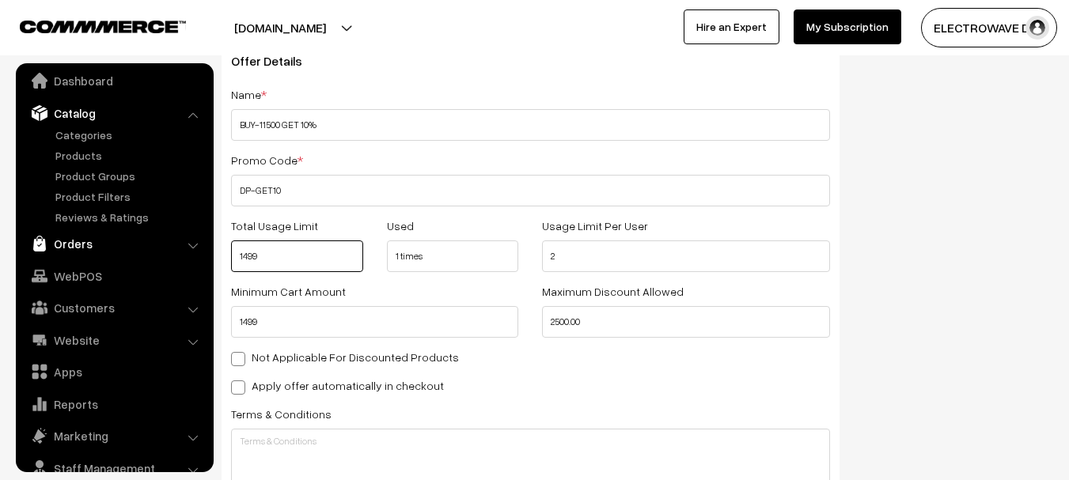
drag, startPoint x: 300, startPoint y: 252, endPoint x: 202, endPoint y: 251, distance: 98.1
click at [202, 251] on body "Thank you for showing interest. Our team will call you shortly. Close [DOMAIN_N…" at bounding box center [534, 359] width 1069 height 1167
type input "1"
type input "1100"
click at [958, 254] on div "Status Active Inactive Active Show In Store Publish Date" at bounding box center [959, 387] width 214 height 931
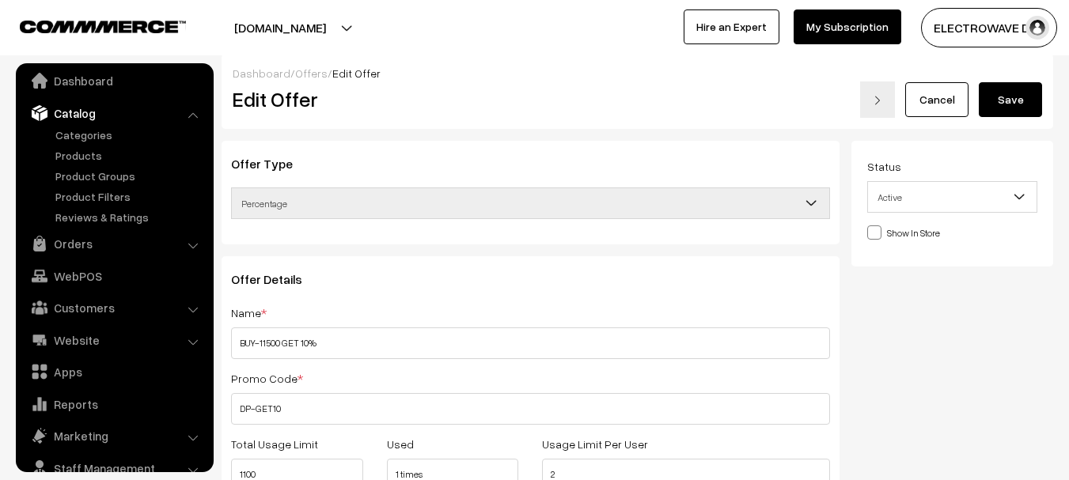
scroll to position [0, 0]
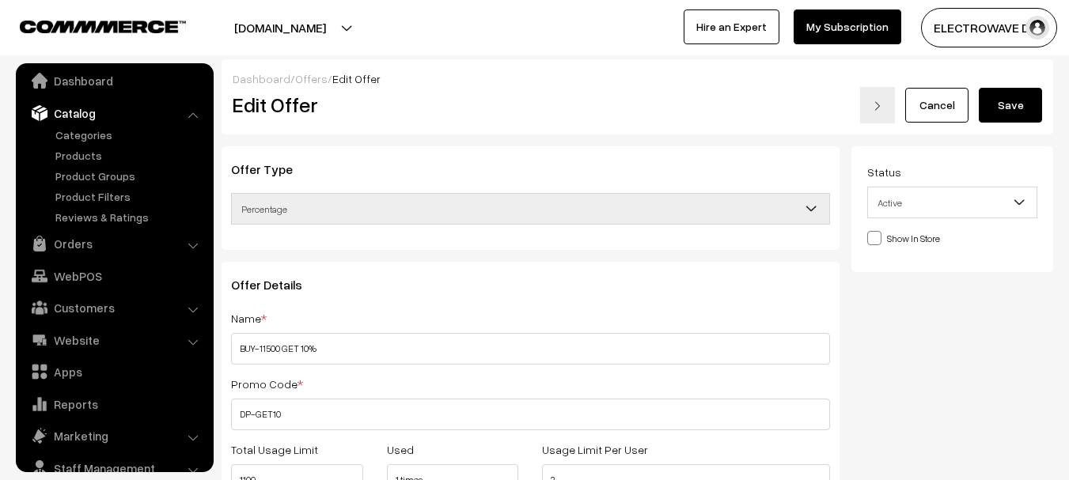
click at [1015, 101] on button "Save" at bounding box center [1010, 105] width 63 height 35
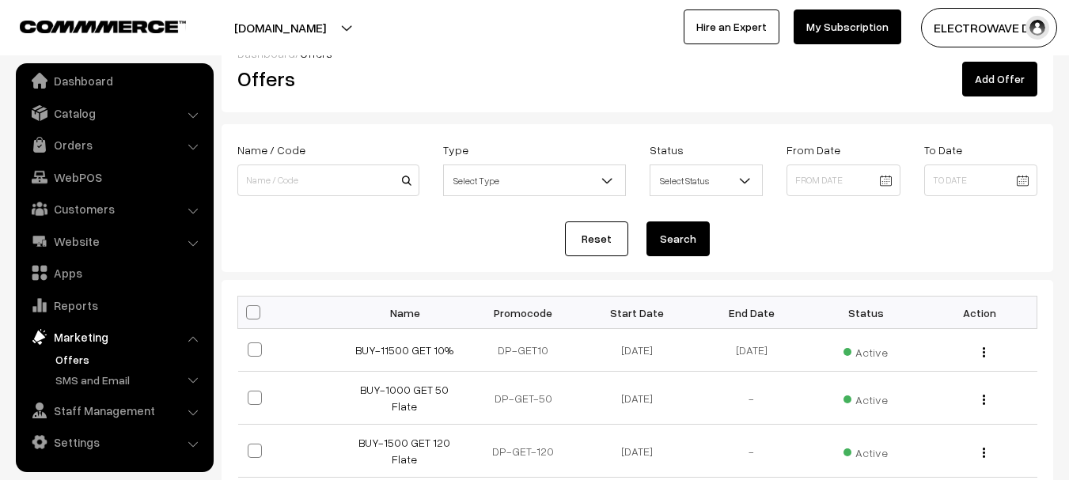
scroll to position [158, 0]
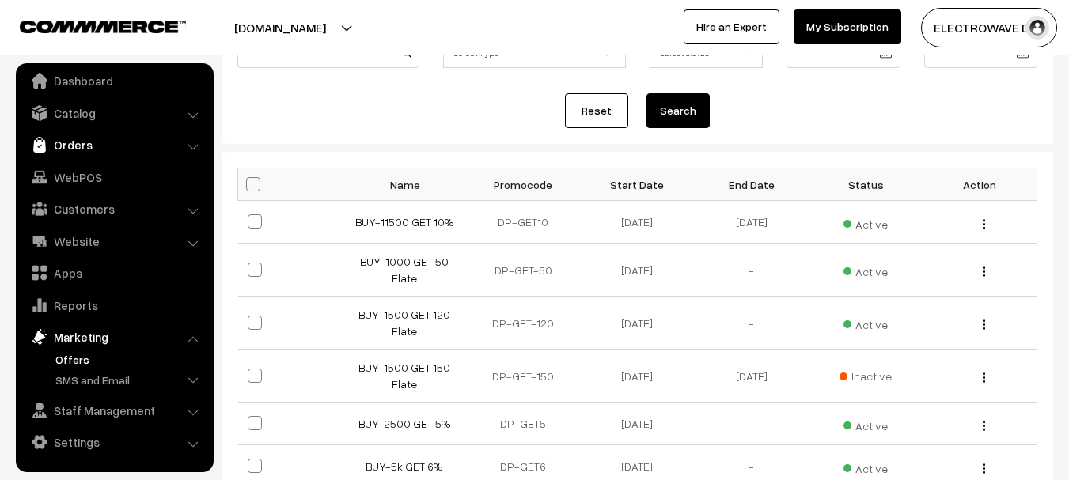
click at [86, 142] on link "Orders" at bounding box center [114, 145] width 188 height 28
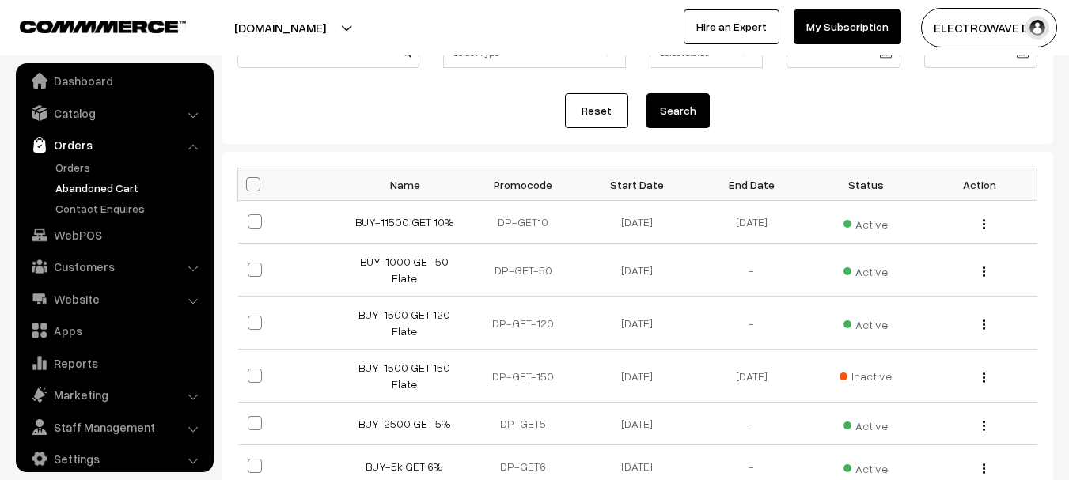
click at [76, 183] on link "Abandoned Cart" at bounding box center [129, 188] width 157 height 17
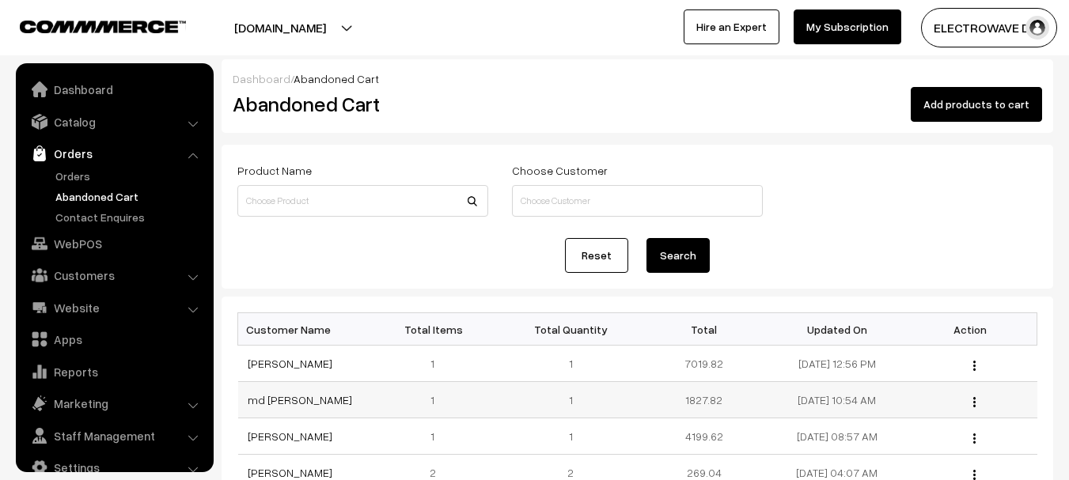
scroll to position [25, 0]
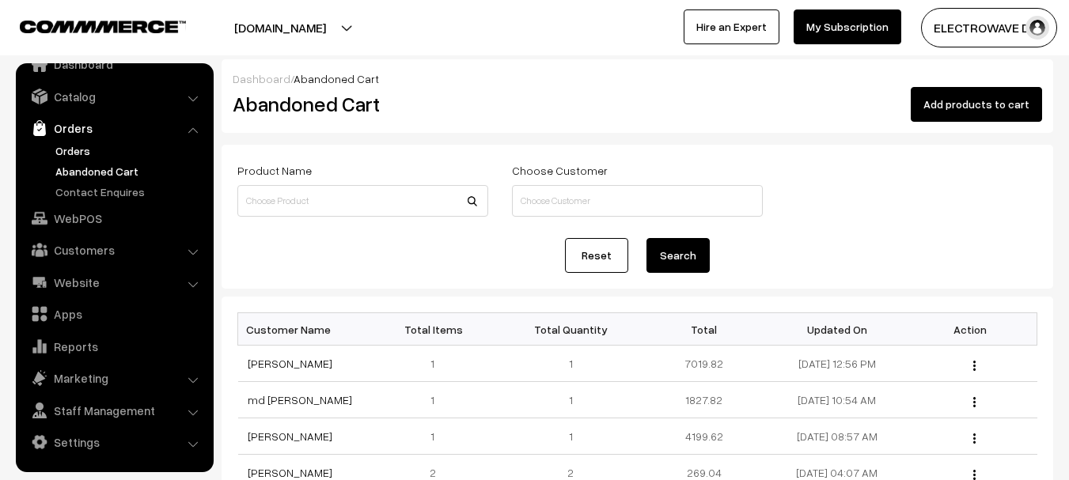
click at [83, 150] on link "Orders" at bounding box center [129, 150] width 157 height 17
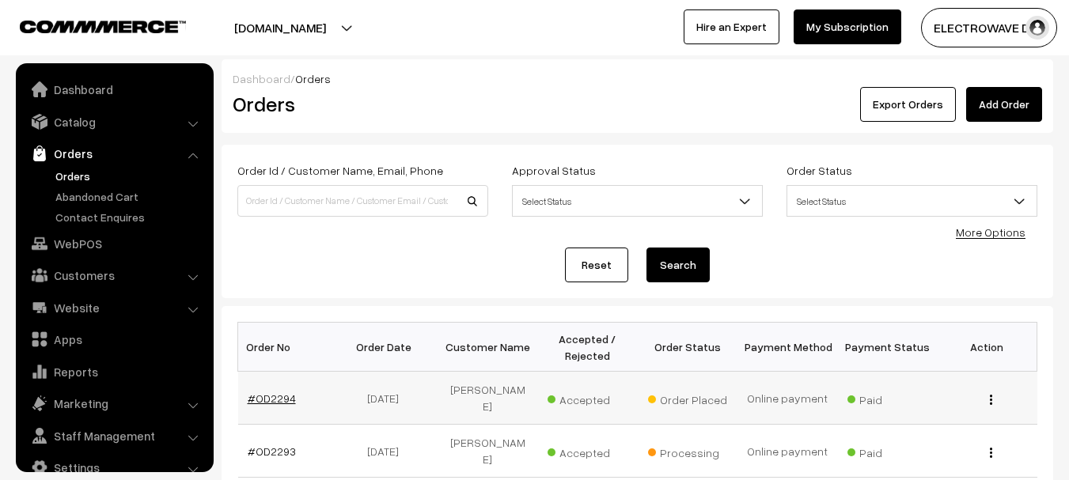
scroll to position [25, 0]
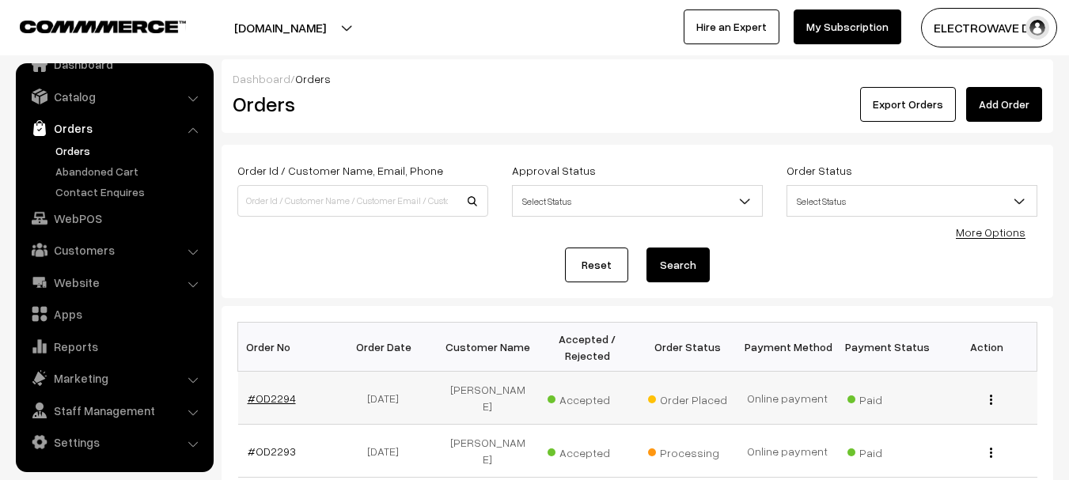
click at [274, 392] on link "#OD2294" at bounding box center [272, 398] width 48 height 13
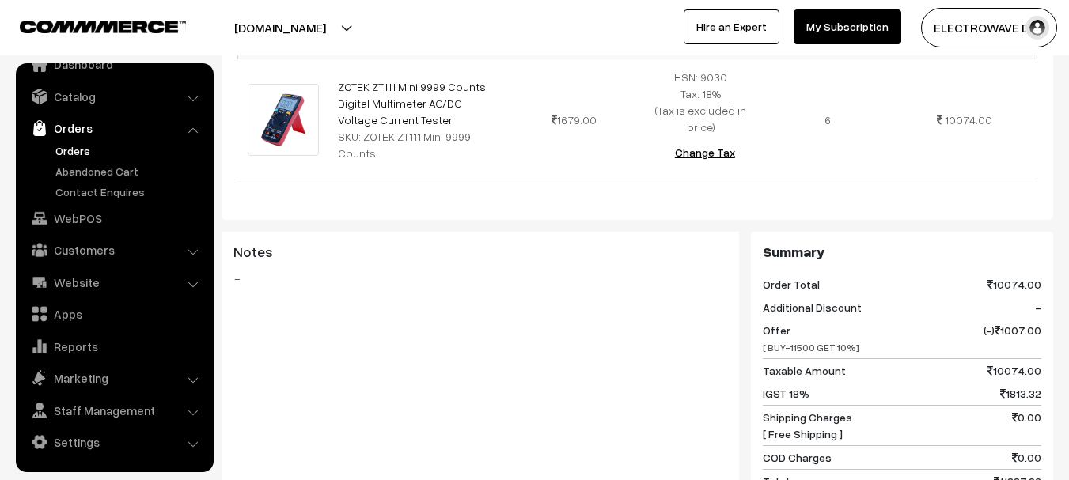
scroll to position [633, 0]
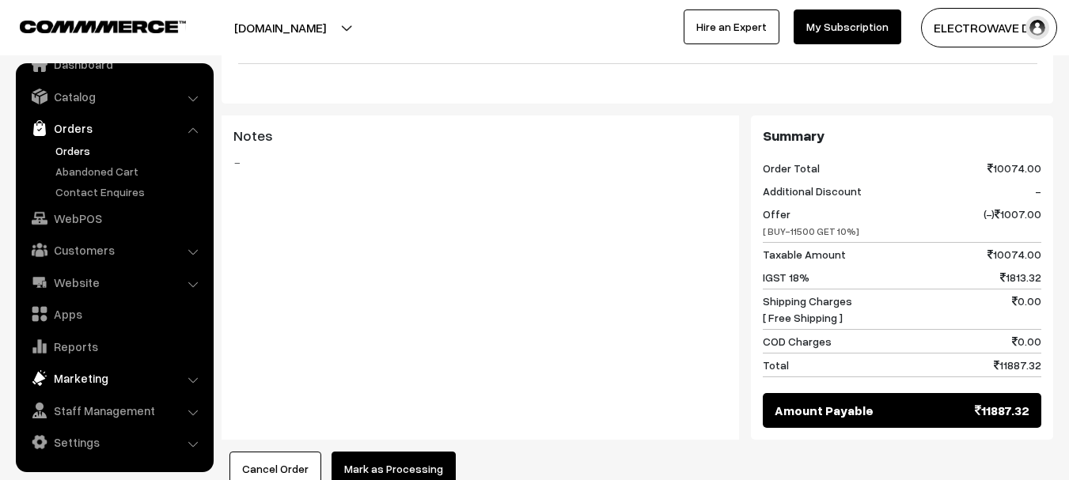
click at [89, 378] on link "Marketing" at bounding box center [114, 378] width 188 height 28
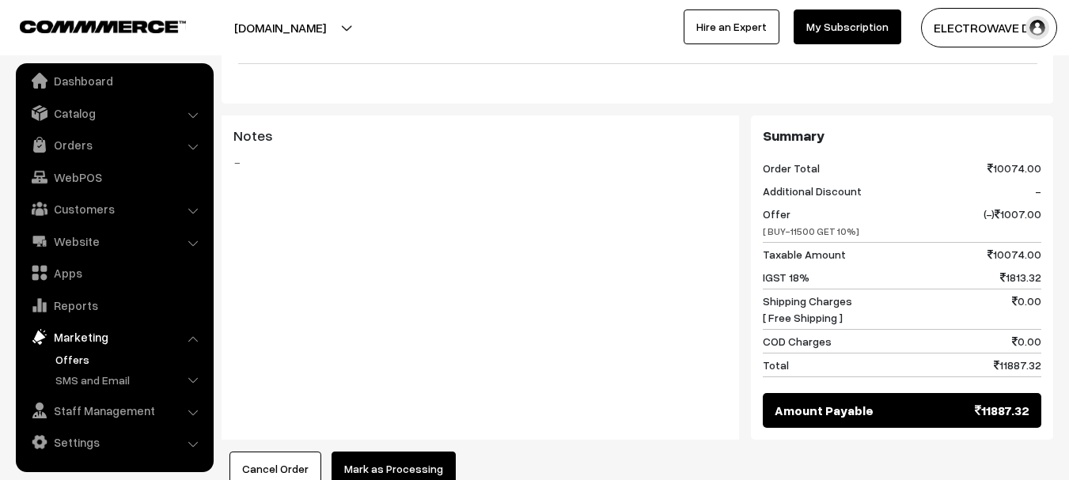
click at [78, 360] on link "Offers" at bounding box center [129, 359] width 157 height 17
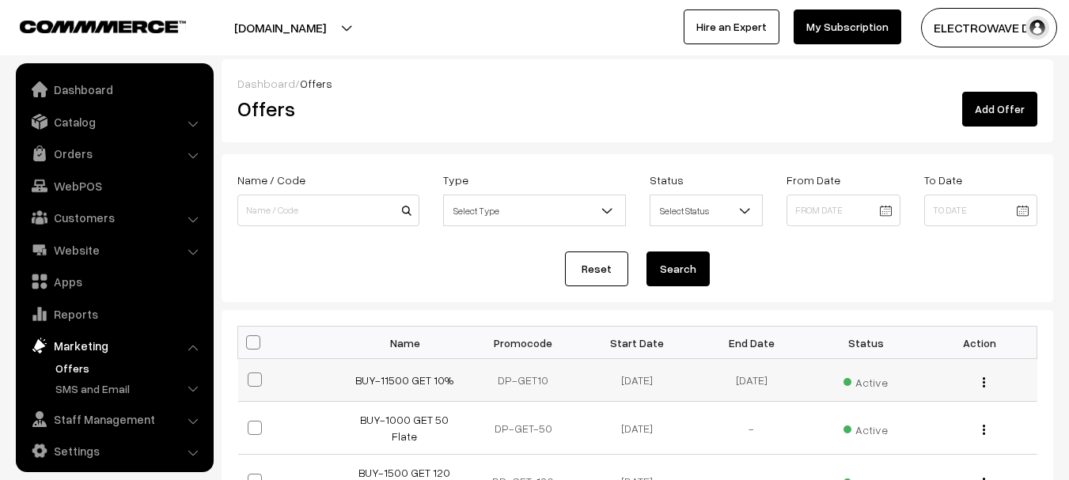
scroll to position [9, 0]
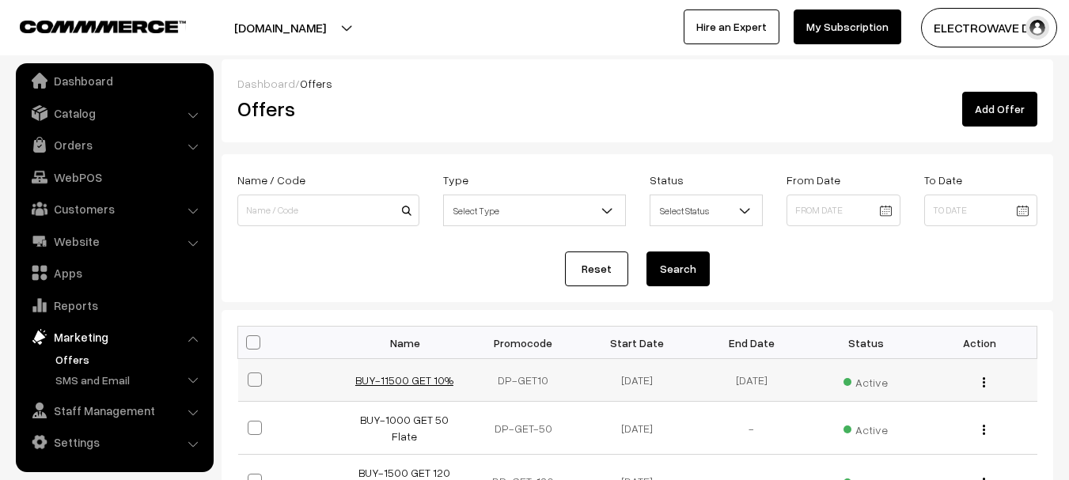
click at [398, 383] on link "BUY-11500 GET 10%" at bounding box center [404, 380] width 98 height 13
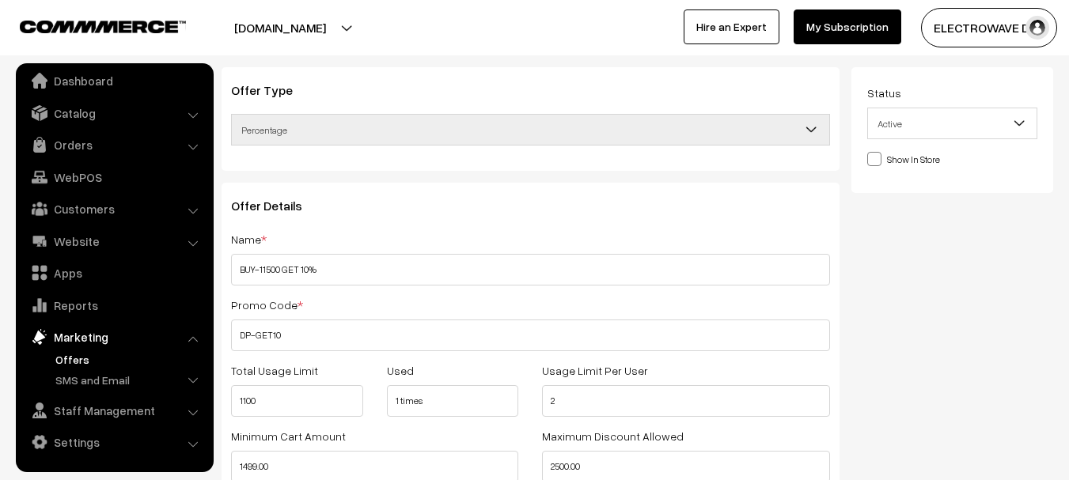
scroll to position [237, 0]
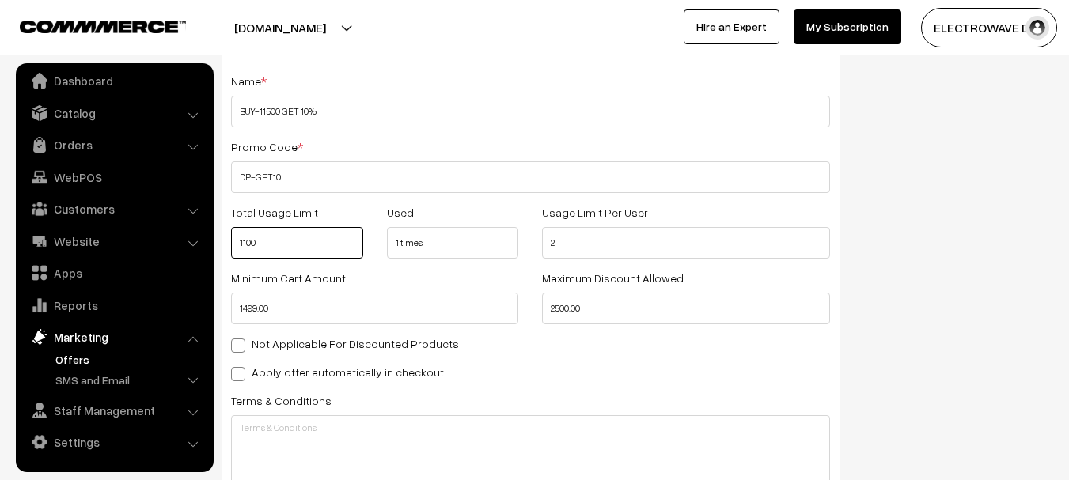
drag, startPoint x: 312, startPoint y: 245, endPoint x: 218, endPoint y: 245, distance: 93.4
click at [218, 245] on div "Offer Type Flat Percentage Shipping Discount Free Shipping Percentage Offer Det…" at bounding box center [531, 374] width 642 height 931
type input "2000"
click at [366, 271] on div "Minimum Cart Amount 1499.00" at bounding box center [374, 296] width 311 height 56
drag, startPoint x: 294, startPoint y: 311, endPoint x: 208, endPoint y: 311, distance: 85.5
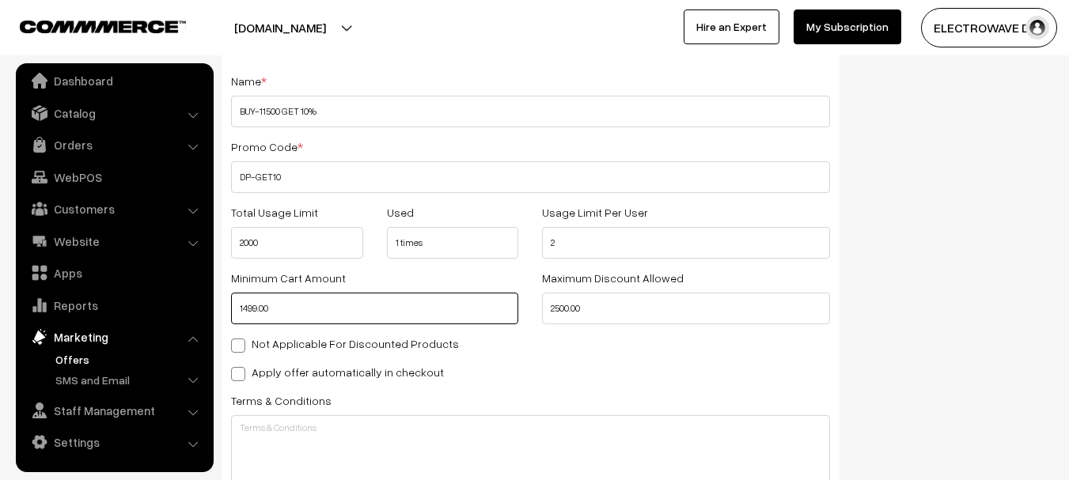
click at [208, 311] on body "Thank you for showing interest. Our team will call you shortly. Close dhruvpro.…" at bounding box center [534, 346] width 1069 height 1167
type input "1499"
click at [738, 340] on div "Not Applicable For Discounted Products" at bounding box center [530, 343] width 599 height 19
drag, startPoint x: 653, startPoint y: 311, endPoint x: 544, endPoint y: 308, distance: 109.3
click at [544, 308] on input "2500.00" at bounding box center [685, 309] width 287 height 32
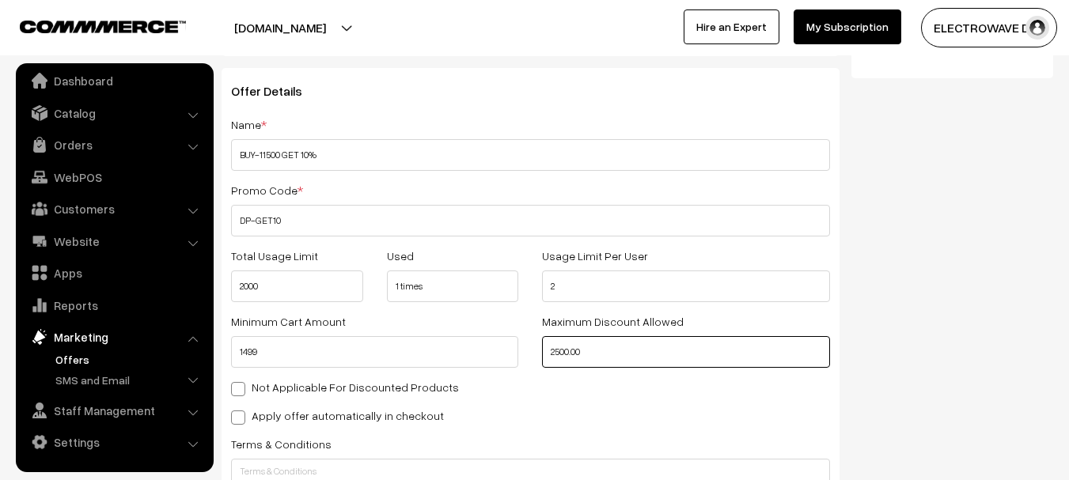
scroll to position [158, 0]
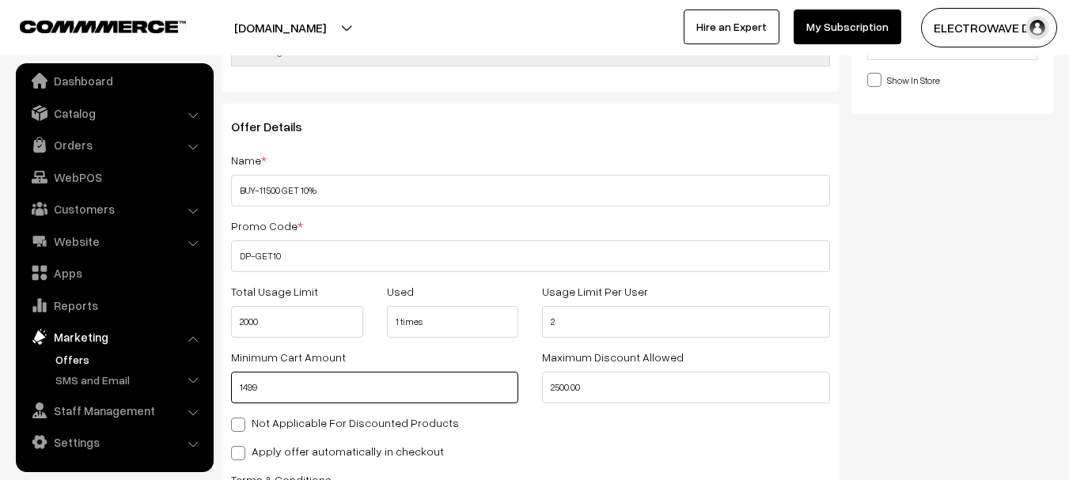
type input "2500"
drag, startPoint x: 328, startPoint y: 393, endPoint x: 228, endPoint y: 387, distance: 99.9
click at [228, 387] on div "Minimum Cart Amount 1499" at bounding box center [374, 375] width 311 height 56
click at [887, 260] on div "Status Active Inactive Active Show In Store Publish Date" at bounding box center [959, 453] width 214 height 931
drag, startPoint x: 341, startPoint y: 381, endPoint x: 203, endPoint y: 381, distance: 138.5
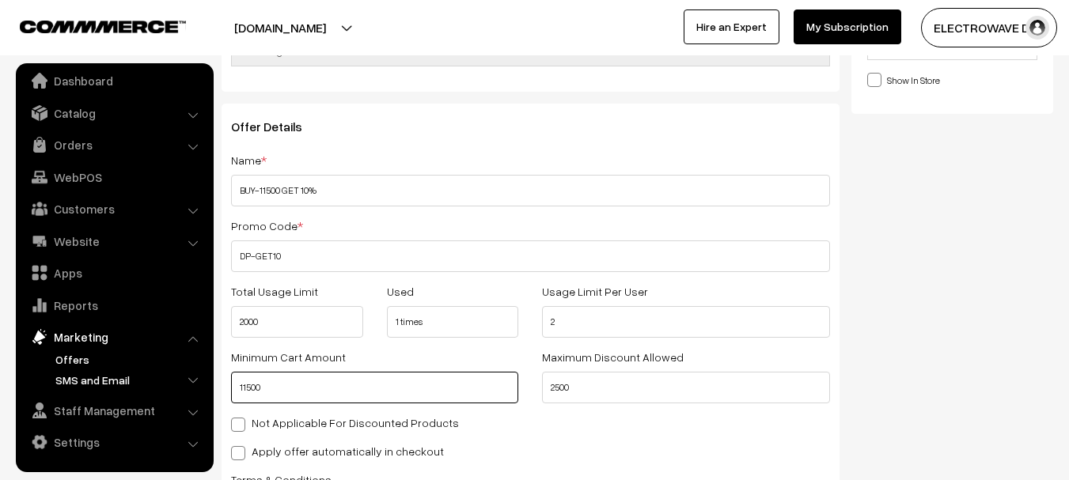
click at [203, 381] on body "Thank you for showing interest. Our team will call you shortly. Close dhruvpro.…" at bounding box center [534, 425] width 1069 height 1167
click at [988, 272] on div "Status Active Inactive Active Show In Store Publish Date" at bounding box center [959, 453] width 214 height 931
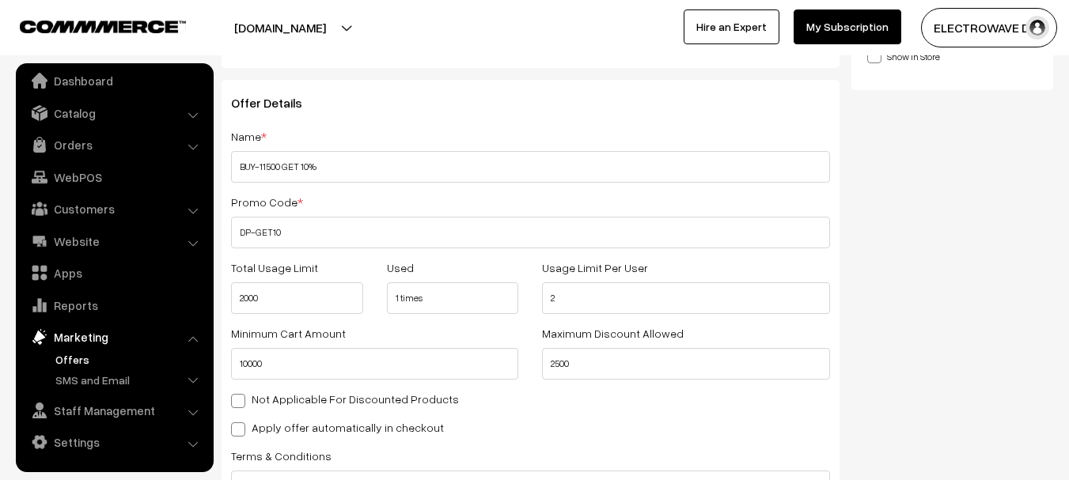
scroll to position [237, 0]
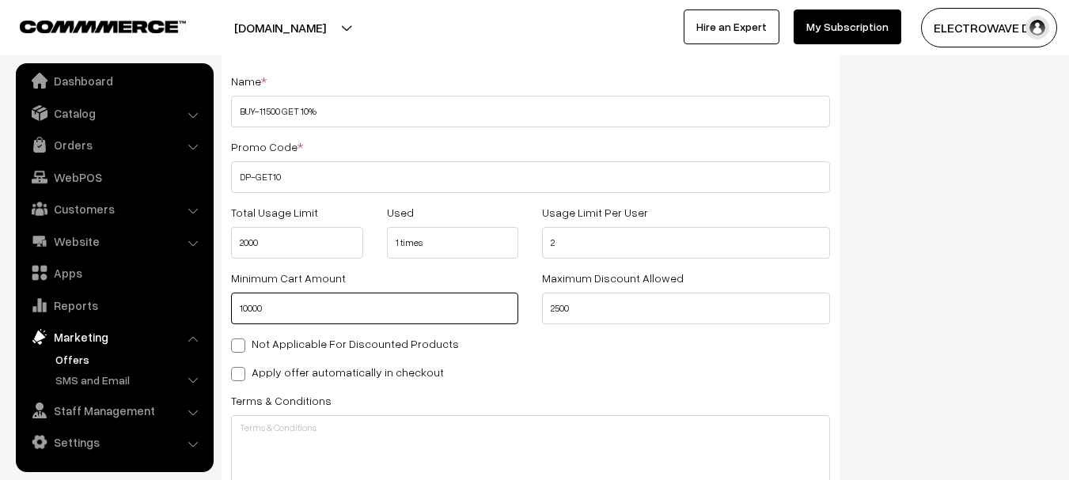
drag, startPoint x: 300, startPoint y: 306, endPoint x: 212, endPoint y: 306, distance: 87.9
click at [212, 306] on body "Thank you for showing interest. Our team will call you shortly. Close dhruvpro.…" at bounding box center [534, 346] width 1069 height 1167
type input "2000"
click at [865, 226] on div "Status Active Inactive Active Show In Store Publish Date" at bounding box center [959, 374] width 214 height 931
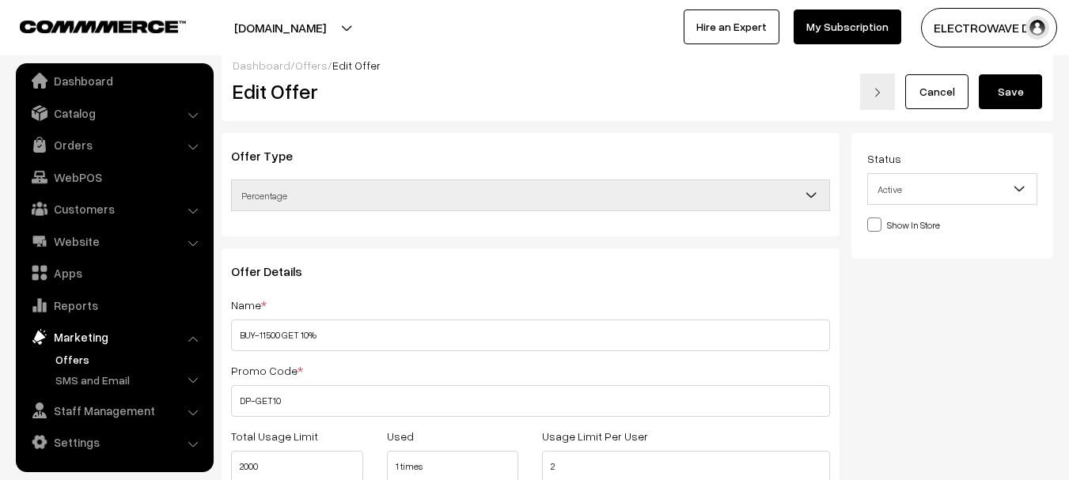
scroll to position [0, 0]
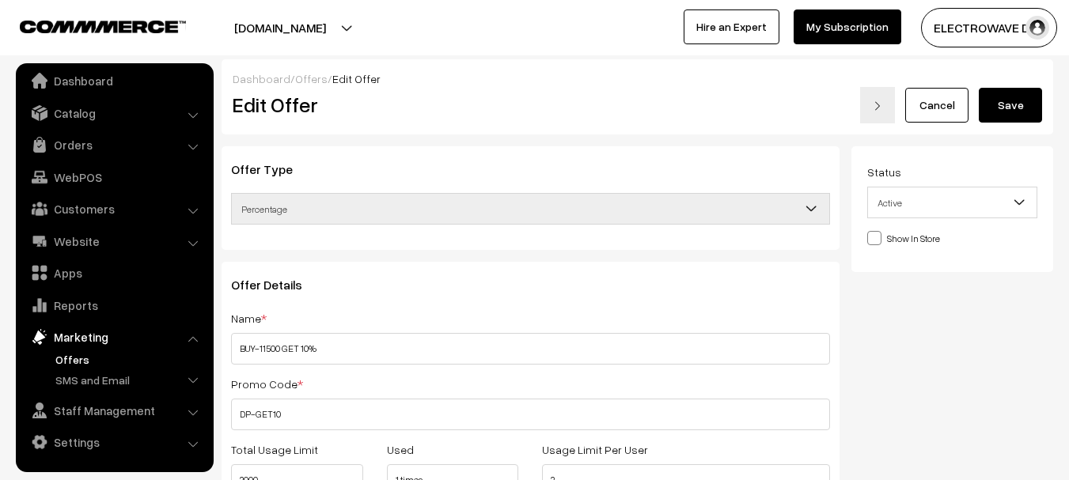
click at [1022, 108] on button "Save" at bounding box center [1010, 105] width 63 height 35
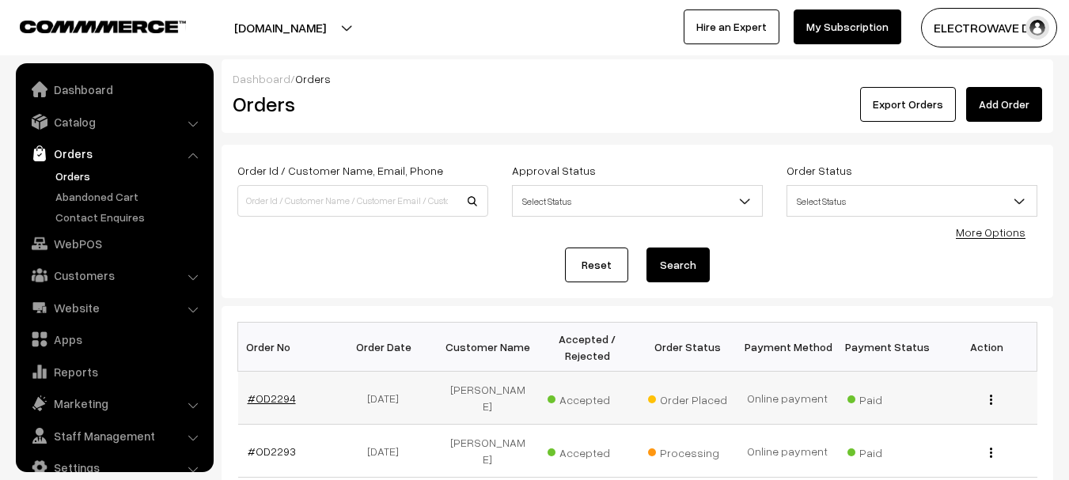
scroll to position [25, 0]
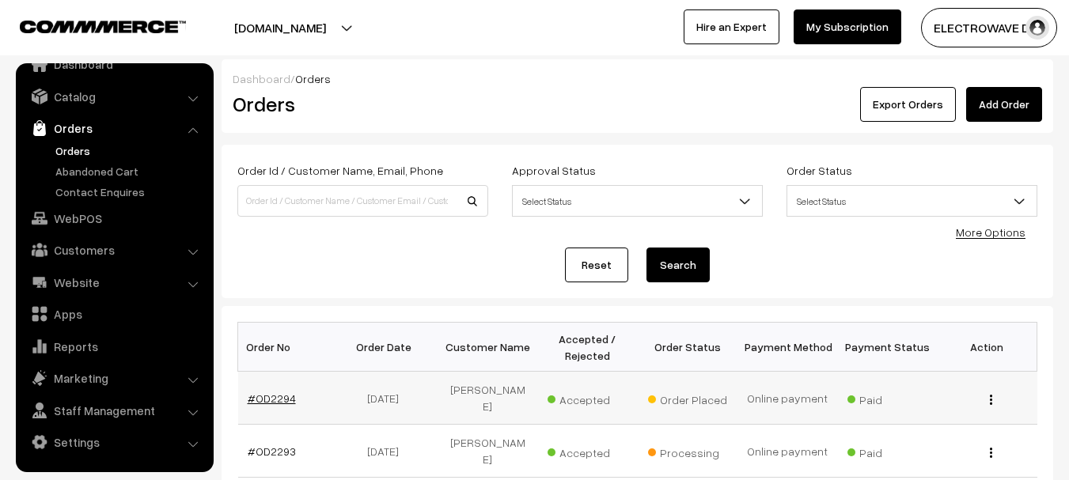
click at [273, 393] on link "#OD2294" at bounding box center [272, 398] width 48 height 13
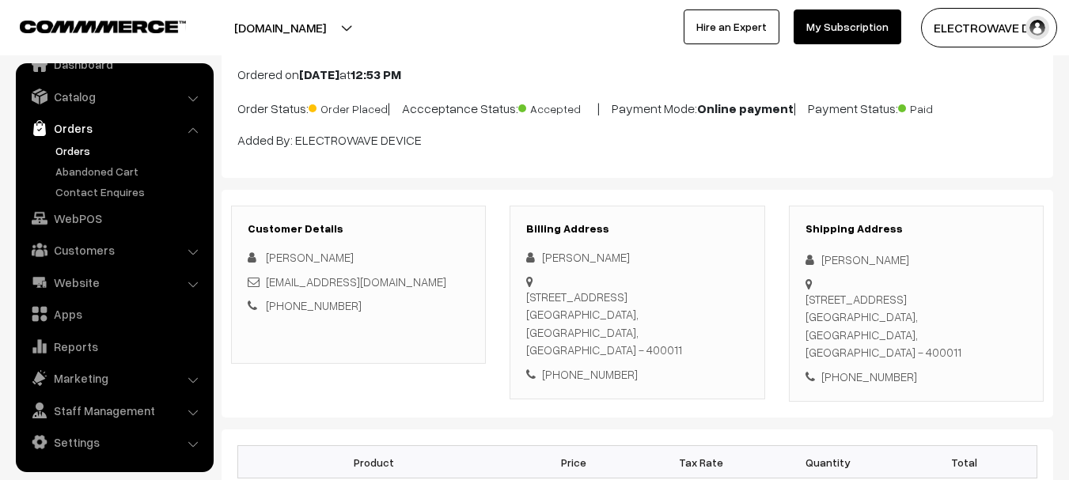
scroll to position [79, 0]
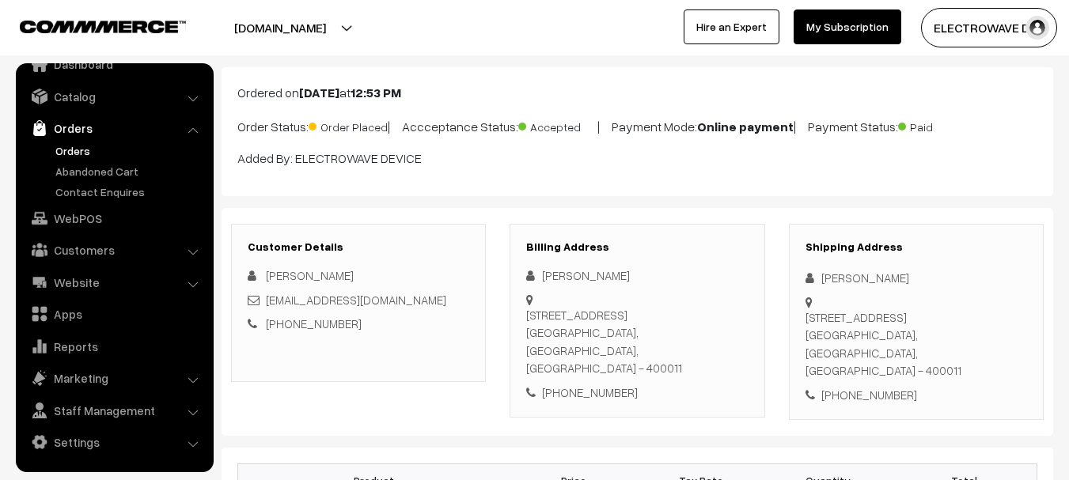
click at [560, 279] on div "[PERSON_NAME]" at bounding box center [637, 276] width 222 height 18
click at [558, 279] on div "[PERSON_NAME]" at bounding box center [637, 276] width 222 height 18
copy div "[PERSON_NAME]"
click at [85, 142] on link "Orders" at bounding box center [129, 150] width 157 height 17
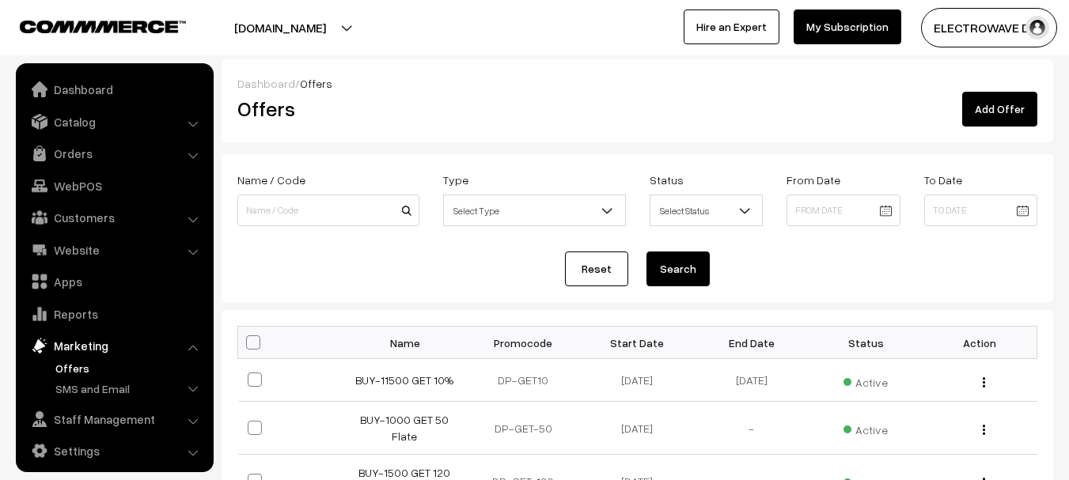
scroll to position [9, 0]
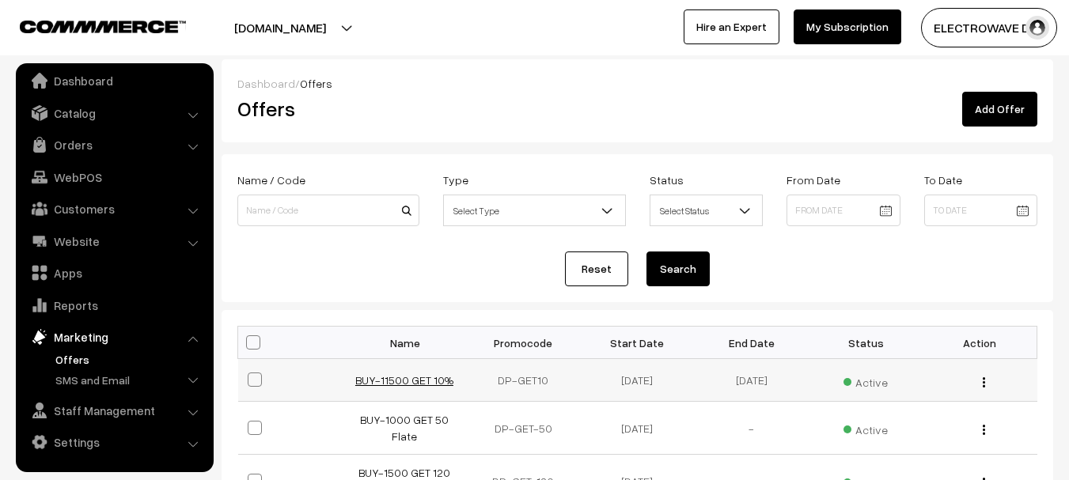
click at [411, 380] on link "BUY-11500 GET 10%" at bounding box center [404, 380] width 98 height 13
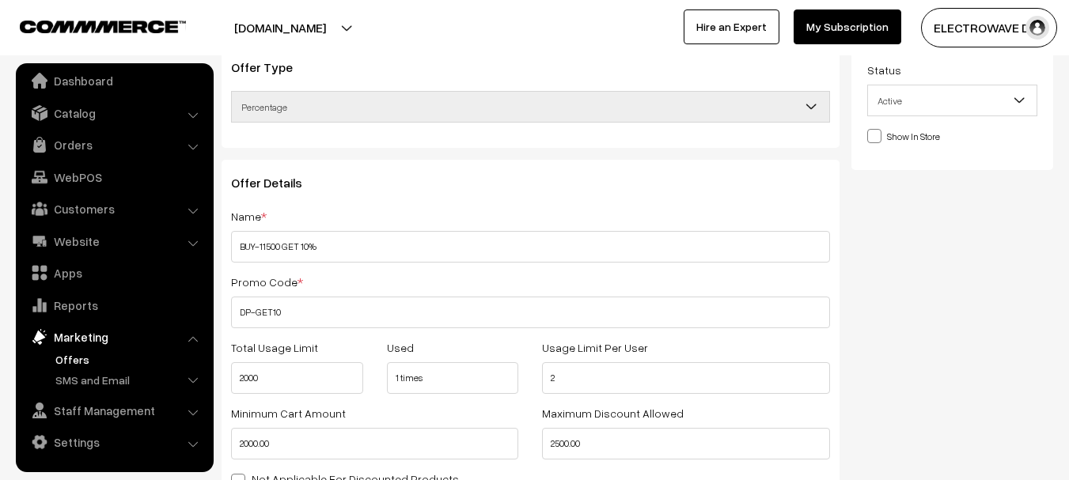
scroll to position [237, 0]
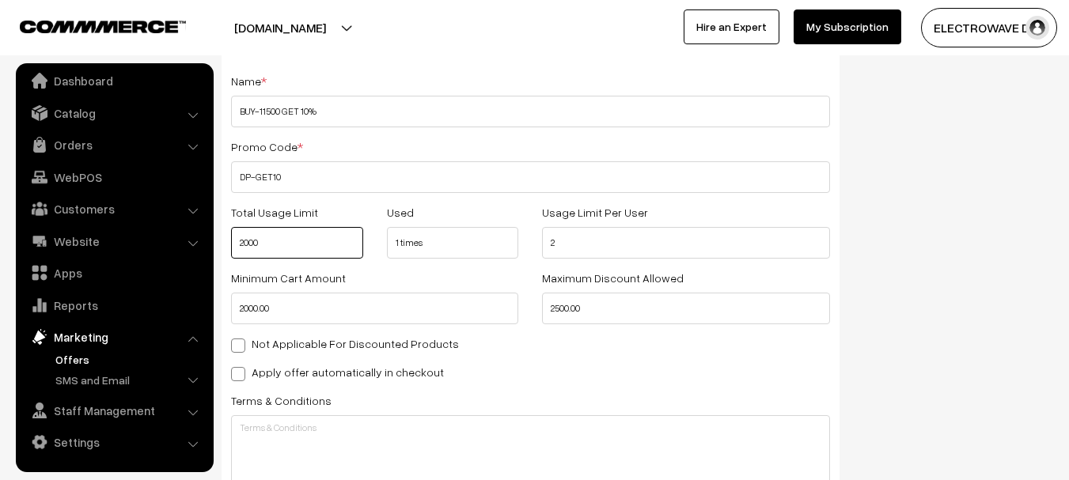
drag, startPoint x: 303, startPoint y: 247, endPoint x: 214, endPoint y: 236, distance: 89.3
click at [214, 236] on div "Offer Type Flat Percentage Shipping Discount Free Shipping Percentage Offer Det…" at bounding box center [531, 374] width 642 height 931
type input "1"
type input "1500"
drag, startPoint x: 290, startPoint y: 309, endPoint x: 203, endPoint y: 293, distance: 87.9
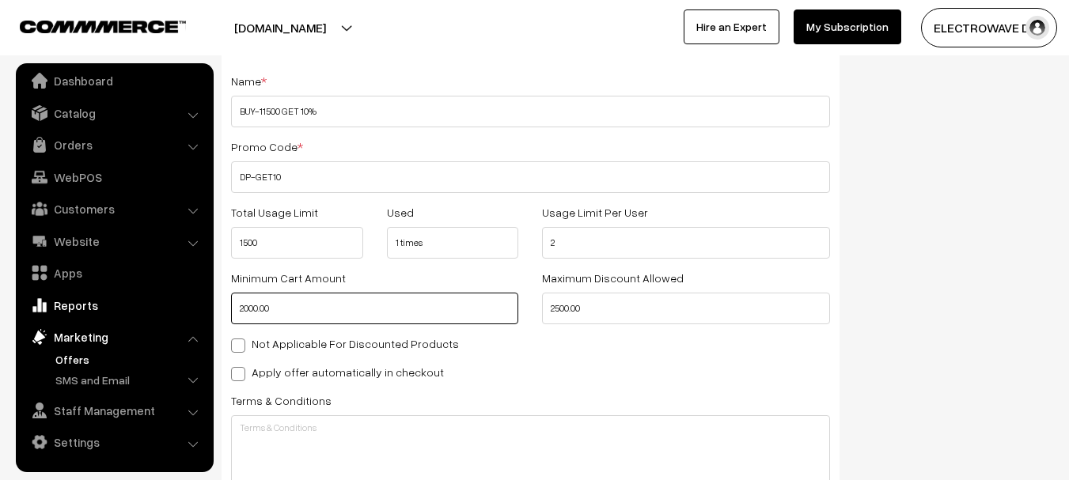
click at [203, 293] on body "Thank you for showing interest. Our team will call you shortly. Close dhruvpro.…" at bounding box center [534, 346] width 1069 height 1167
type input "10000"
click at [842, 306] on div "Offer Type Flat Percentage Shipping Discount Free Shipping Percentage Offer Det…" at bounding box center [531, 374] width 642 height 931
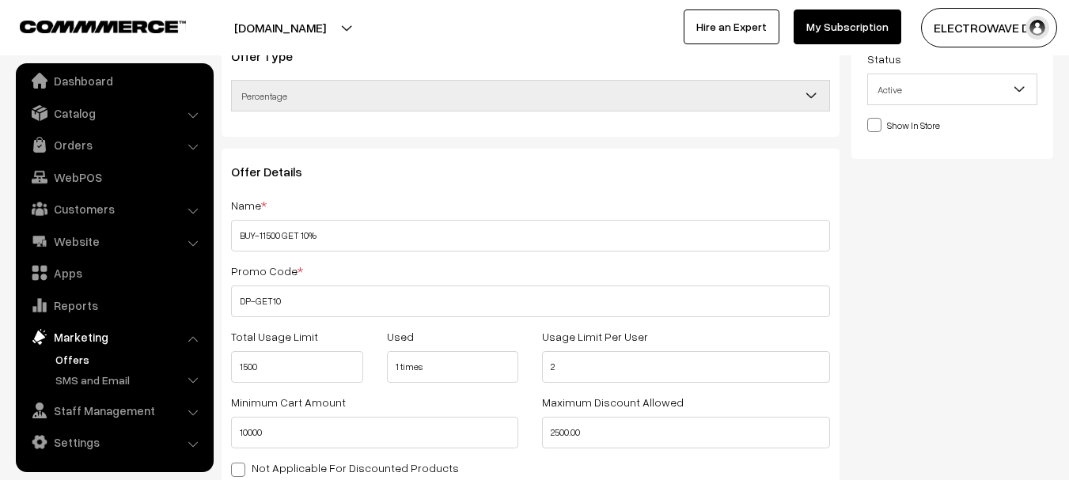
scroll to position [0, 0]
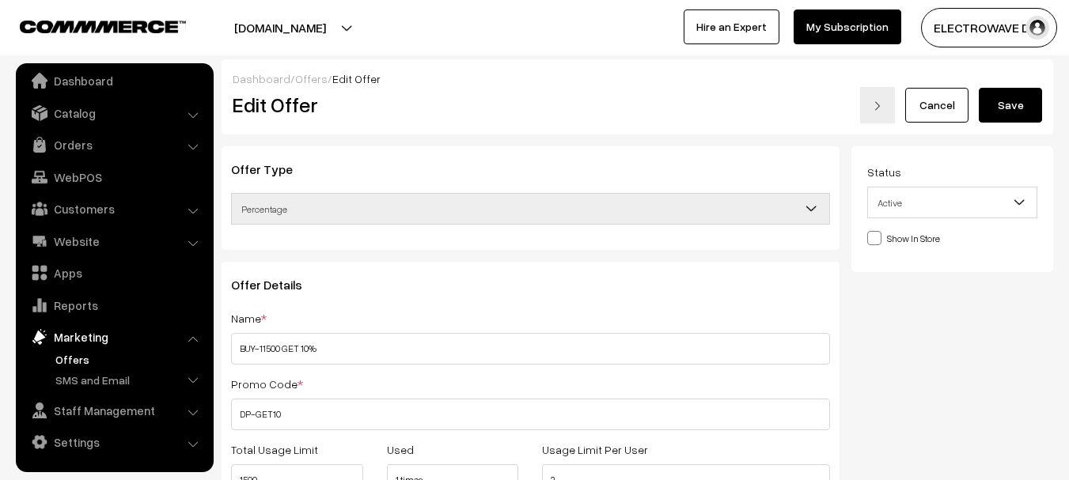
click at [1016, 94] on button "Save" at bounding box center [1010, 105] width 63 height 35
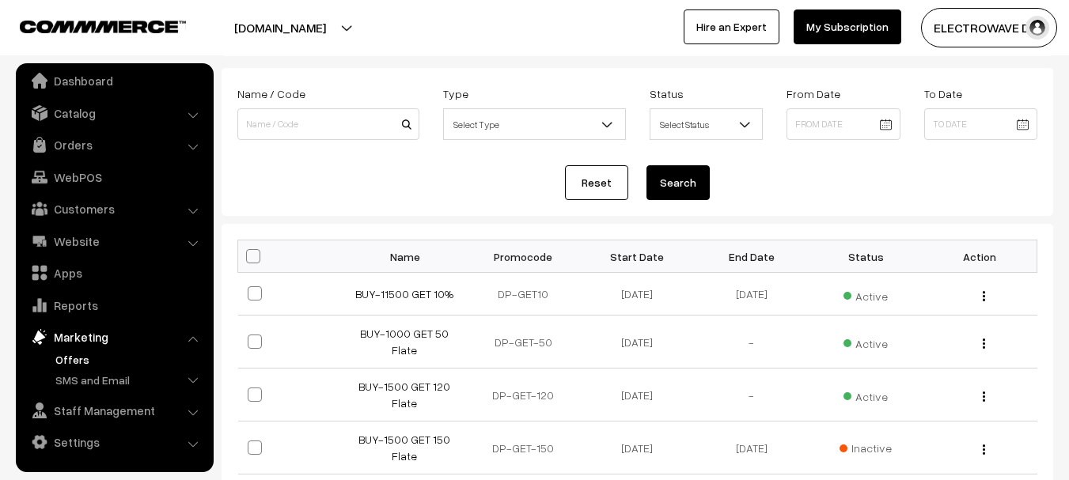
scroll to position [237, 0]
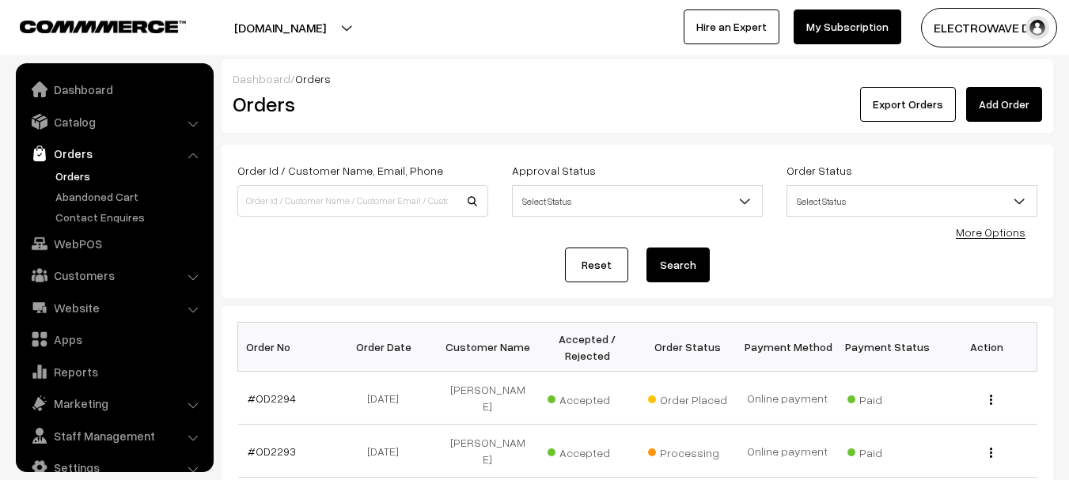
scroll to position [25, 0]
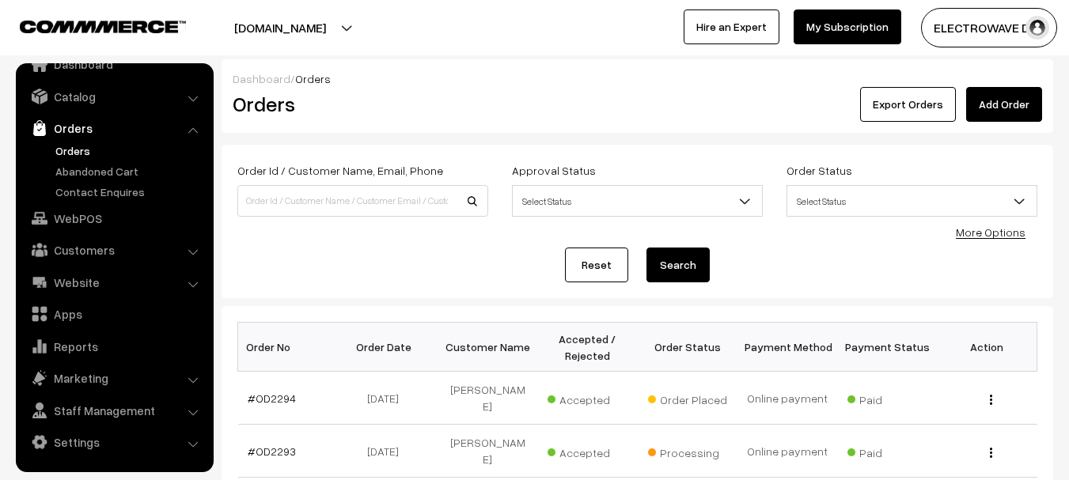
click at [1007, 100] on link "Add Order" at bounding box center [1004, 104] width 76 height 35
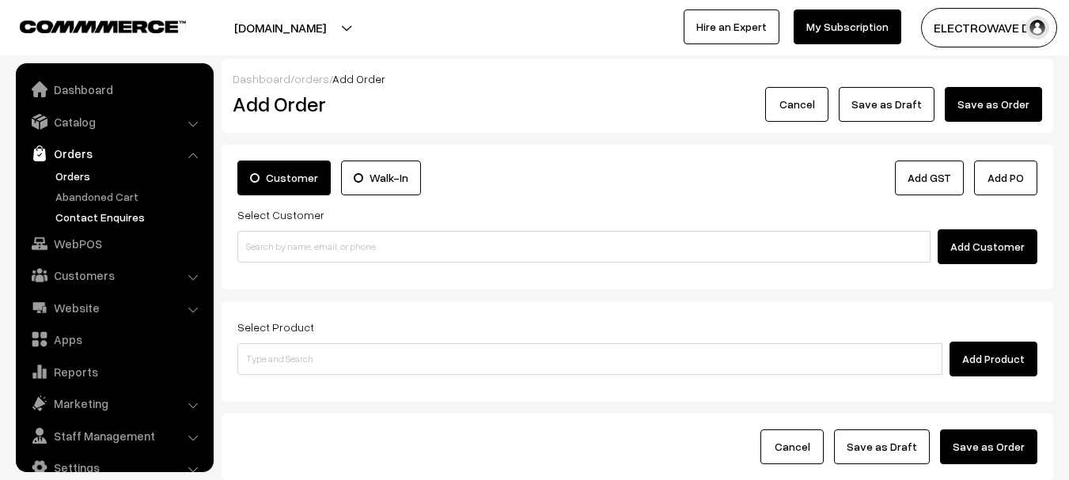
scroll to position [25, 0]
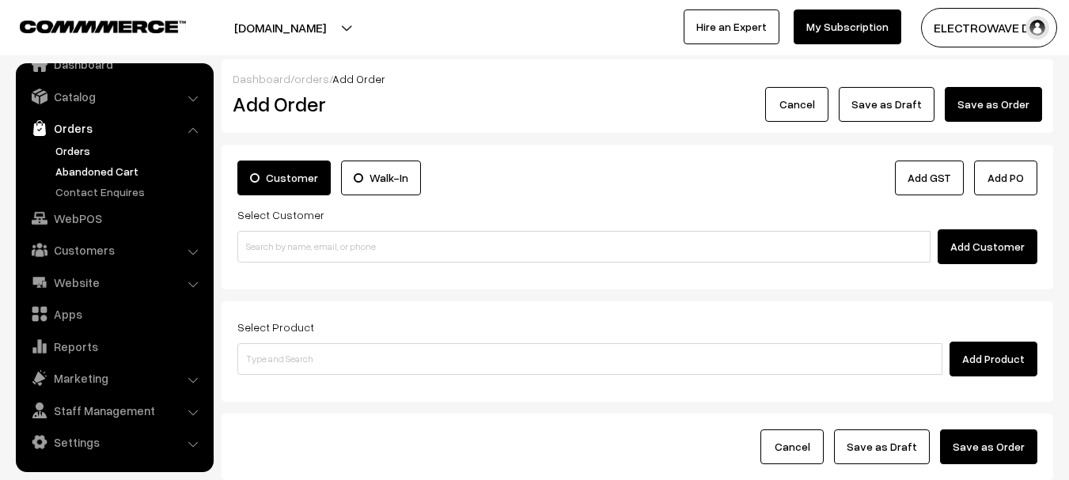
click at [121, 177] on link "Abandoned Cart" at bounding box center [129, 171] width 157 height 17
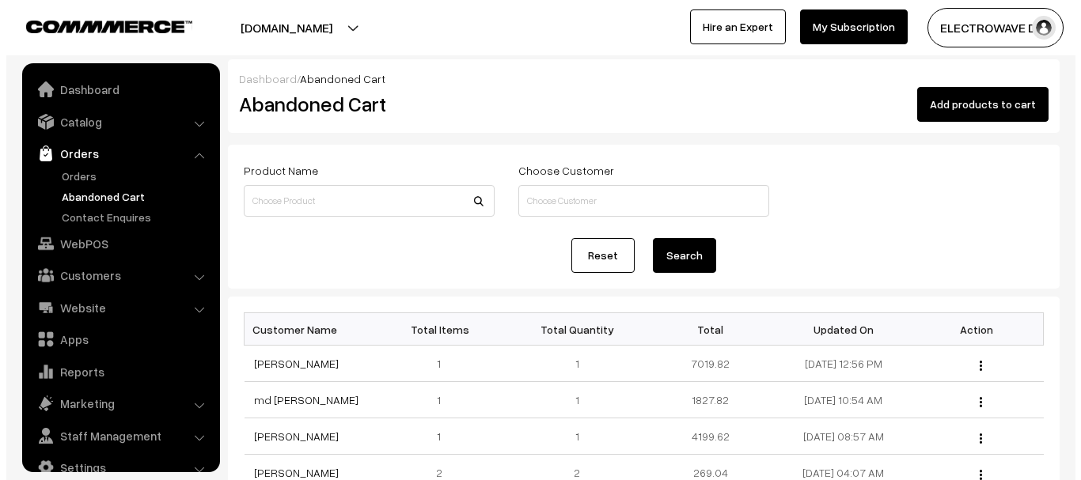
scroll to position [25, 0]
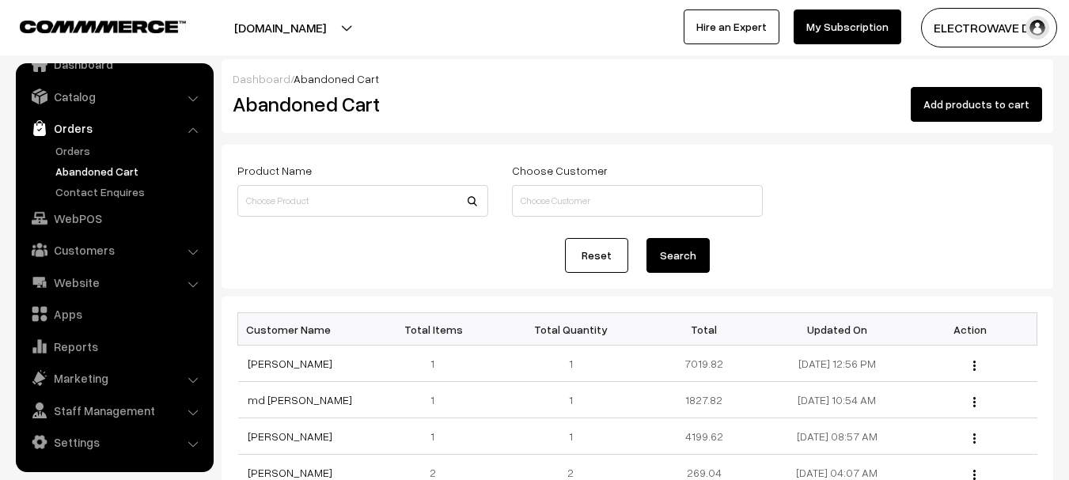
click at [985, 110] on button "Add products to cart" at bounding box center [976, 104] width 131 height 35
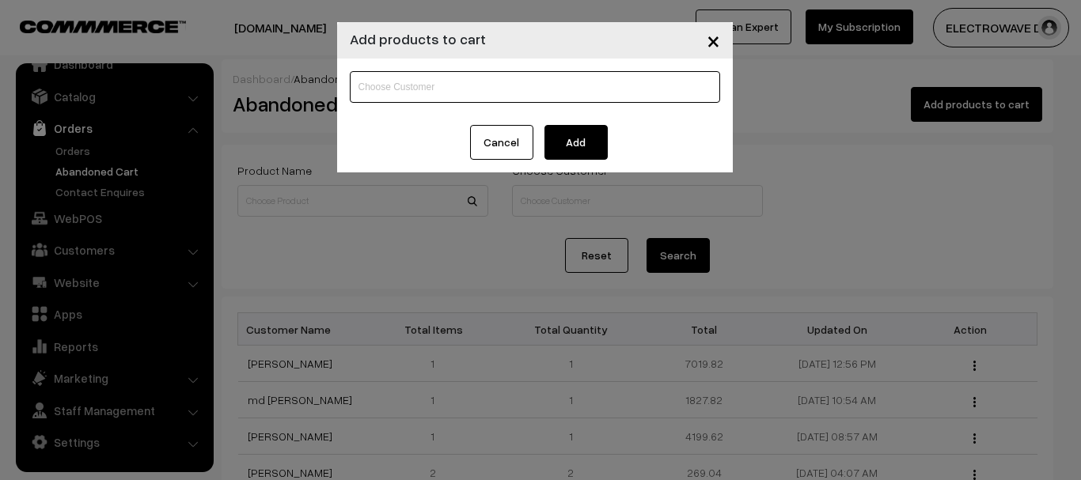
click at [455, 83] on input at bounding box center [535, 87] width 370 height 32
paste input "[PERSON_NAME]"
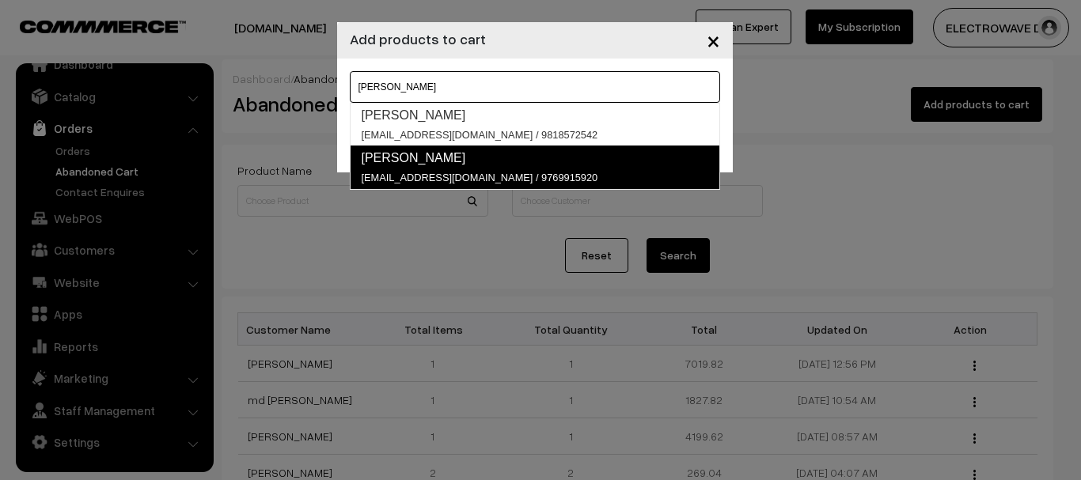
click at [456, 167] on link "[PERSON_NAME] [EMAIL_ADDRESS][DOMAIN_NAME] / 9769915920" at bounding box center [535, 168] width 370 height 44
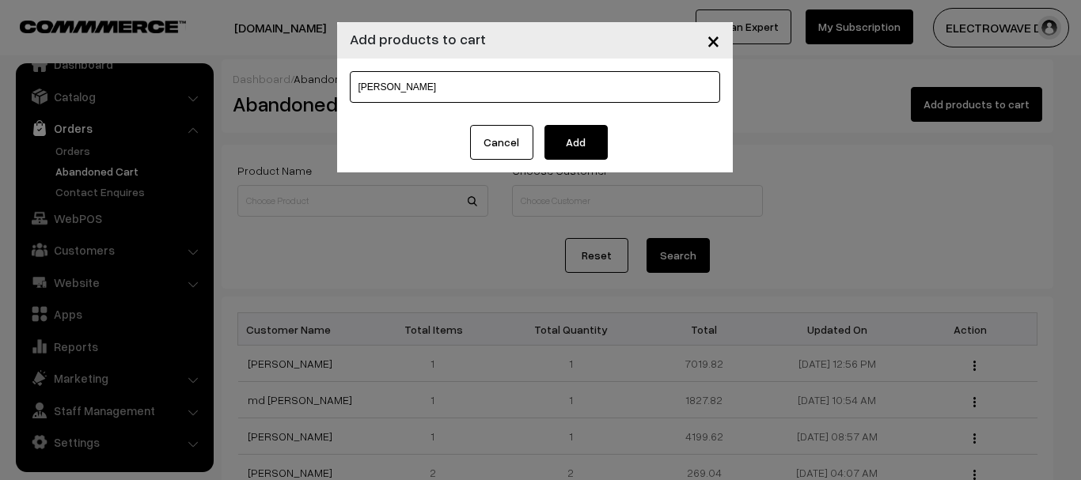
type input "[PERSON_NAME]"
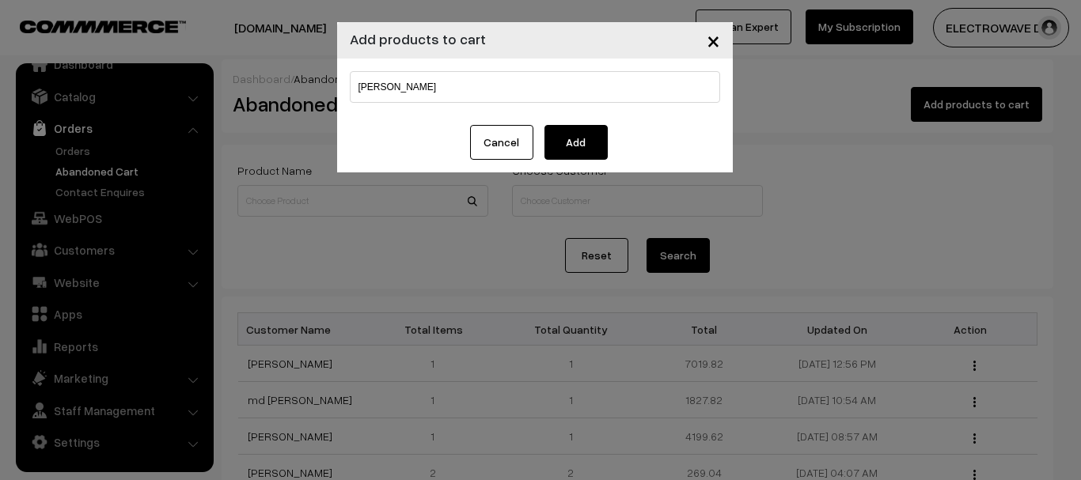
click at [602, 142] on button "Add" at bounding box center [576, 142] width 63 height 35
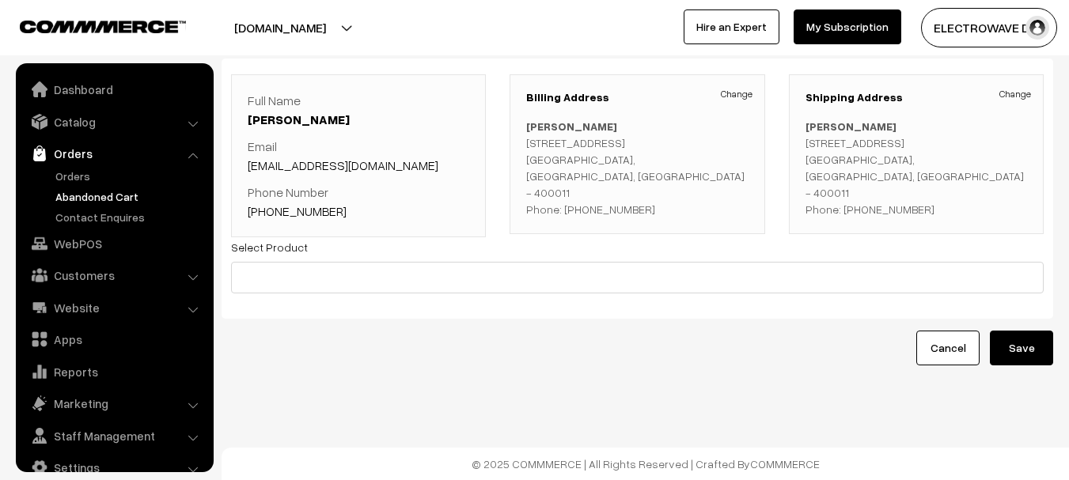
scroll to position [25, 0]
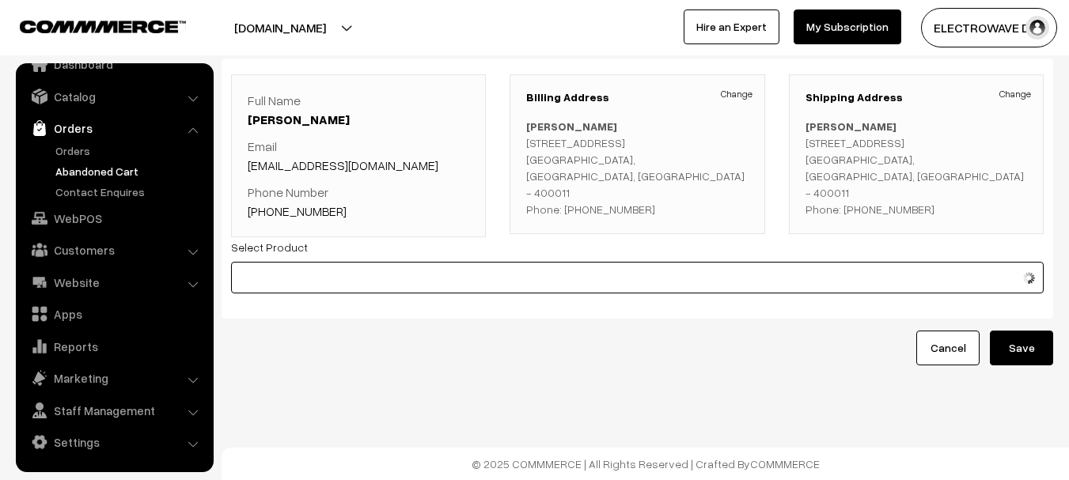
click at [462, 268] on input at bounding box center [637, 278] width 813 height 32
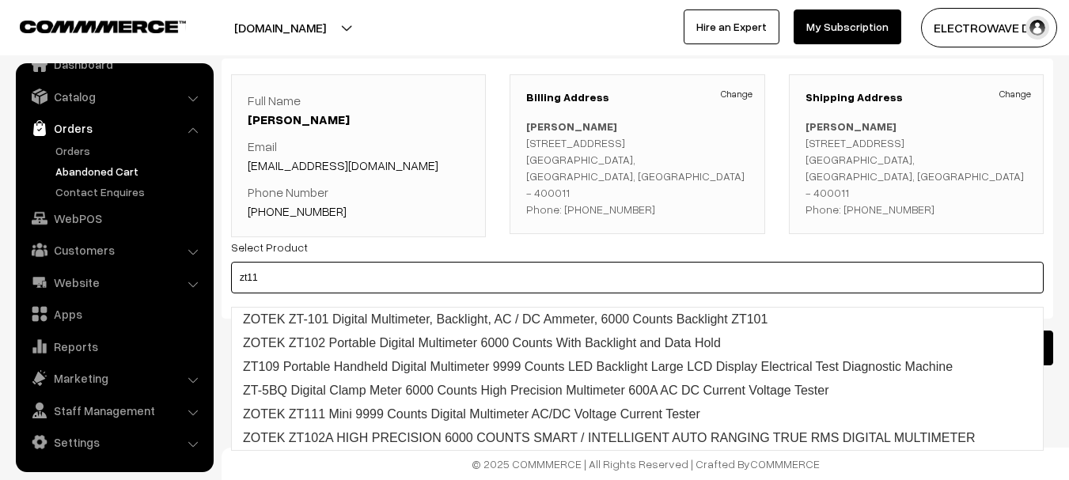
type input "zt111"
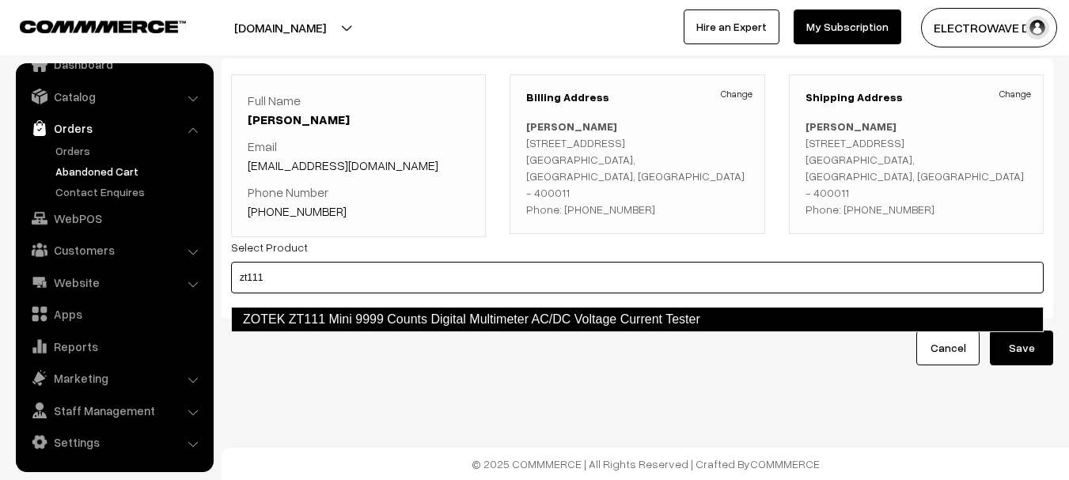
click at [479, 309] on link "ZOTEK ZT111 Mini 9999 Counts Digital Multimeter AC/DC Voltage Current Tester" at bounding box center [637, 319] width 813 height 25
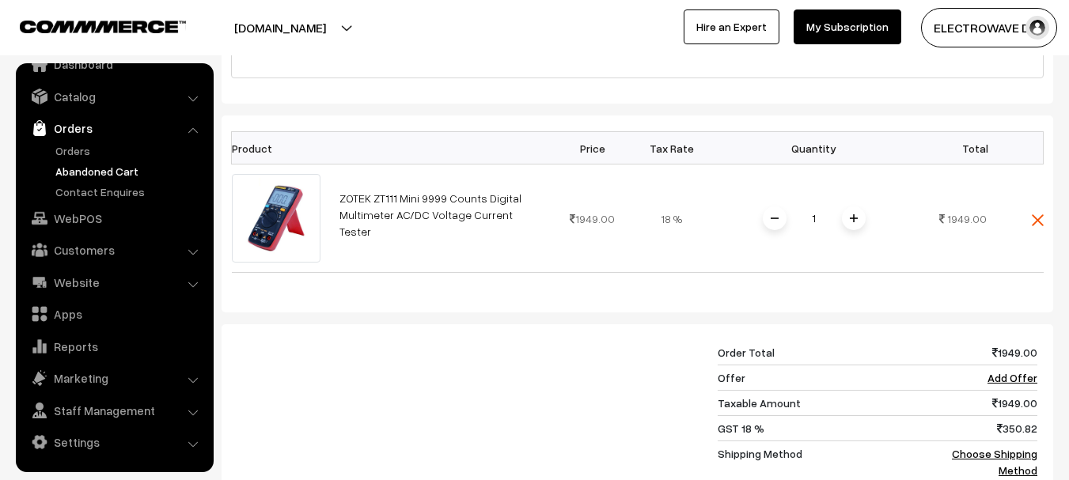
scroll to position [337, 0]
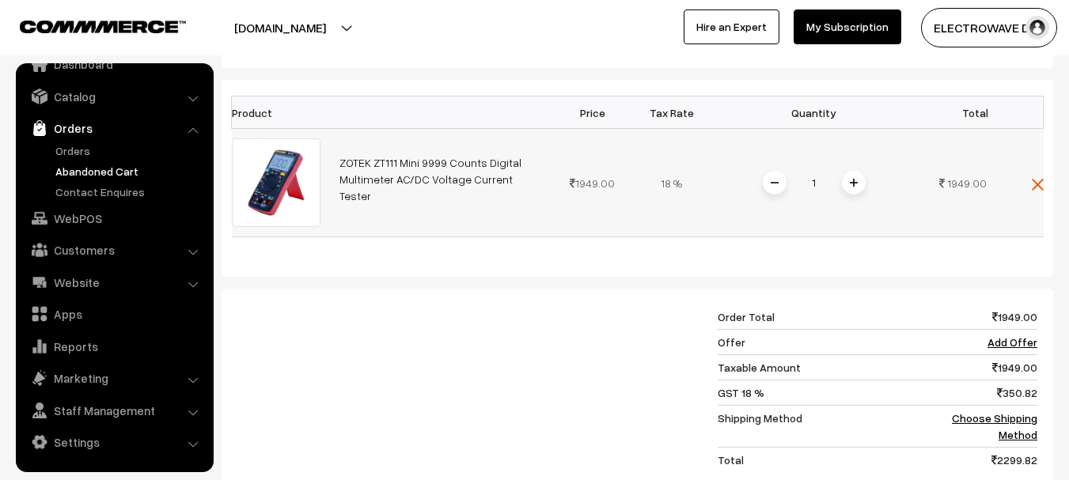
click at [850, 187] on img at bounding box center [854, 183] width 8 height 8
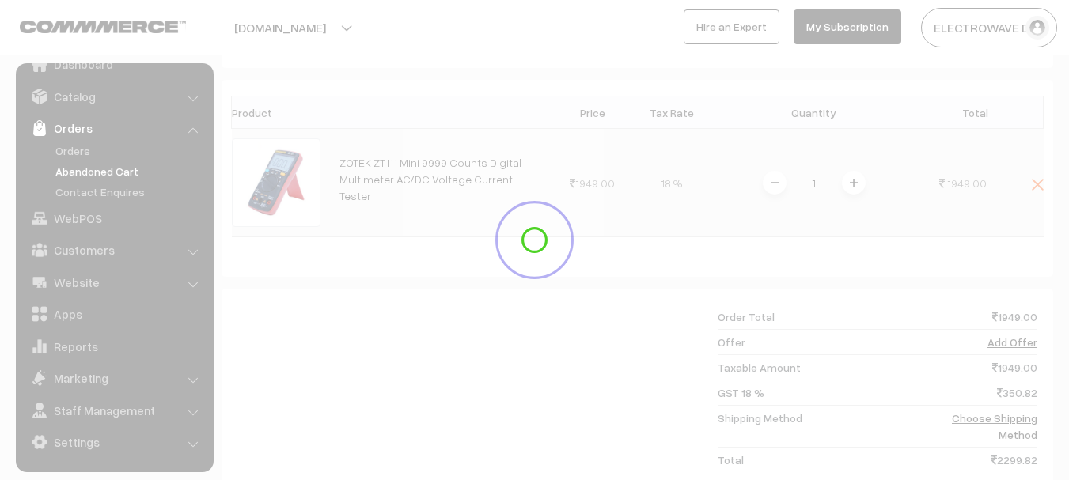
click at [850, 193] on div at bounding box center [534, 240] width 1069 height 124
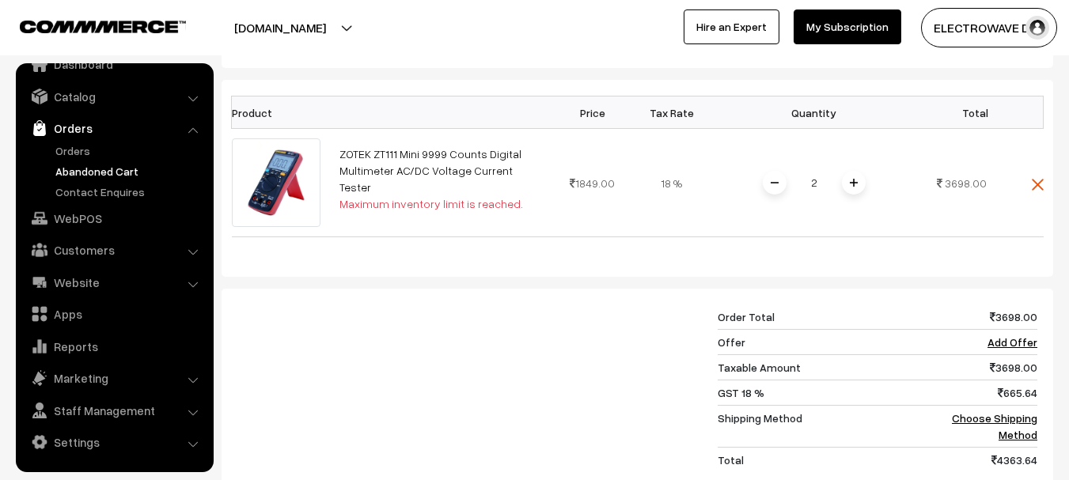
click at [850, 187] on img at bounding box center [854, 183] width 8 height 8
click at [0, 0] on div at bounding box center [0, 0] width 0 height 0
click at [850, 187] on img at bounding box center [854, 183] width 8 height 8
click at [1002, 349] on link "Add Offer" at bounding box center [1013, 342] width 50 height 13
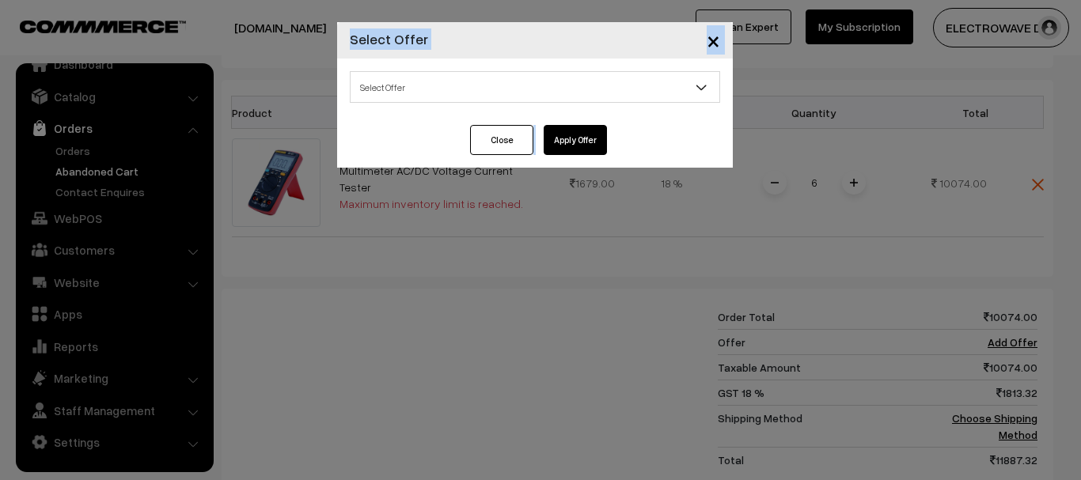
click at [436, 89] on span "Select Offer" at bounding box center [535, 88] width 369 height 28
select select "16"
click at [575, 135] on button "Apply Offer" at bounding box center [575, 140] width 63 height 30
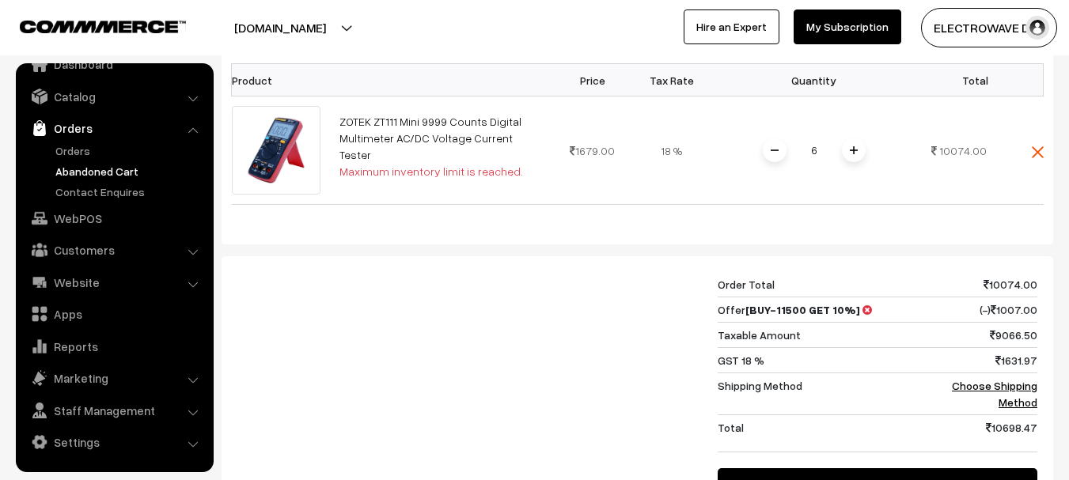
scroll to position [583, 0]
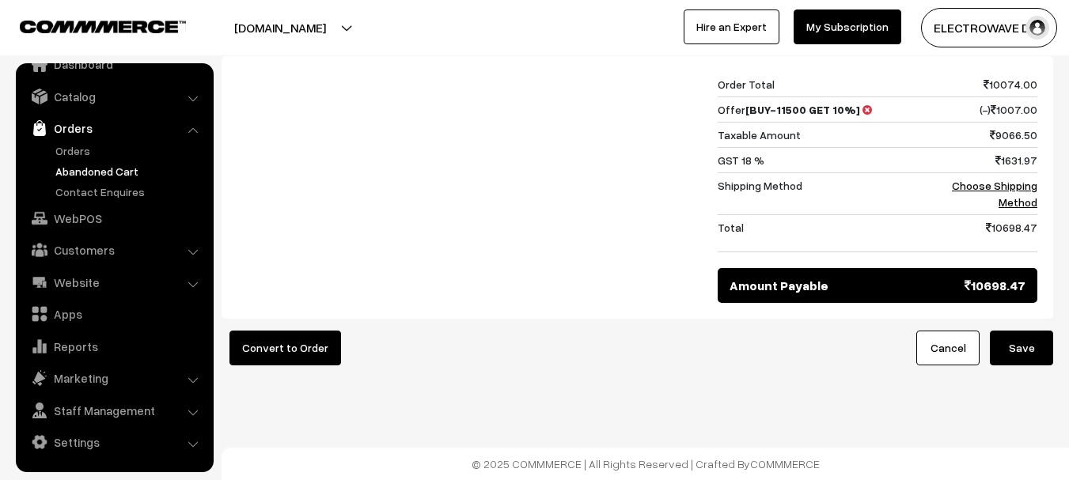
click at [1016, 361] on button "Save" at bounding box center [1021, 348] width 63 height 35
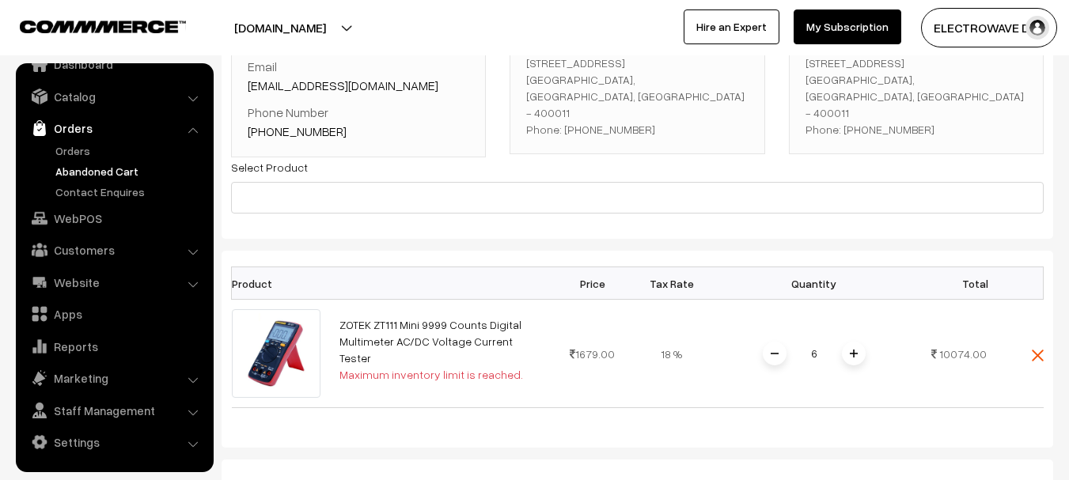
scroll to position [317, 0]
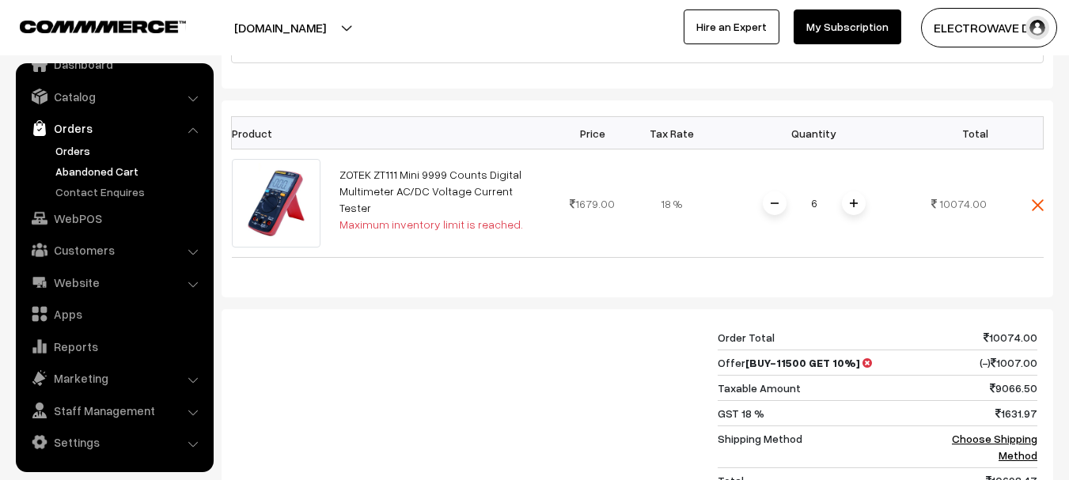
click at [85, 152] on link "Orders" at bounding box center [129, 150] width 157 height 17
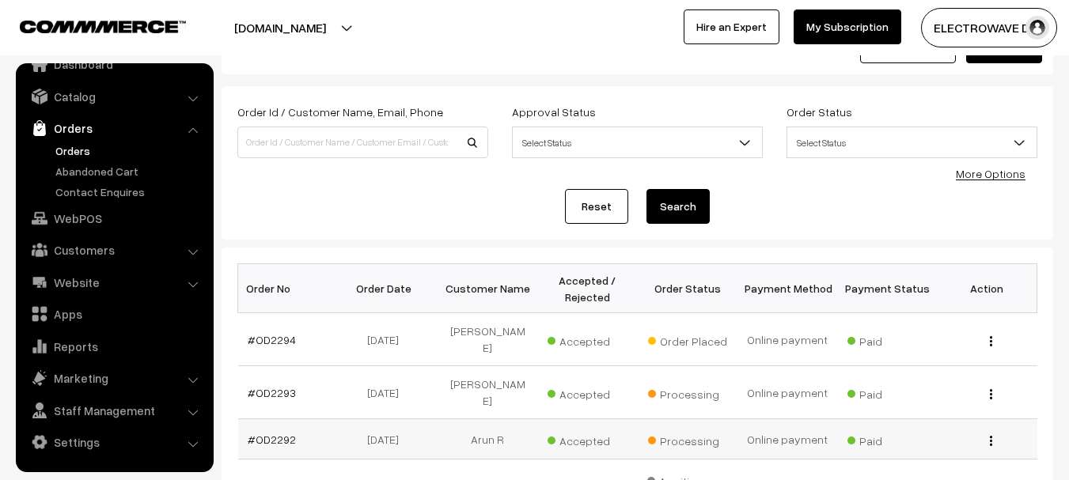
scroll to position [237, 0]
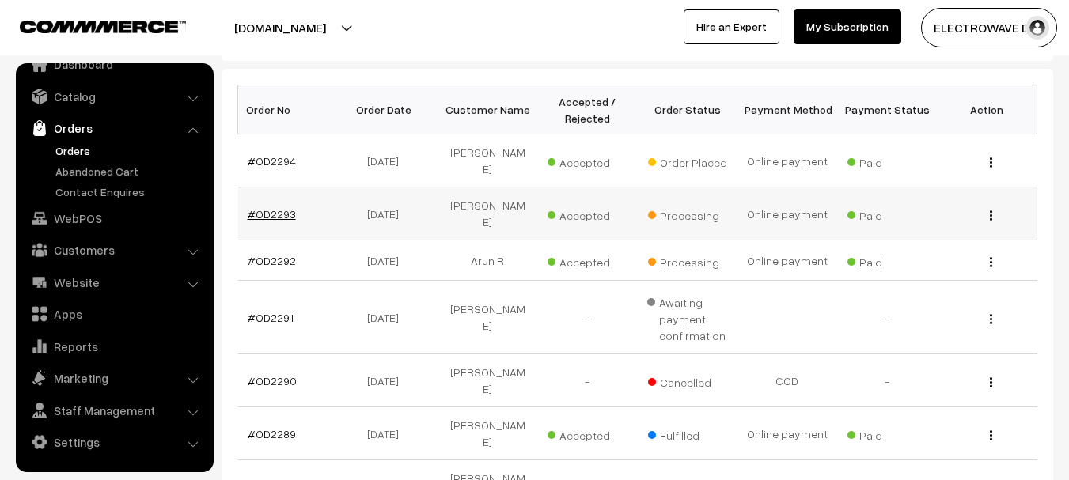
click at [271, 207] on link "#OD2293" at bounding box center [272, 213] width 48 height 13
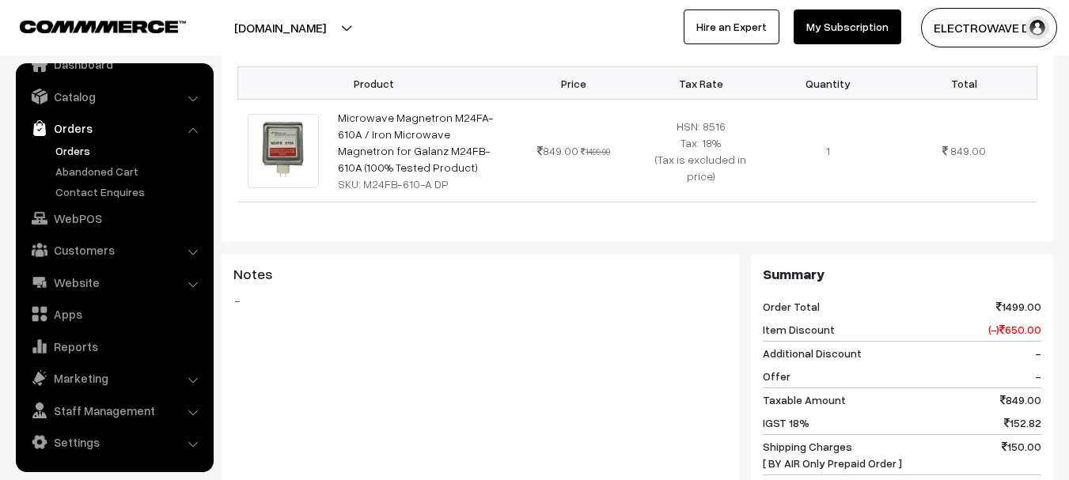
scroll to position [317, 0]
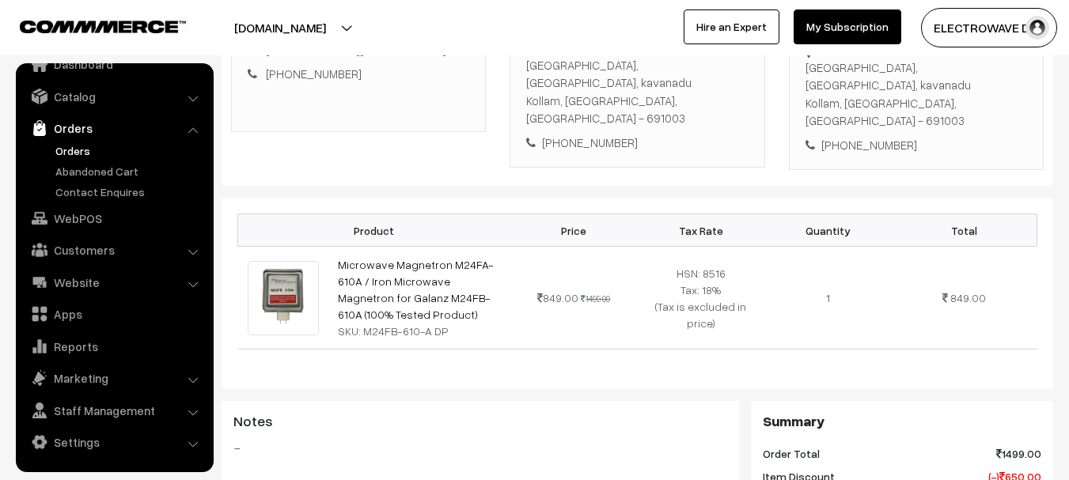
click at [64, 149] on link "Orders" at bounding box center [129, 150] width 157 height 17
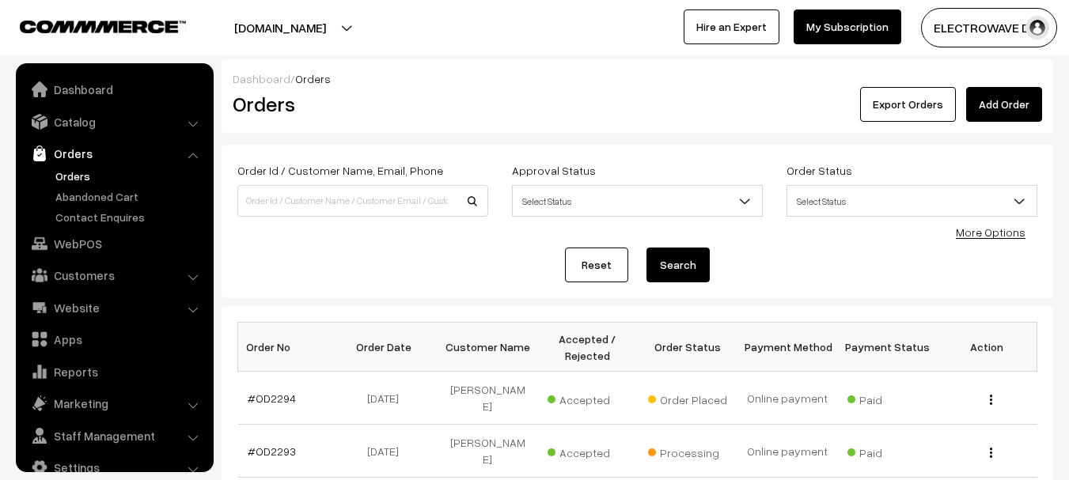
scroll to position [25, 0]
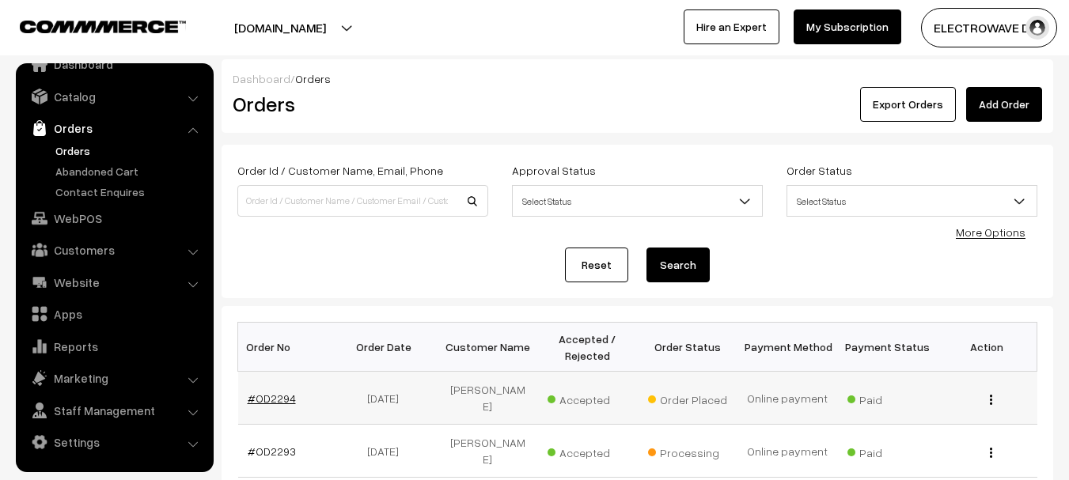
click at [271, 392] on link "#OD2294" at bounding box center [272, 398] width 48 height 13
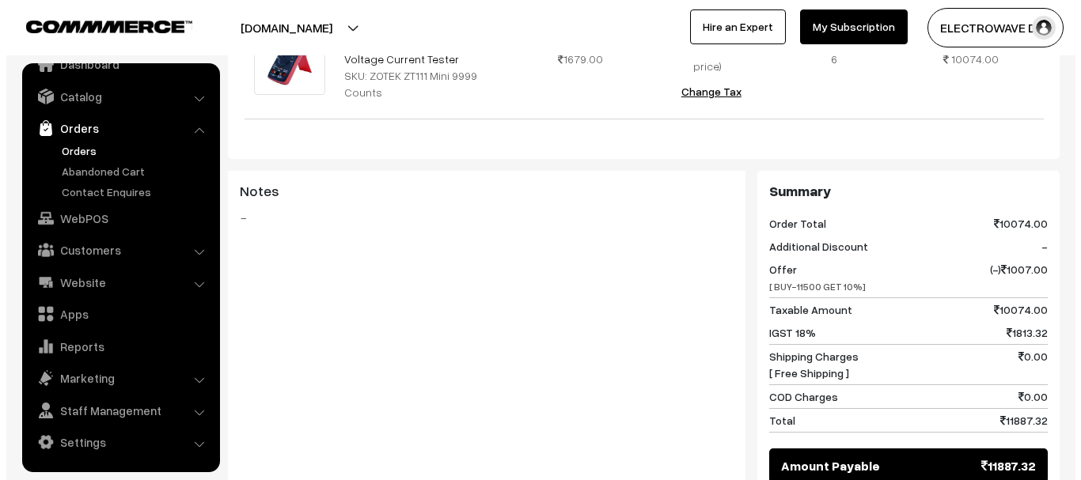
scroll to position [865, 0]
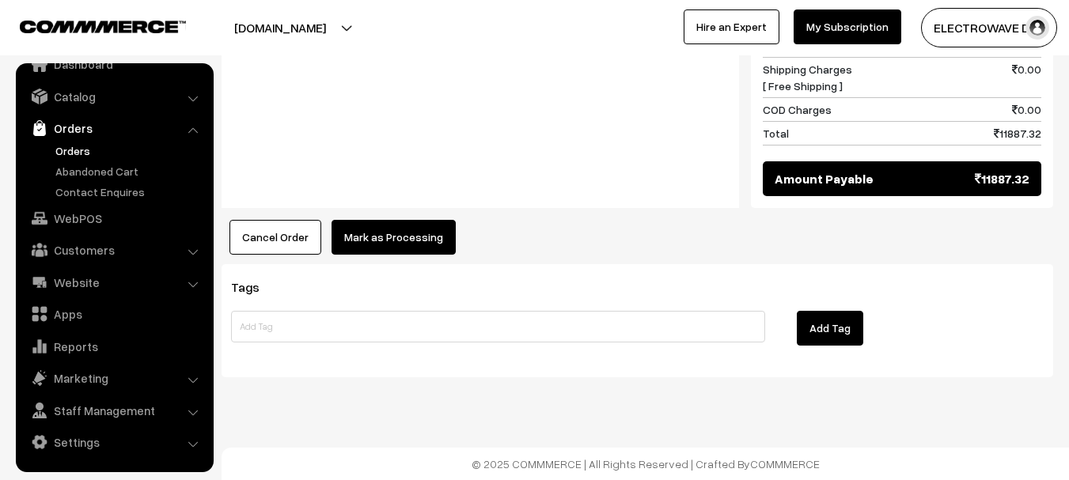
click at [275, 245] on button "Cancel Order" at bounding box center [276, 237] width 92 height 35
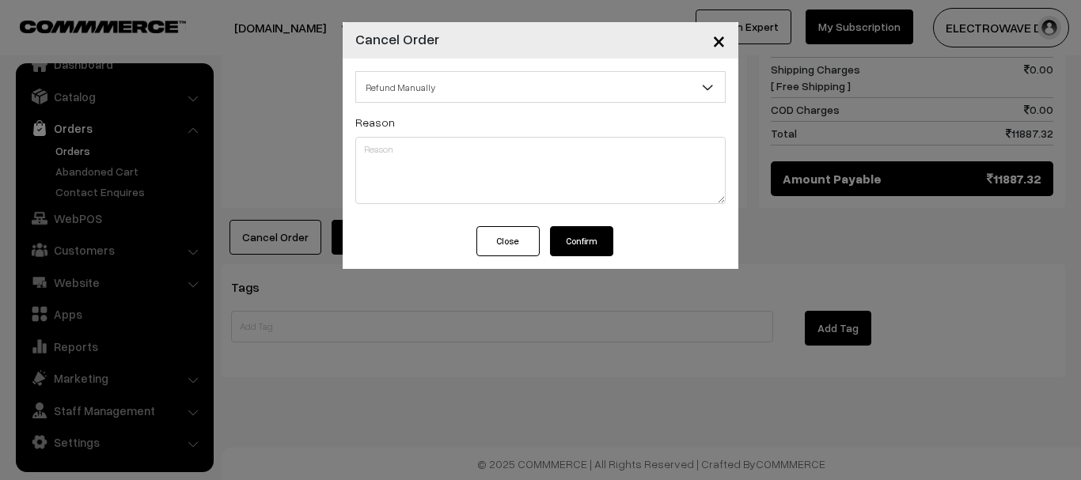
click at [577, 237] on button "Confirm" at bounding box center [581, 241] width 63 height 30
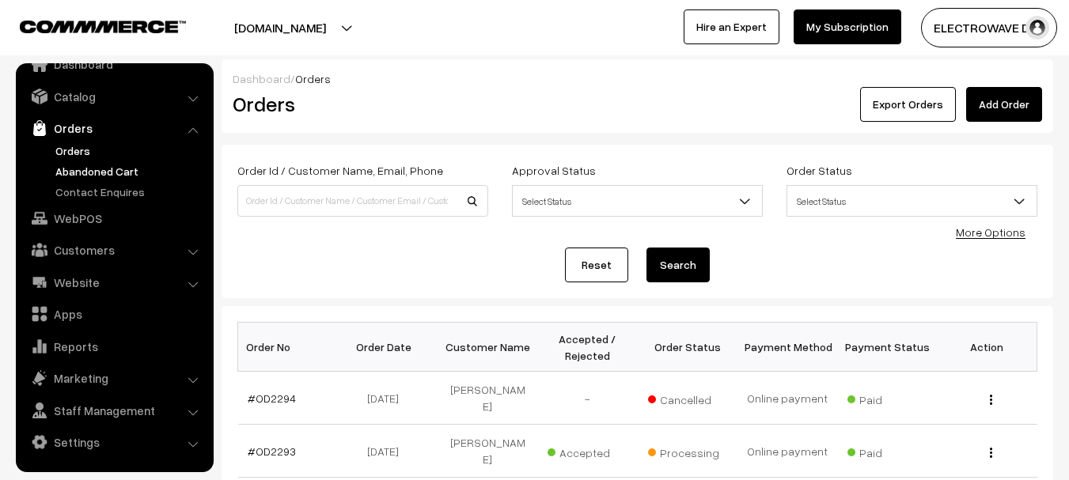
click at [81, 167] on link "Abandoned Cart" at bounding box center [129, 171] width 157 height 17
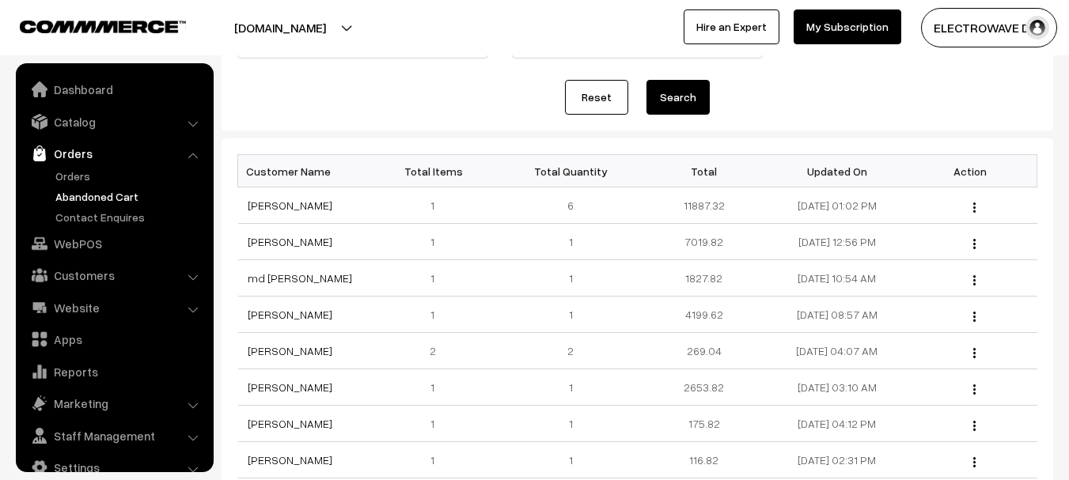
scroll to position [25, 0]
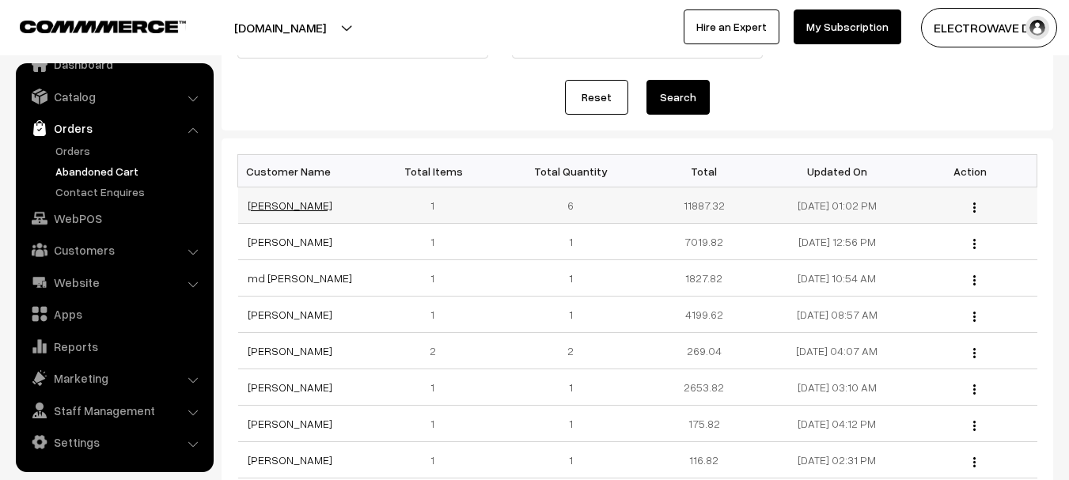
click at [274, 203] on link "[PERSON_NAME]" at bounding box center [290, 205] width 85 height 13
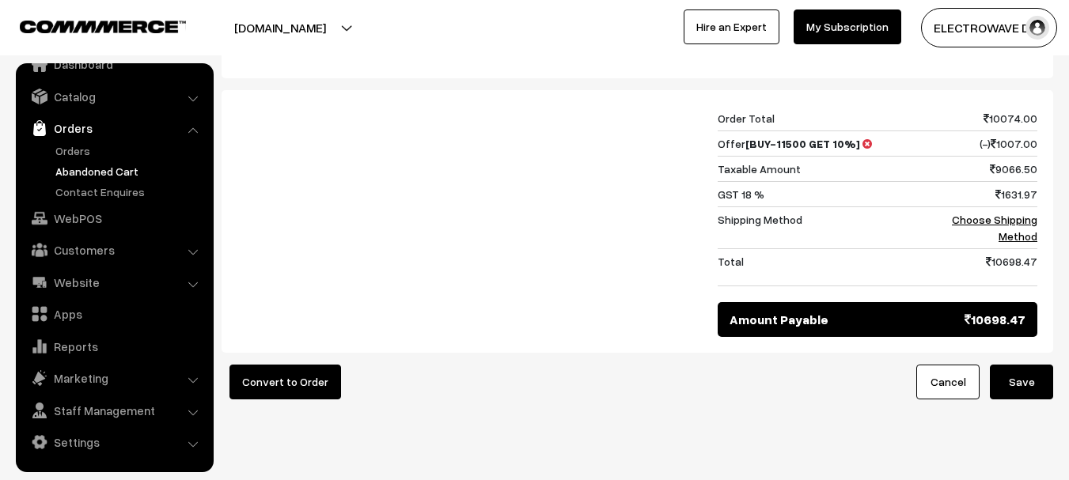
scroll to position [583, 0]
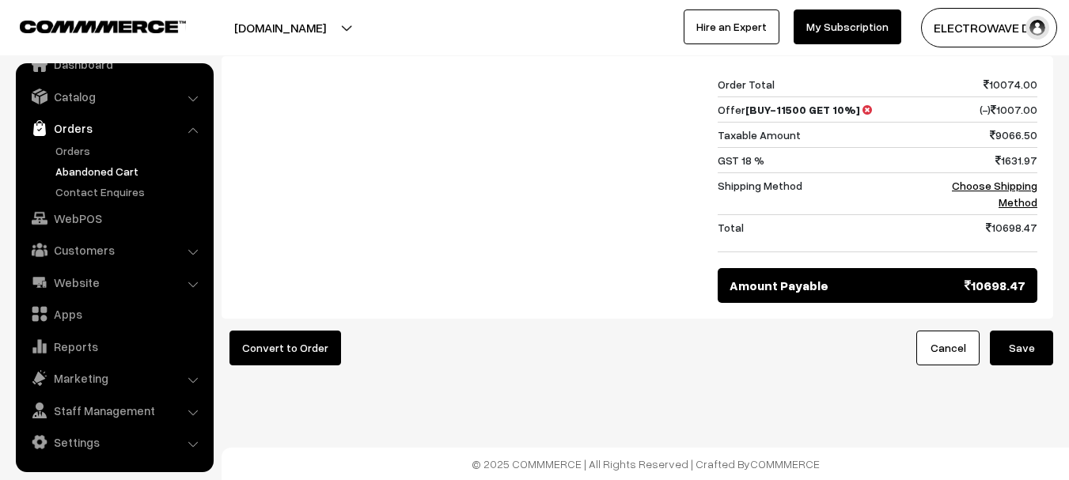
click at [1016, 339] on button "Save" at bounding box center [1021, 348] width 63 height 35
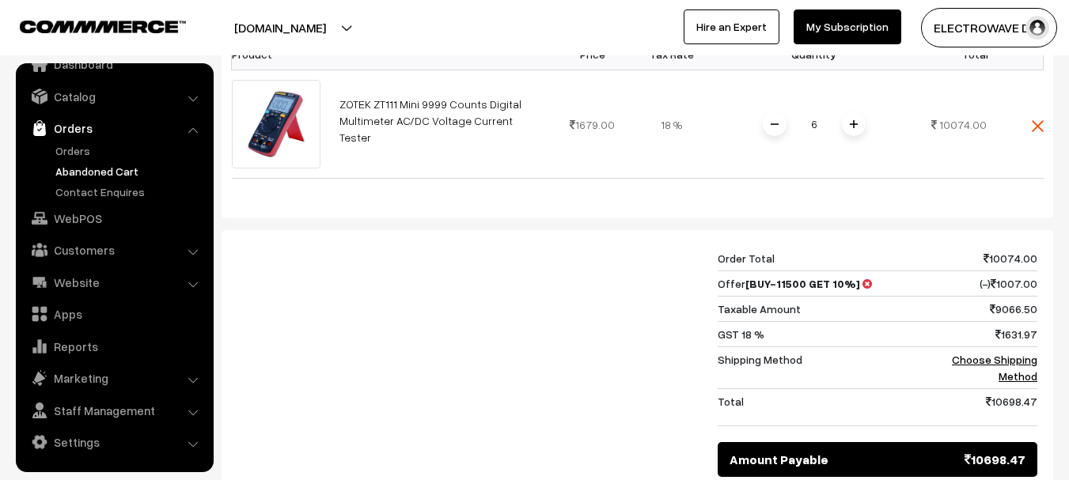
scroll to position [475, 0]
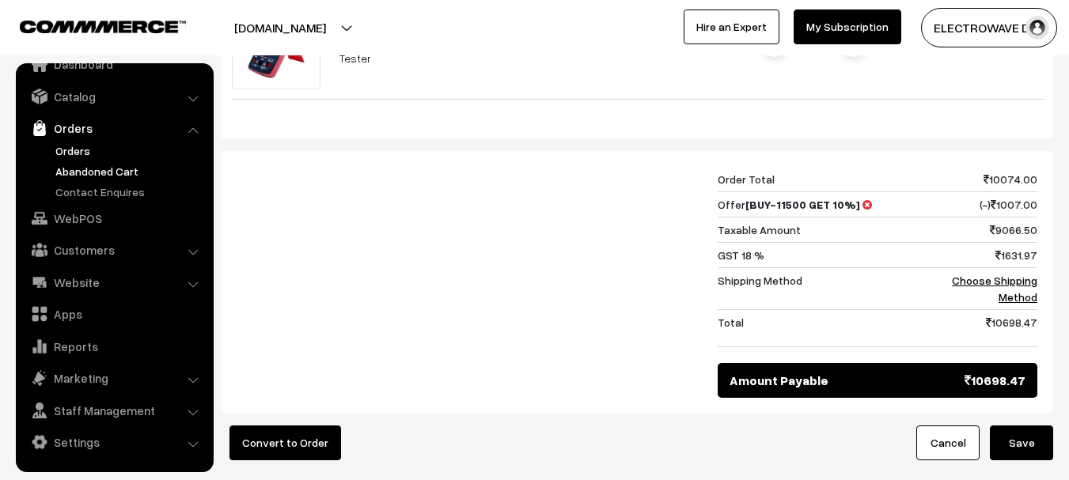
click at [74, 153] on link "Orders" at bounding box center [129, 150] width 157 height 17
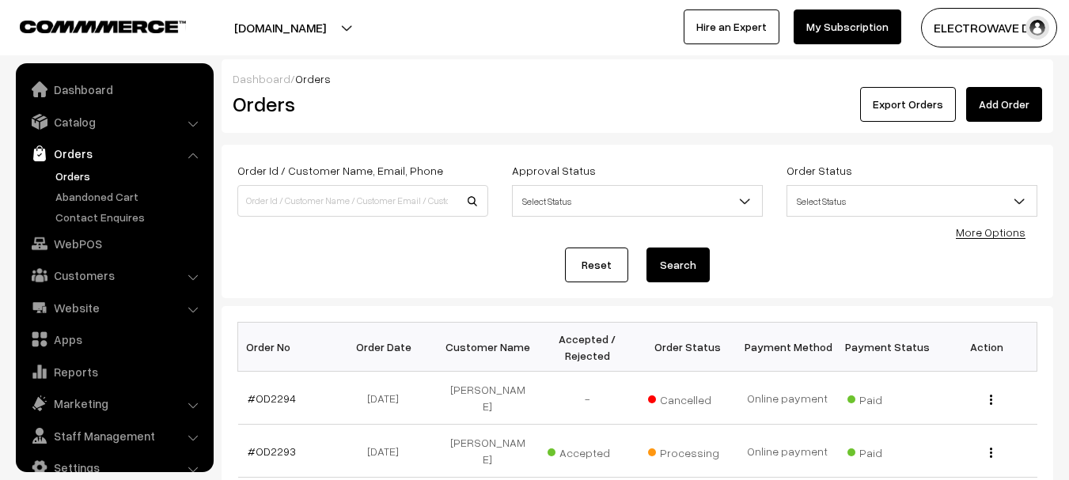
scroll to position [25, 0]
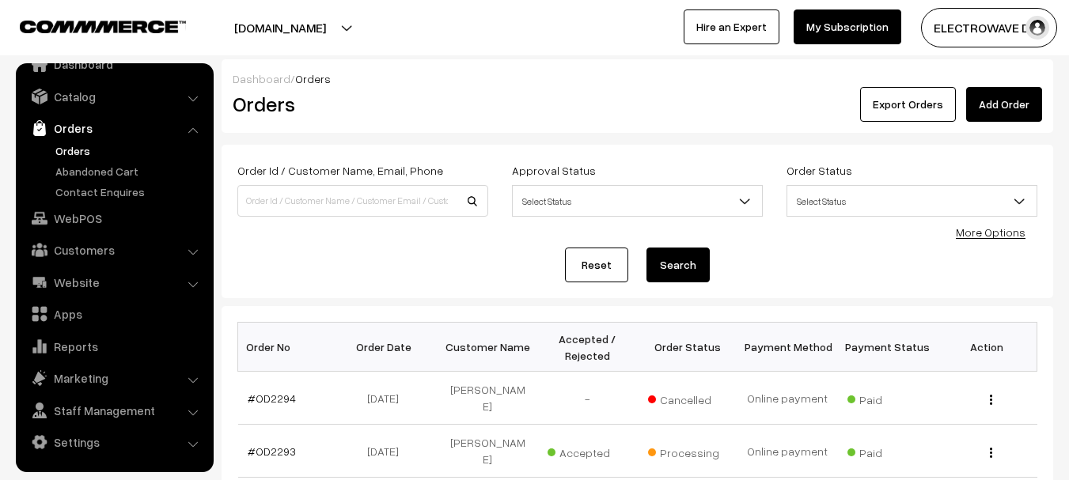
click at [82, 155] on link "Orders" at bounding box center [129, 150] width 157 height 17
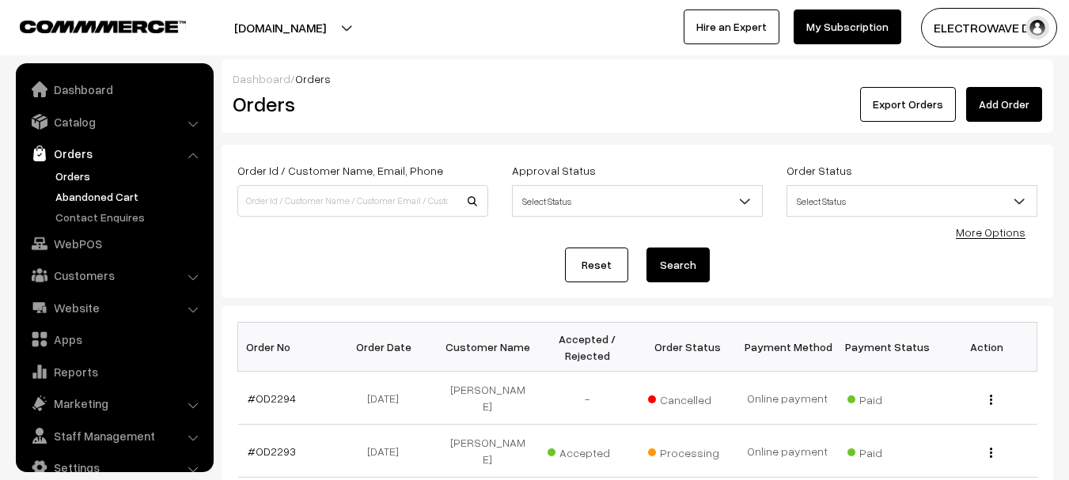
scroll to position [25, 0]
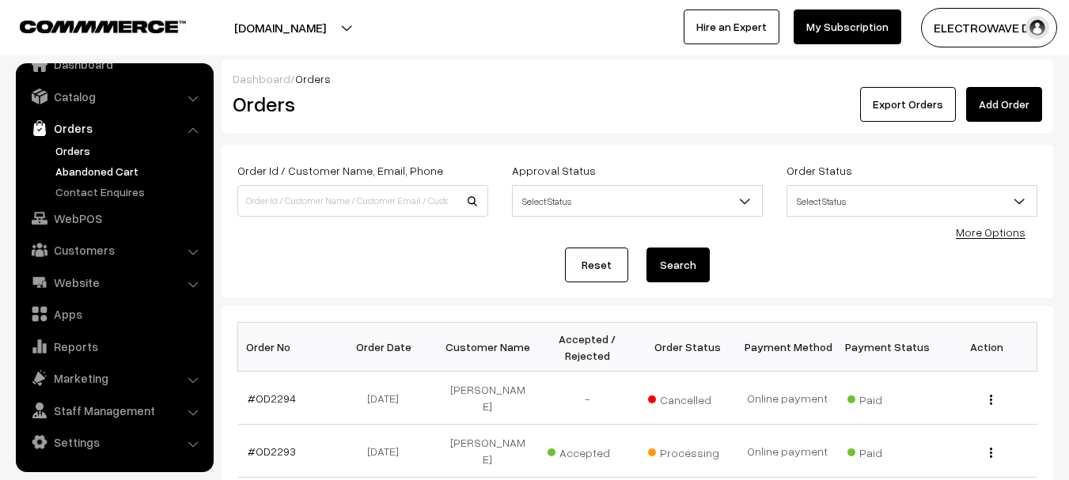
click at [104, 172] on link "Abandoned Cart" at bounding box center [129, 171] width 157 height 17
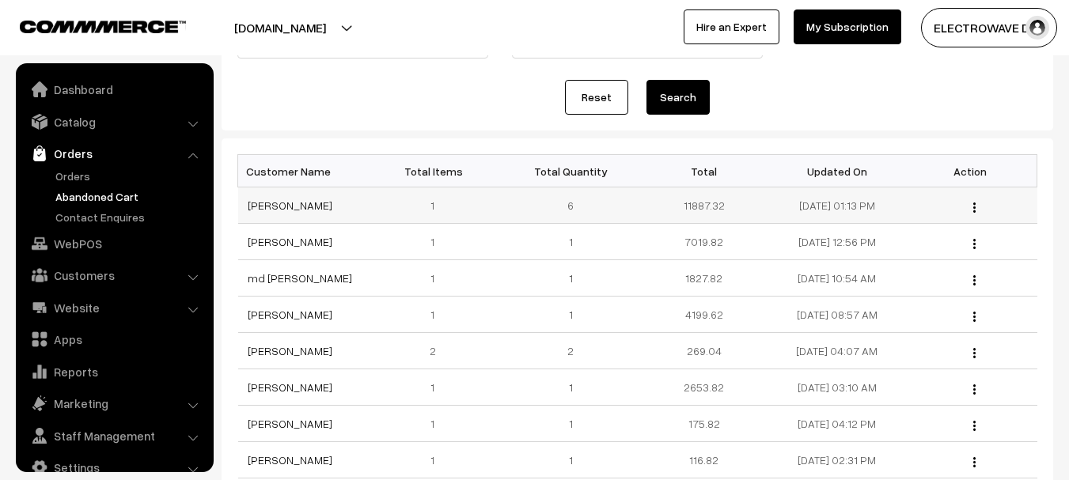
scroll to position [25, 0]
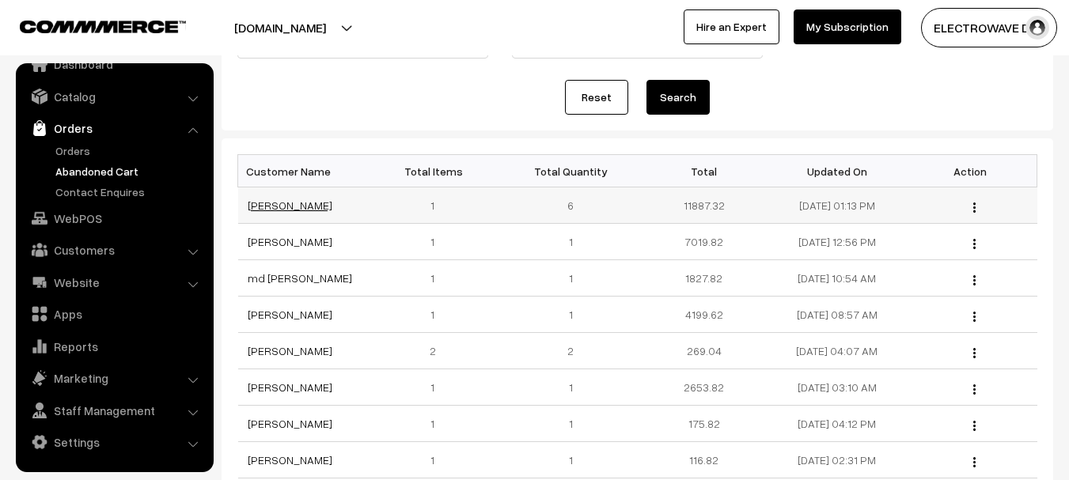
click at [298, 207] on link "[PERSON_NAME]" at bounding box center [290, 205] width 85 height 13
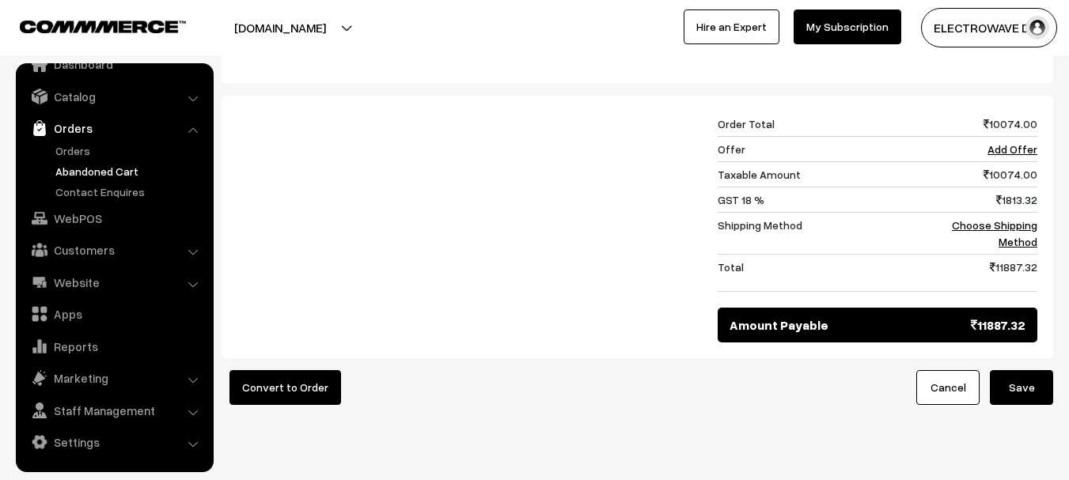
scroll to position [554, 0]
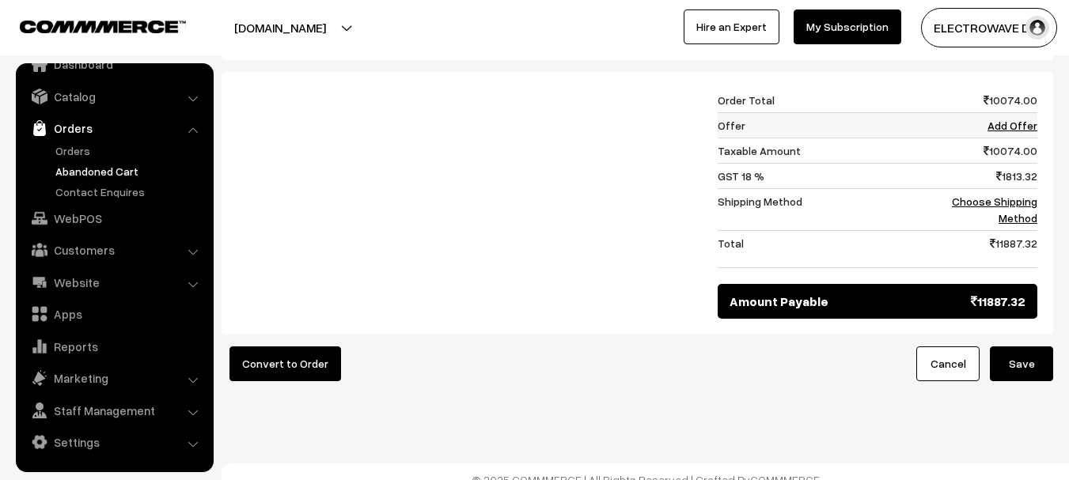
click at [1018, 132] on link "Add Offer" at bounding box center [1013, 125] width 50 height 13
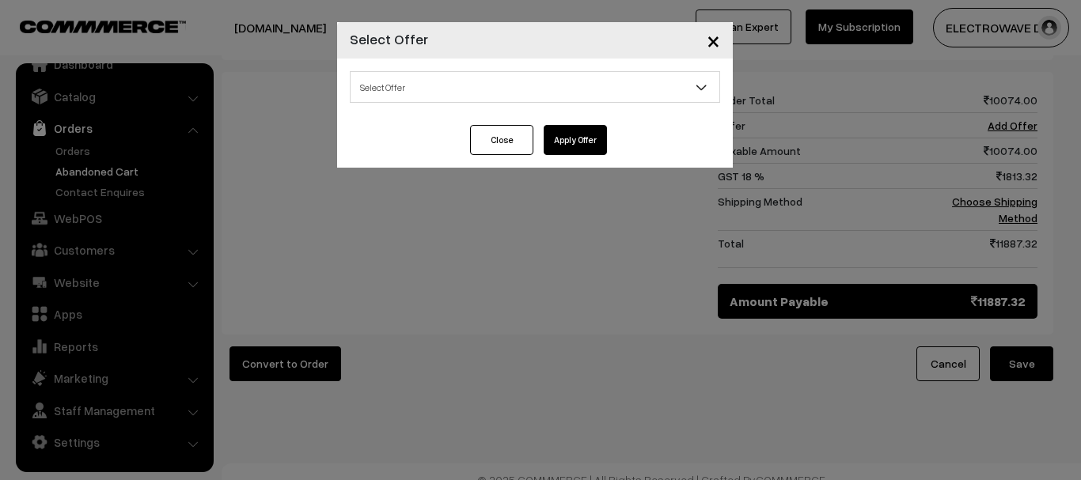
click at [541, 89] on span "Select Offer" at bounding box center [535, 88] width 369 height 28
click at [1015, 366] on div "× Select Offer Select Offer BUY-11500 GET 10% (BG10) BUY-1000 GET 50 Flate (BGF…" at bounding box center [540, 240] width 1081 height 480
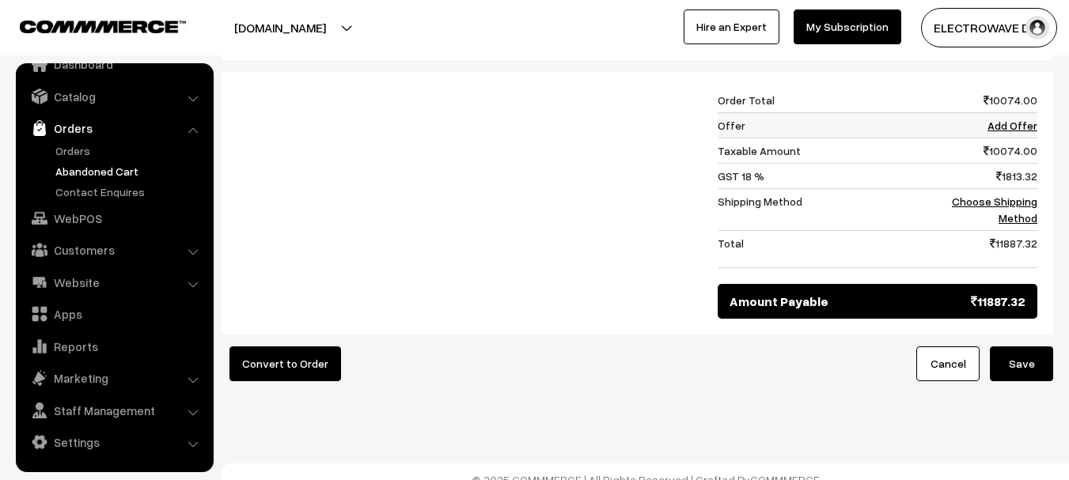
click at [1023, 132] on link "Add Offer" at bounding box center [1013, 125] width 50 height 13
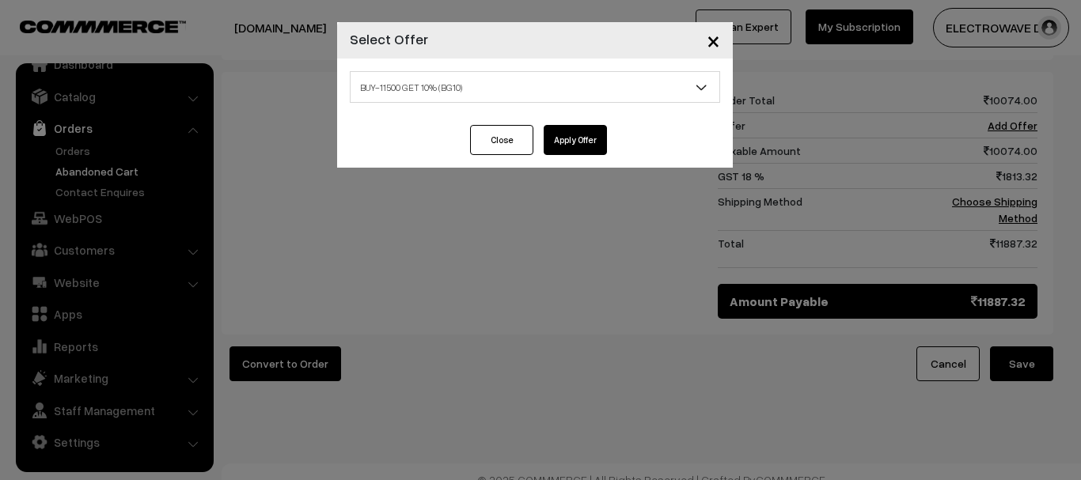
click at [514, 102] on span "BUY-11500 GET 10% (BG10)" at bounding box center [535, 87] width 370 height 32
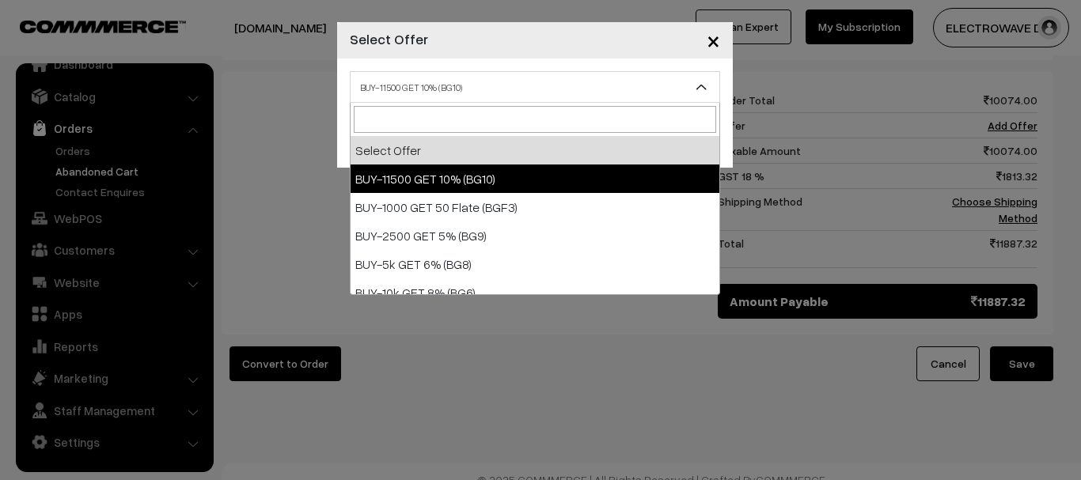
select select "16"
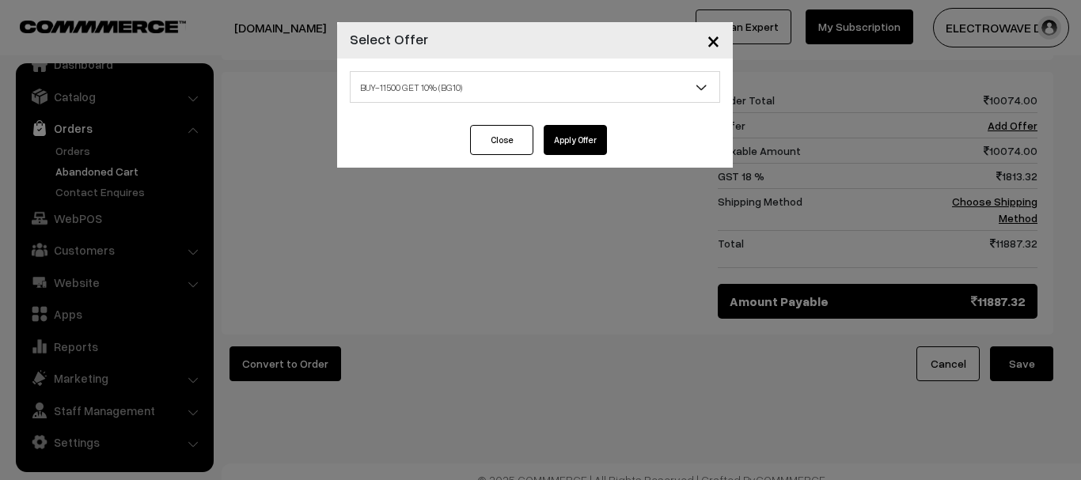
click at [595, 127] on button "Apply Offer" at bounding box center [575, 140] width 63 height 30
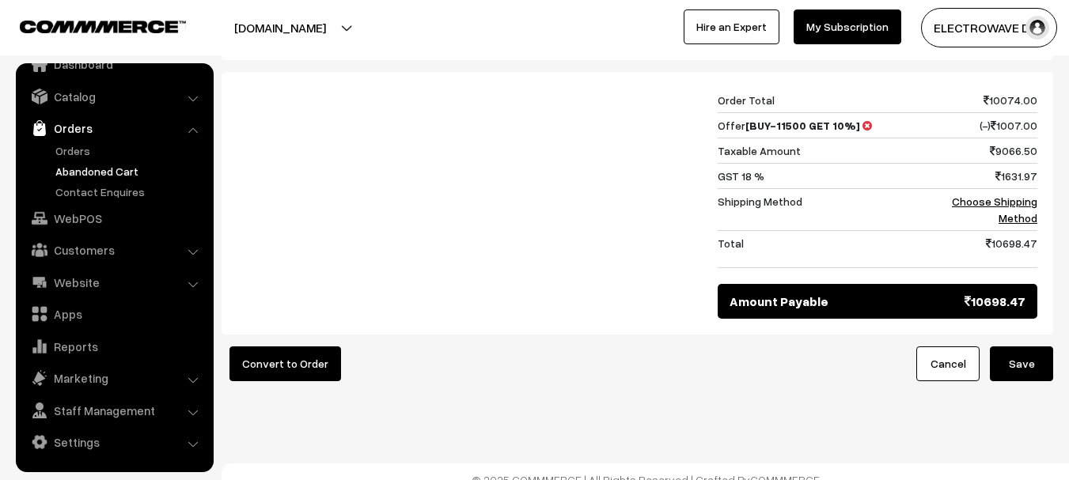
click at [586, 134] on div at bounding box center [466, 203] width 480 height 231
click at [1032, 381] on button "Save" at bounding box center [1021, 364] width 63 height 35
click at [988, 311] on span "10698.47" at bounding box center [995, 301] width 61 height 19
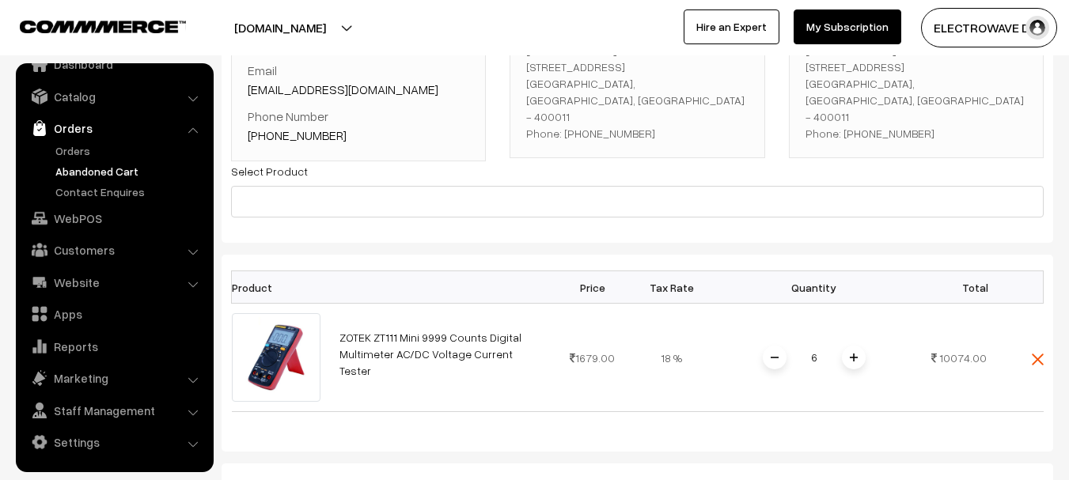
scroll to position [158, 0]
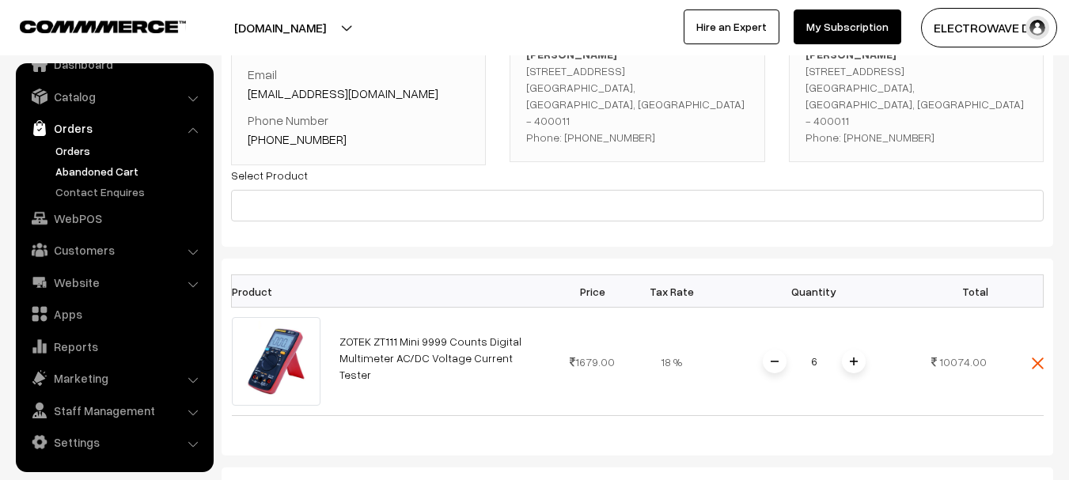
click at [84, 154] on link "Orders" at bounding box center [129, 150] width 157 height 17
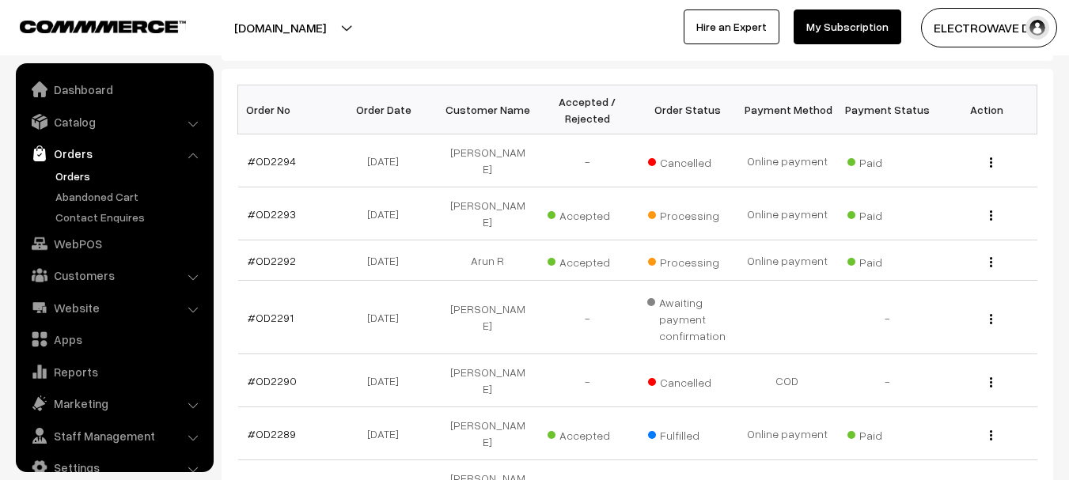
scroll to position [25, 0]
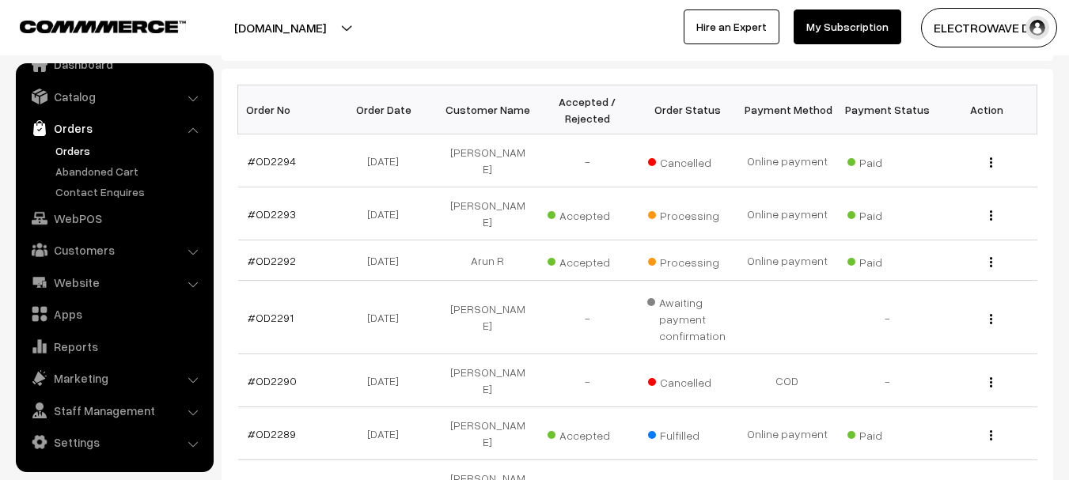
click at [63, 154] on link "Orders" at bounding box center [129, 150] width 157 height 17
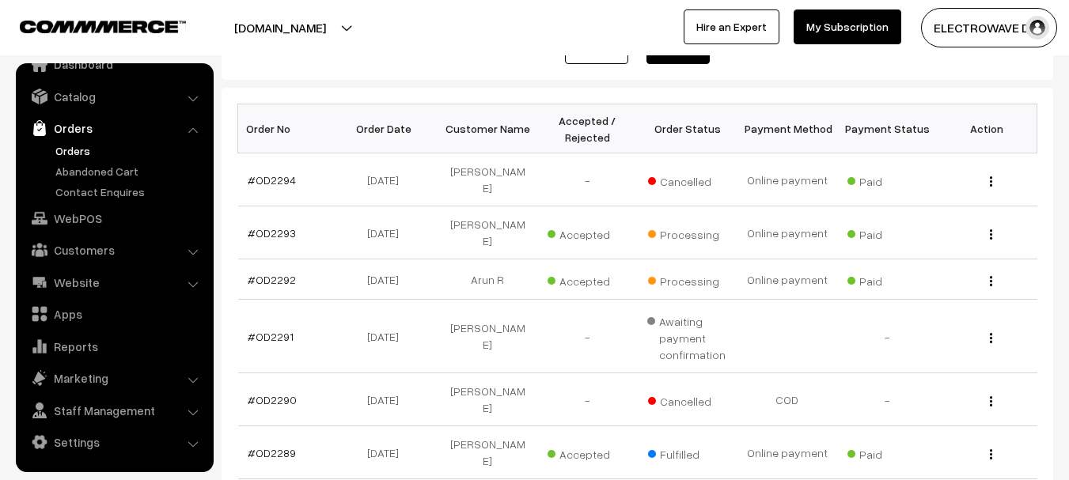
scroll to position [79, 0]
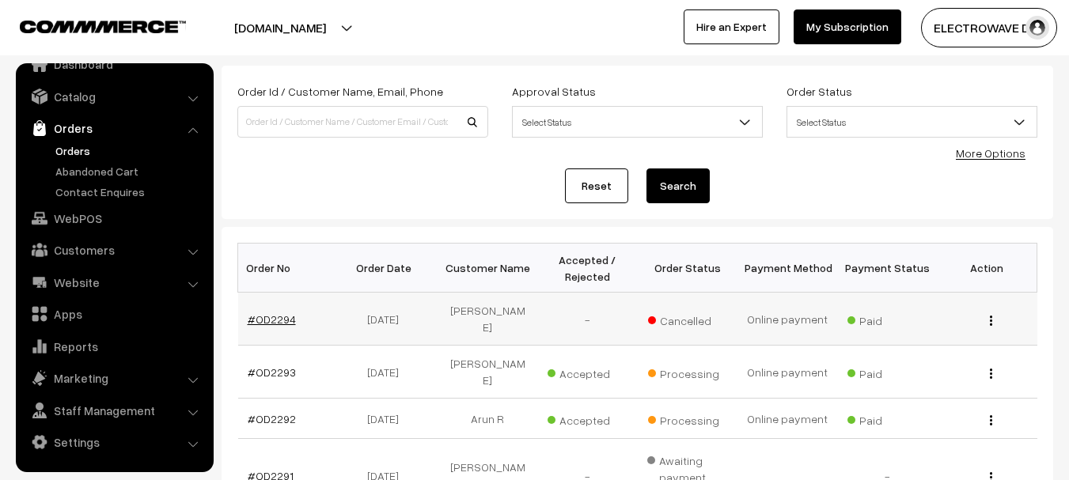
click at [256, 313] on link "#OD2294" at bounding box center [272, 319] width 48 height 13
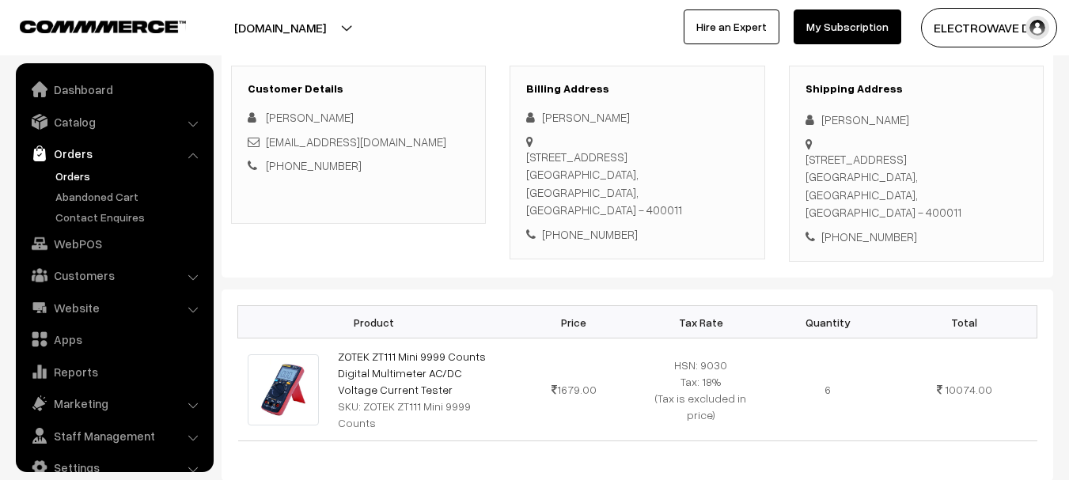
scroll to position [25, 0]
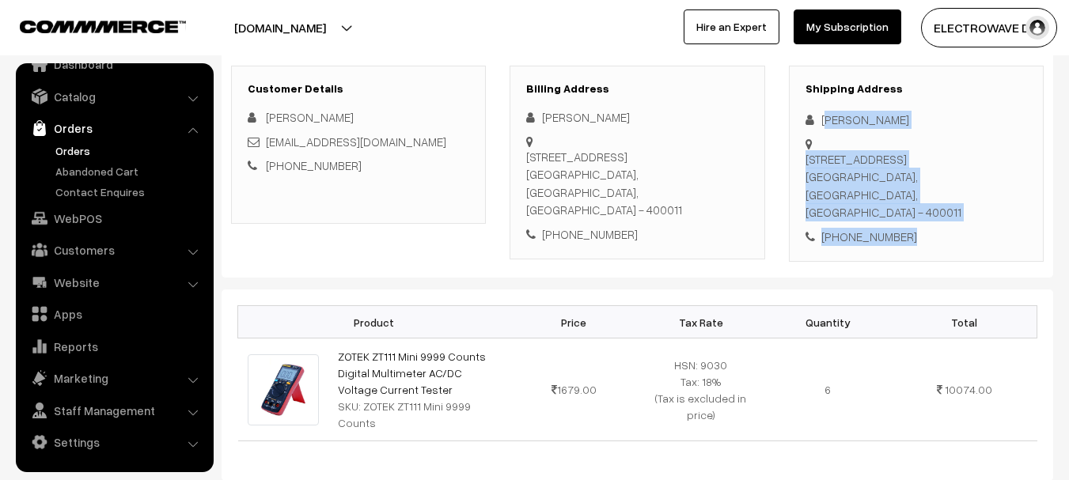
drag, startPoint x: 885, startPoint y: 217, endPoint x: 920, endPoint y: 251, distance: 49.3
click at [920, 251] on div "Shipping Address [PERSON_NAME] [STREET_ADDRESS] [PHONE_NUMBER]" at bounding box center [916, 164] width 255 height 197
click at [824, 103] on div "Shipping Address [PERSON_NAME] [STREET_ADDRESS] [PHONE_NUMBER]" at bounding box center [916, 164] width 255 height 197
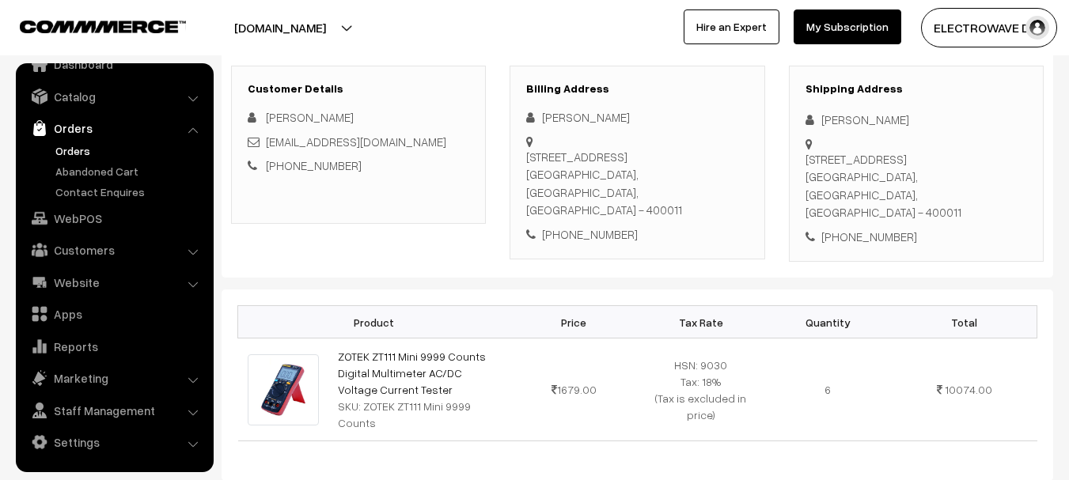
click at [815, 101] on div "Shipping Address [PERSON_NAME] [STREET_ADDRESS] [PHONE_NUMBER]" at bounding box center [916, 164] width 255 height 197
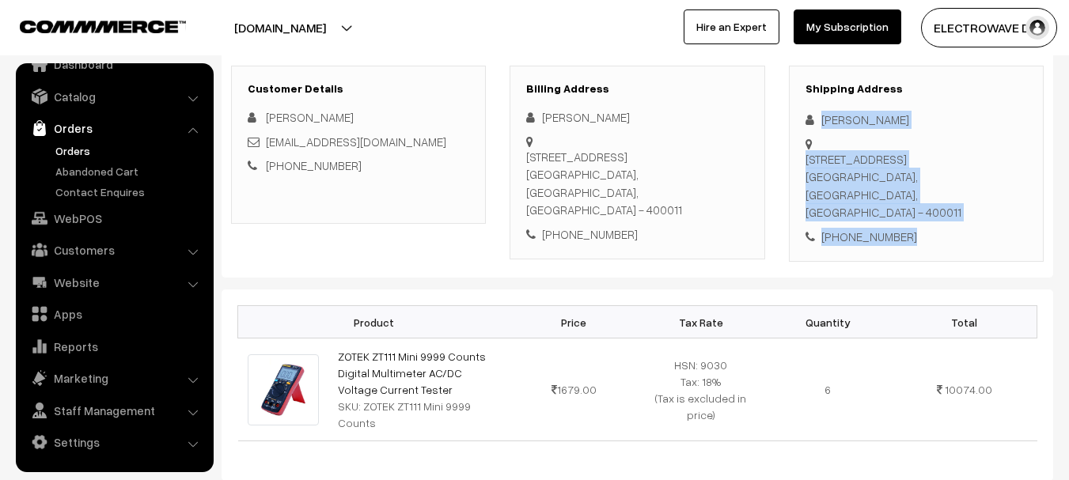
copy div "[PERSON_NAME] [STREET_ADDRESS] [PHONE_NUMBER]"
drag, startPoint x: 815, startPoint y: 102, endPoint x: 926, endPoint y: 255, distance: 188.7
click at [926, 255] on div "Shipping Address Imtiyaz Shaikh Flat no.3, 22nd floor, a-wing, klassic tower, D…" at bounding box center [916, 164] width 255 height 197
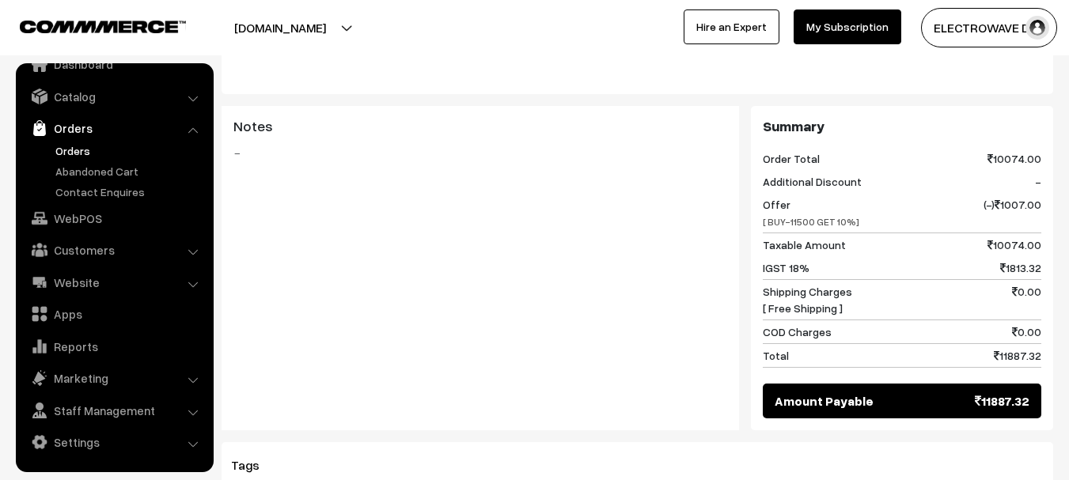
scroll to position [396, 0]
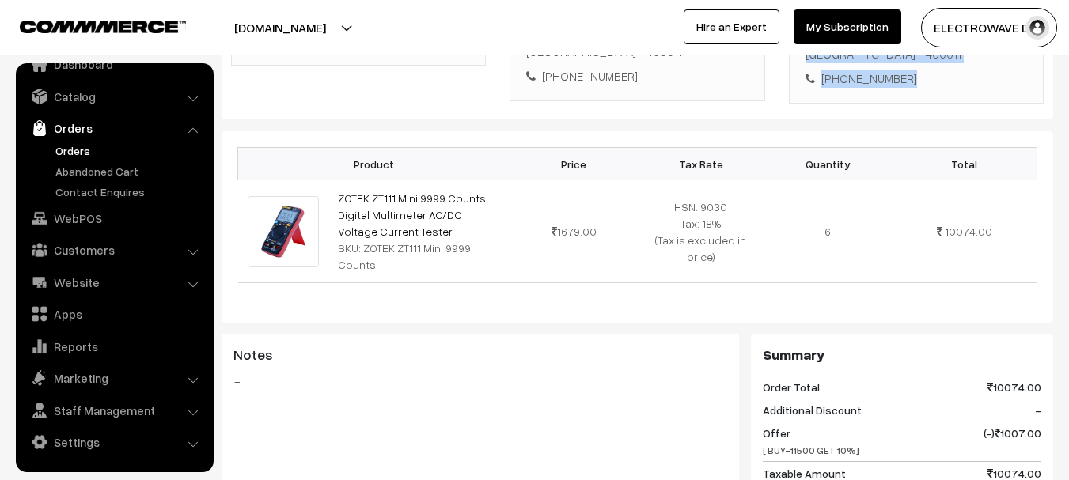
click at [81, 157] on link "Orders" at bounding box center [129, 150] width 157 height 17
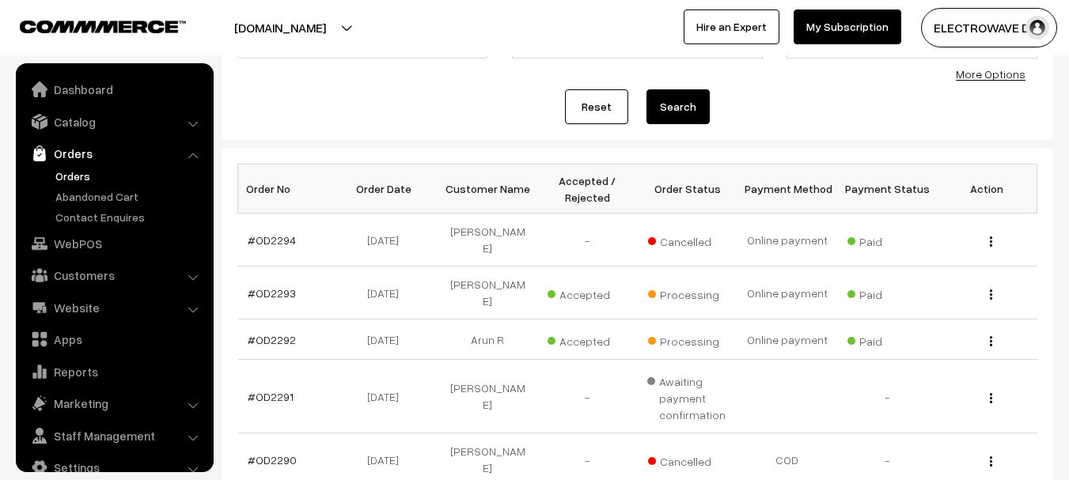
scroll to position [25, 0]
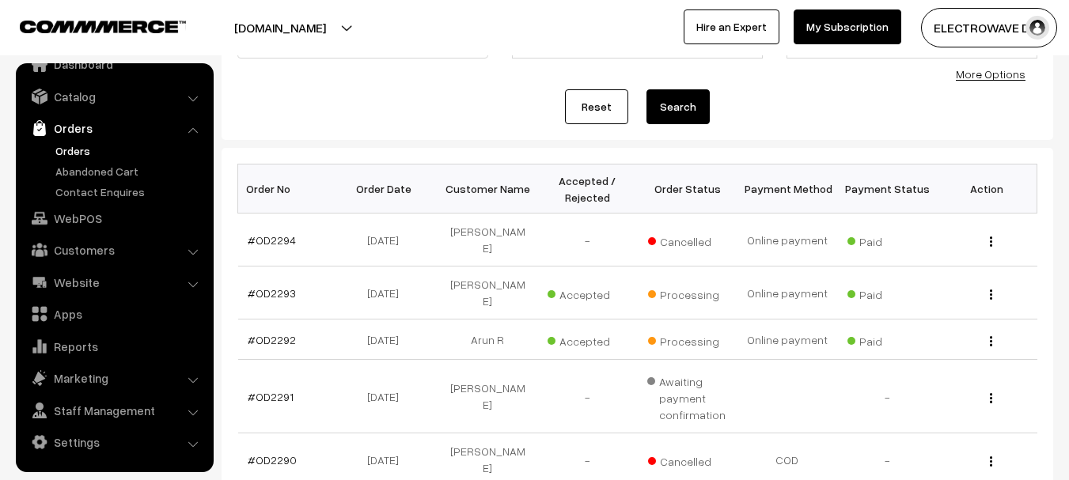
click at [331, 22] on button "[DOMAIN_NAME]" at bounding box center [280, 28] width 203 height 40
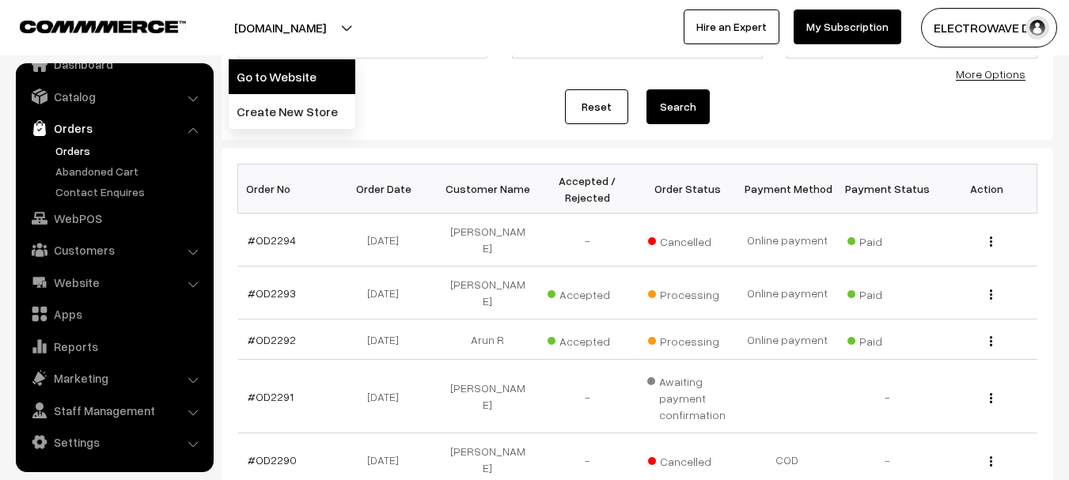
click at [305, 76] on link "Go to Website" at bounding box center [292, 76] width 127 height 35
